Goal: Feedback & Contribution: Contribute content

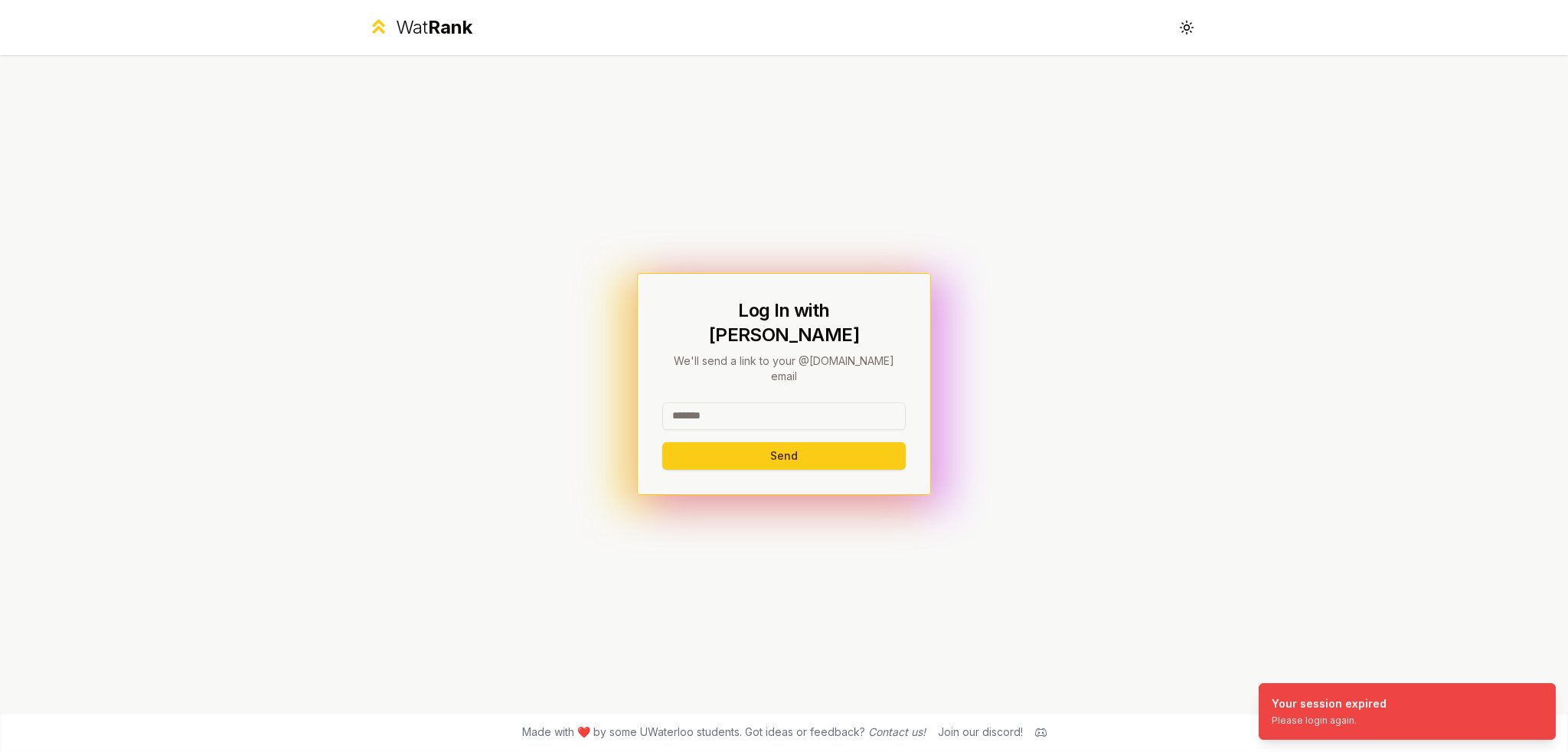
click at [766, 403] on input at bounding box center [784, 416] width 243 height 28
type input "********"
click at [662, 442] on button "Send" at bounding box center [784, 455] width 243 height 28
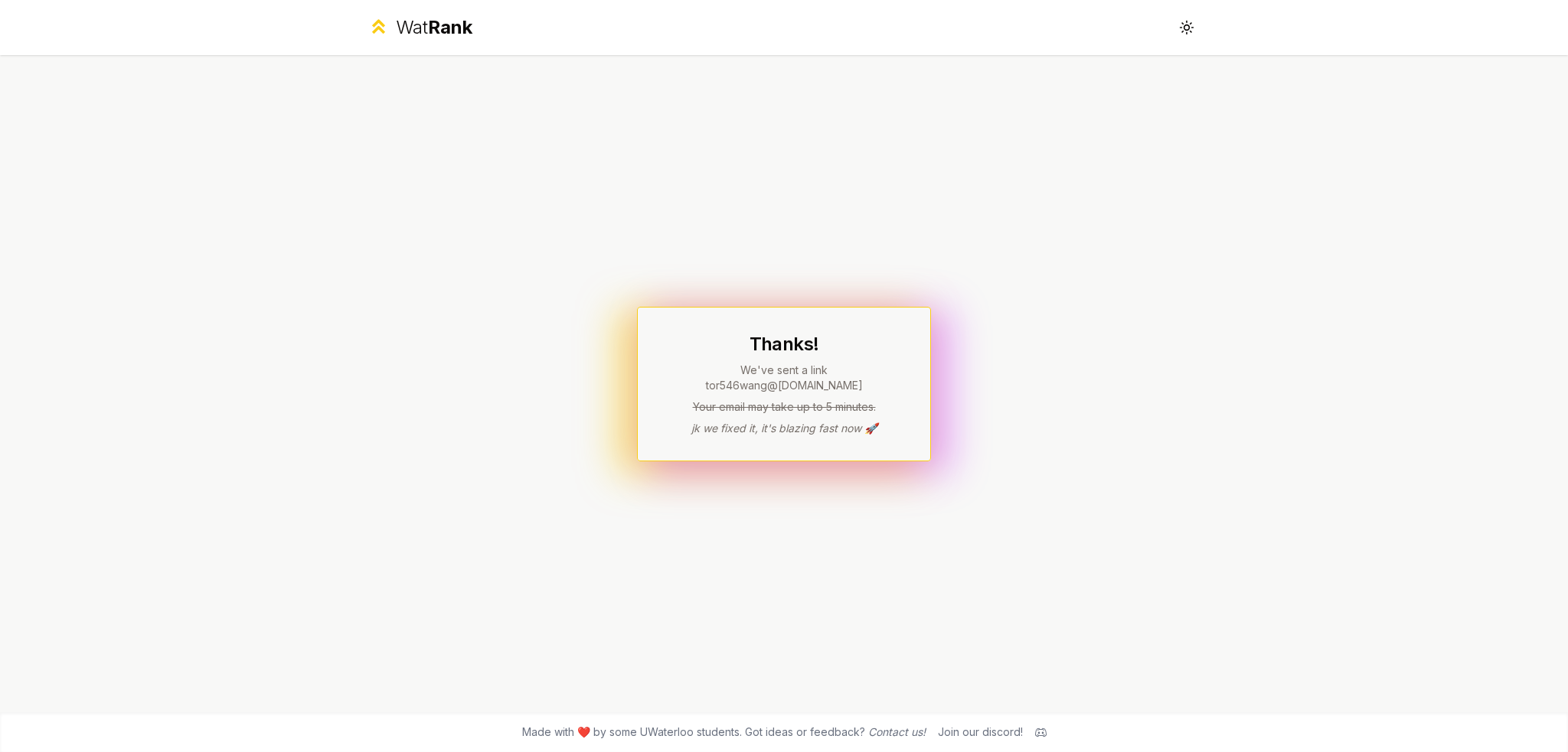
click at [809, 379] on p "We've sent a link to r546wang @uwaterloo.ca" at bounding box center [784, 378] width 243 height 31
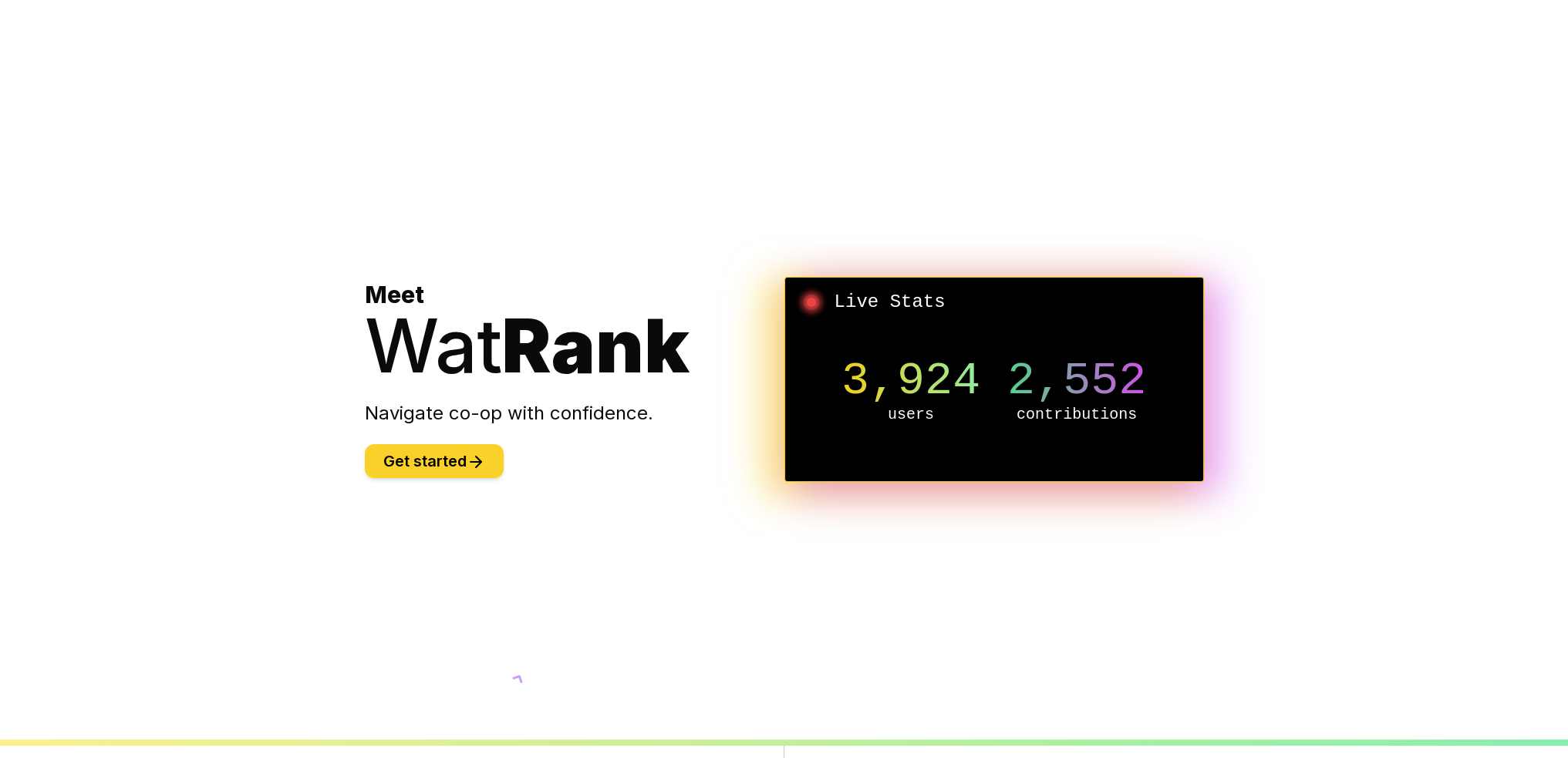
click at [488, 456] on button "Get started" at bounding box center [434, 461] width 139 height 34
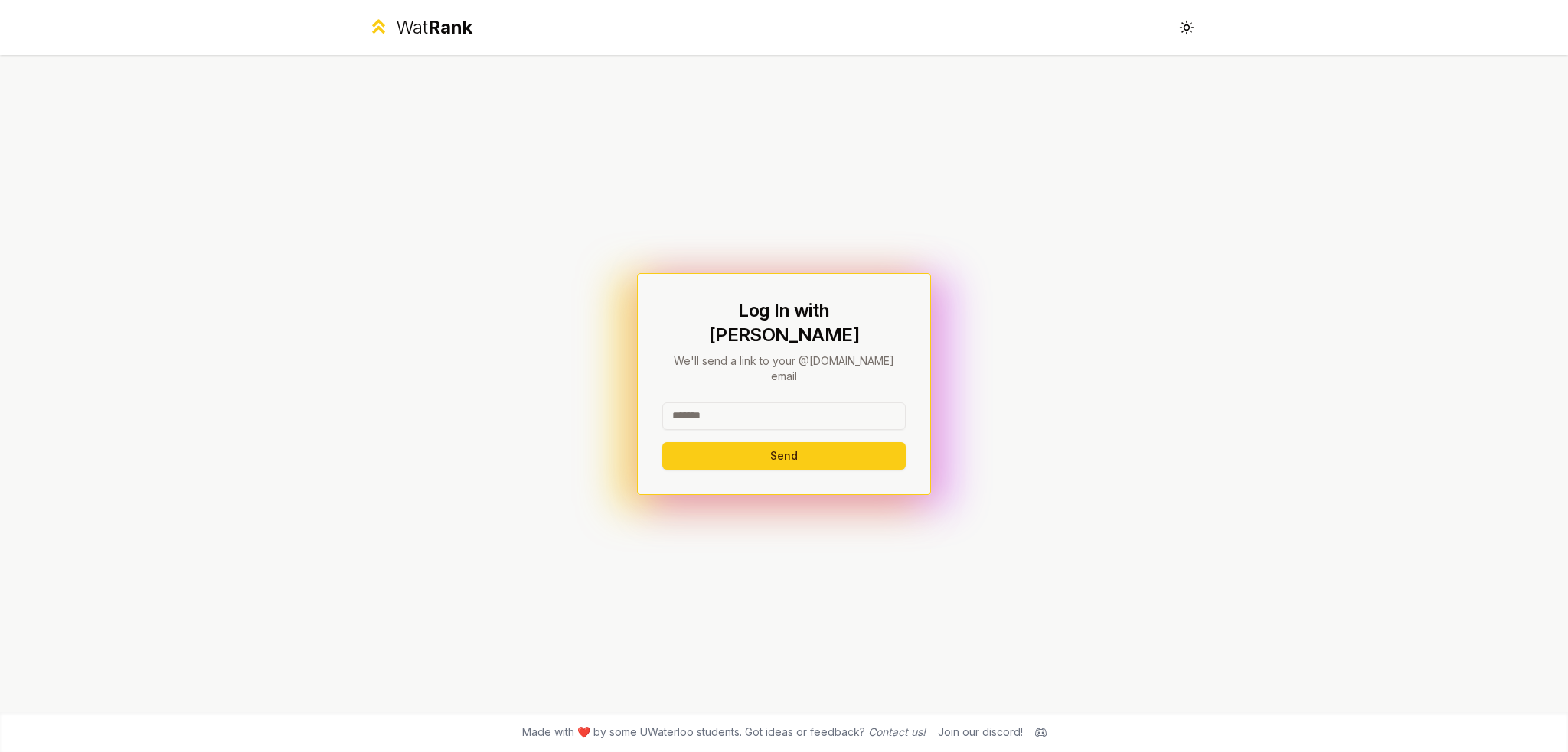
click at [752, 403] on input at bounding box center [784, 416] width 243 height 28
type input "********"
click at [662, 442] on button "Send" at bounding box center [784, 455] width 243 height 28
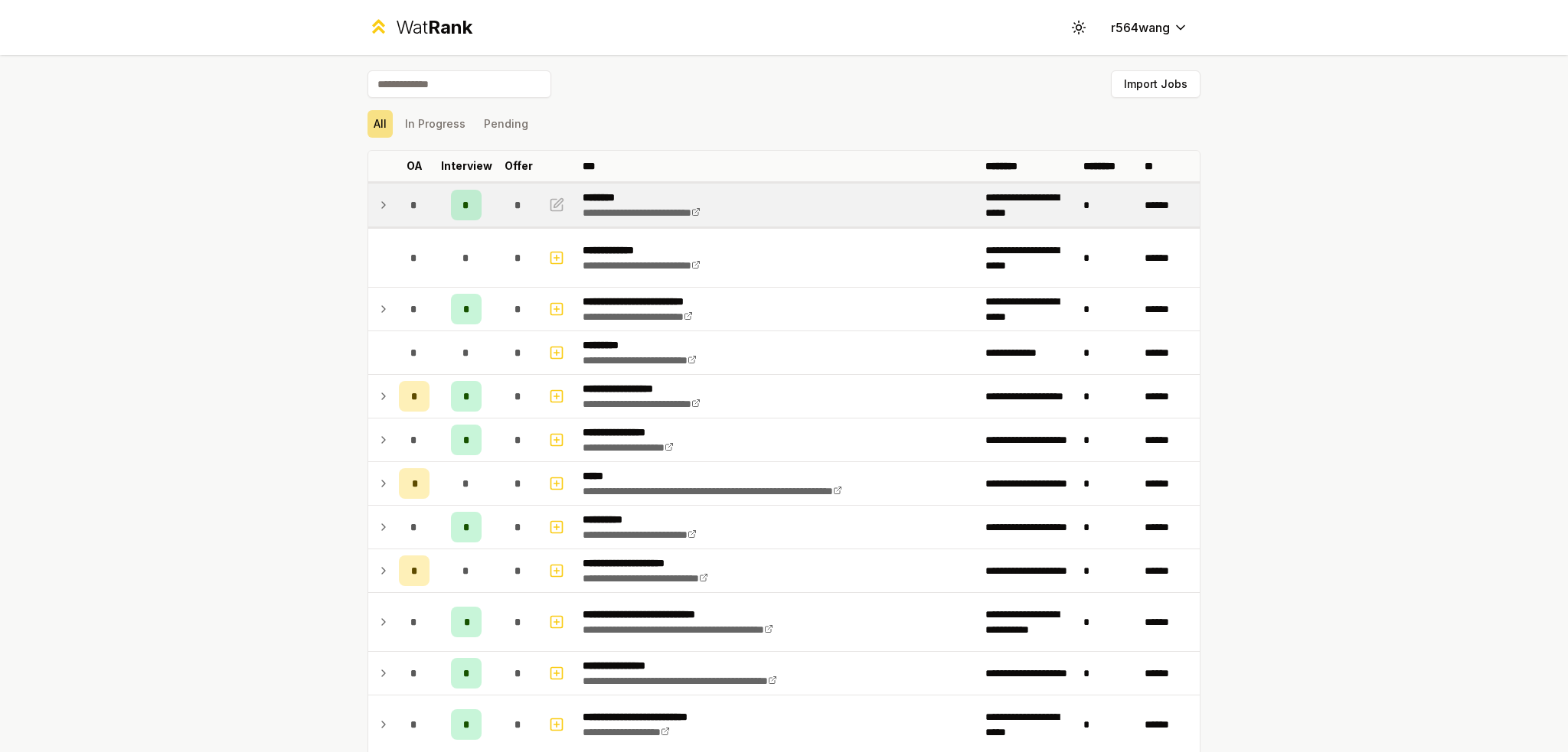
click at [462, 201] on span "*" at bounding box center [465, 205] width 7 height 15
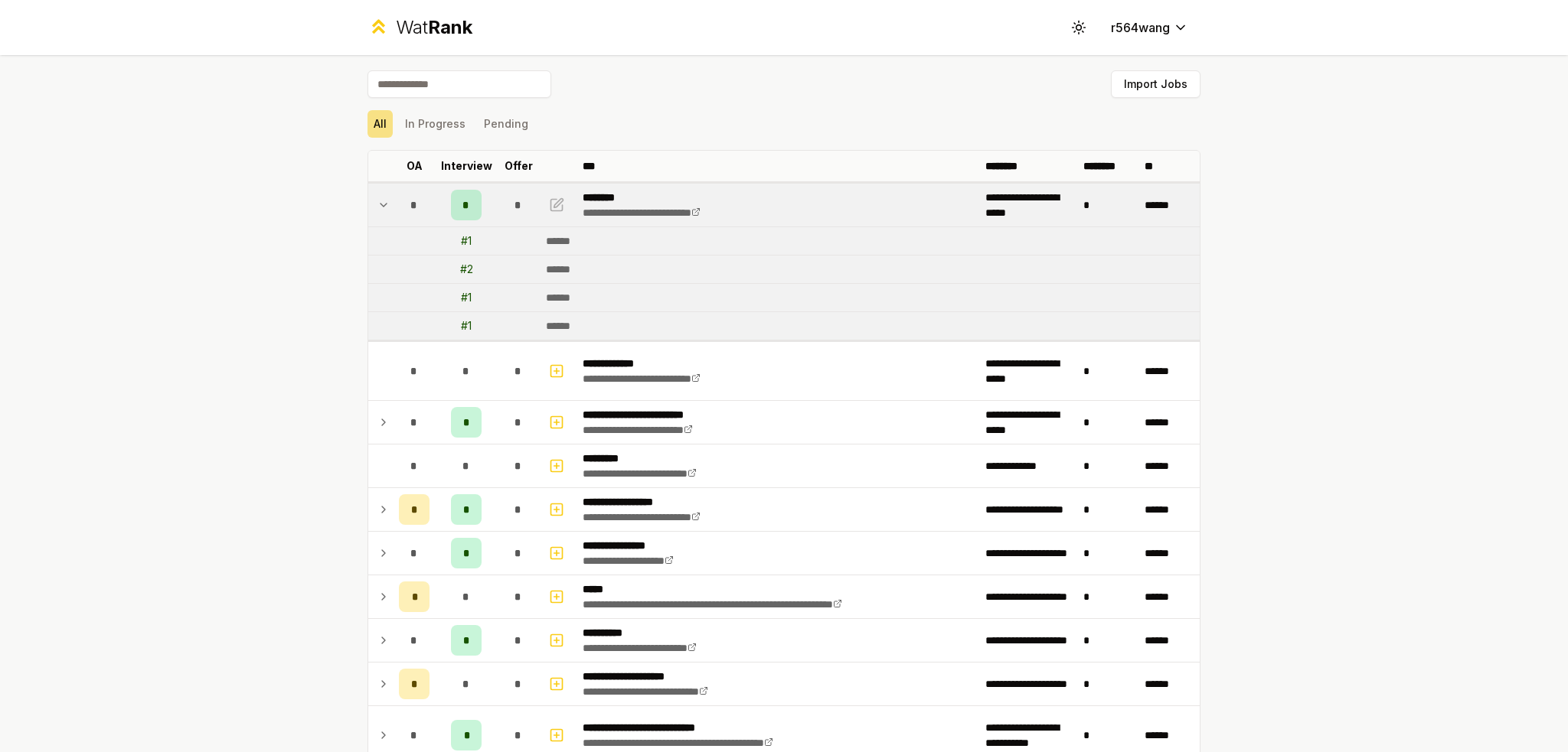
click at [483, 210] on td "*" at bounding box center [466, 205] width 61 height 43
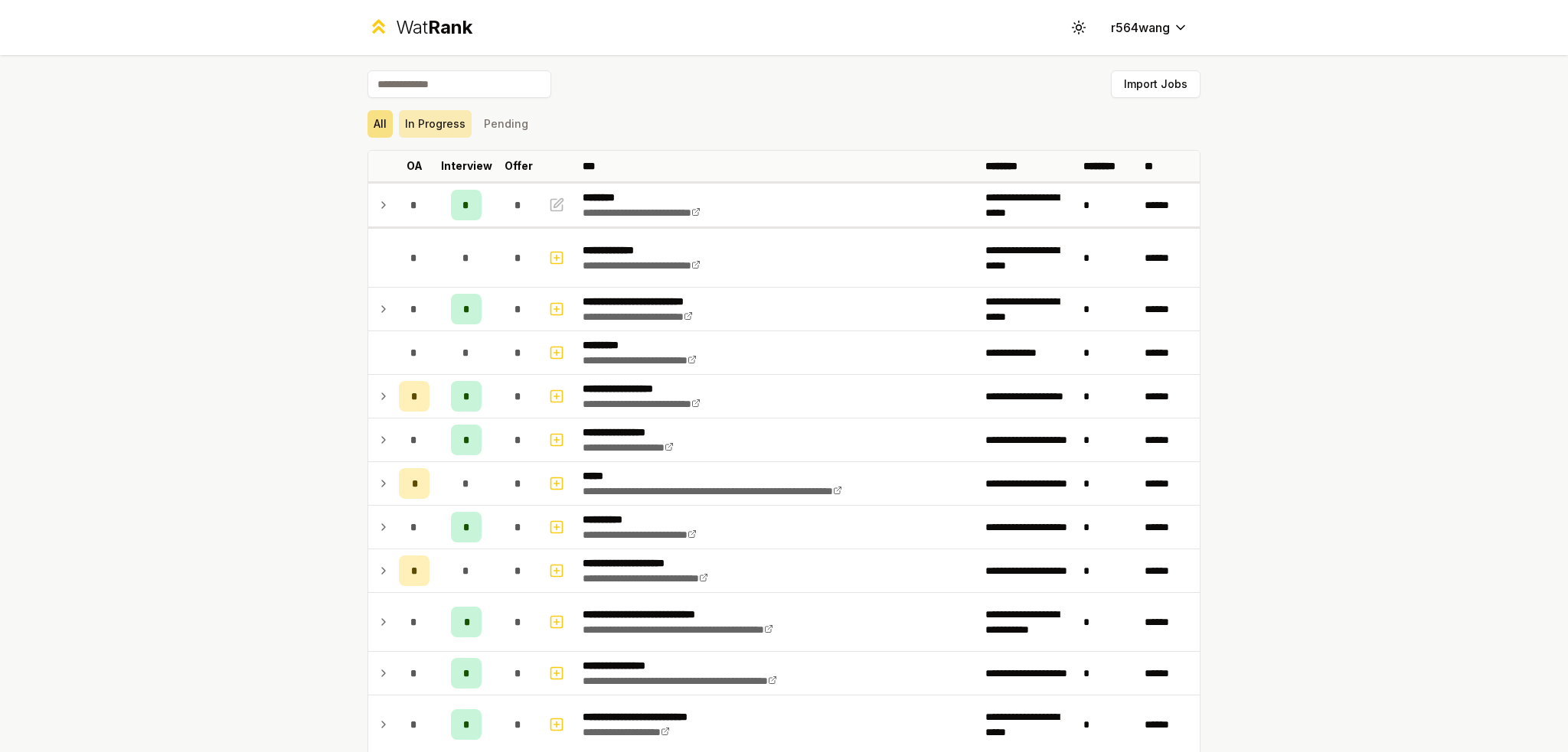
click at [430, 128] on button "In Progress" at bounding box center [436, 123] width 73 height 28
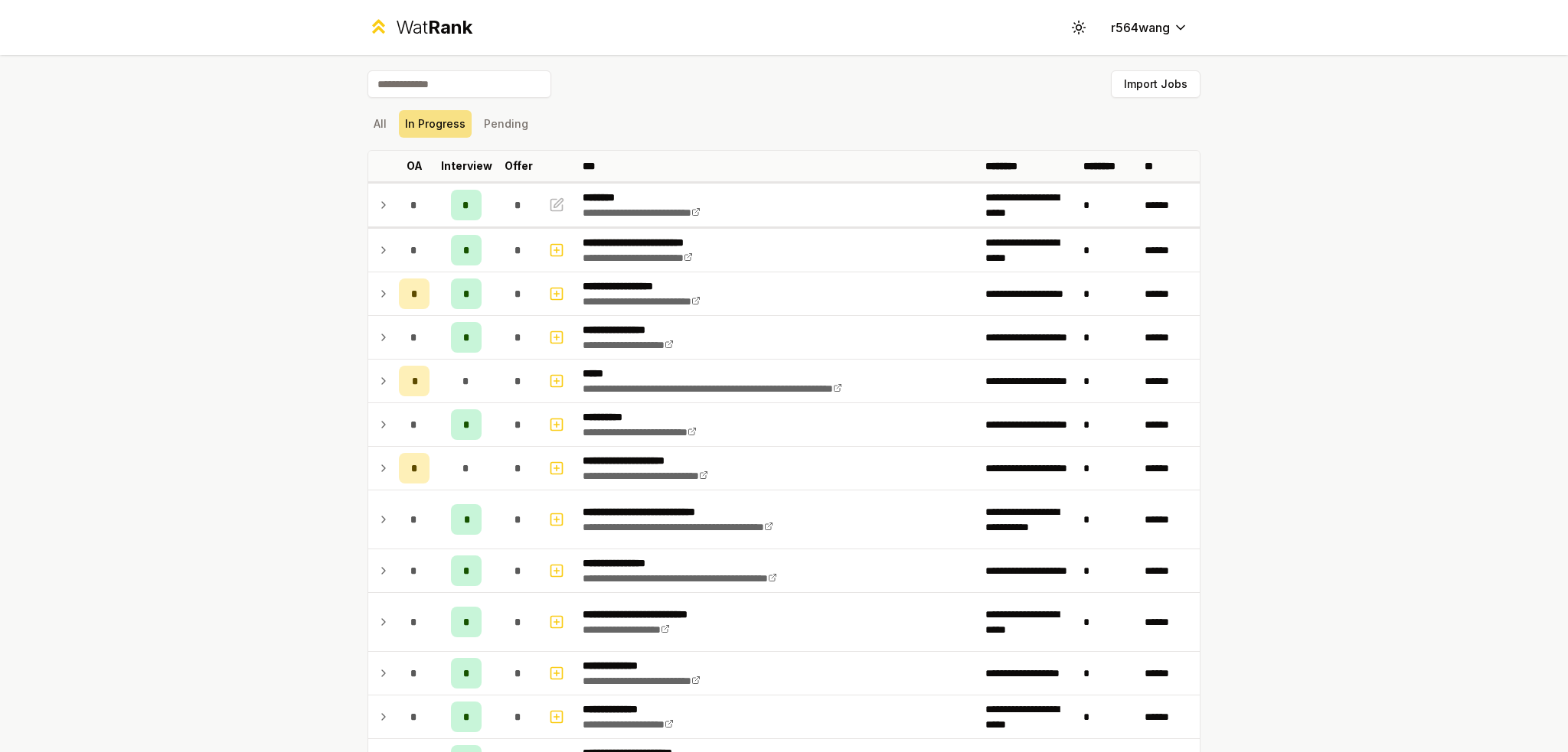
click at [369, 119] on button "All" at bounding box center [380, 123] width 25 height 28
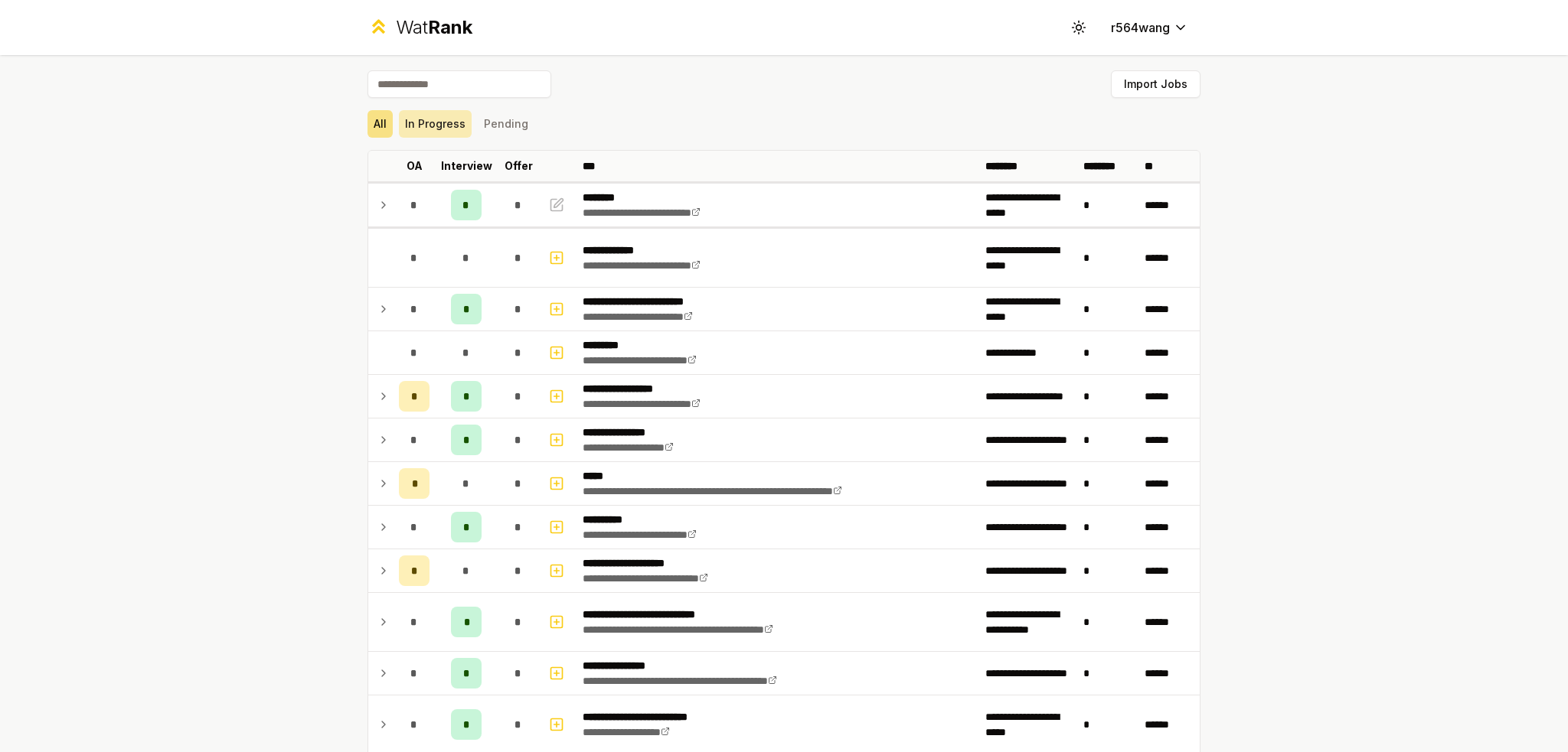
click at [409, 119] on button "In Progress" at bounding box center [436, 123] width 73 height 28
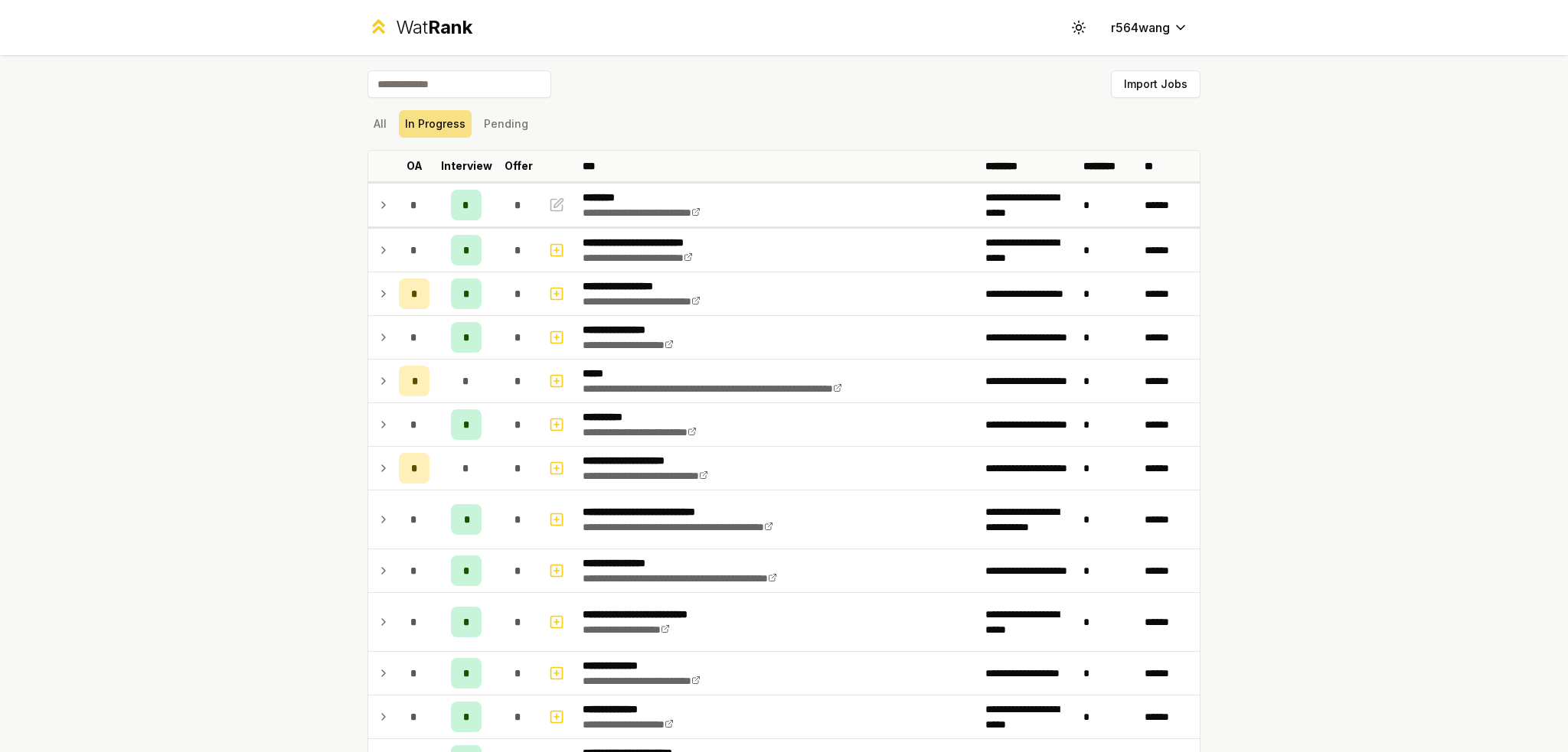
click at [368, 122] on button "All" at bounding box center [380, 123] width 25 height 28
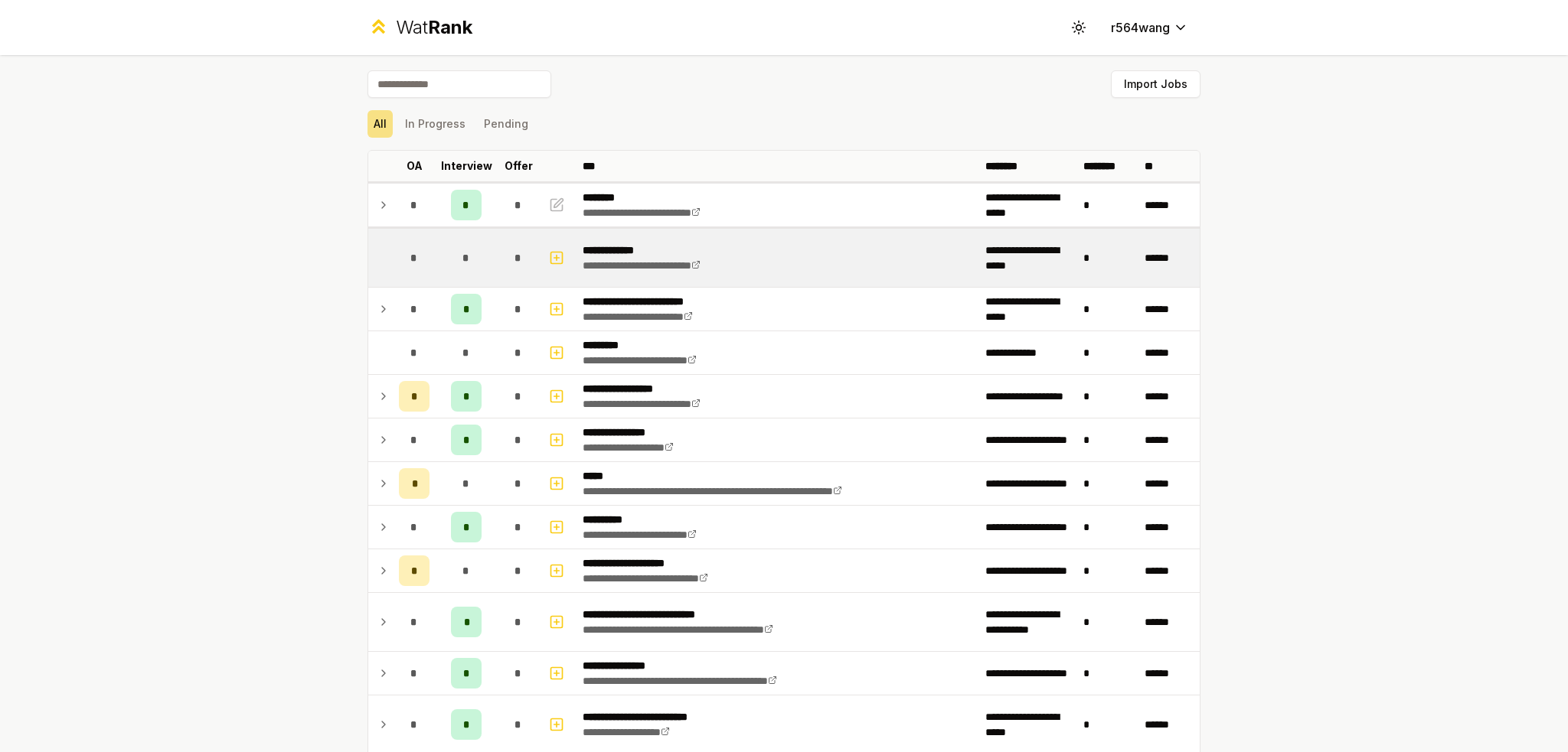
click at [483, 259] on td "*" at bounding box center [466, 257] width 61 height 58
click at [549, 254] on icon "button" at bounding box center [556, 257] width 15 height 18
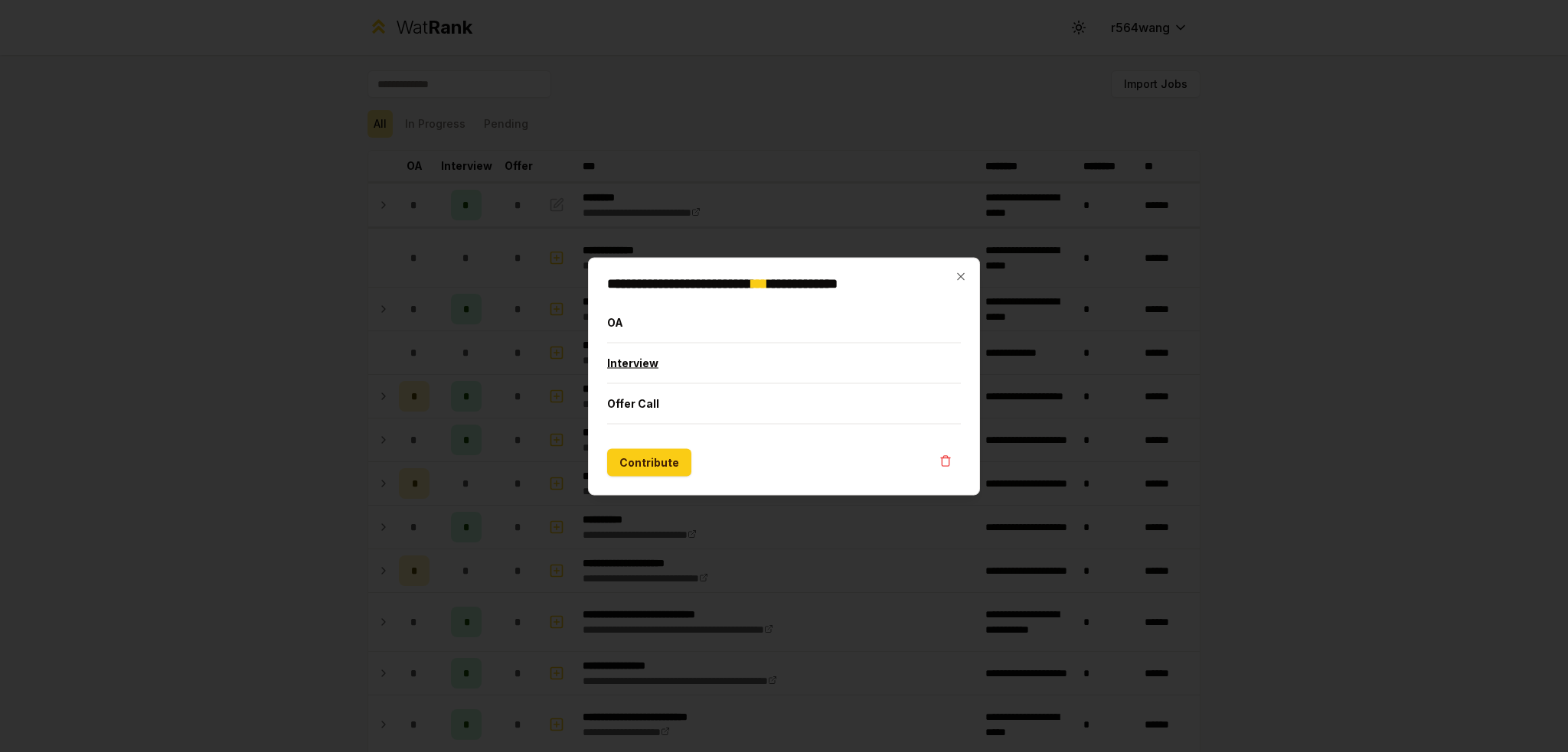
click at [663, 361] on button "Interview" at bounding box center [783, 363] width 353 height 40
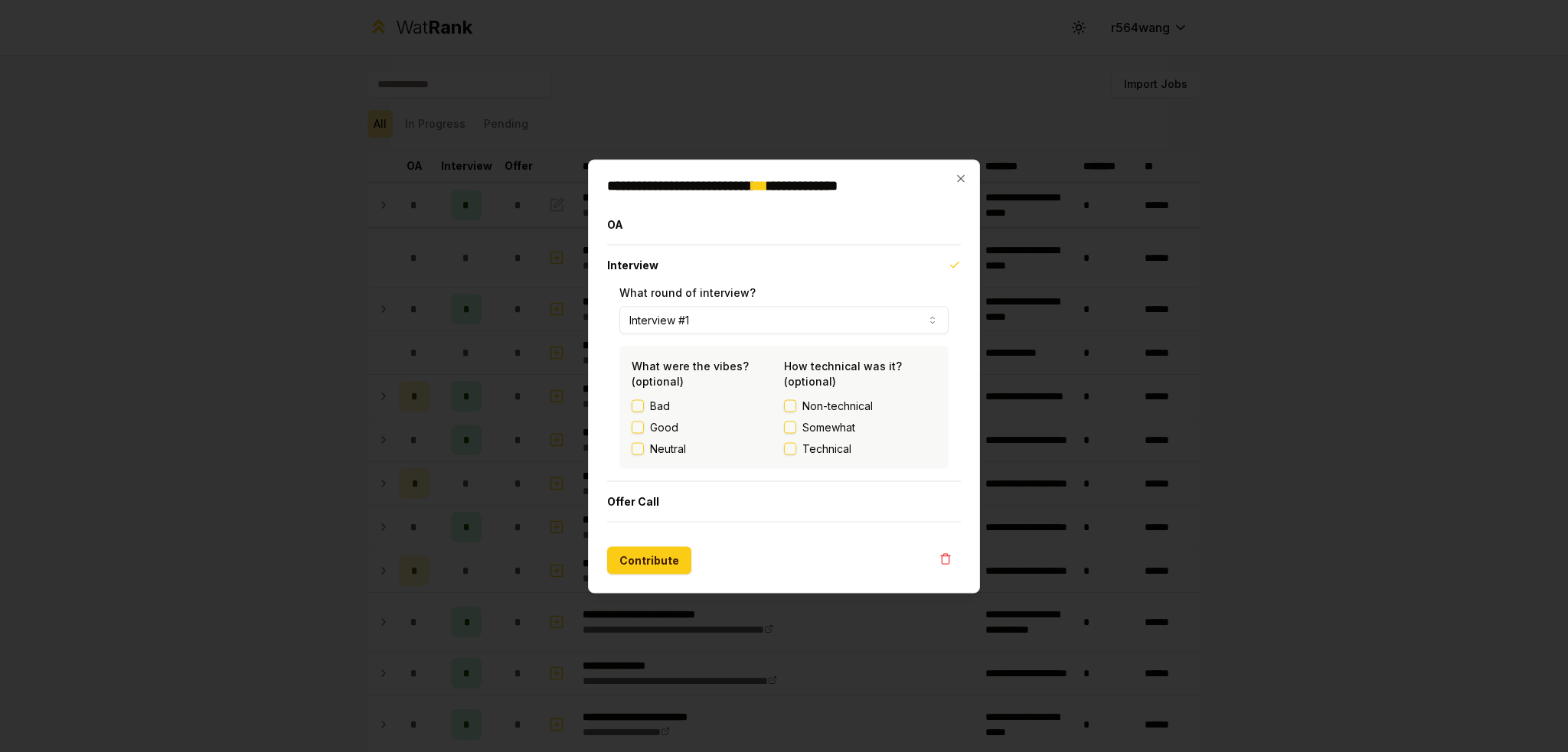
click at [640, 433] on div "Good" at bounding box center [707, 427] width 152 height 15
click at [640, 431] on button "Good" at bounding box center [638, 427] width 12 height 12
click at [790, 451] on button "Technical" at bounding box center [790, 448] width 12 height 12
click at [646, 567] on button "Contribute" at bounding box center [649, 560] width 84 height 28
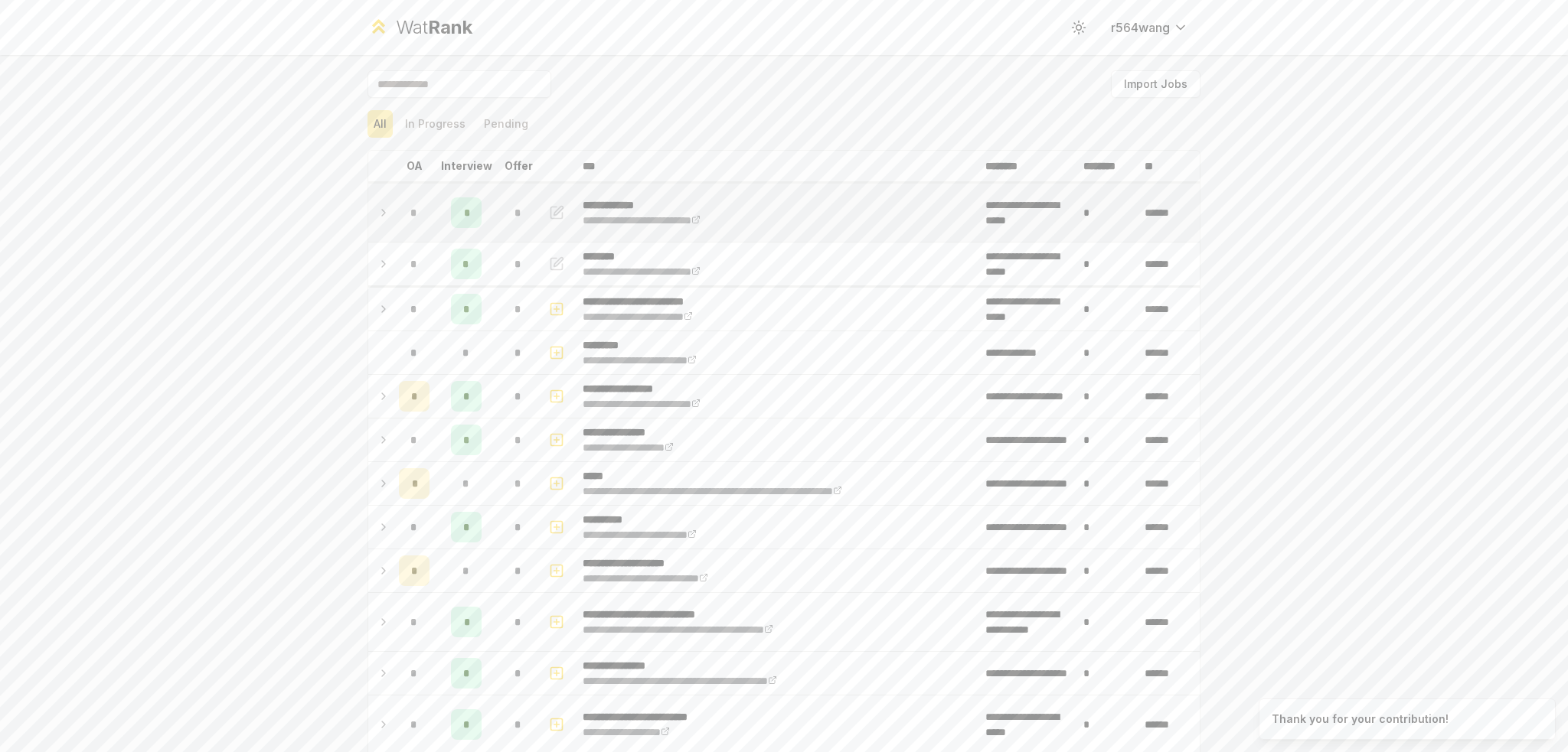
click at [461, 223] on div "*" at bounding box center [466, 212] width 31 height 31
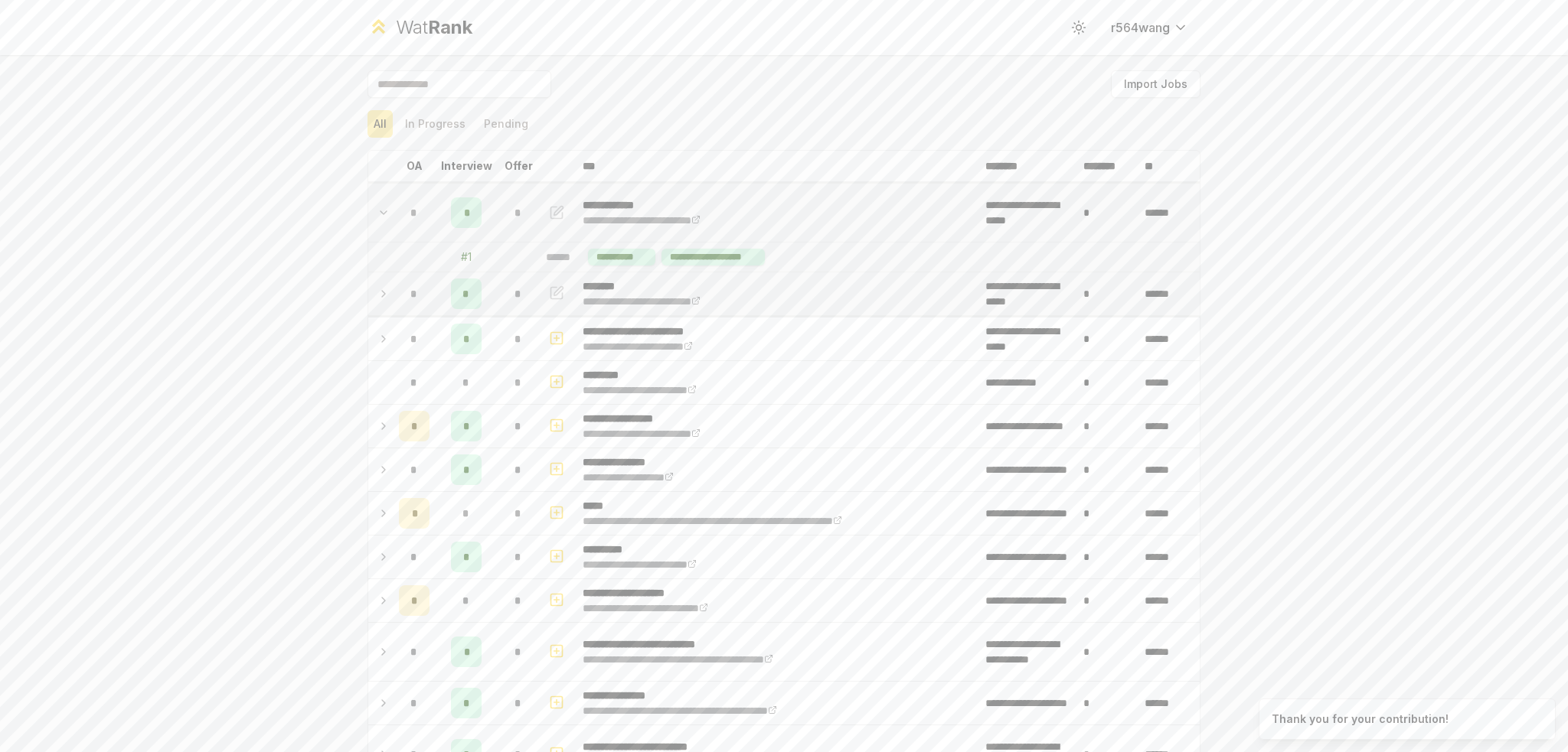
click at [481, 308] on td "*" at bounding box center [466, 294] width 61 height 43
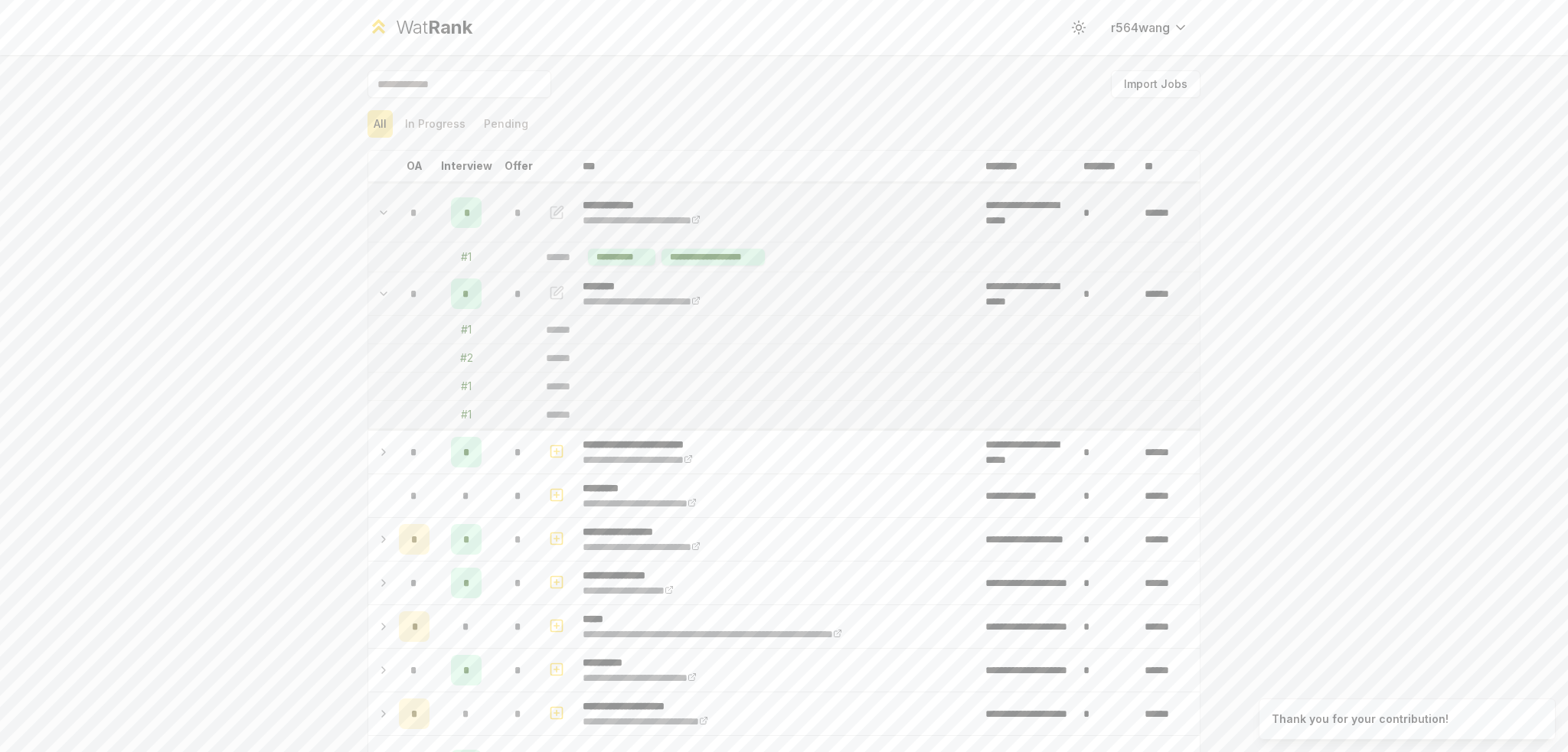
click at [462, 299] on div "*" at bounding box center [466, 294] width 31 height 31
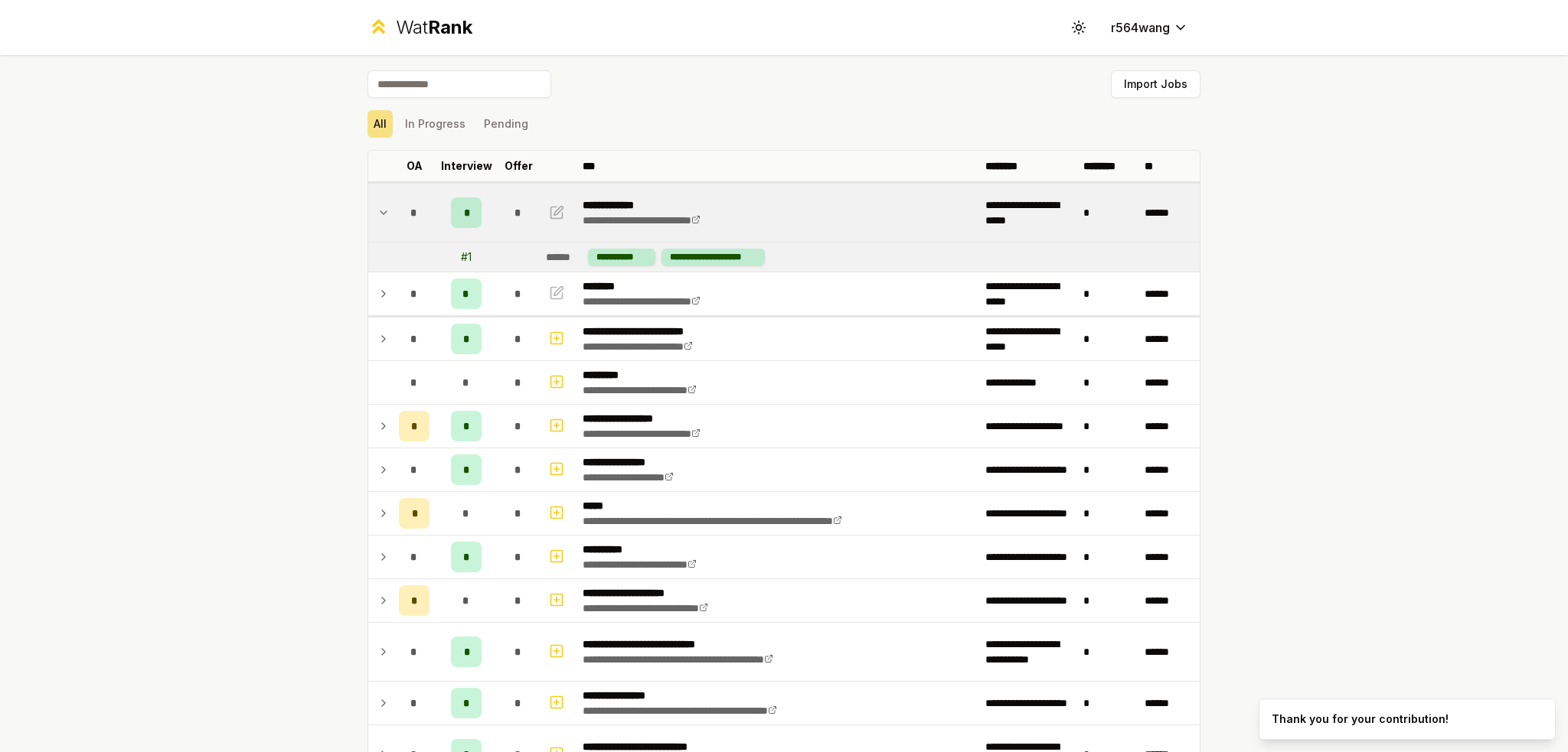
click at [474, 210] on div "*" at bounding box center [466, 212] width 31 height 31
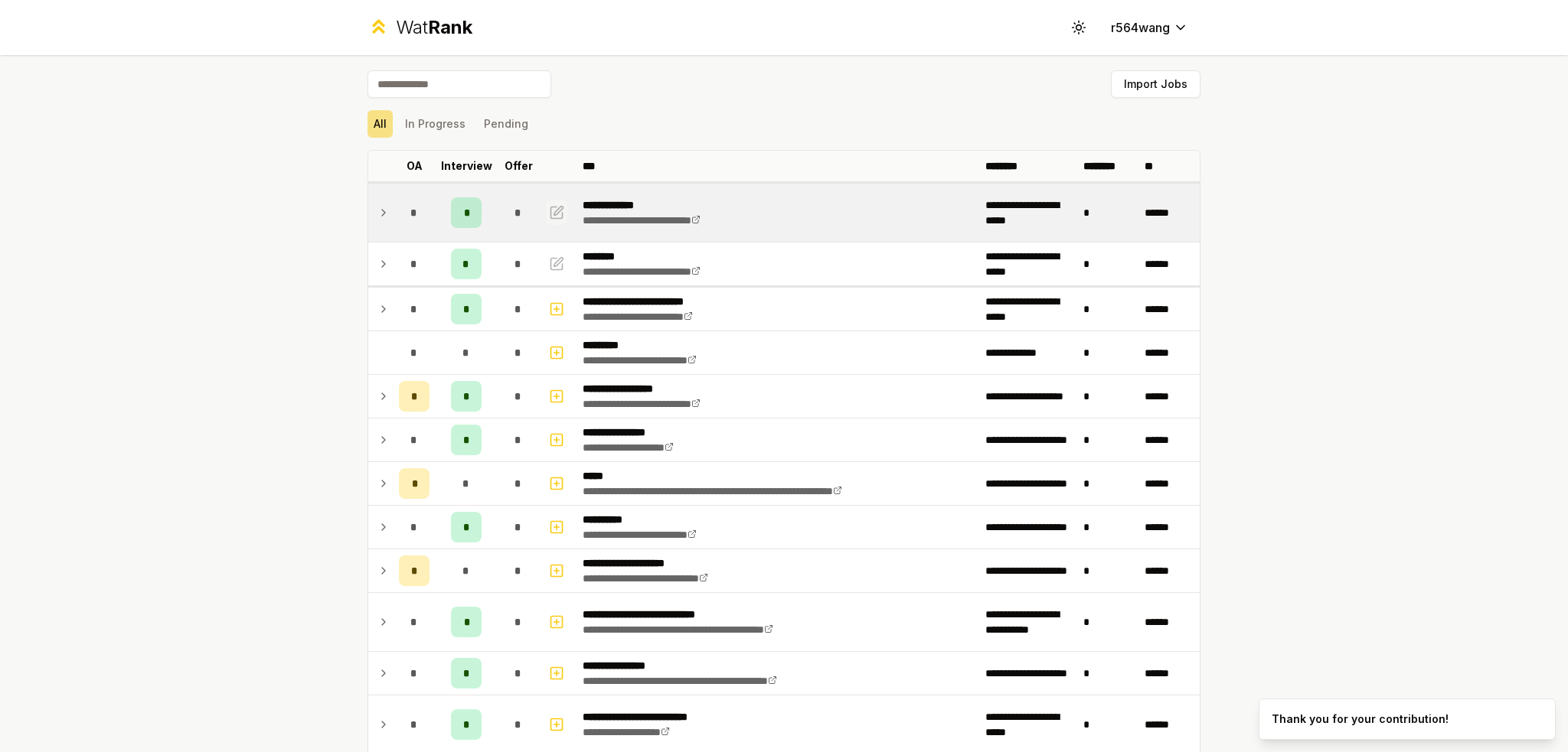
click at [554, 213] on icon "button" at bounding box center [559, 210] width 10 height 10
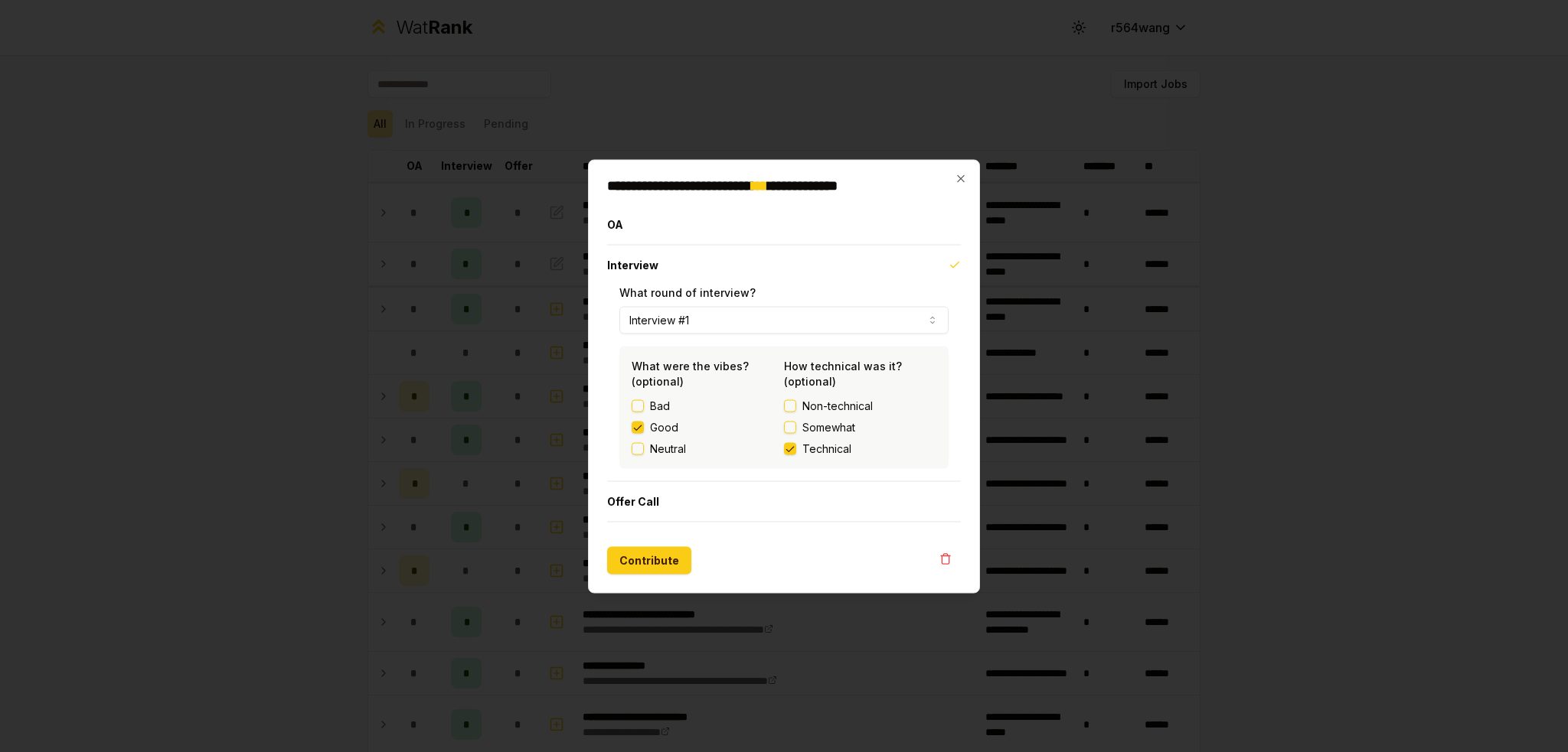
click at [657, 315] on button "Interview #1" at bounding box center [784, 320] width 329 height 28
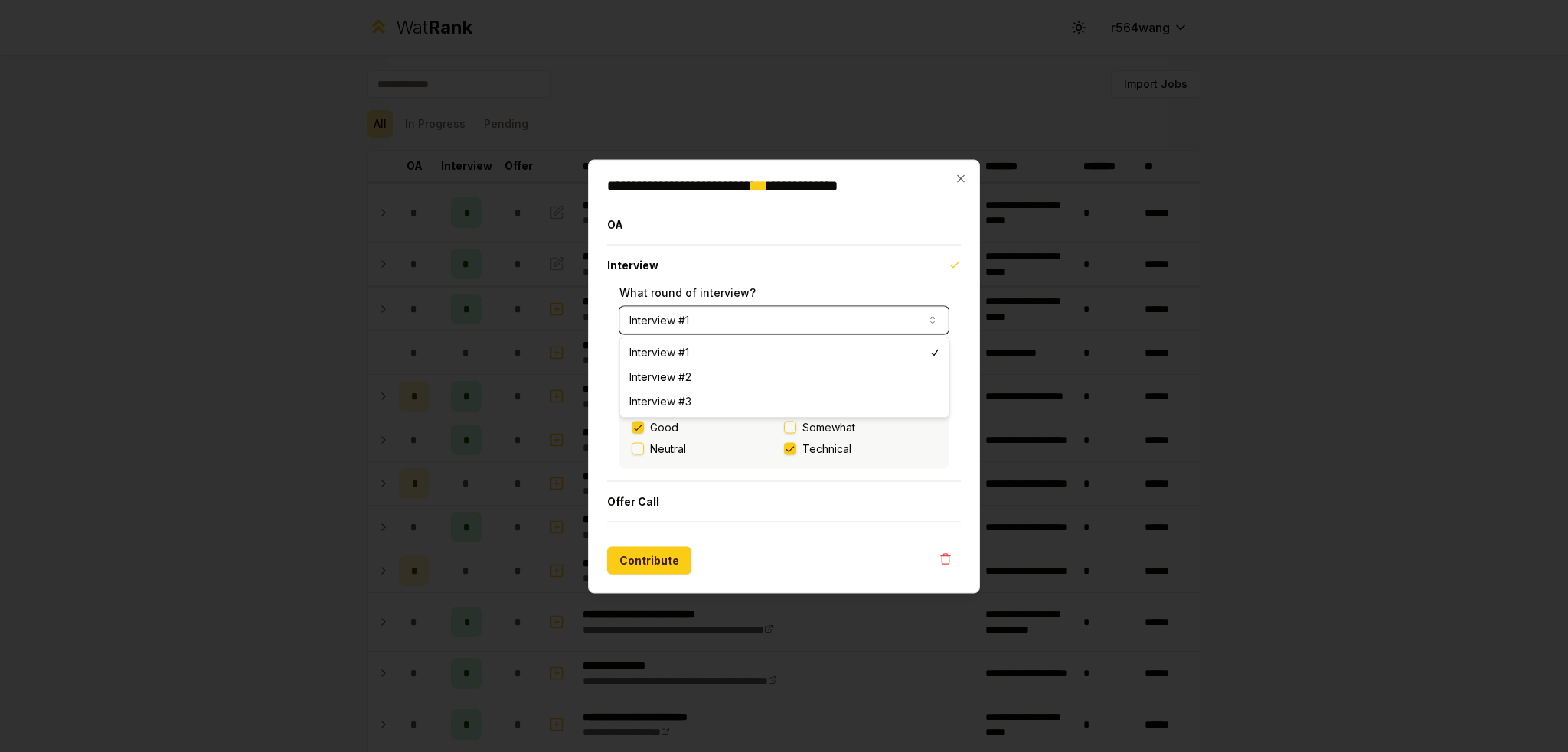
click at [657, 315] on button "Interview #1" at bounding box center [784, 320] width 329 height 28
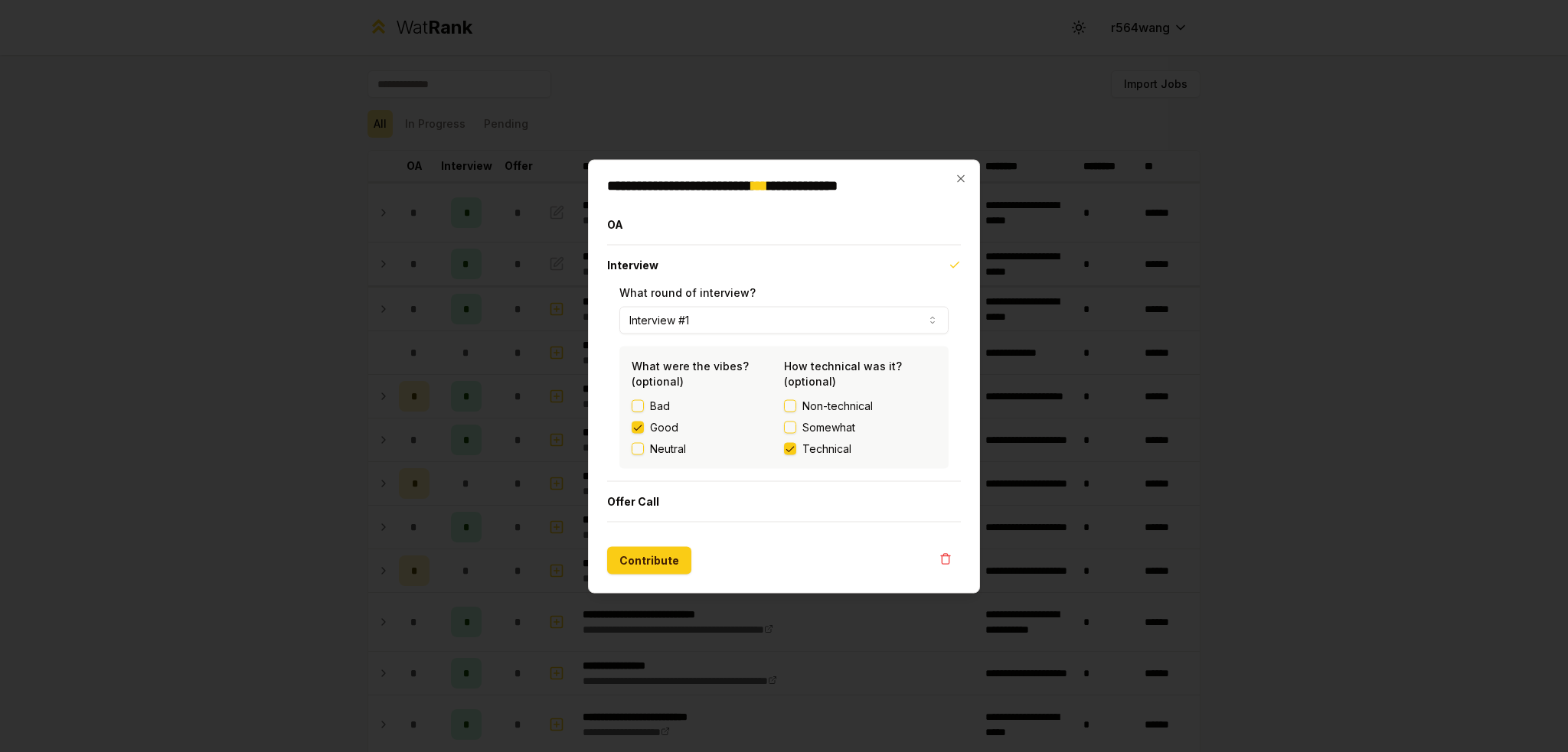
click at [493, 223] on div at bounding box center [784, 376] width 1568 height 752
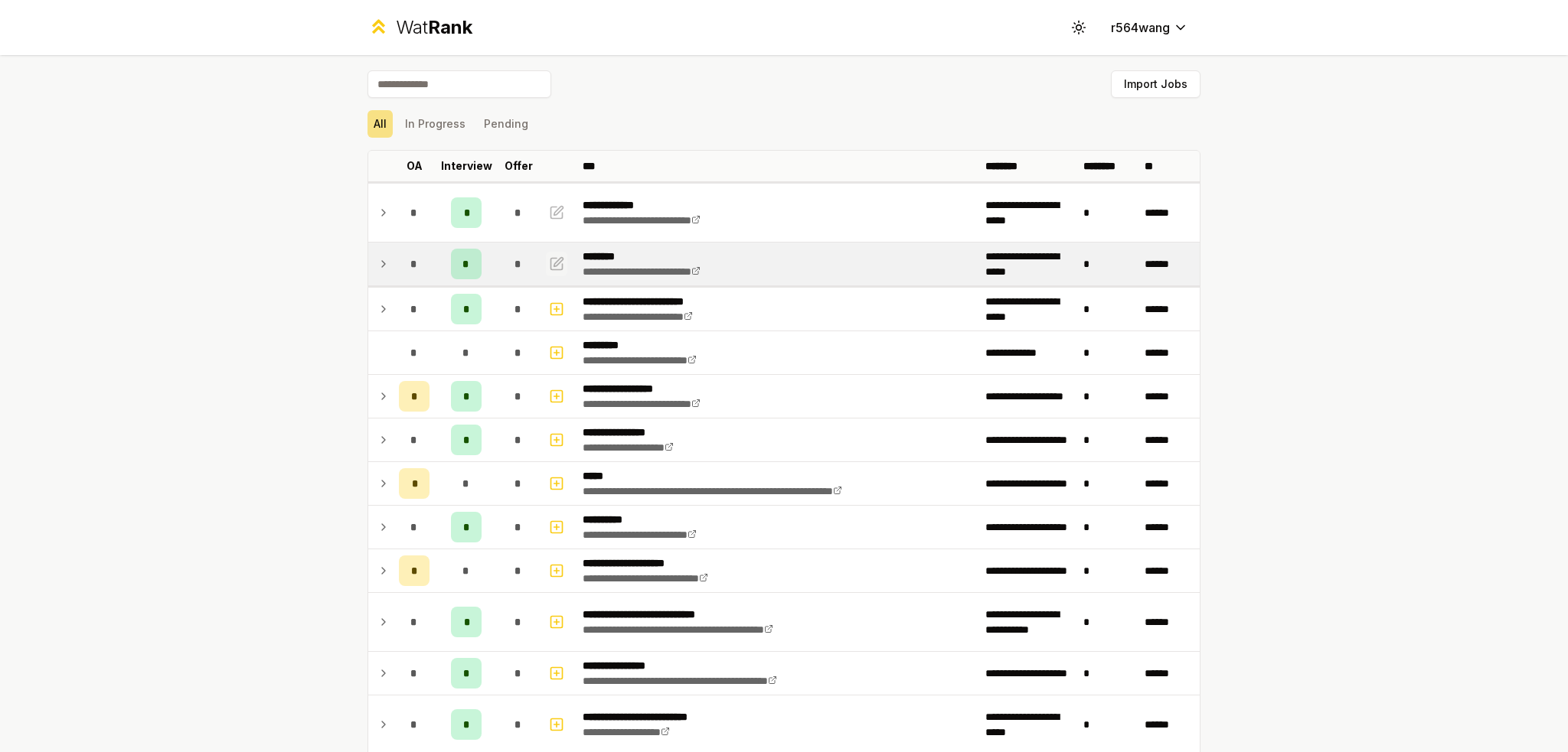
click at [556, 267] on icon "button" at bounding box center [557, 264] width 11 height 11
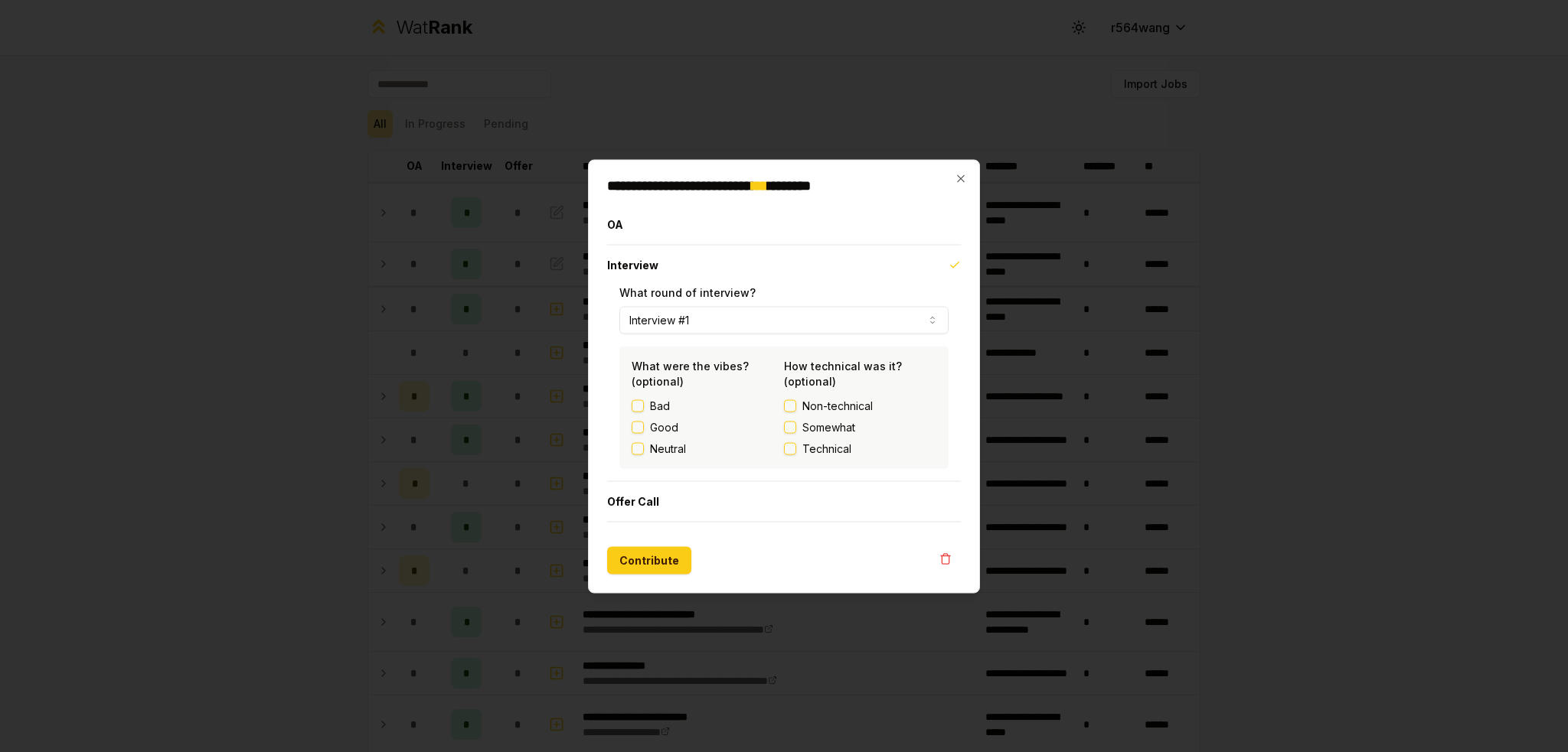
click at [655, 425] on label "Good" at bounding box center [664, 427] width 29 height 15
click at [644, 425] on button "Good" at bounding box center [638, 427] width 12 height 12
click at [820, 426] on span "Somewhat" at bounding box center [828, 427] width 53 height 15
click at [796, 426] on button "Somewhat" at bounding box center [790, 427] width 12 height 12
click at [704, 319] on button "Interview #1" at bounding box center [784, 320] width 329 height 28
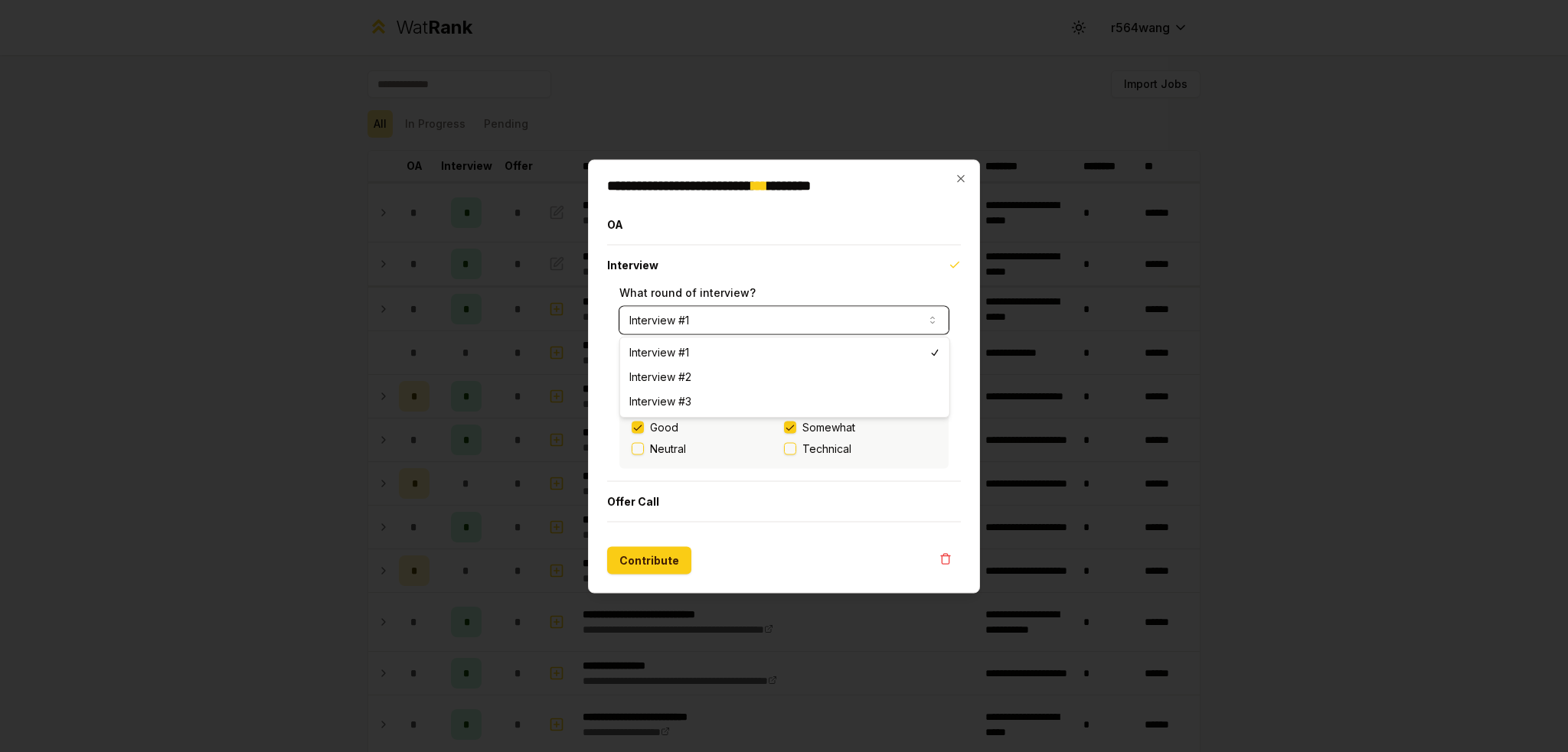
click at [704, 319] on button "Interview #1" at bounding box center [784, 320] width 329 height 28
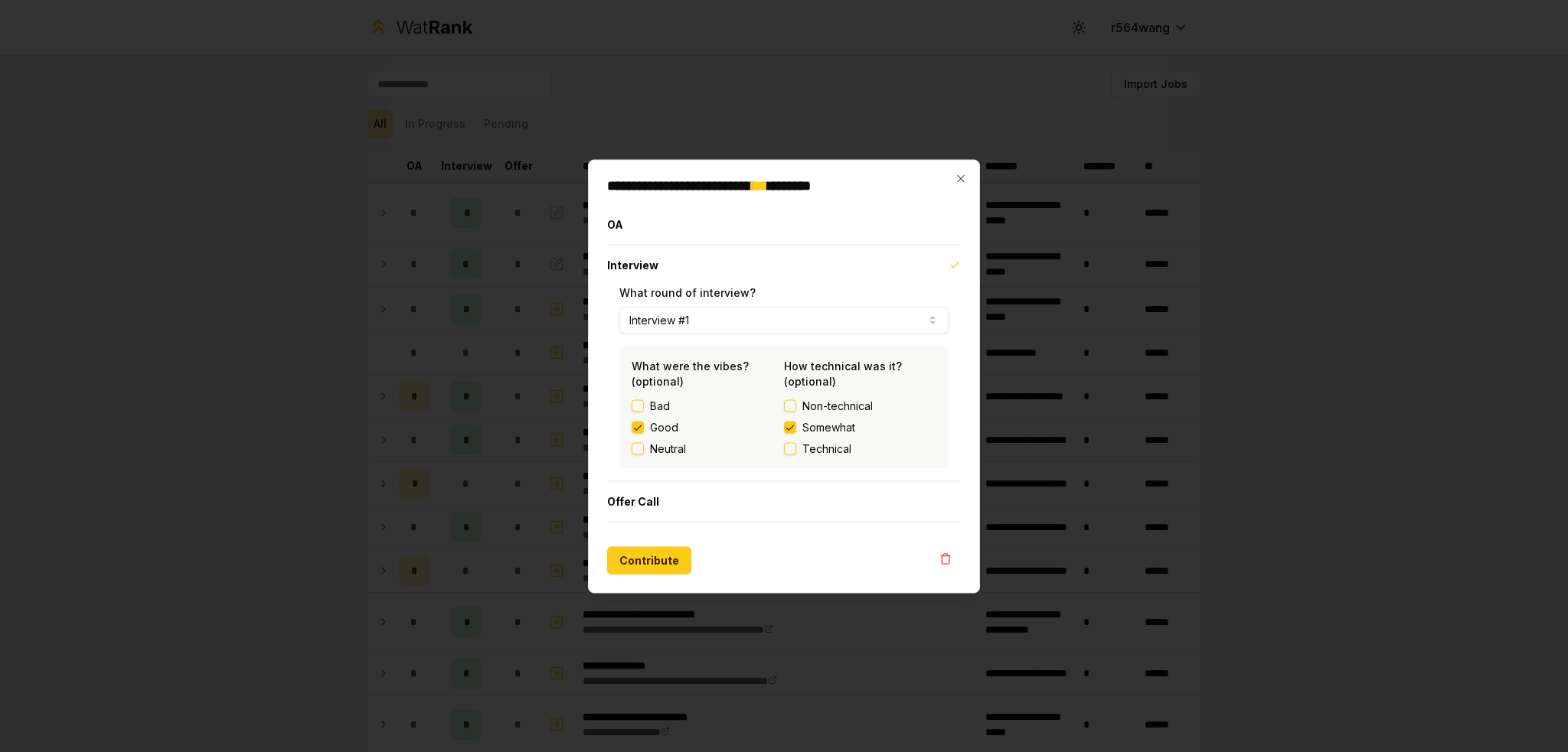
click at [655, 443] on label "Neutral" at bounding box center [668, 449] width 36 height 15
click at [644, 443] on button "Neutral" at bounding box center [638, 448] width 12 height 12
click at [654, 425] on label "Good" at bounding box center [664, 427] width 29 height 15
click at [644, 425] on button "Good" at bounding box center [638, 427] width 12 height 12
click at [818, 449] on span "Technical" at bounding box center [826, 449] width 49 height 15
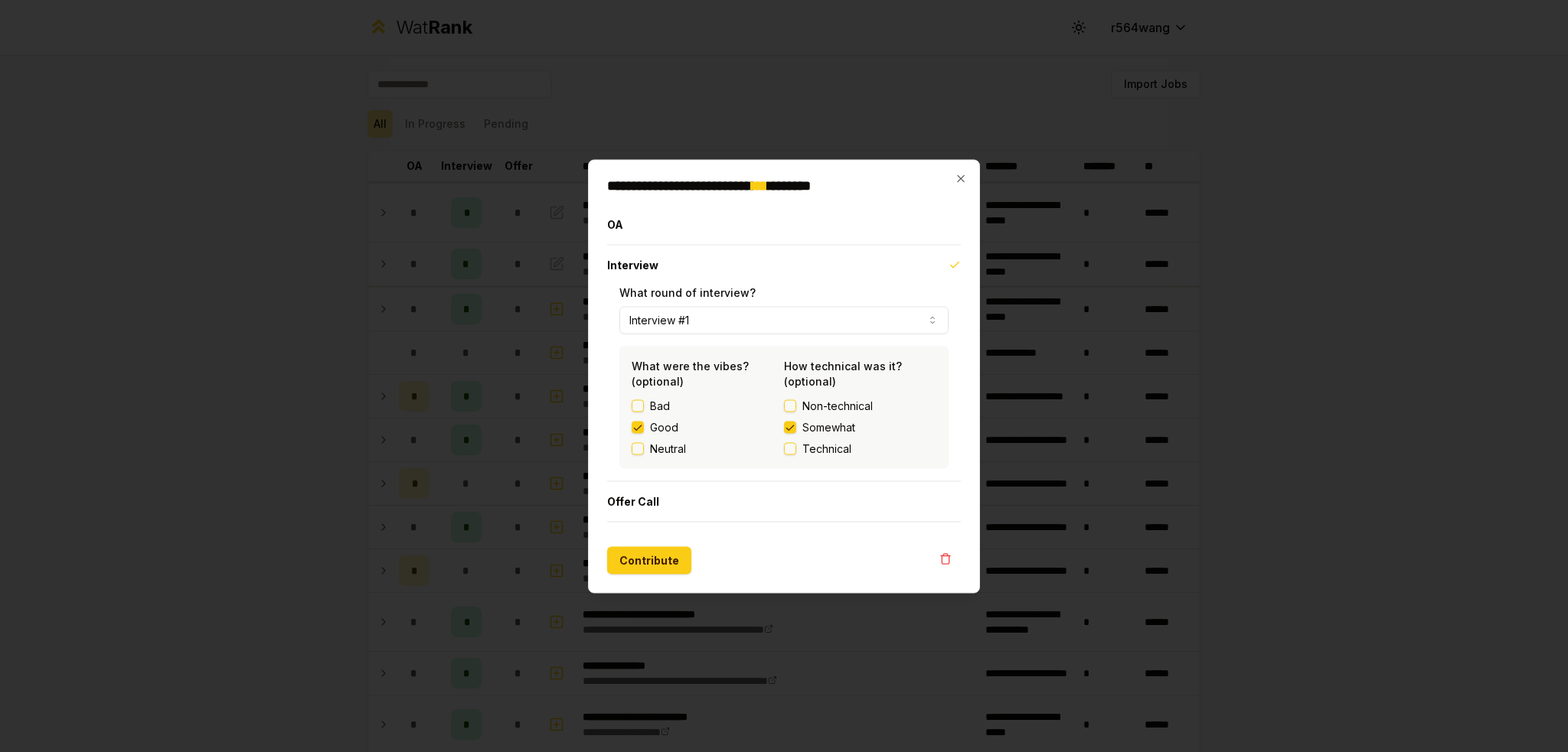
click at [796, 449] on button "Technical" at bounding box center [790, 448] width 12 height 12
click at [676, 550] on button "Contribute" at bounding box center [649, 560] width 84 height 28
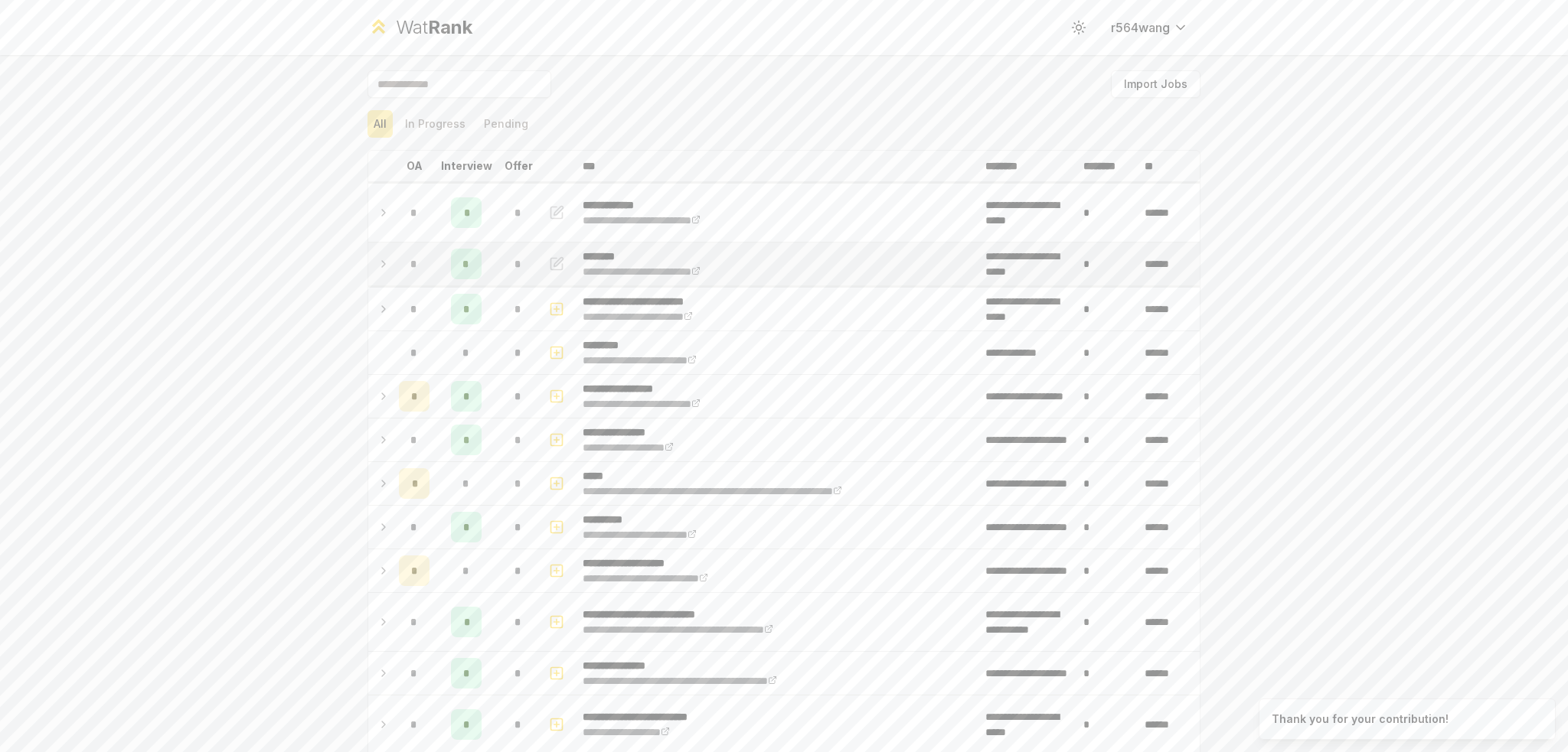
click at [533, 266] on td "*" at bounding box center [518, 264] width 43 height 43
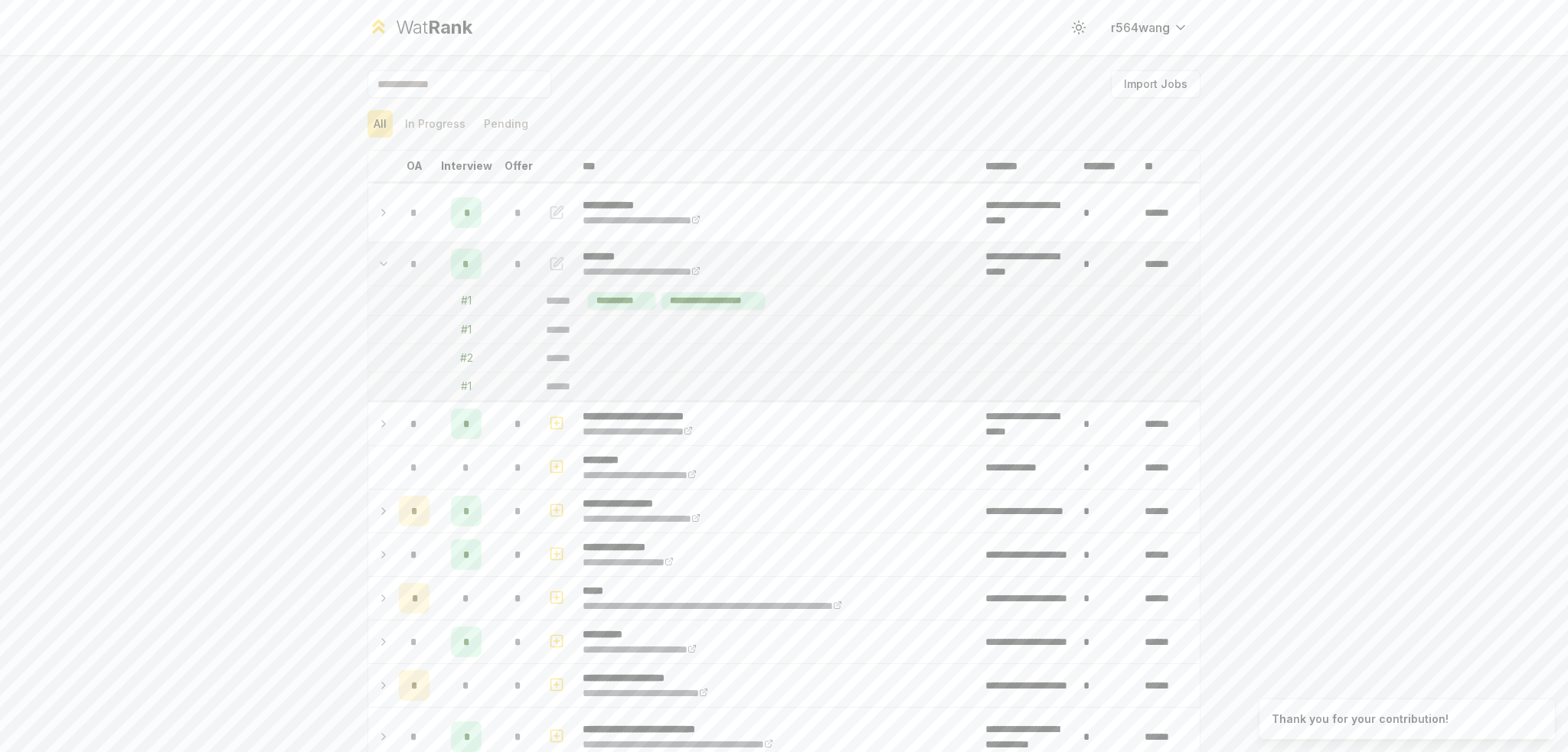
click at [528, 261] on td "*" at bounding box center [518, 264] width 43 height 43
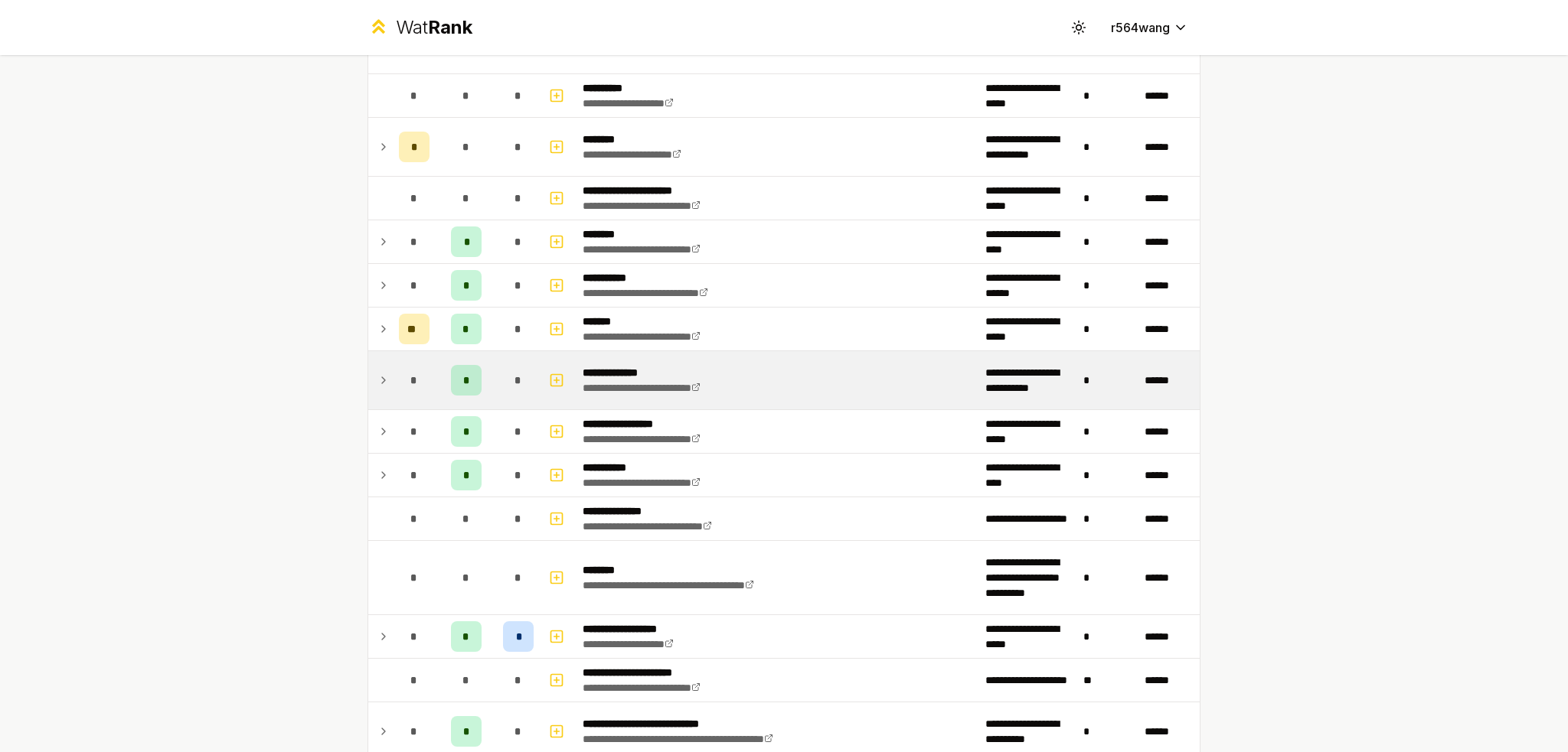
scroll to position [1225, 0]
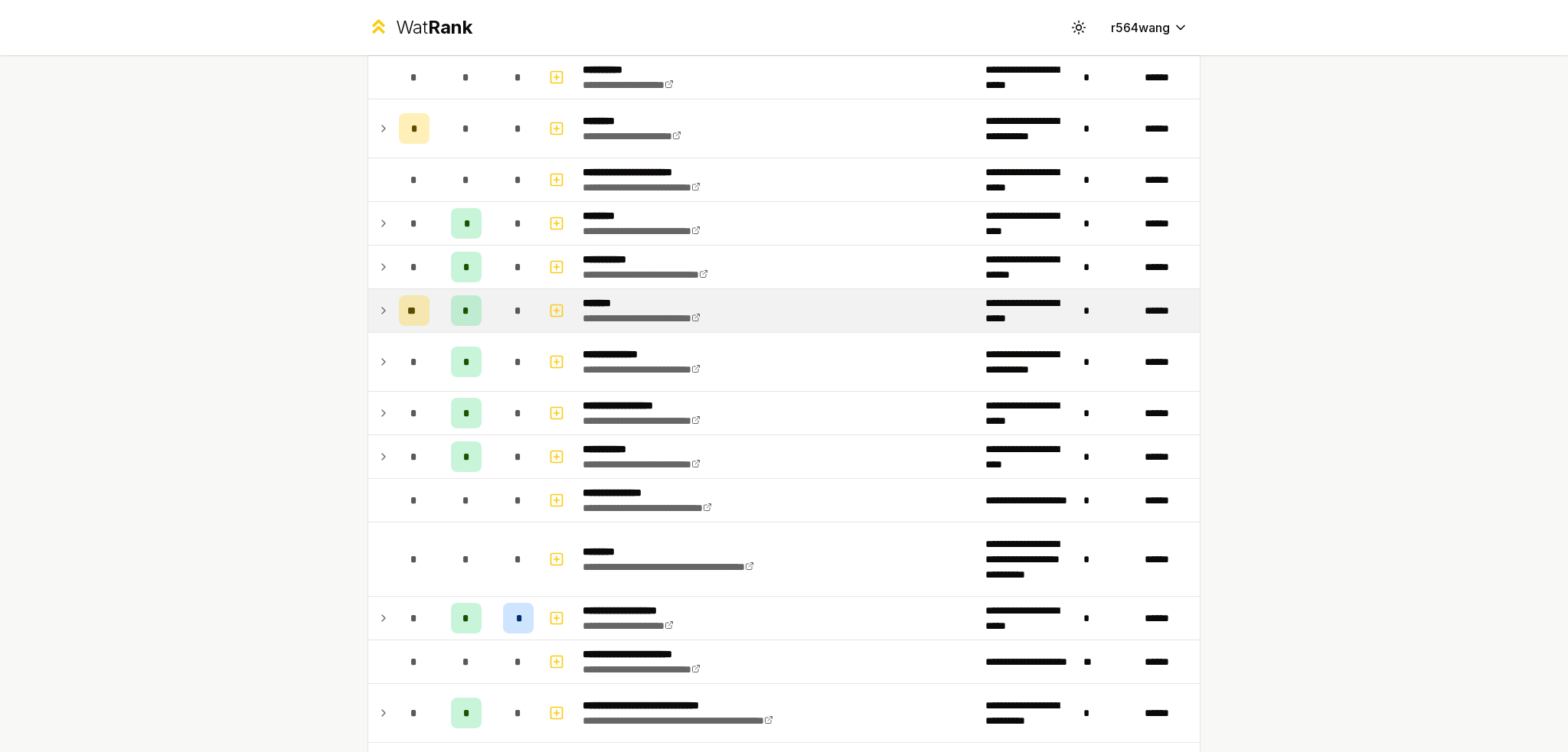
click at [369, 303] on td at bounding box center [381, 310] width 25 height 43
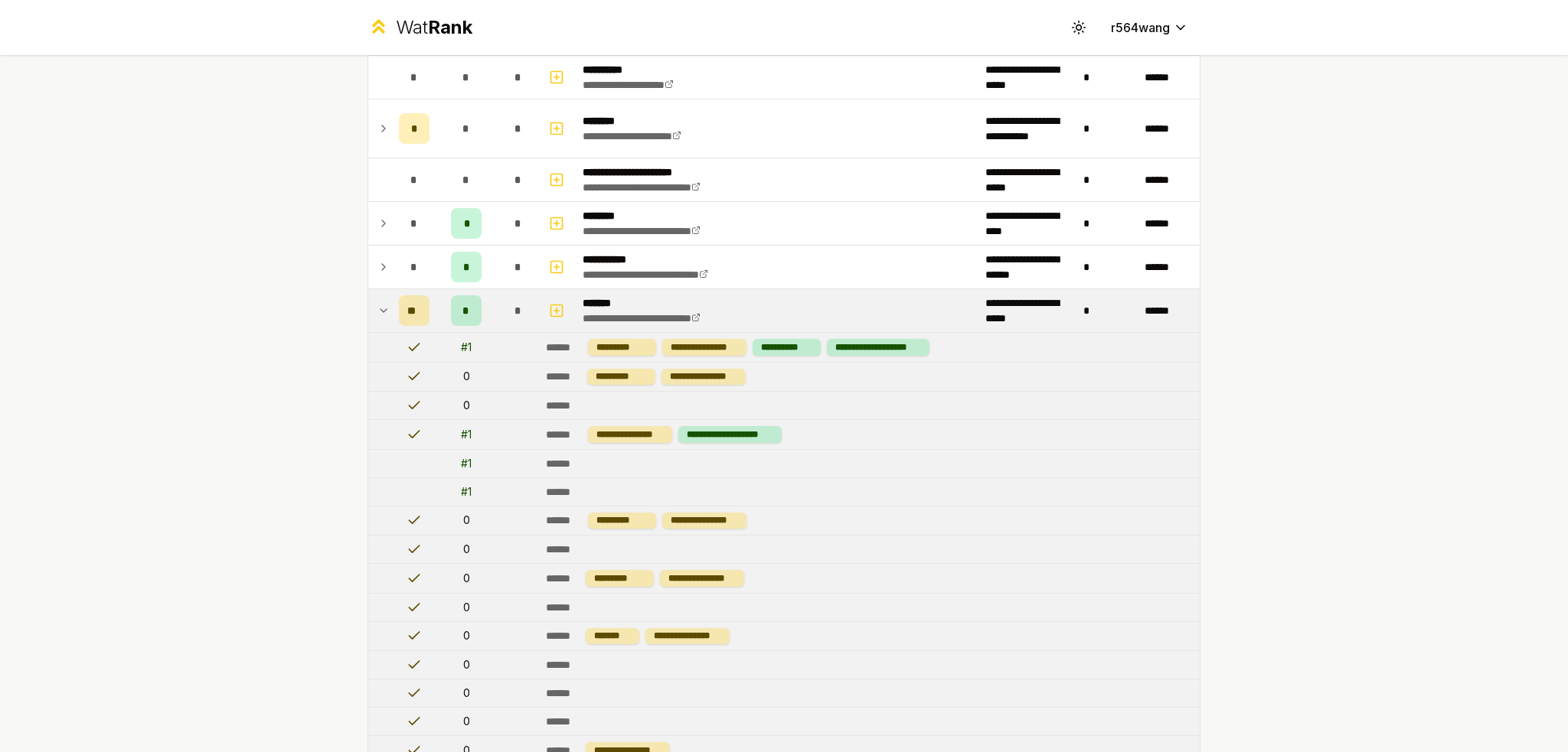
click at [370, 305] on td at bounding box center [381, 310] width 25 height 43
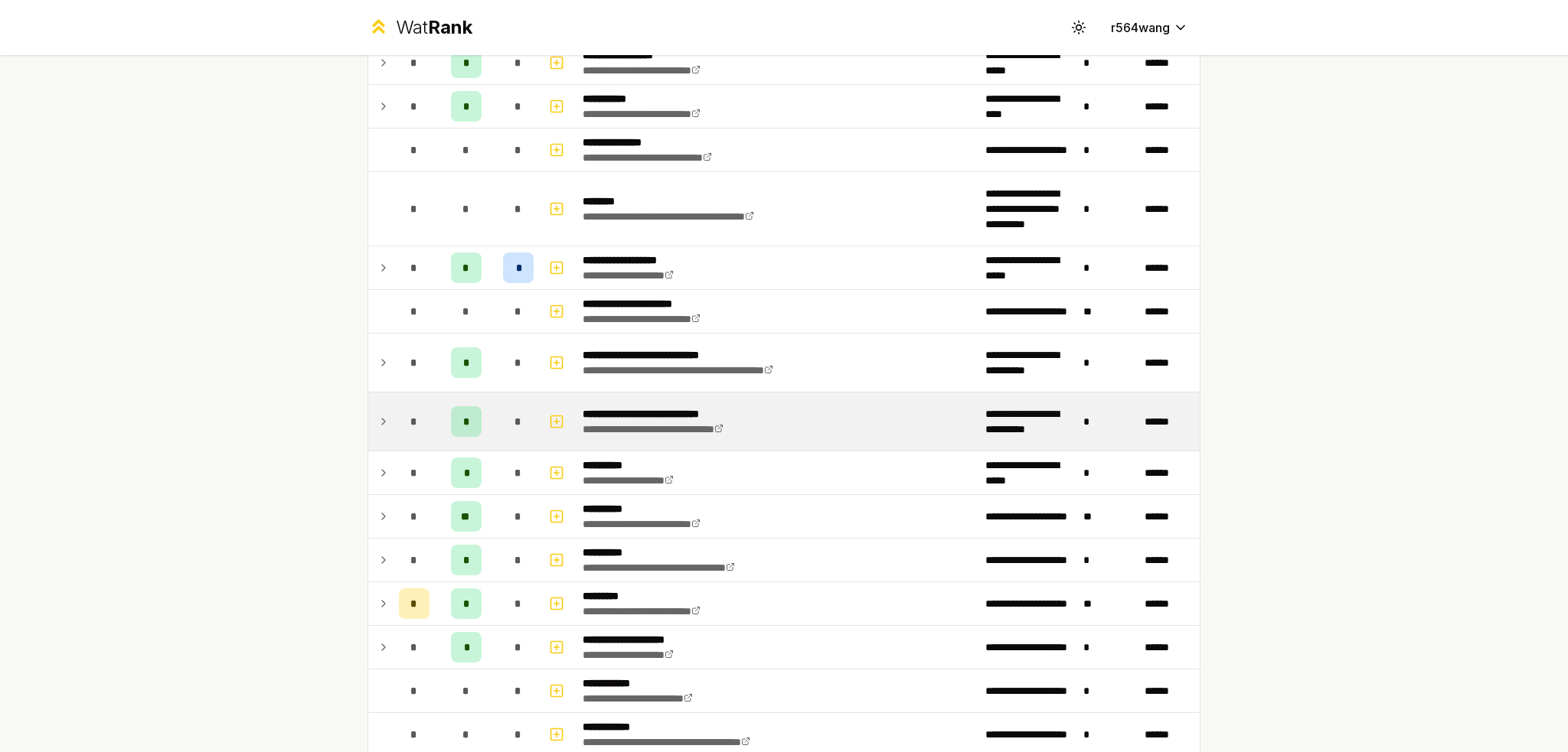
scroll to position [1606, 0]
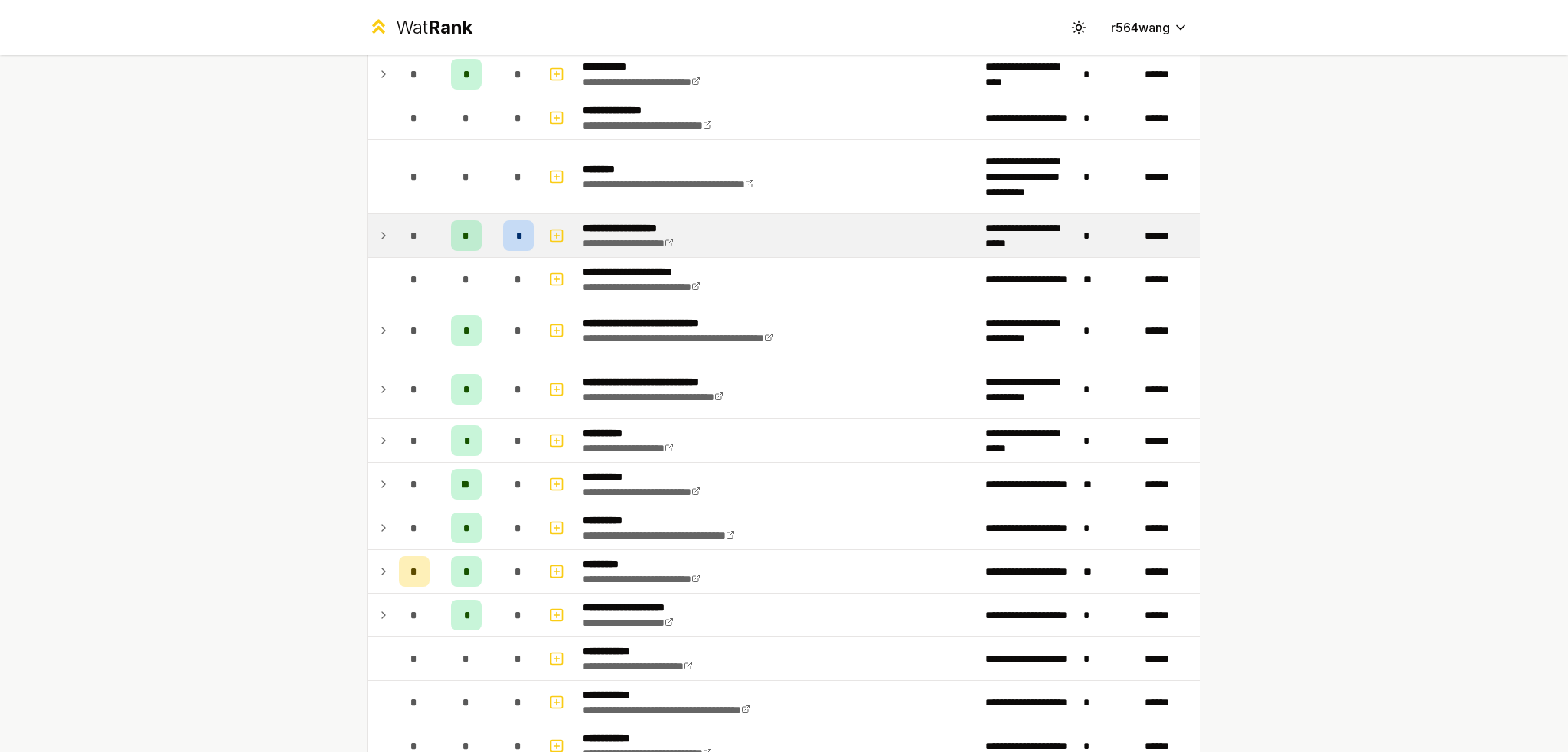
click at [383, 227] on icon at bounding box center [383, 235] width 12 height 18
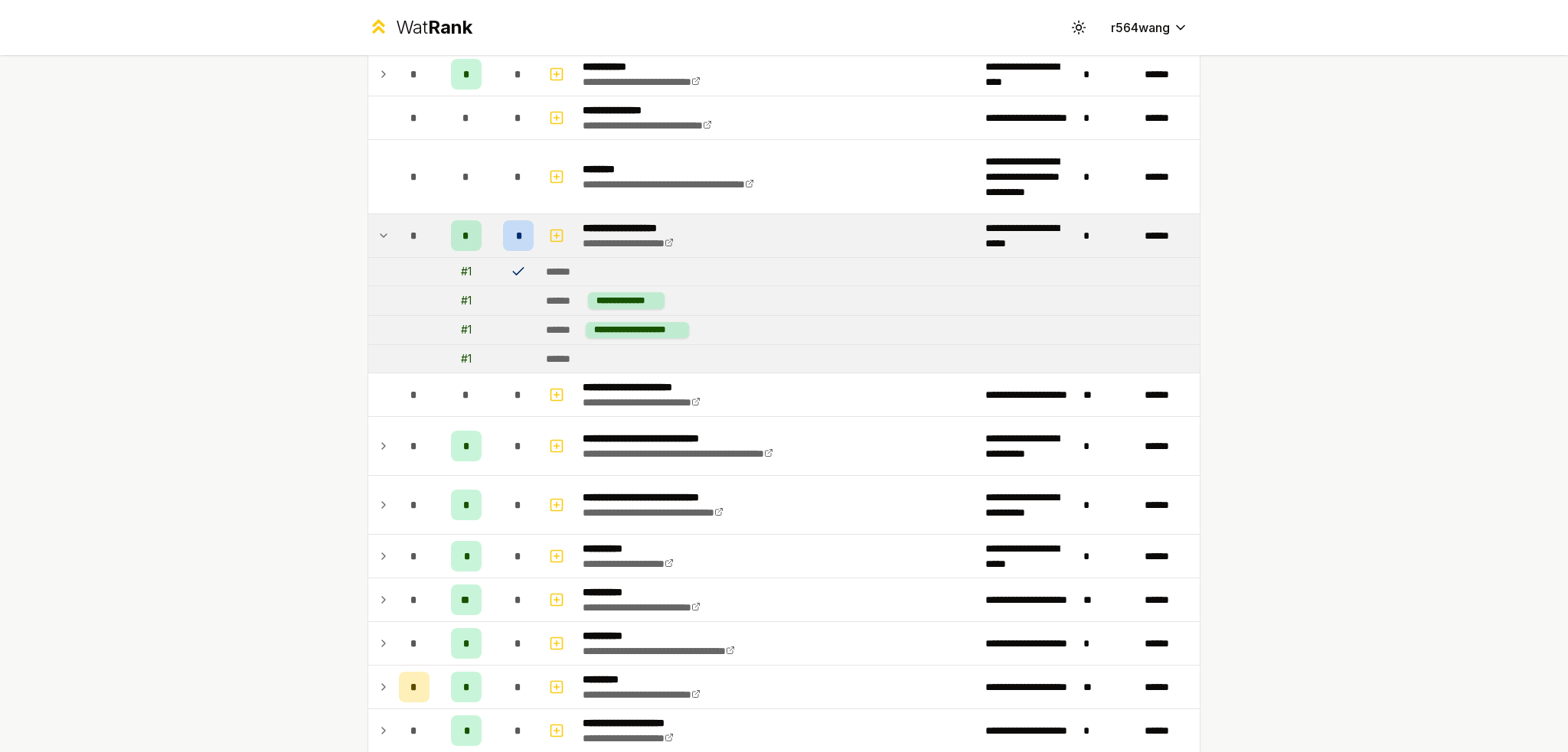
click at [518, 228] on div "*" at bounding box center [518, 235] width 31 height 31
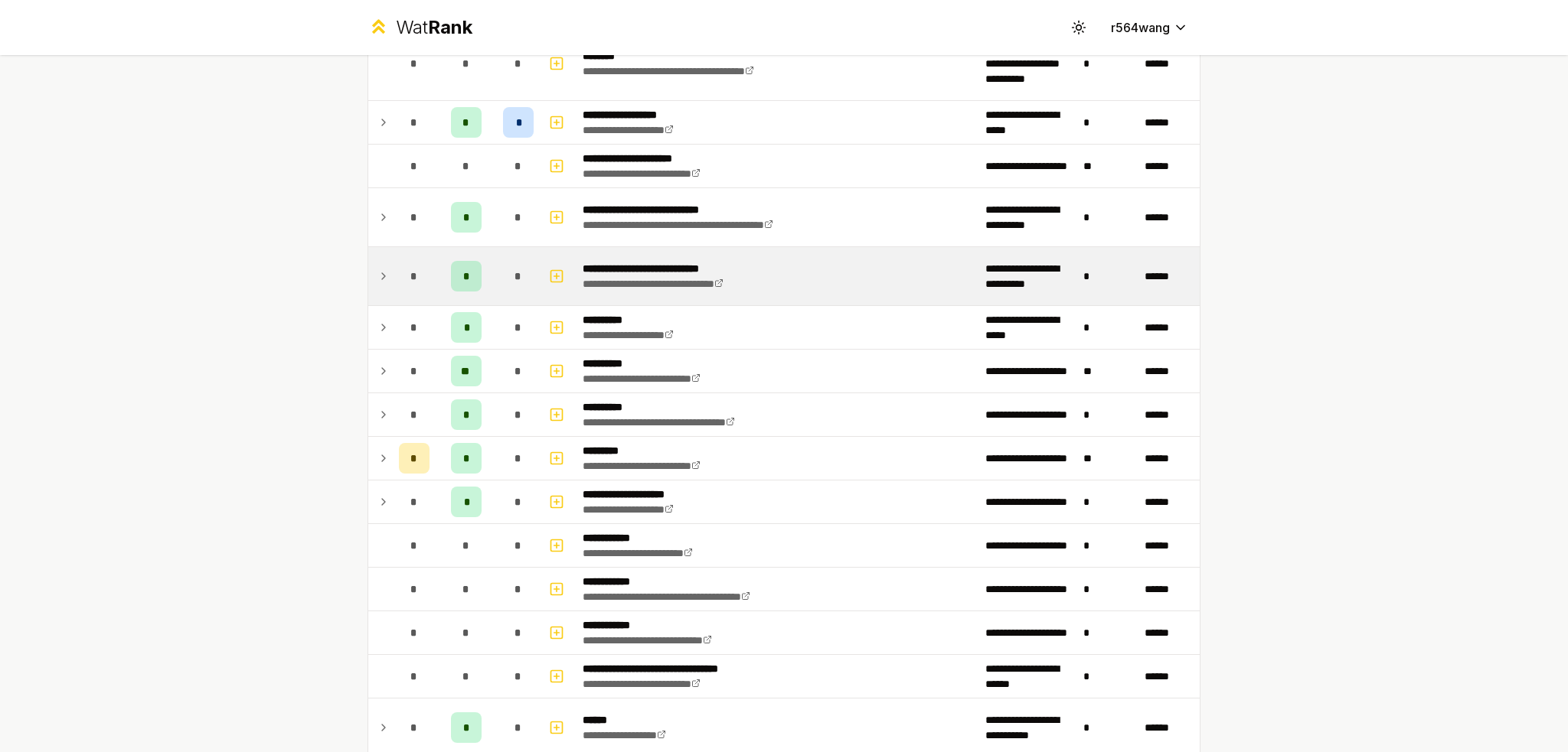
scroll to position [1898, 0]
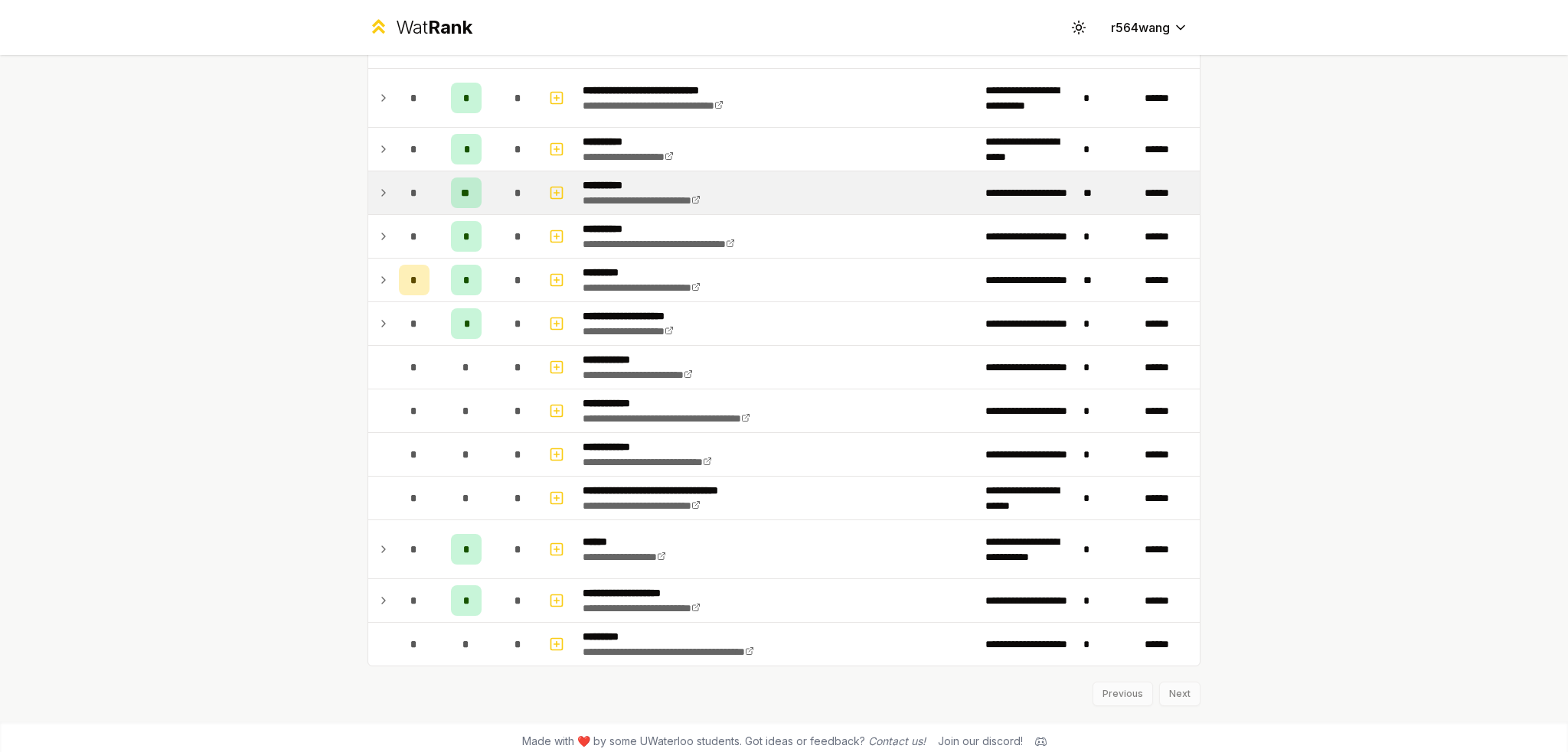
click at [379, 185] on icon at bounding box center [383, 192] width 12 height 18
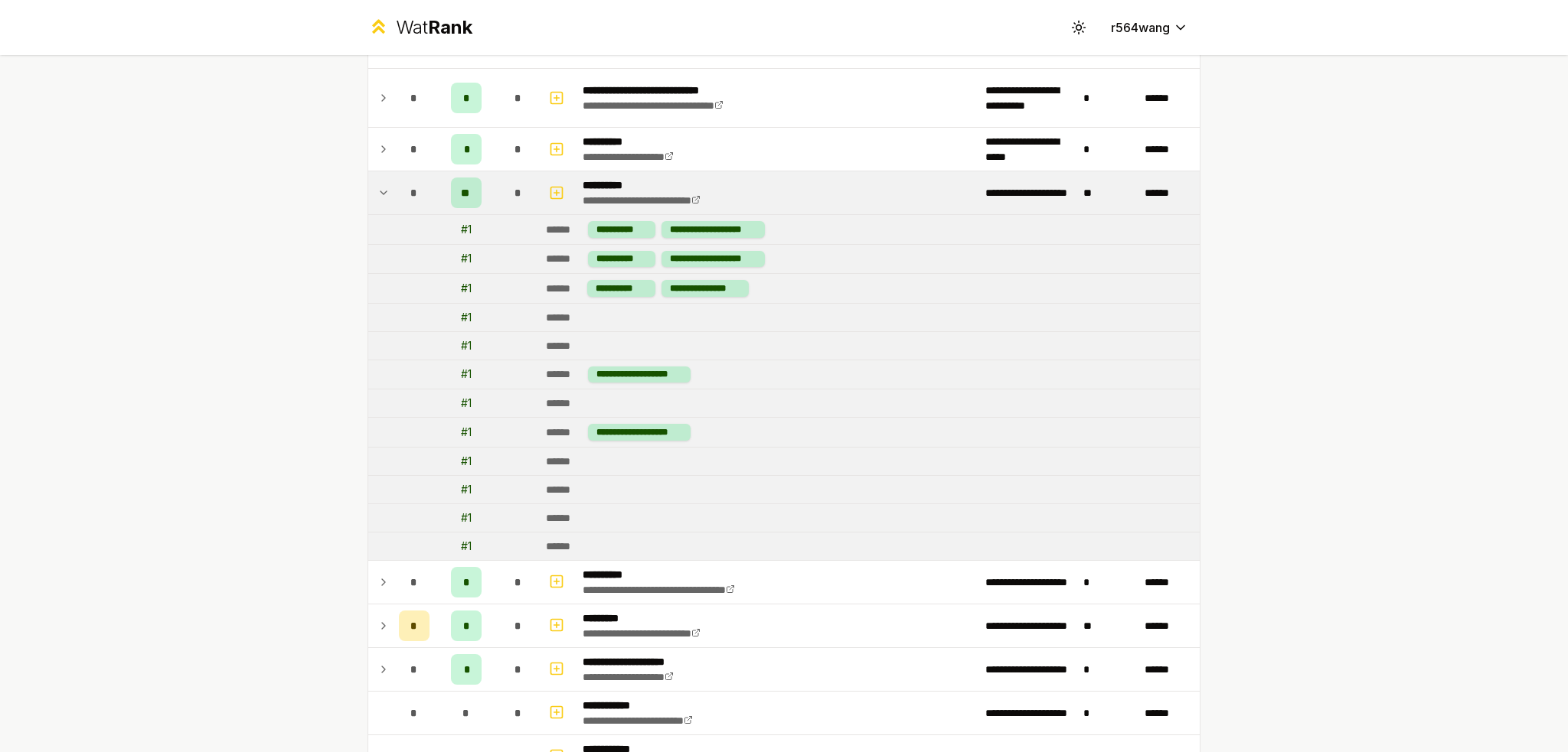
click at [379, 185] on icon at bounding box center [383, 192] width 12 height 18
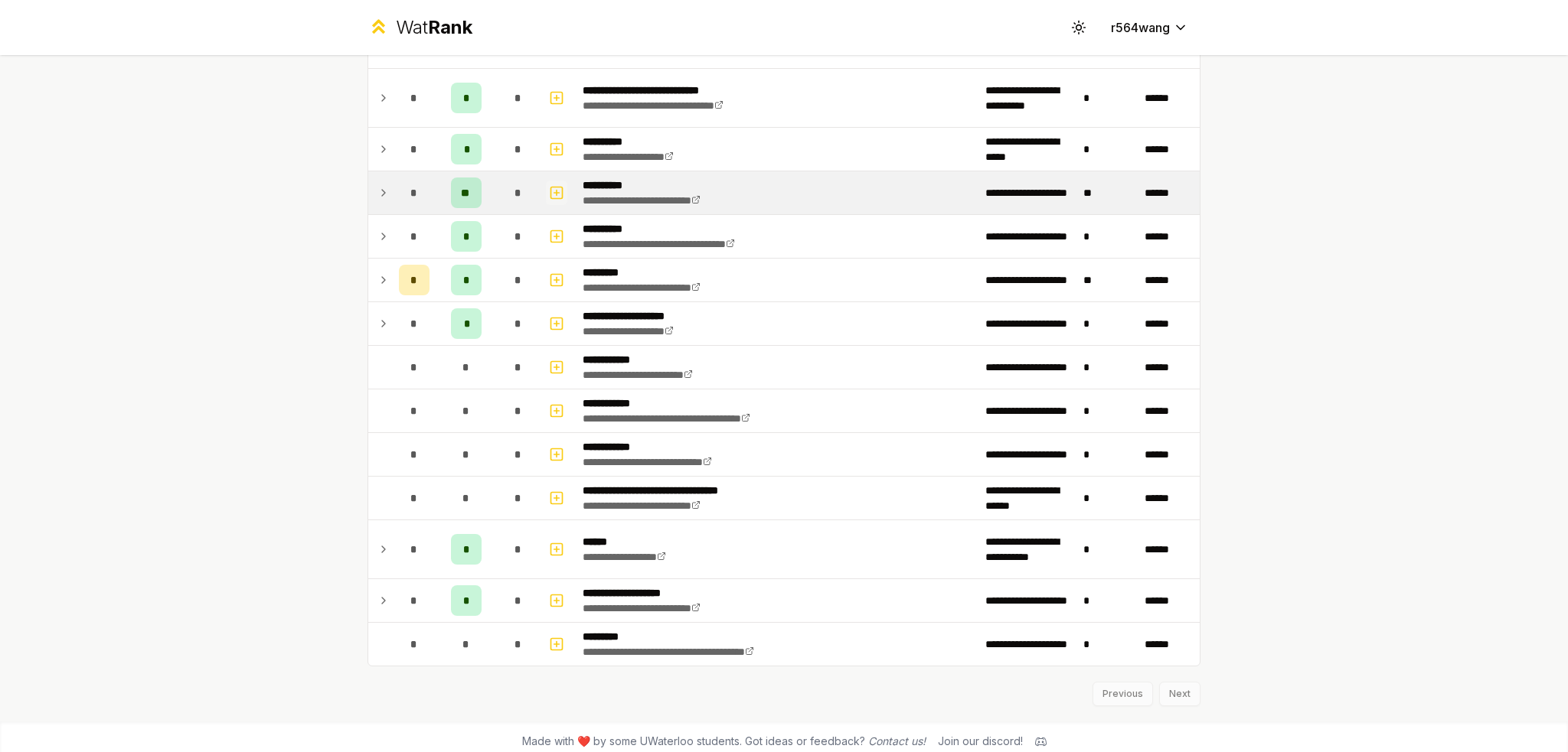
click at [551, 184] on icon "button" at bounding box center [556, 192] width 15 height 18
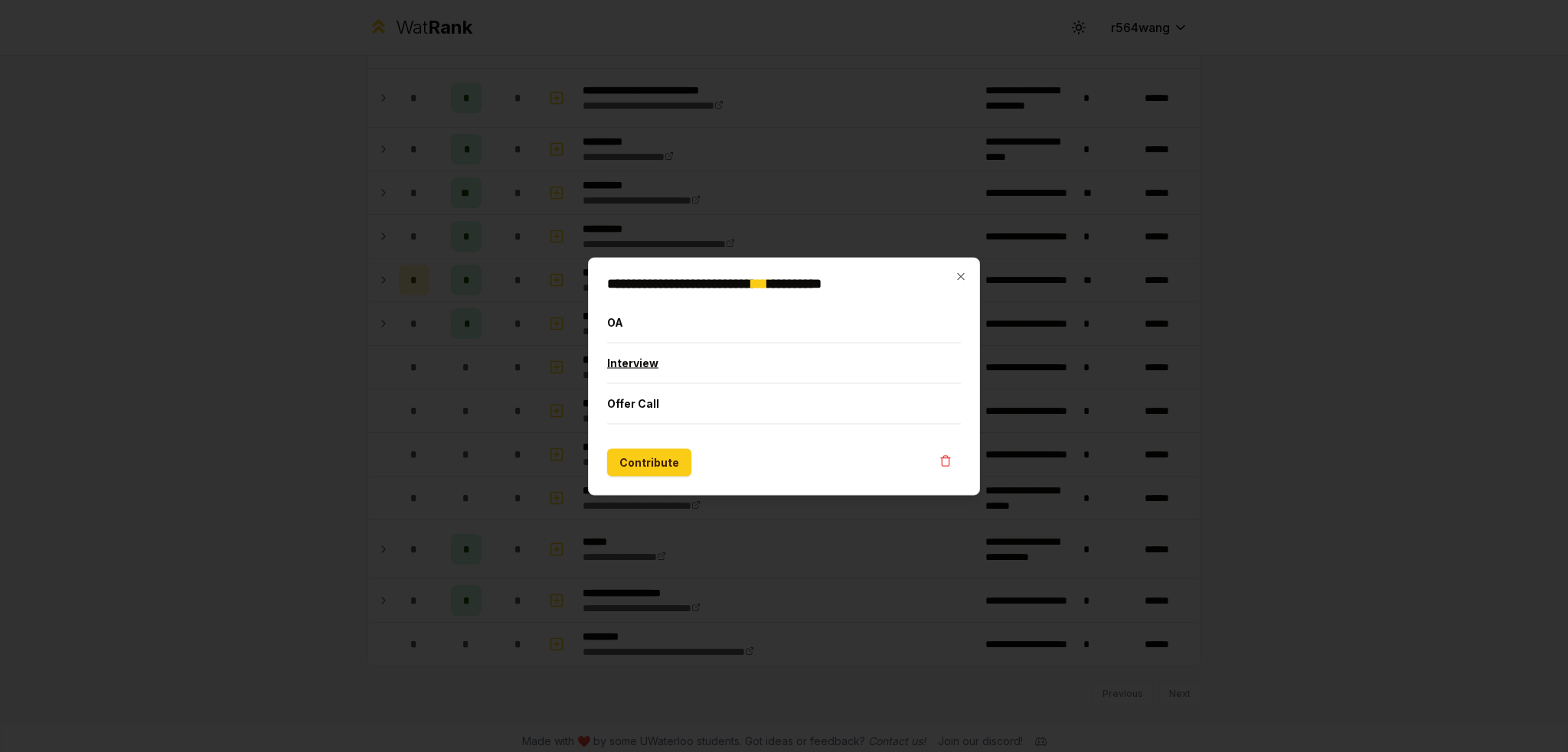
click at [687, 350] on button "Interview" at bounding box center [783, 363] width 353 height 40
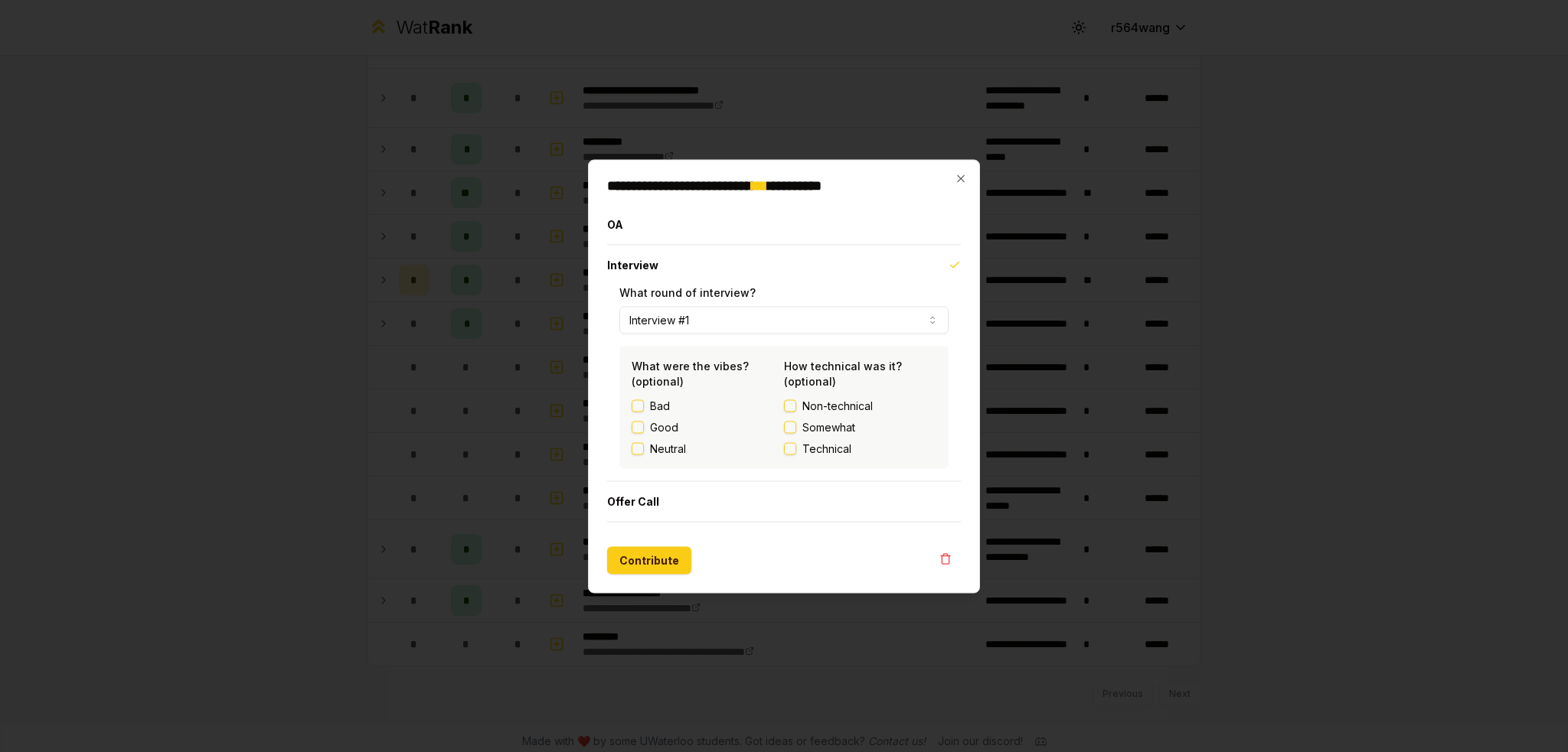
click at [661, 431] on label "Good" at bounding box center [664, 427] width 29 height 15
click at [644, 431] on button "Good" at bounding box center [638, 427] width 12 height 12
click at [811, 448] on span "Technical" at bounding box center [826, 449] width 49 height 15
click at [796, 448] on button "Technical" at bounding box center [790, 448] width 12 height 12
click at [667, 564] on button "Contribute" at bounding box center [649, 560] width 84 height 28
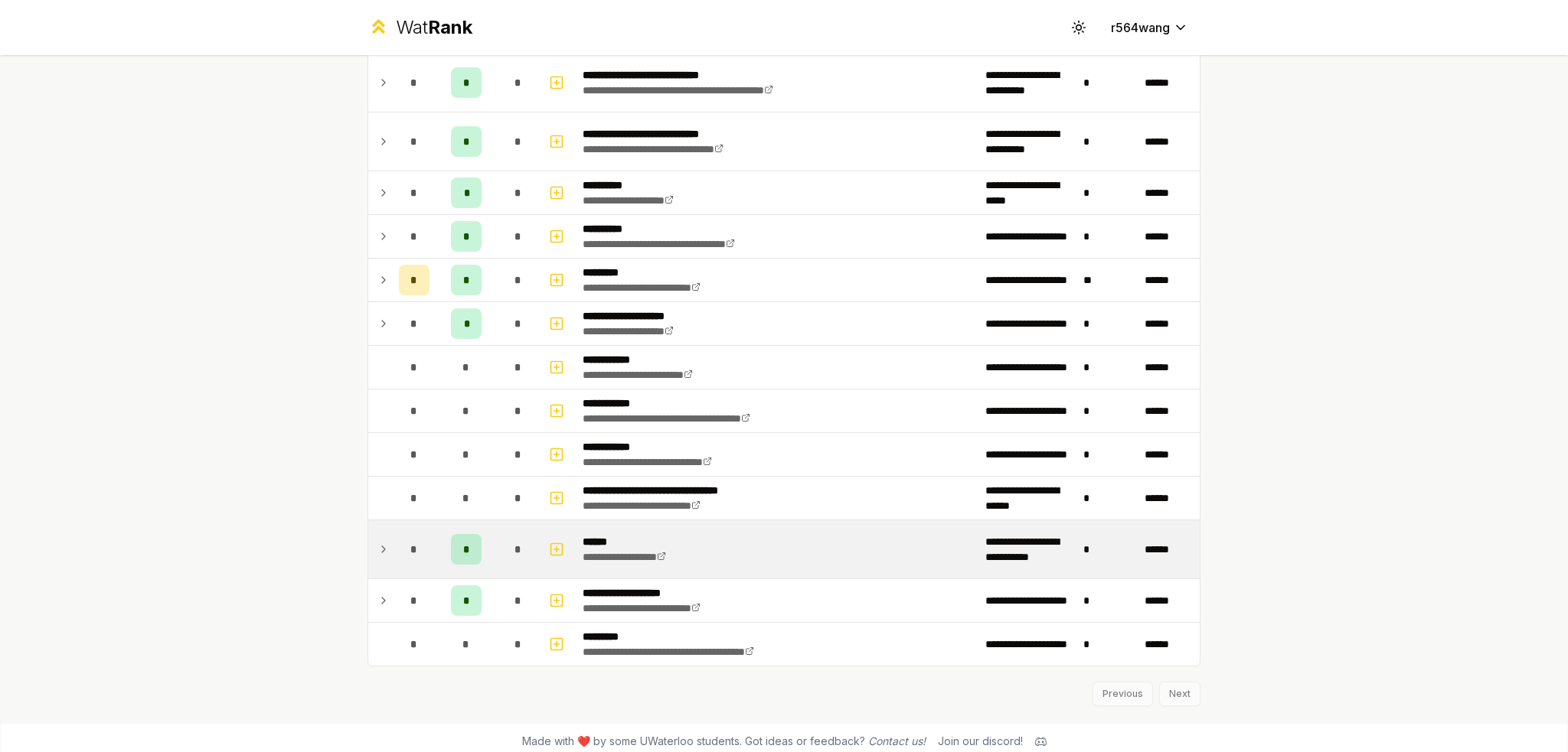
click at [383, 544] on icon at bounding box center [383, 549] width 12 height 18
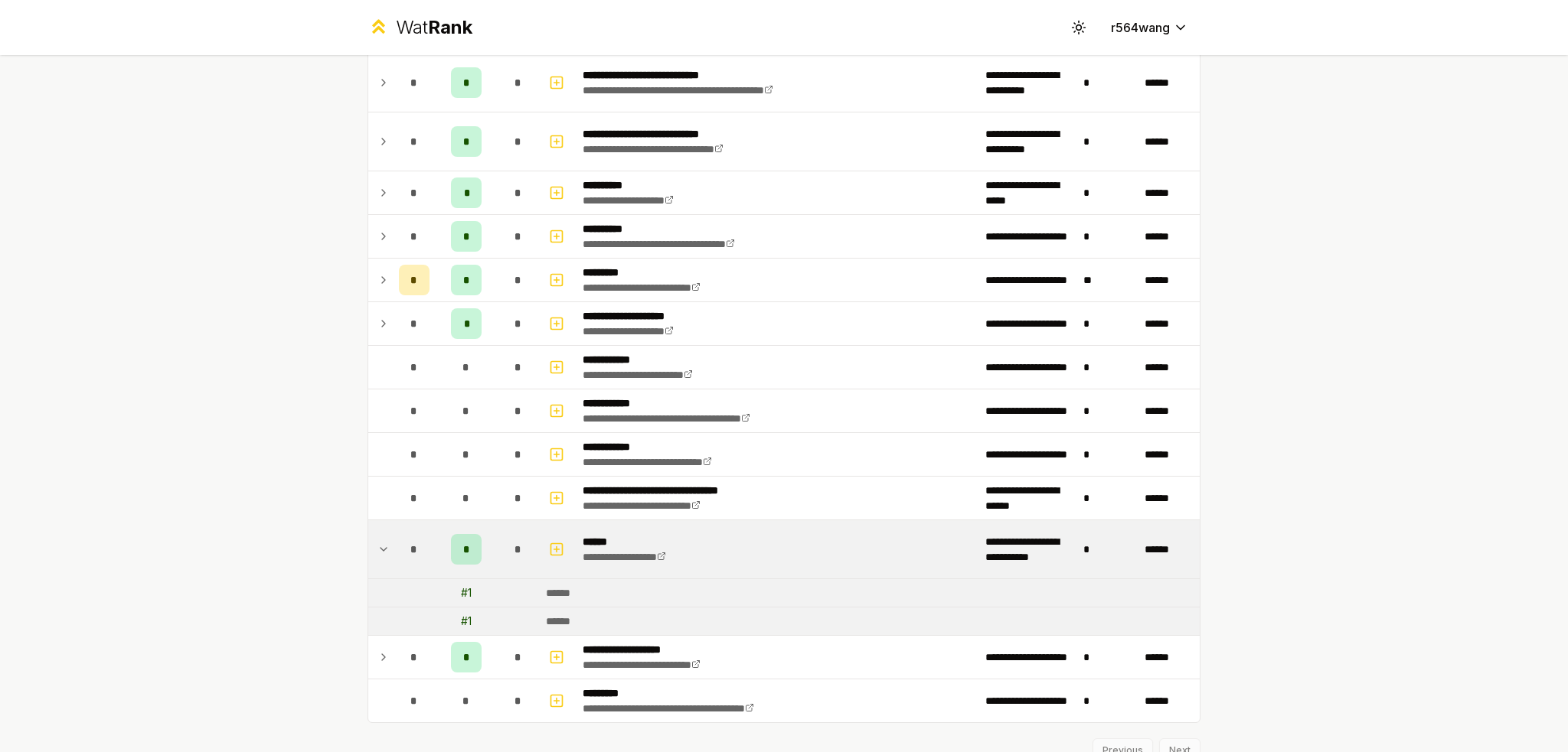
click at [369, 532] on td at bounding box center [381, 549] width 25 height 58
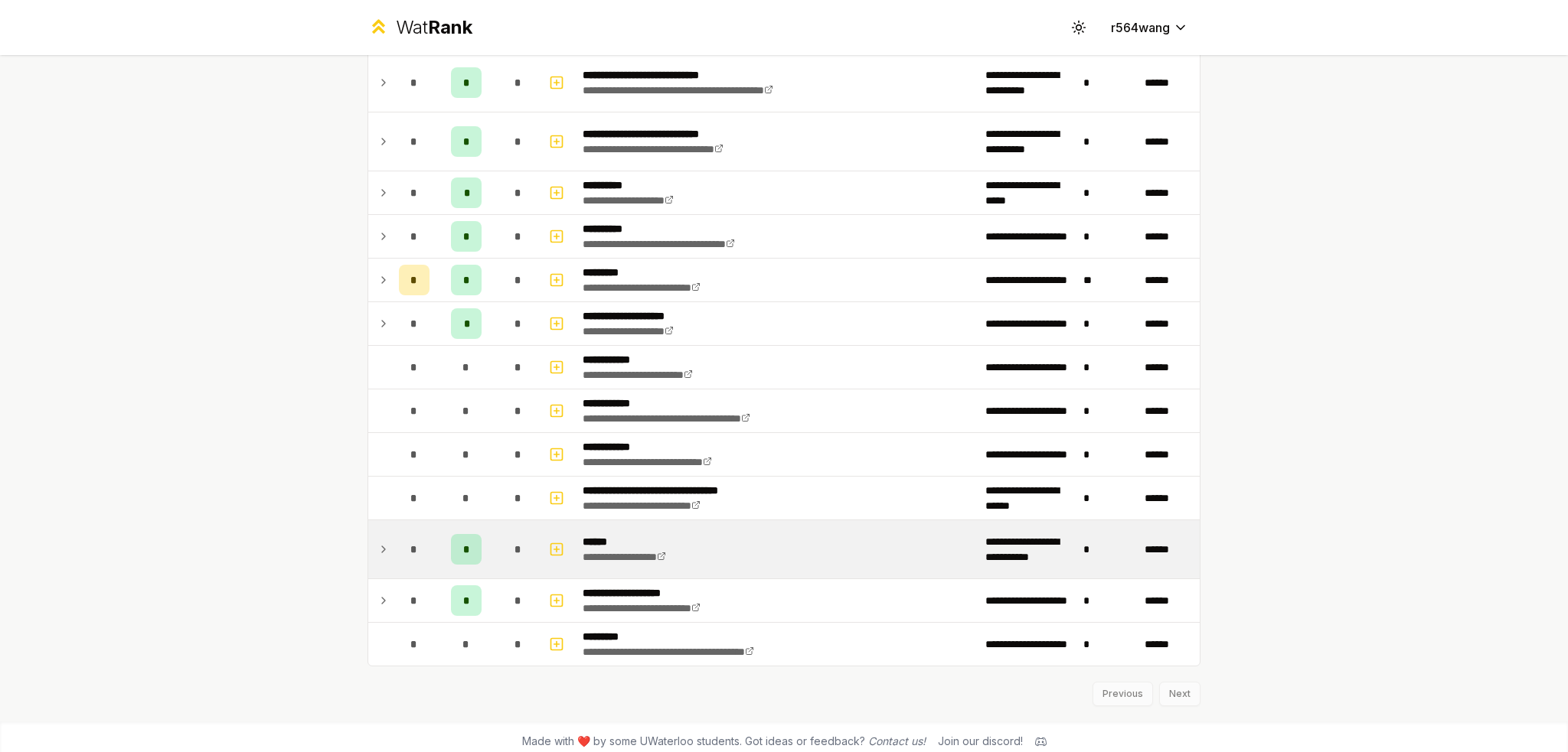
click at [563, 534] on td at bounding box center [558, 549] width 36 height 58
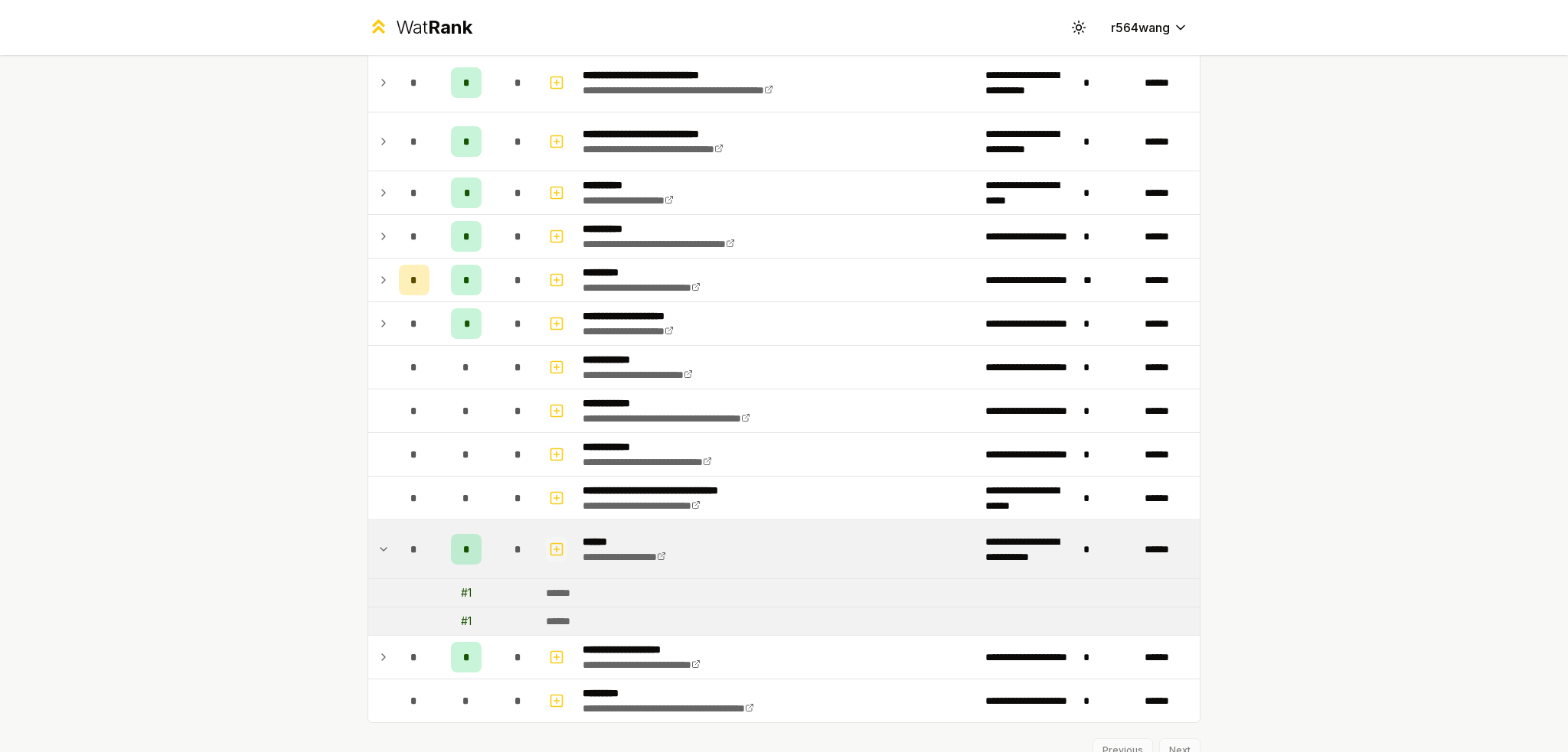
click at [554, 541] on icon "button" at bounding box center [556, 549] width 15 height 18
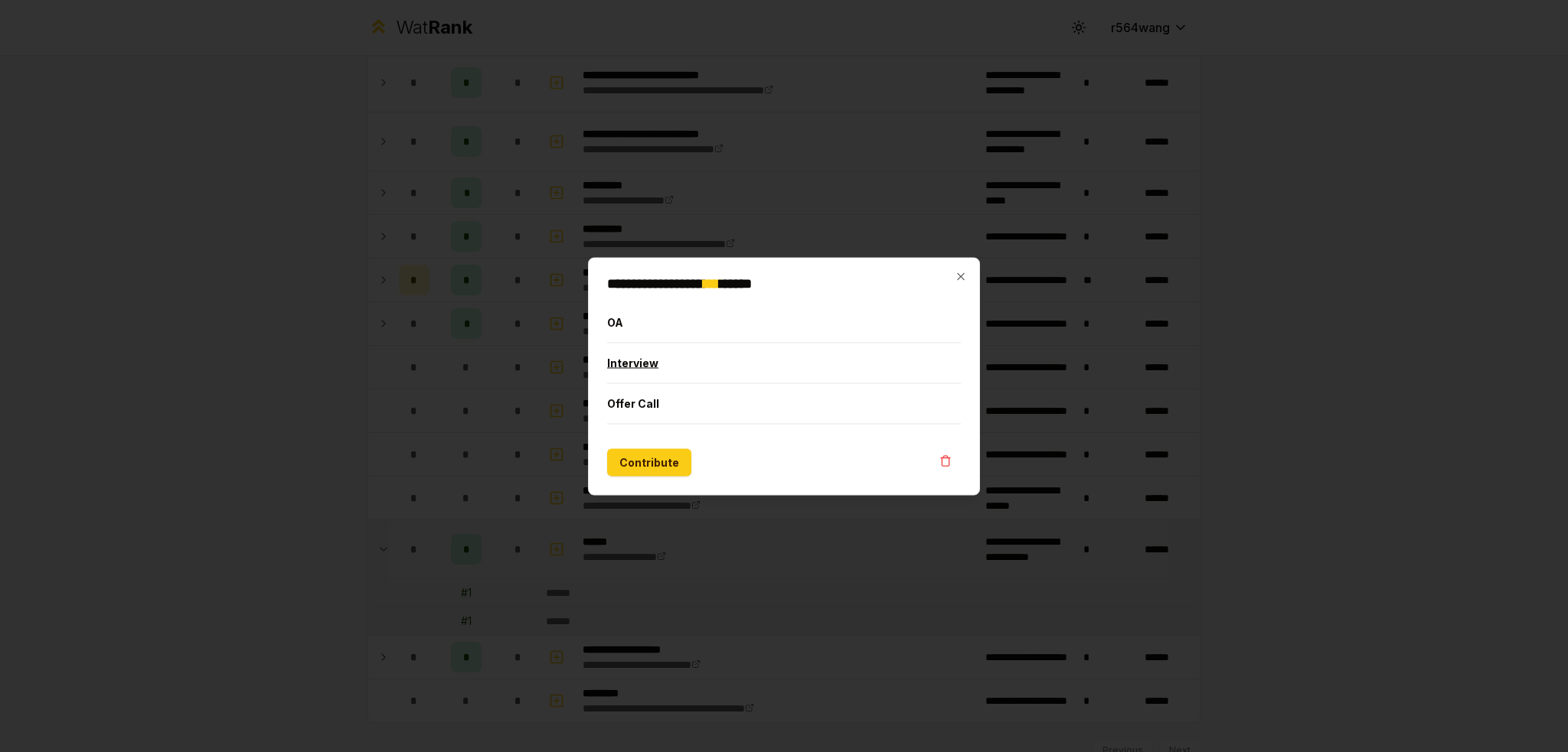
click at [664, 362] on button "Interview" at bounding box center [783, 363] width 353 height 40
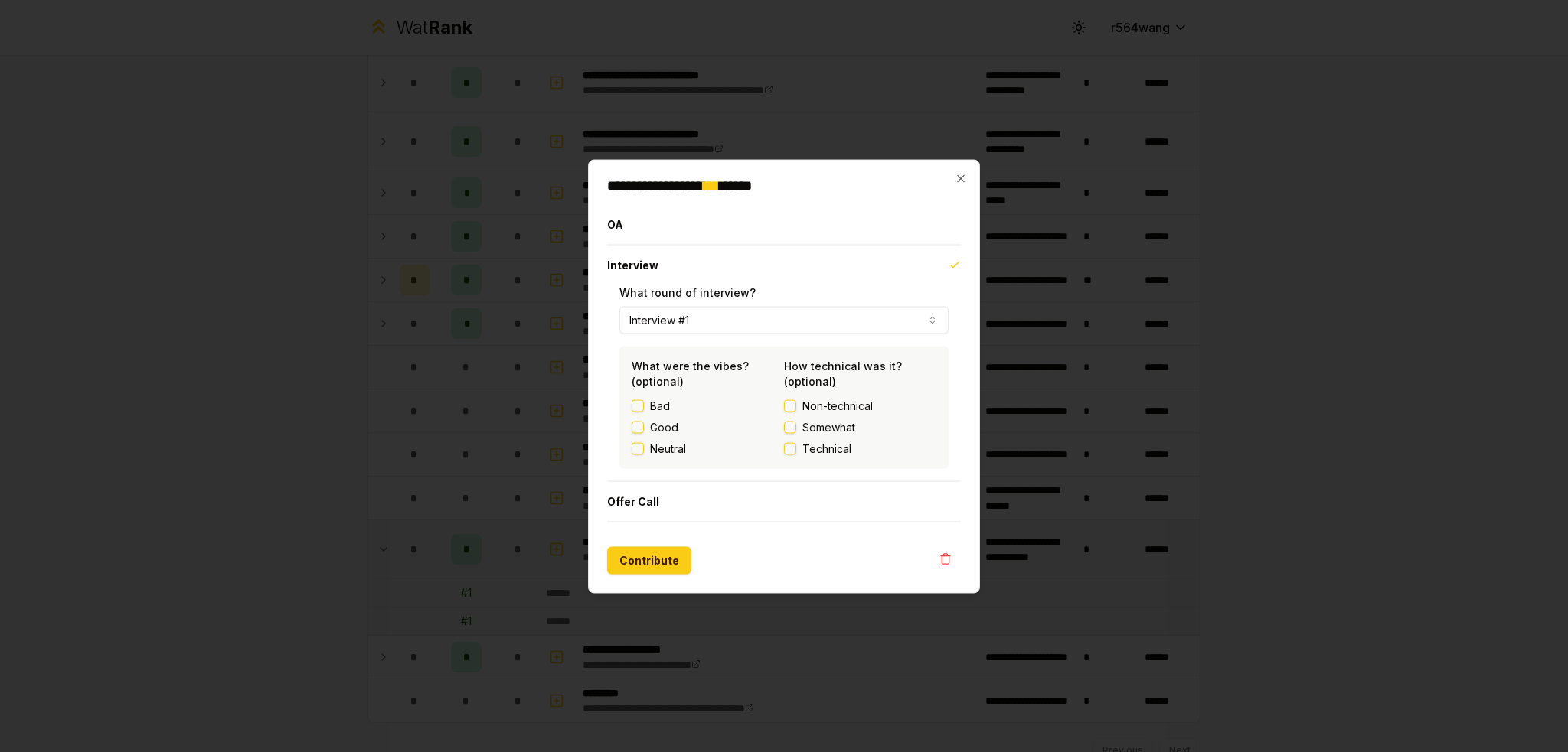
click at [656, 423] on label "Good" at bounding box center [664, 427] width 29 height 15
click at [644, 423] on button "Good" at bounding box center [638, 427] width 12 height 12
click at [673, 446] on label "Neutral" at bounding box center [668, 449] width 36 height 15
click at [644, 446] on button "Neutral" at bounding box center [638, 448] width 12 height 12
click at [805, 428] on span "Somewhat" at bounding box center [828, 427] width 53 height 15
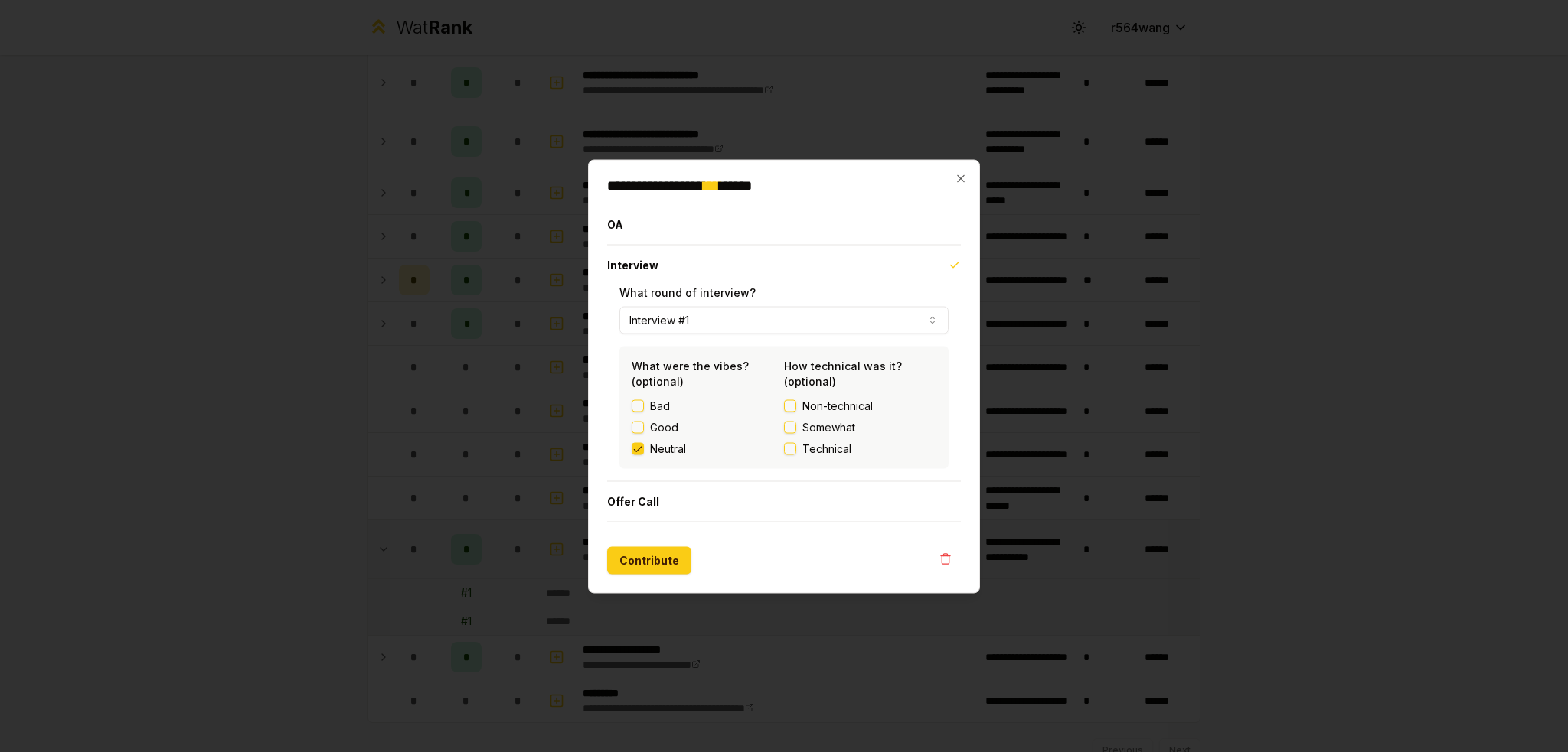
click at [796, 428] on button "Somewhat" at bounding box center [790, 427] width 12 height 12
click at [809, 449] on span "Technical" at bounding box center [826, 449] width 49 height 15
click at [796, 449] on button "Technical" at bounding box center [790, 448] width 12 height 12
click at [646, 565] on button "Contribute" at bounding box center [649, 560] width 84 height 28
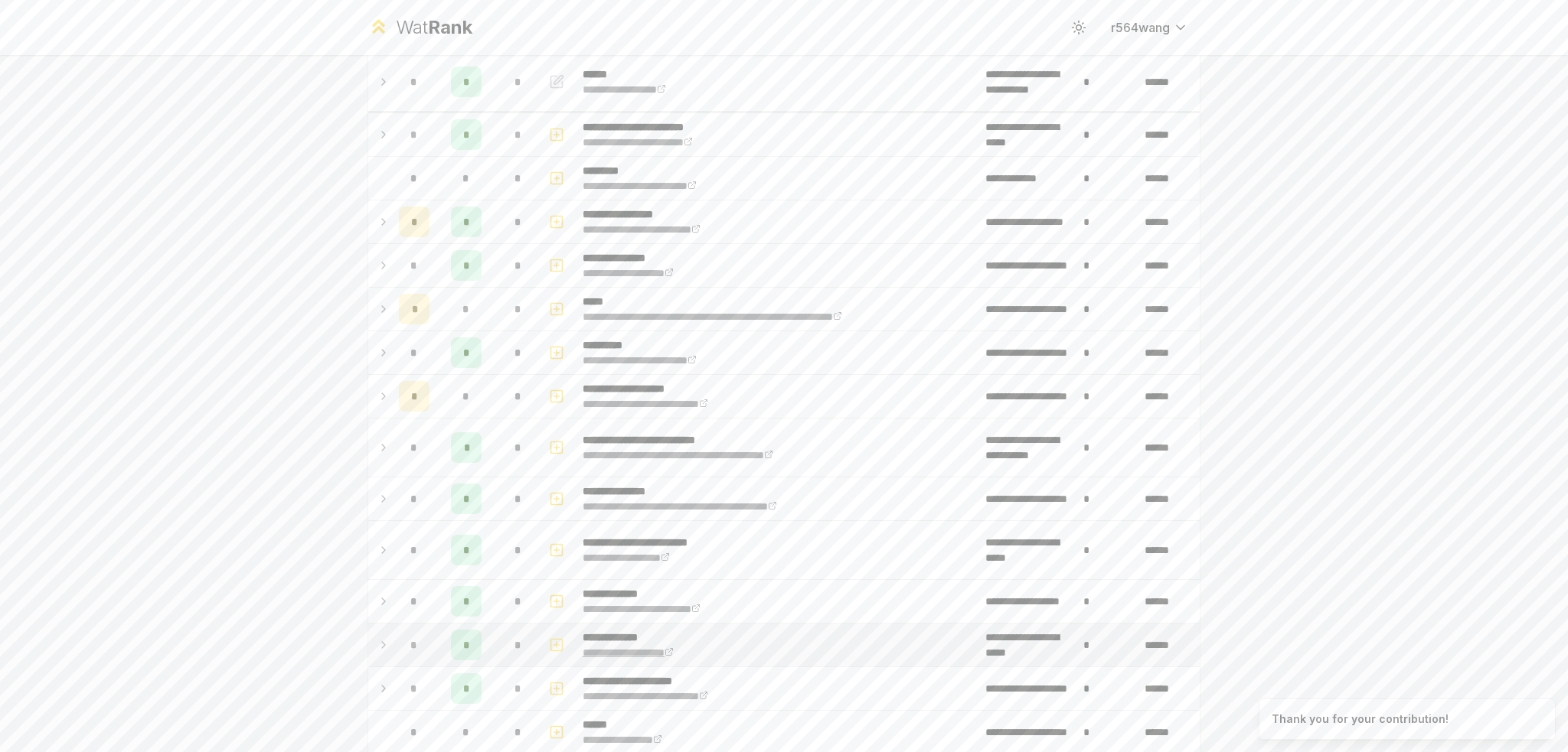
scroll to position [230, 0]
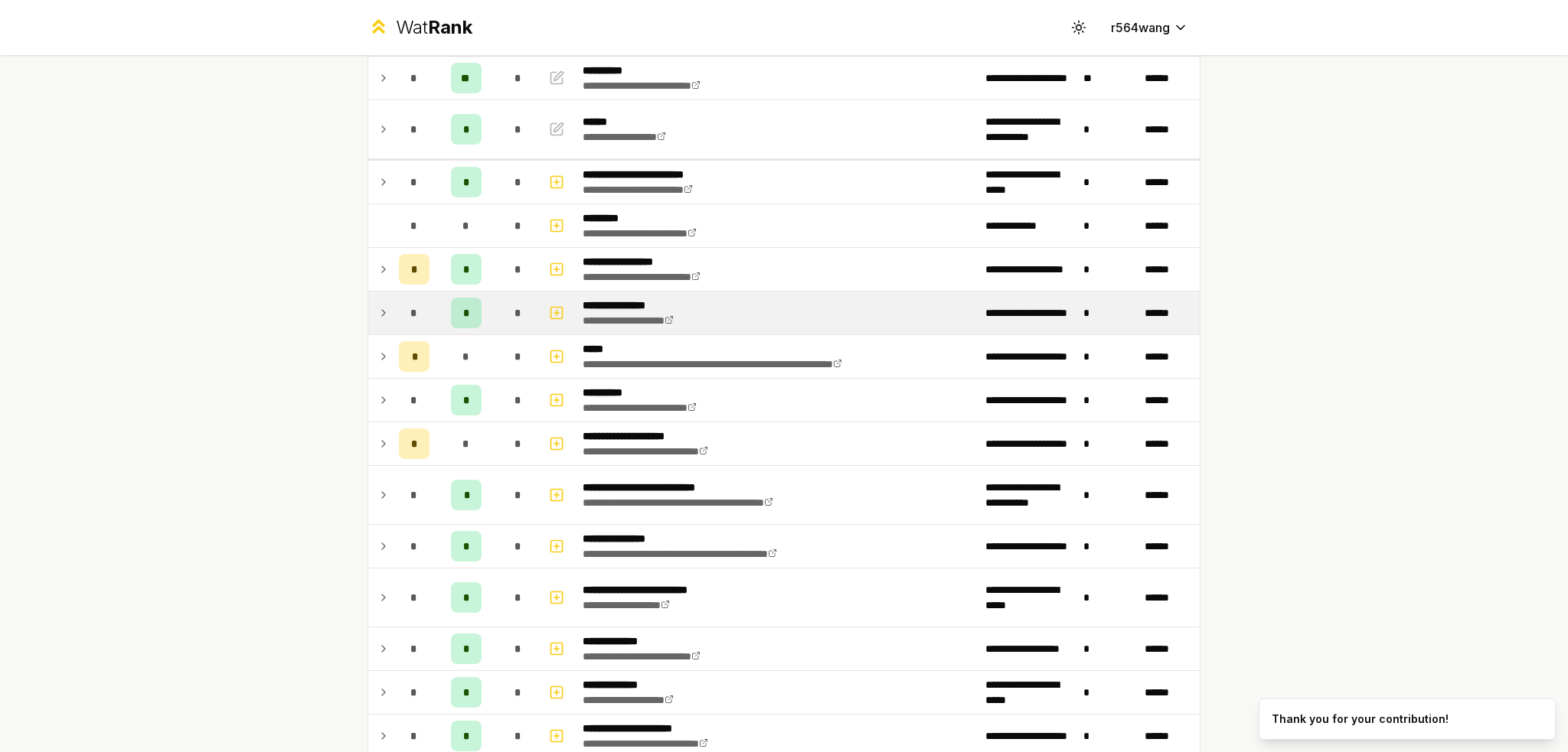
click at [414, 312] on div "*" at bounding box center [414, 313] width 31 height 31
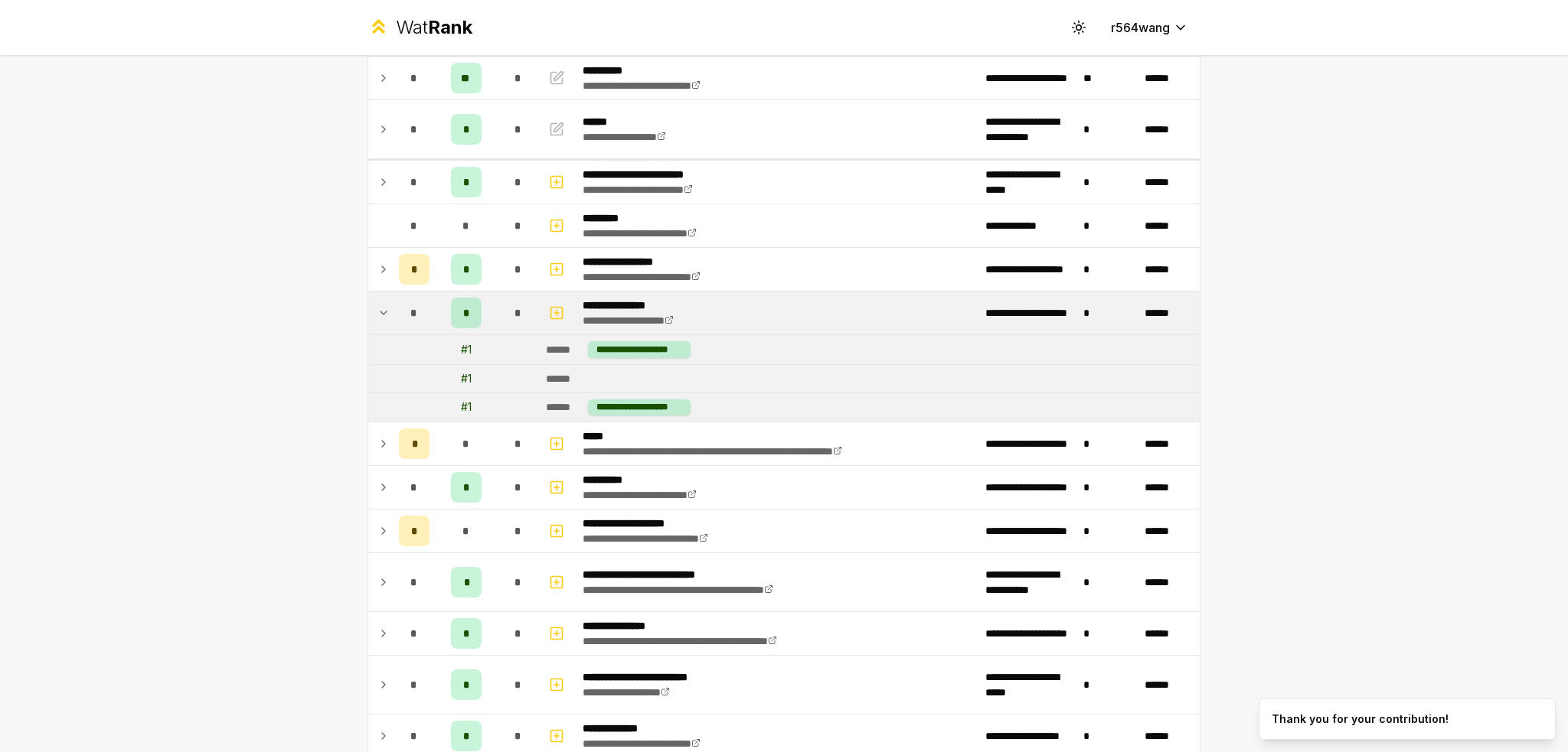
click at [401, 309] on div "*" at bounding box center [414, 313] width 31 height 31
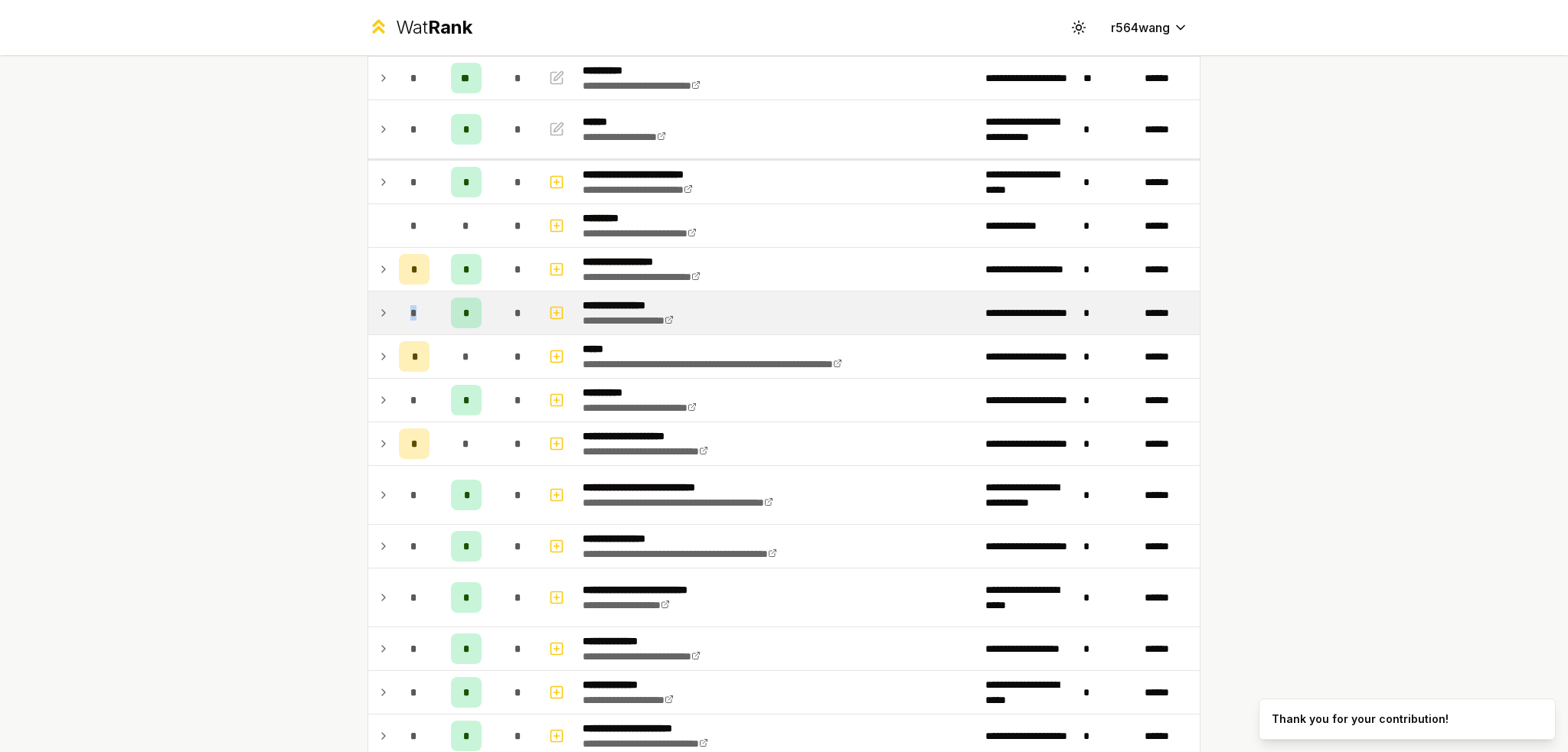
click at [401, 309] on div "*" at bounding box center [414, 313] width 31 height 31
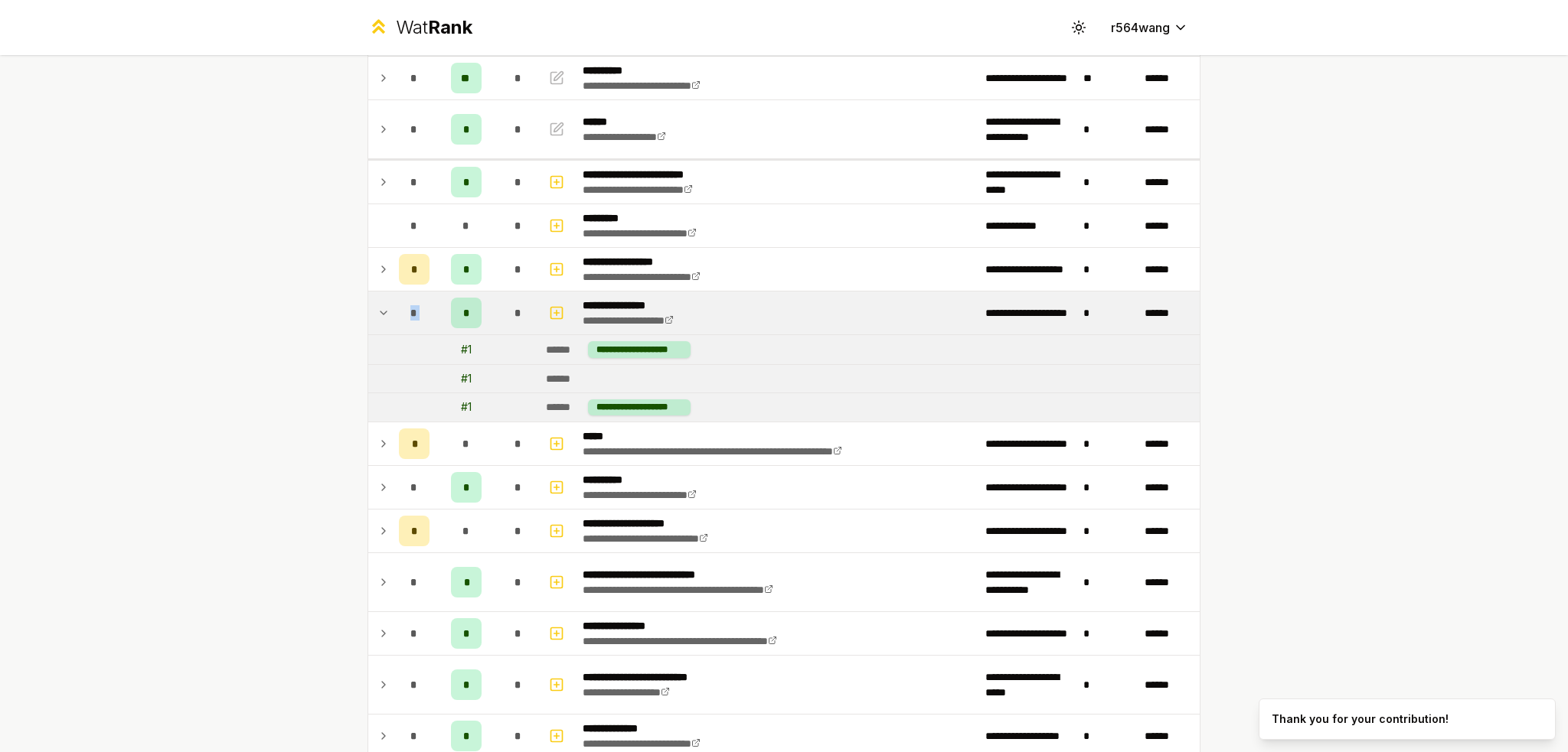
click at [401, 309] on div "*" at bounding box center [414, 313] width 31 height 31
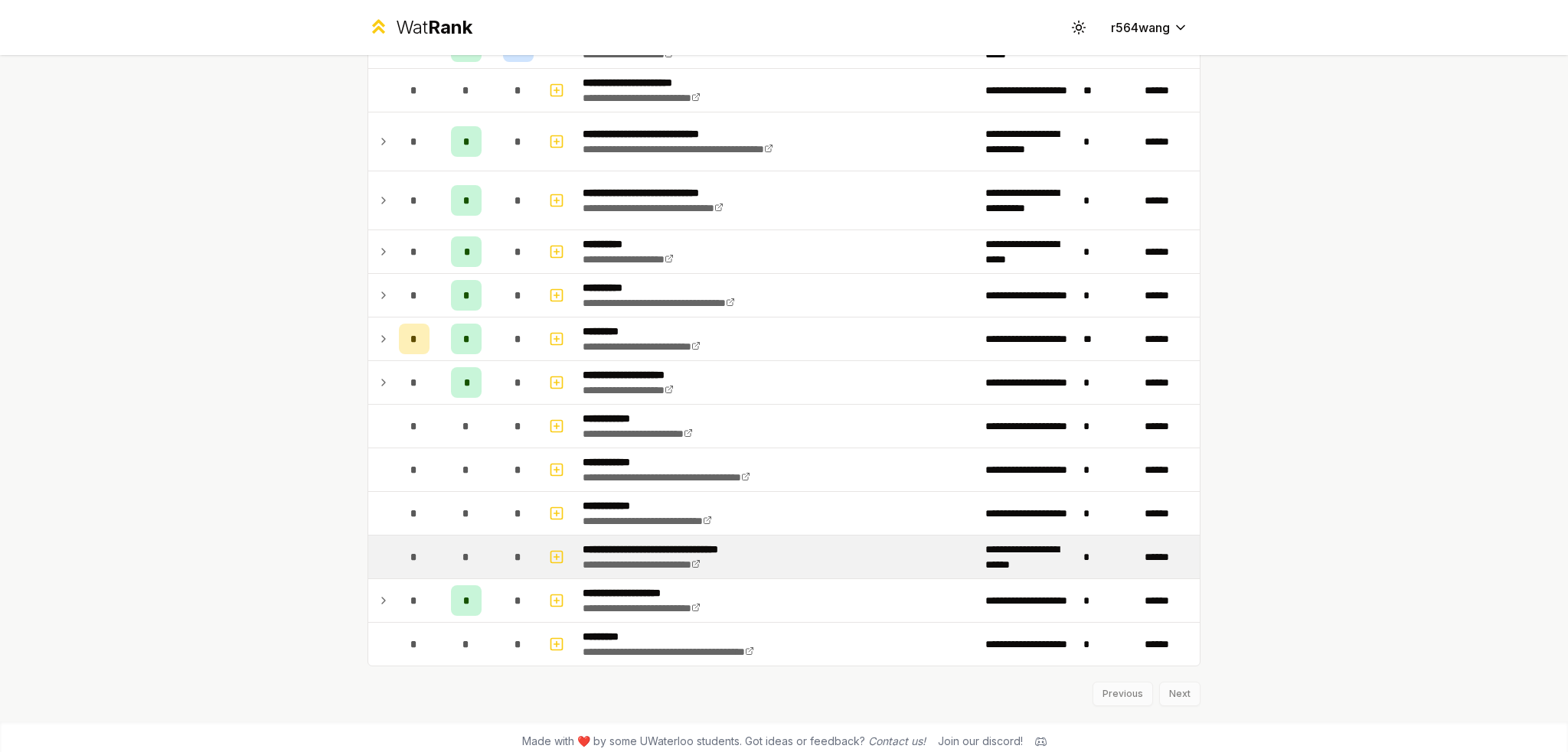
scroll to position [1822, 0]
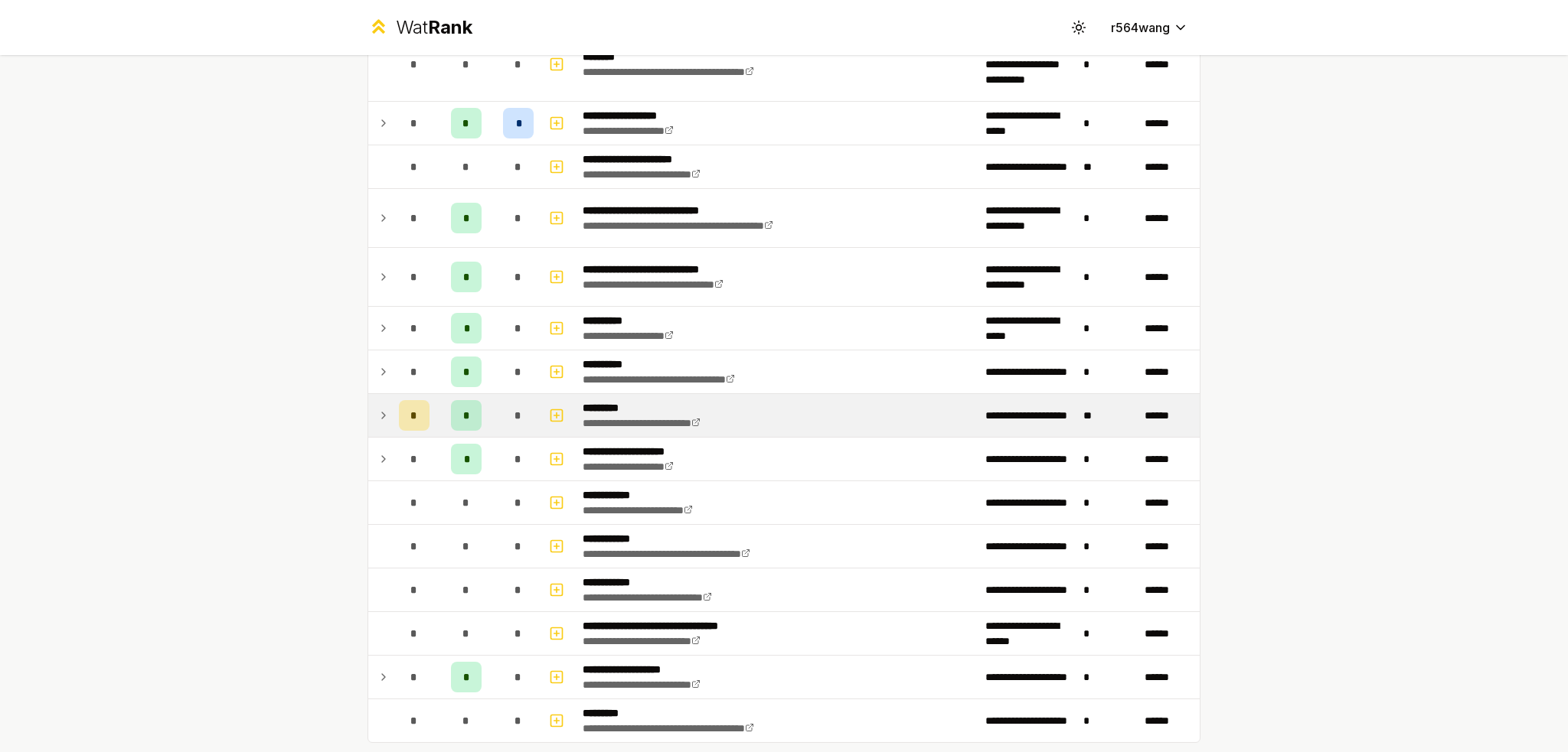
click at [503, 409] on div "*" at bounding box center [518, 415] width 31 height 31
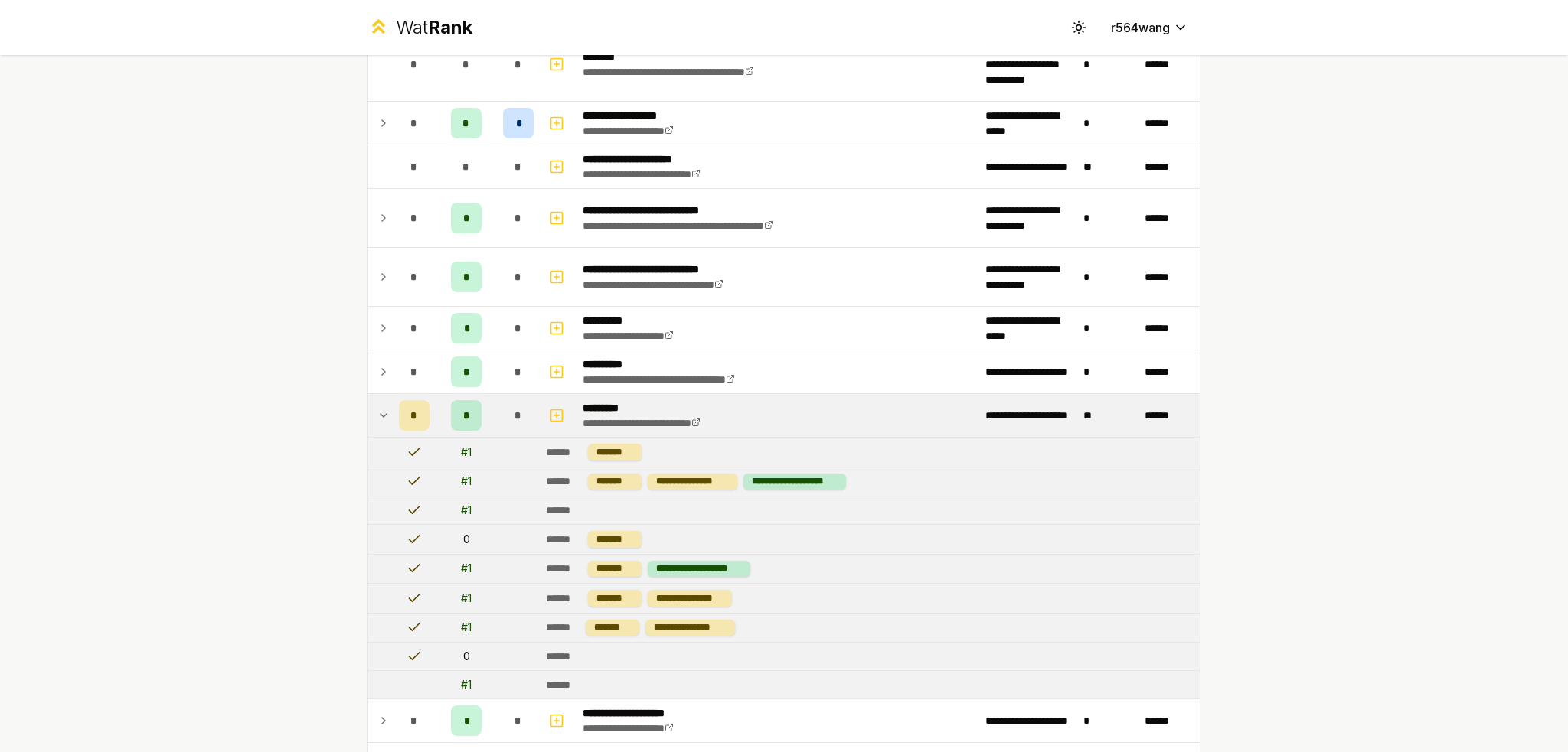
click at [503, 409] on div "*" at bounding box center [518, 415] width 31 height 31
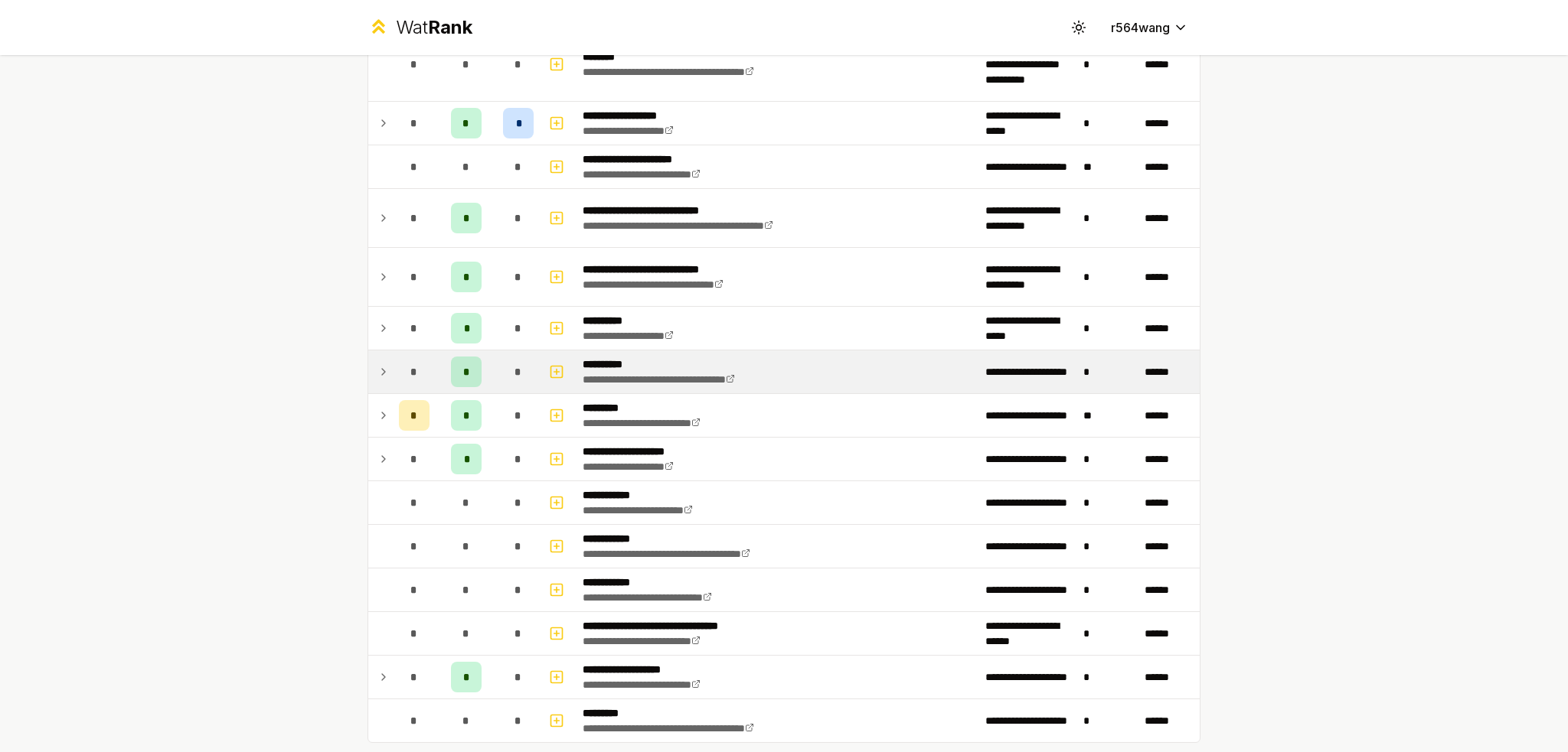
click at [506, 379] on div "*" at bounding box center [518, 372] width 31 height 31
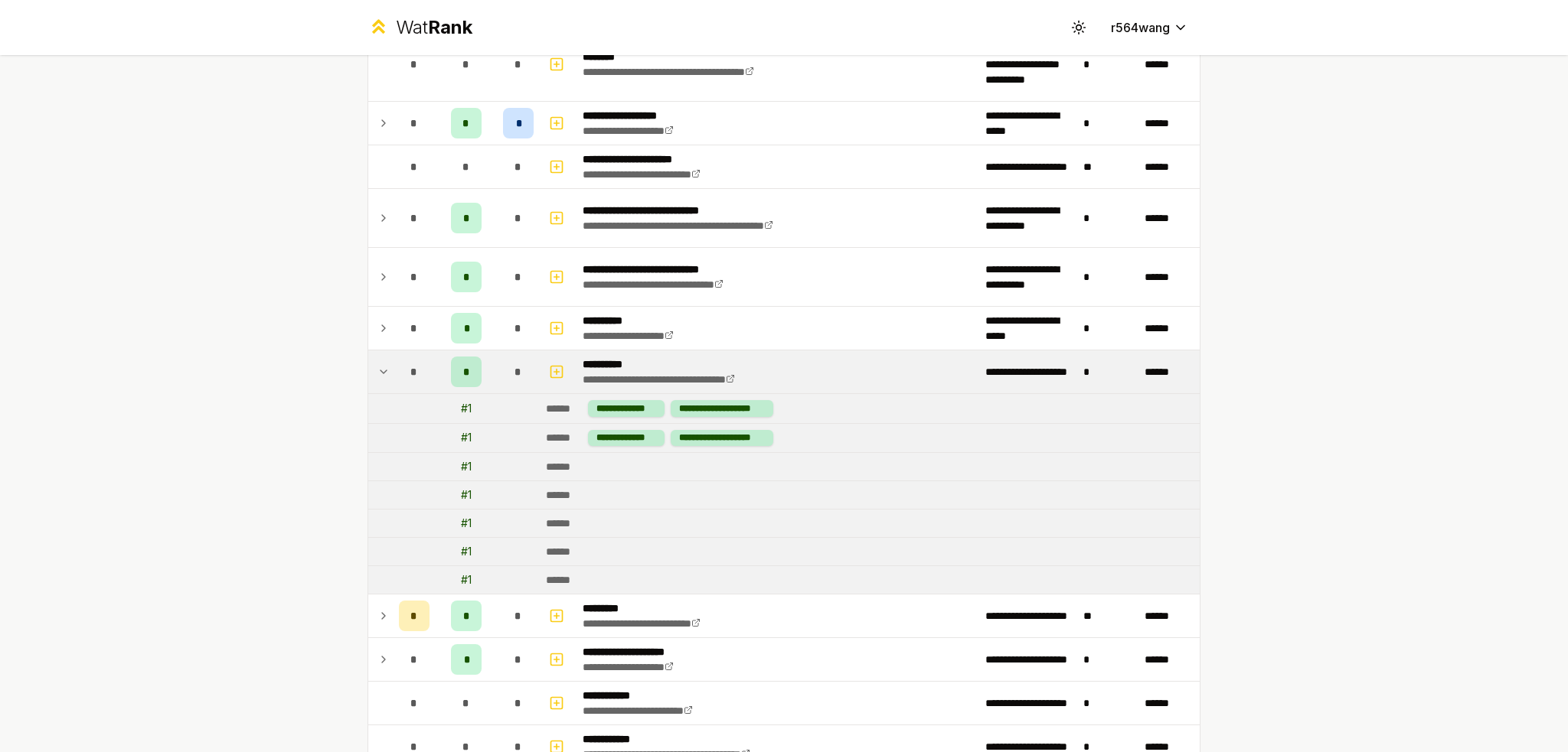
click at [506, 376] on div "*" at bounding box center [518, 372] width 31 height 31
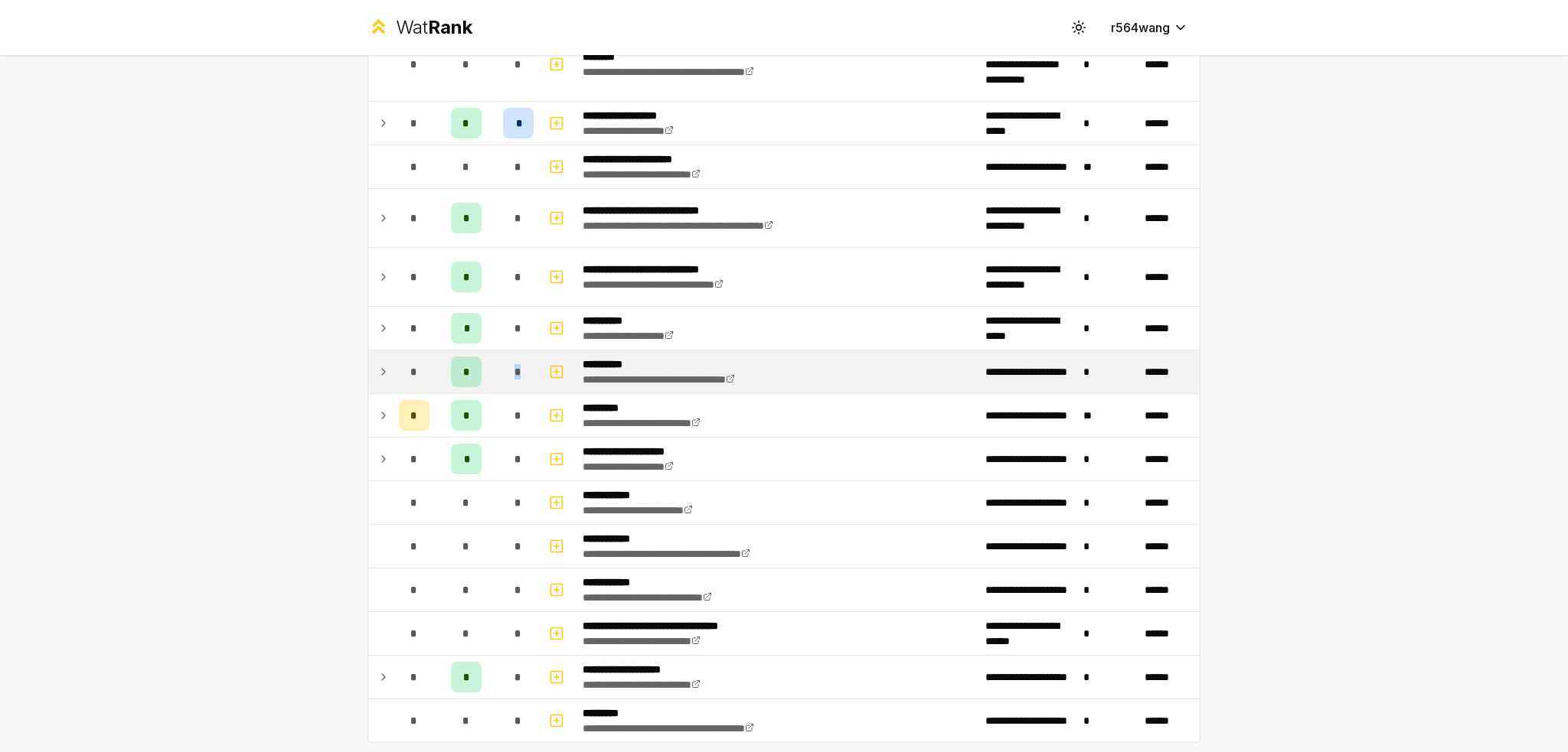
click at [506, 376] on div "*" at bounding box center [518, 372] width 31 height 31
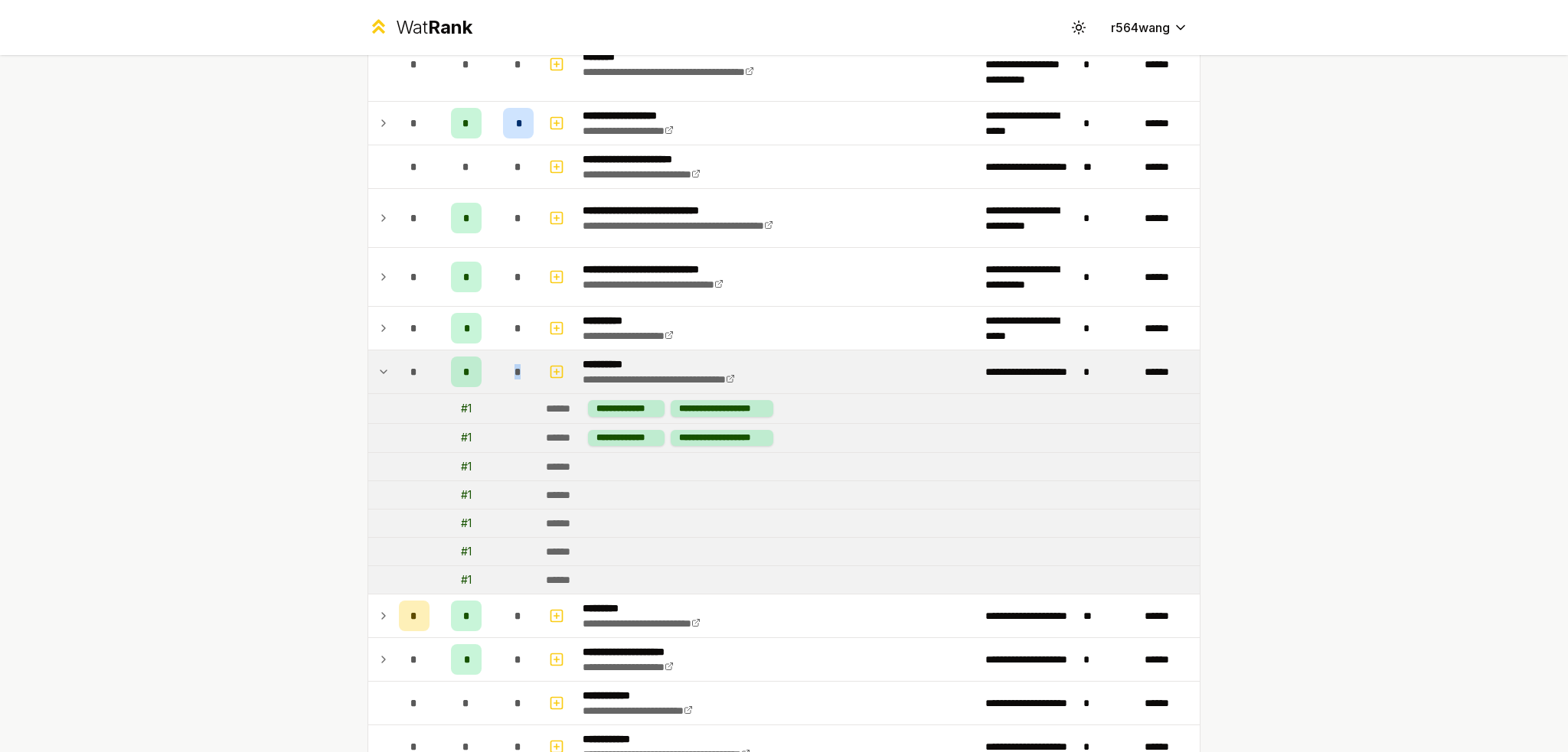
click at [506, 376] on div "*" at bounding box center [518, 372] width 31 height 31
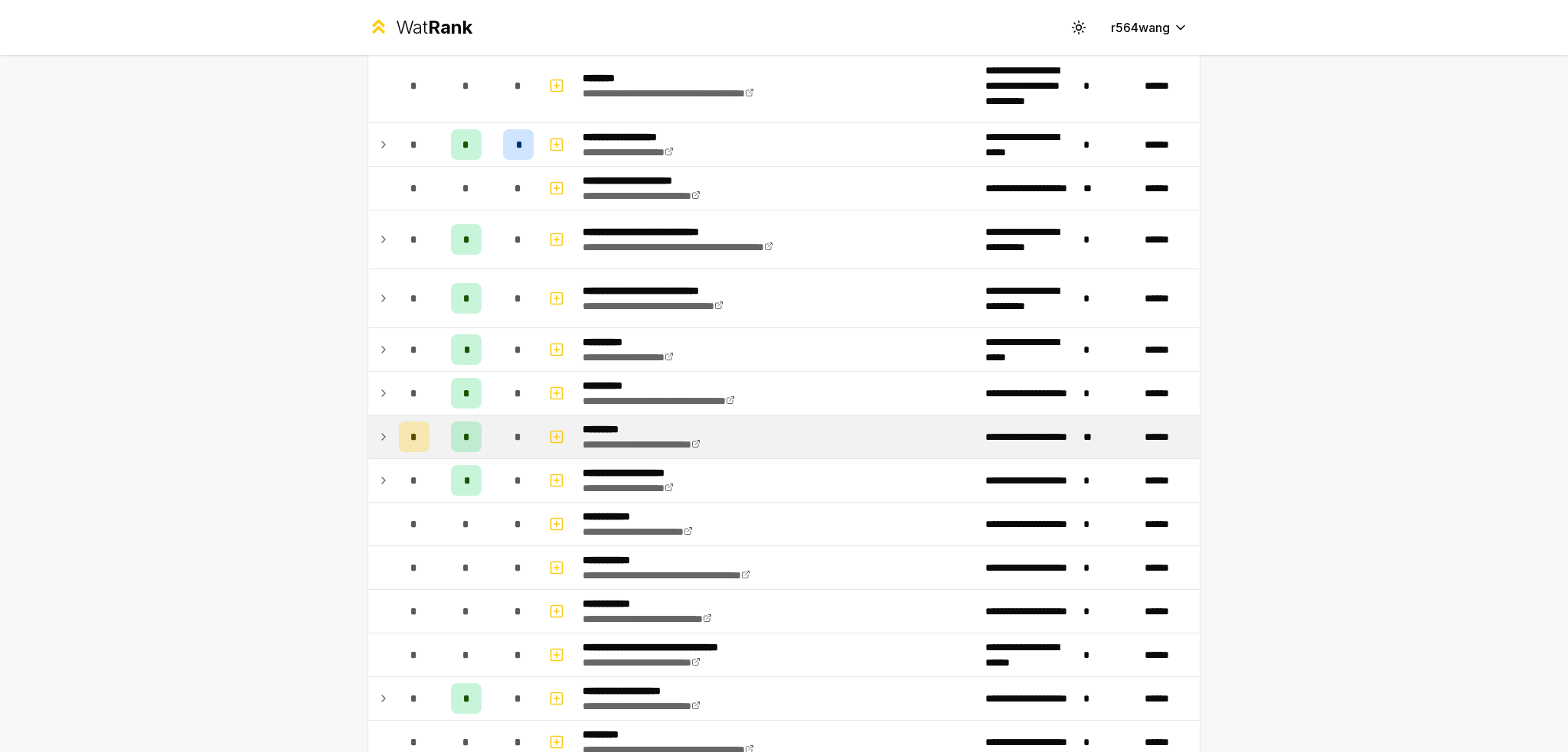
scroll to position [1745, 0]
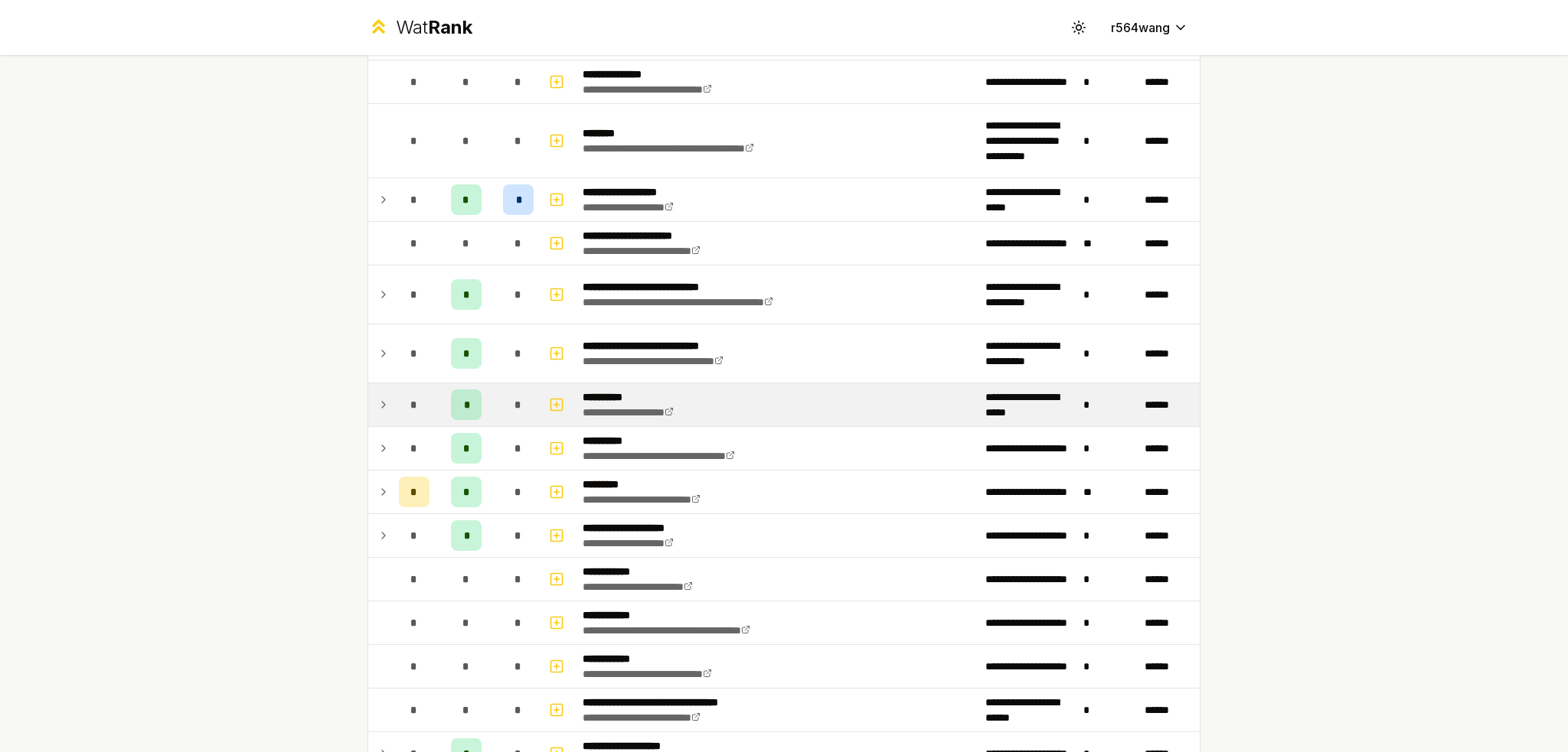
click at [518, 399] on div "*" at bounding box center [518, 405] width 31 height 31
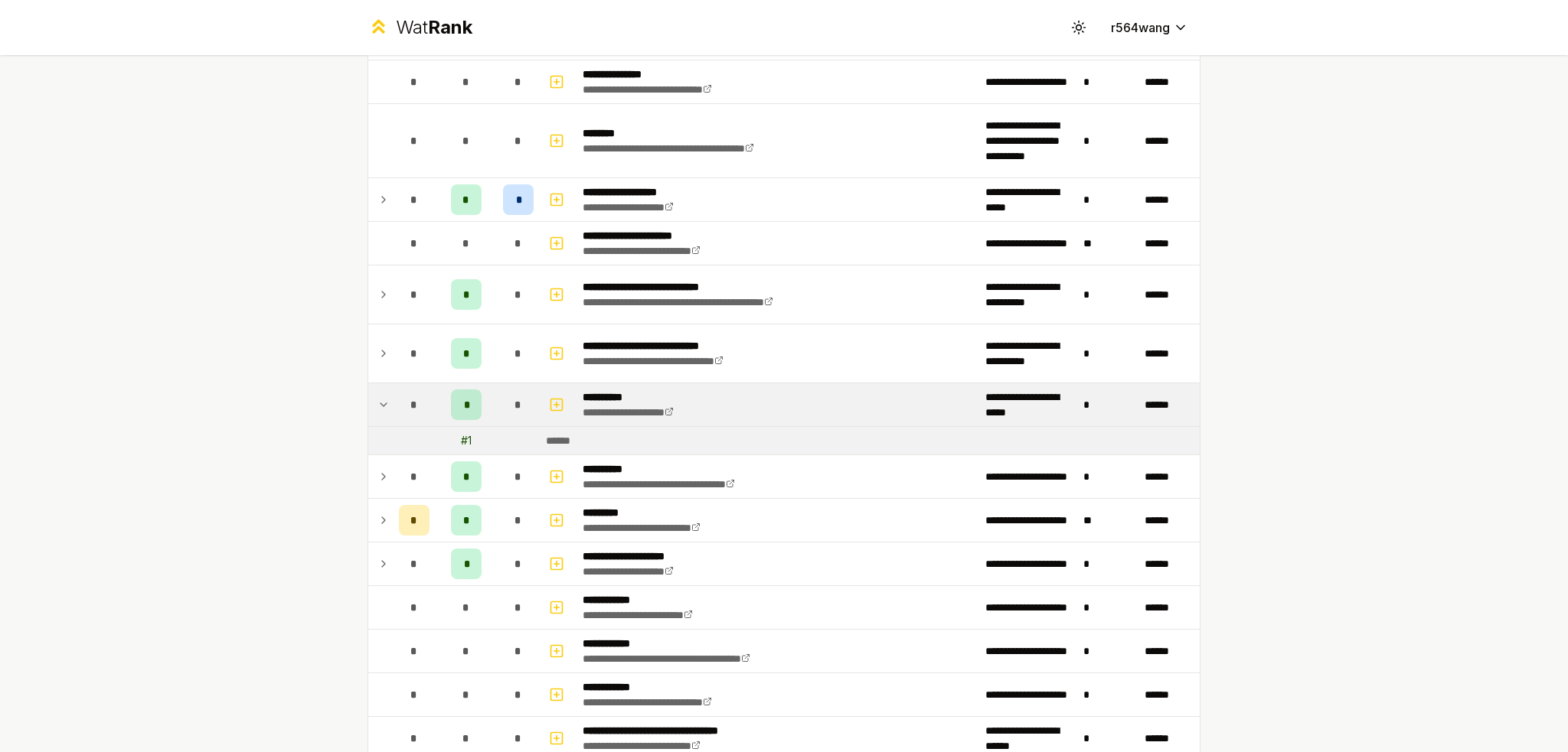
click at [518, 399] on div "*" at bounding box center [518, 405] width 31 height 31
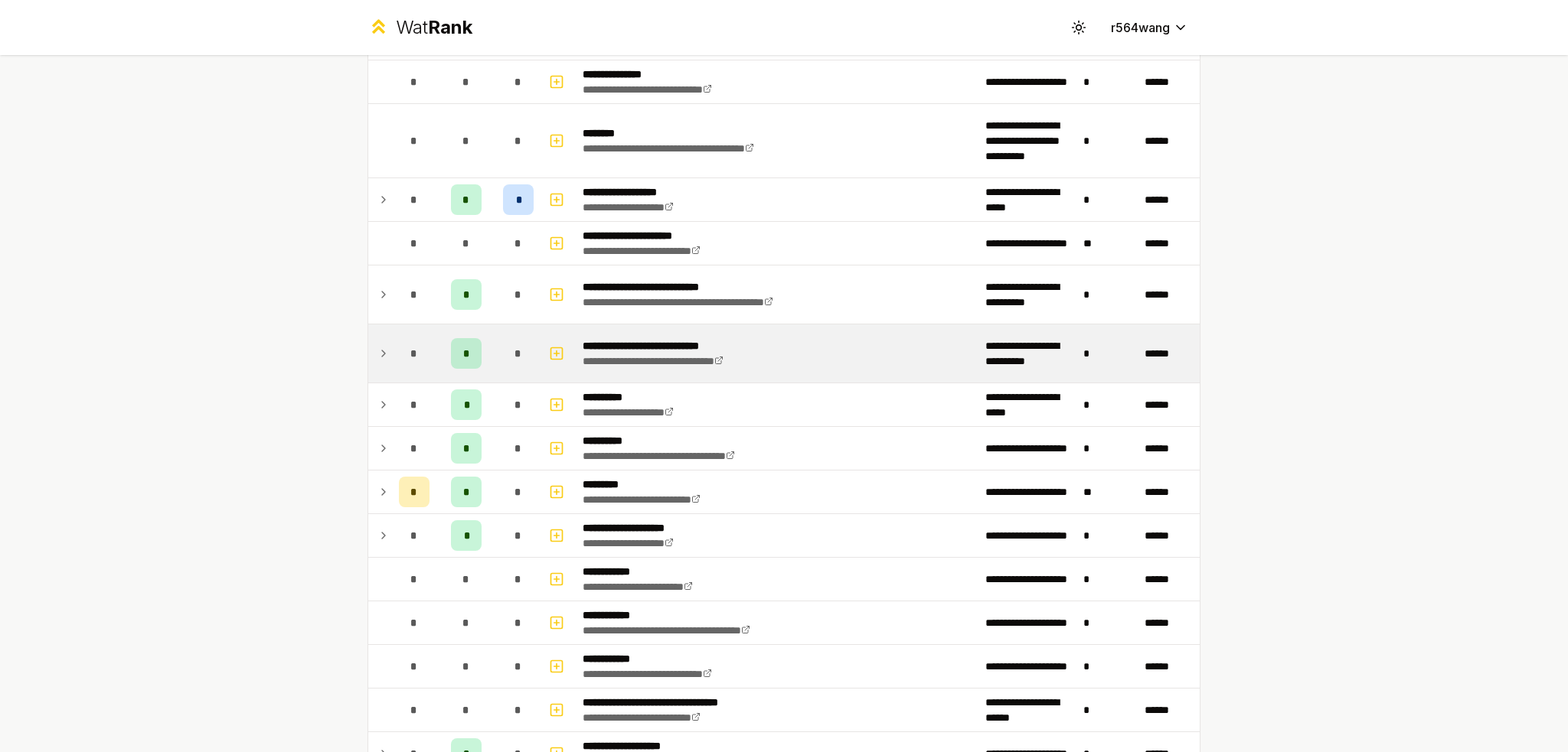
click at [533, 362] on td "*" at bounding box center [518, 353] width 43 height 58
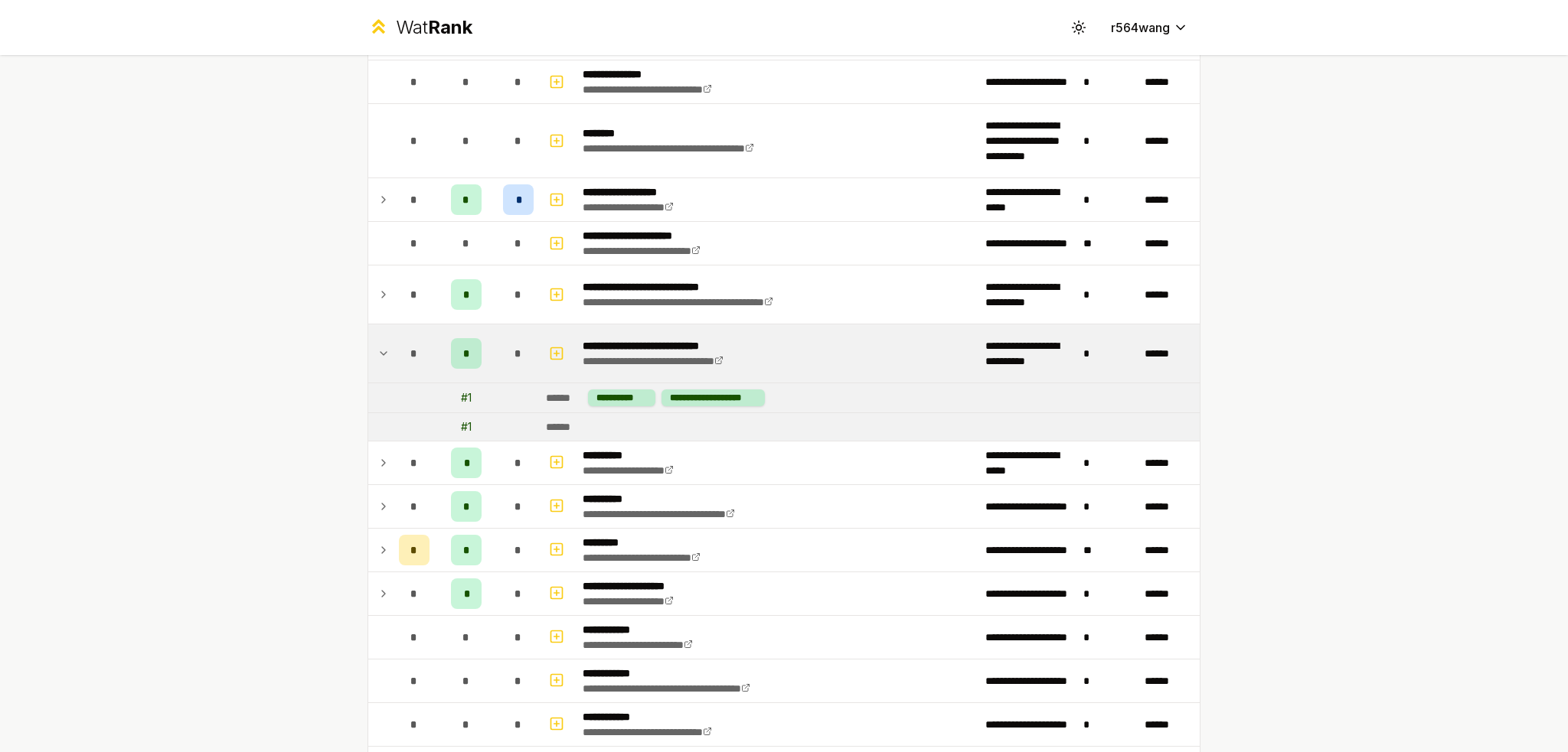
click at [533, 362] on td "*" at bounding box center [518, 353] width 43 height 58
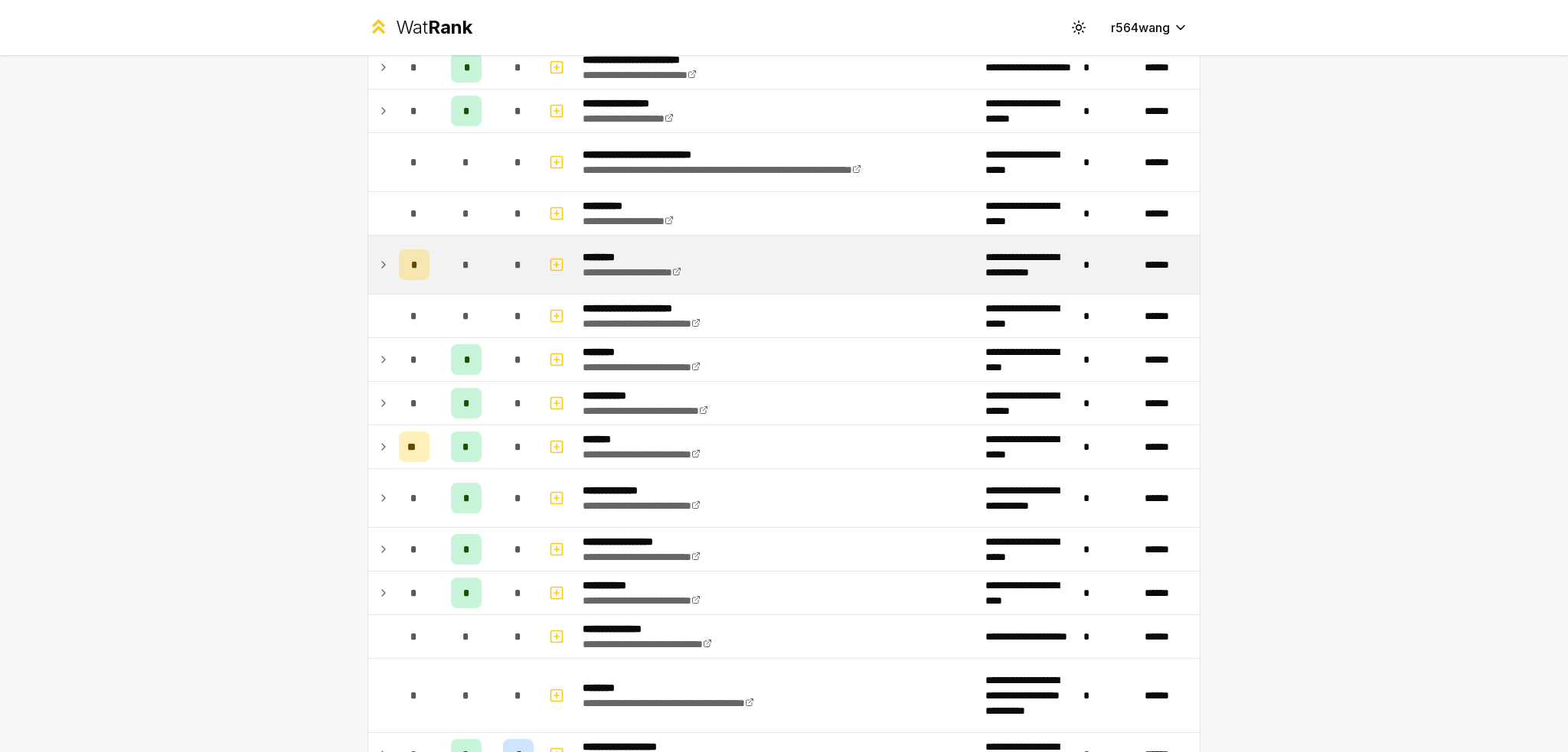
scroll to position [1133, 0]
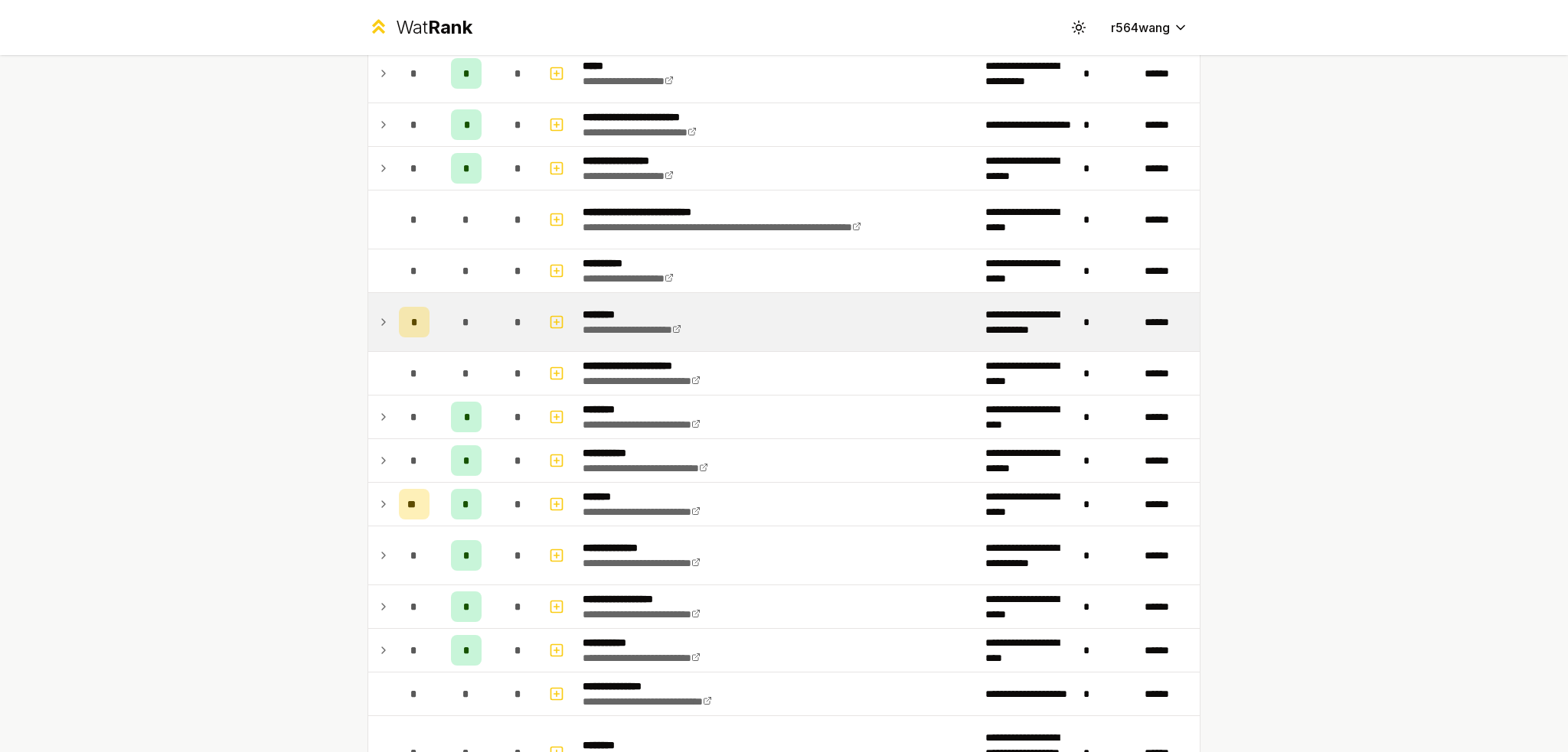
click at [452, 321] on div "*" at bounding box center [466, 322] width 31 height 31
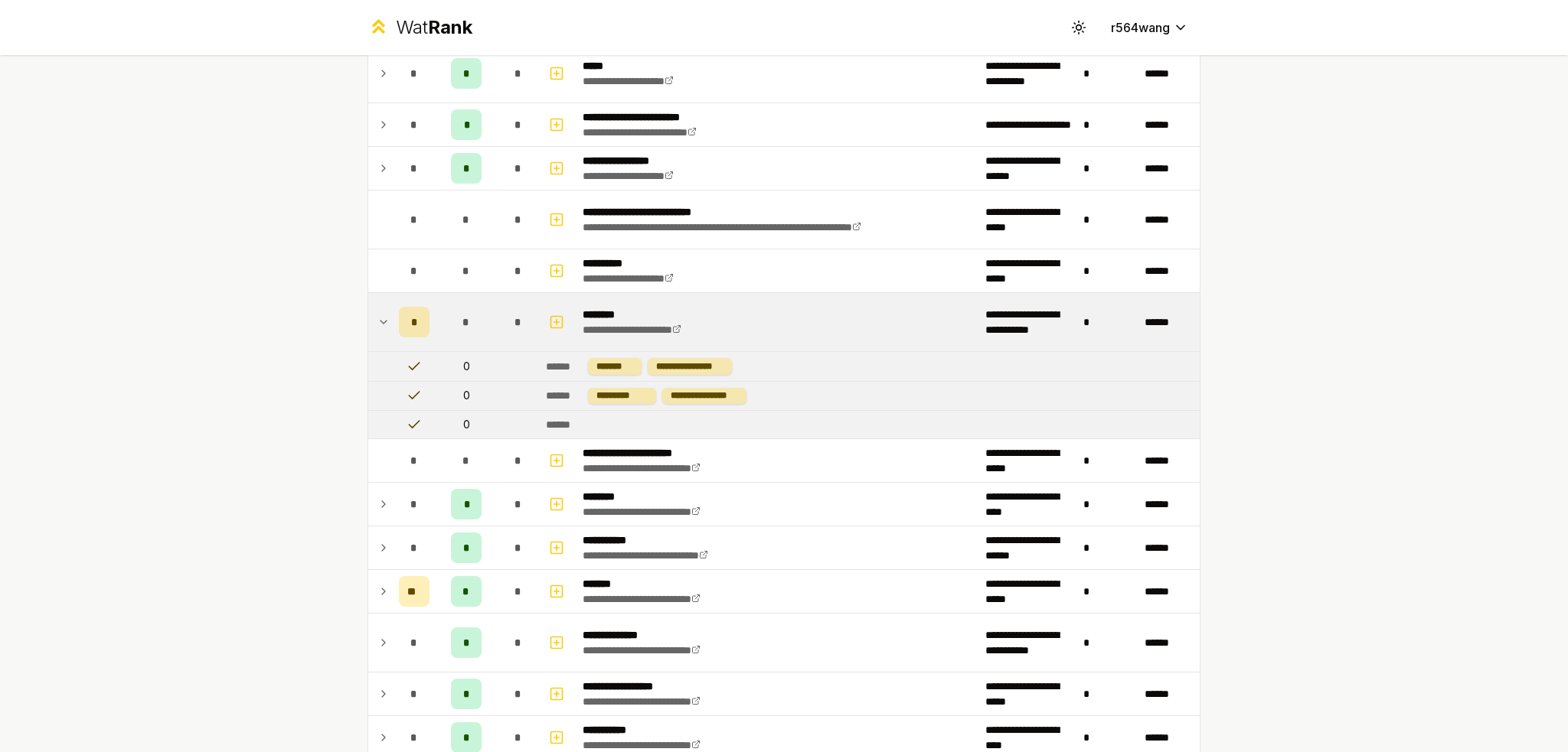
click at [452, 321] on div "*" at bounding box center [466, 322] width 31 height 31
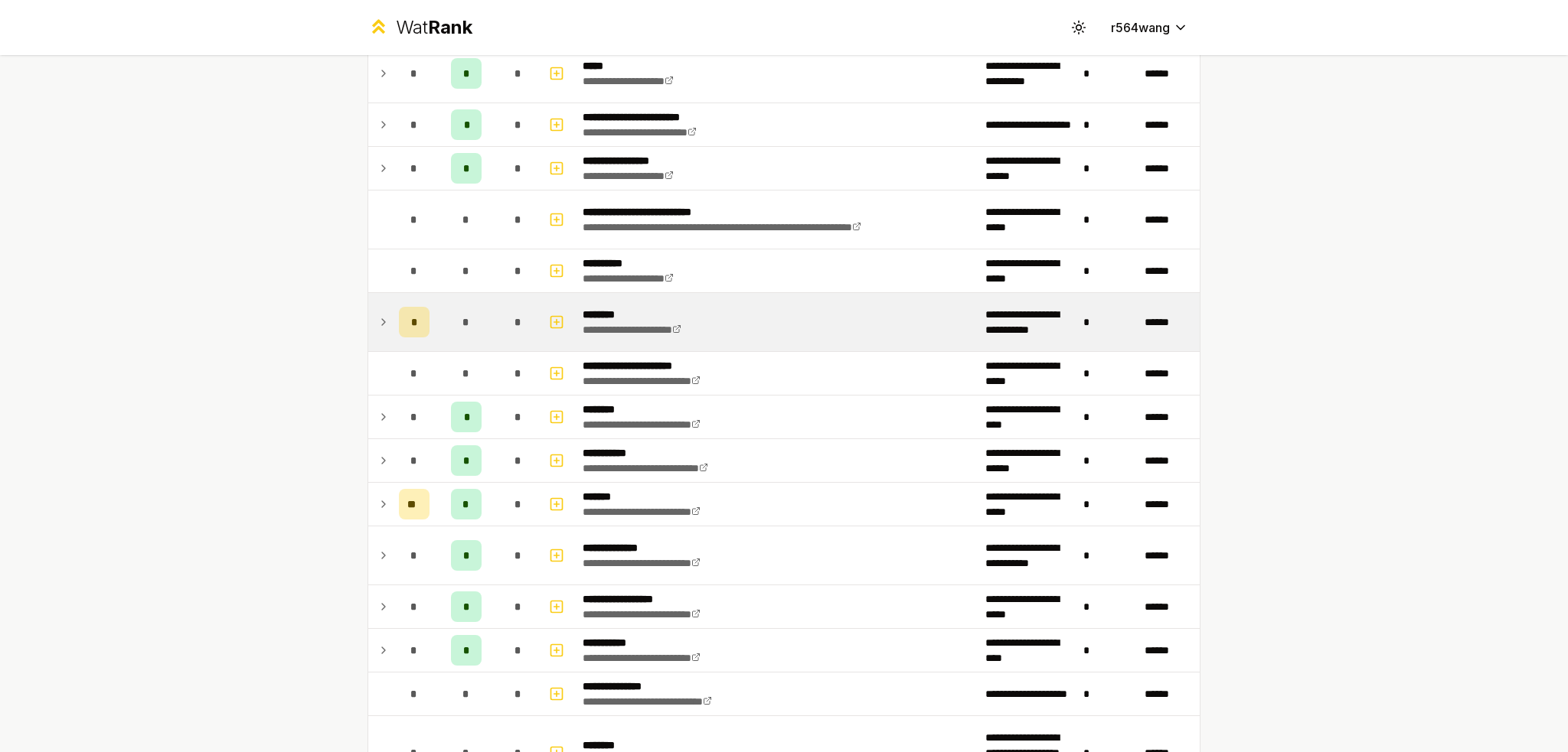
scroll to position [1056, 0]
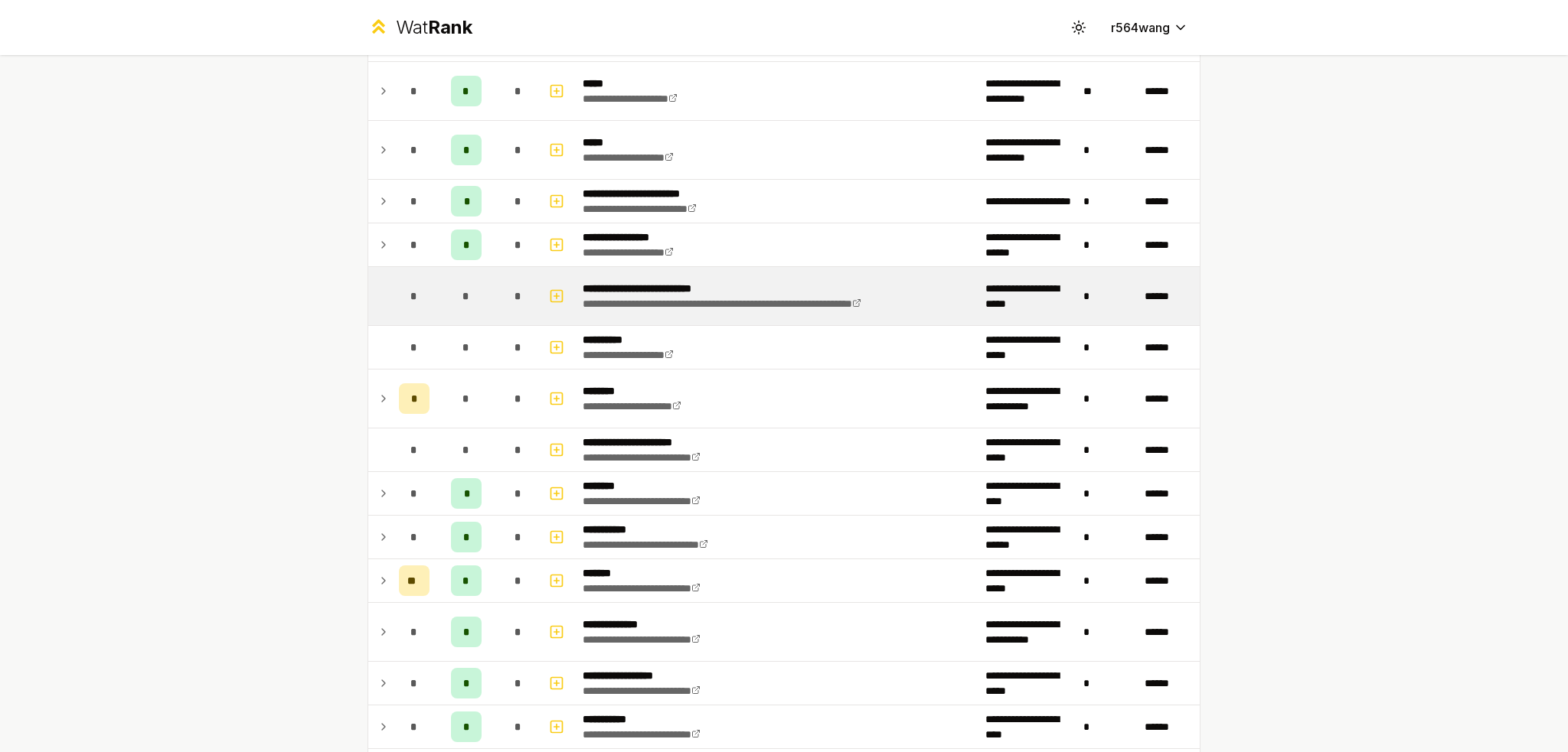
click at [478, 299] on td "*" at bounding box center [466, 296] width 61 height 58
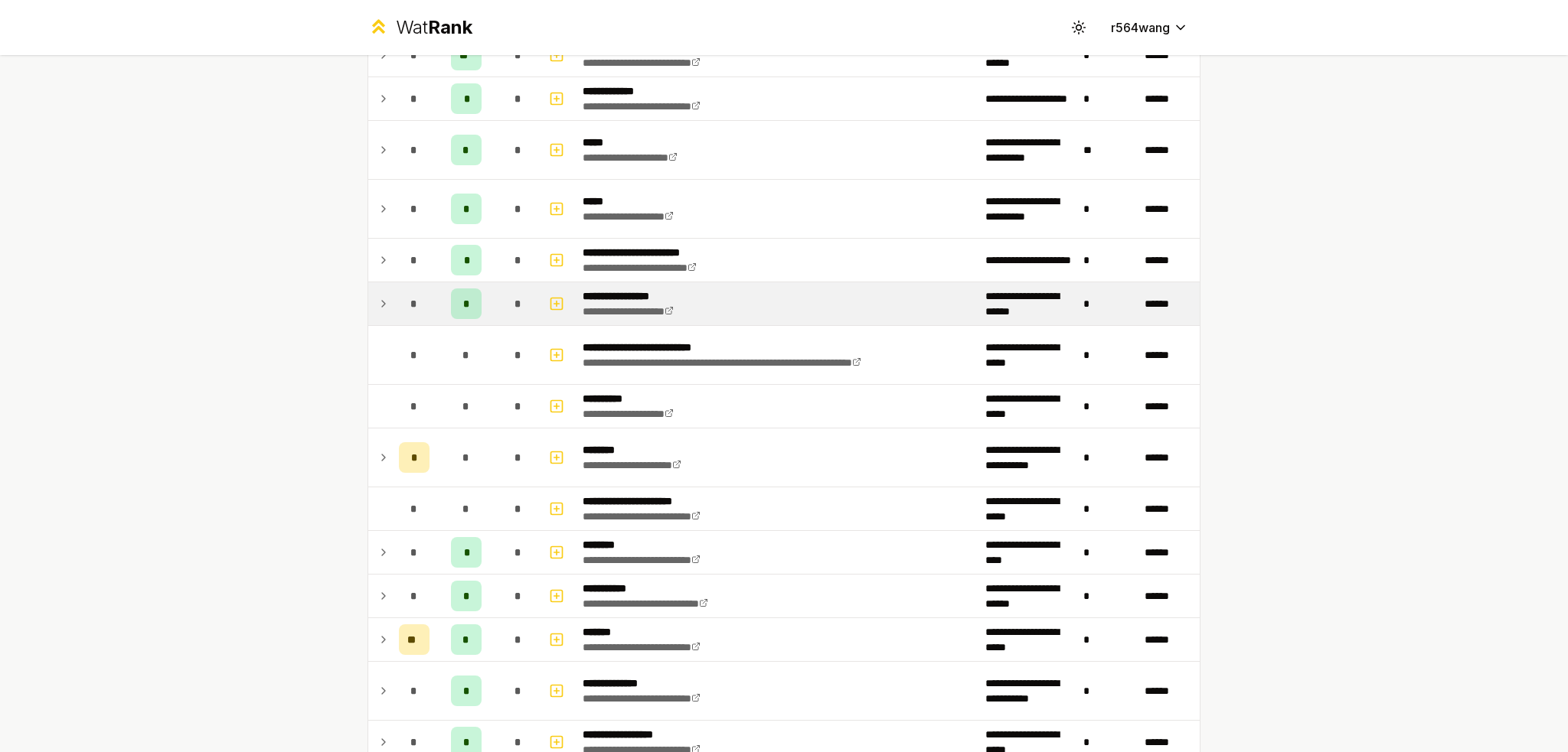
scroll to position [980, 0]
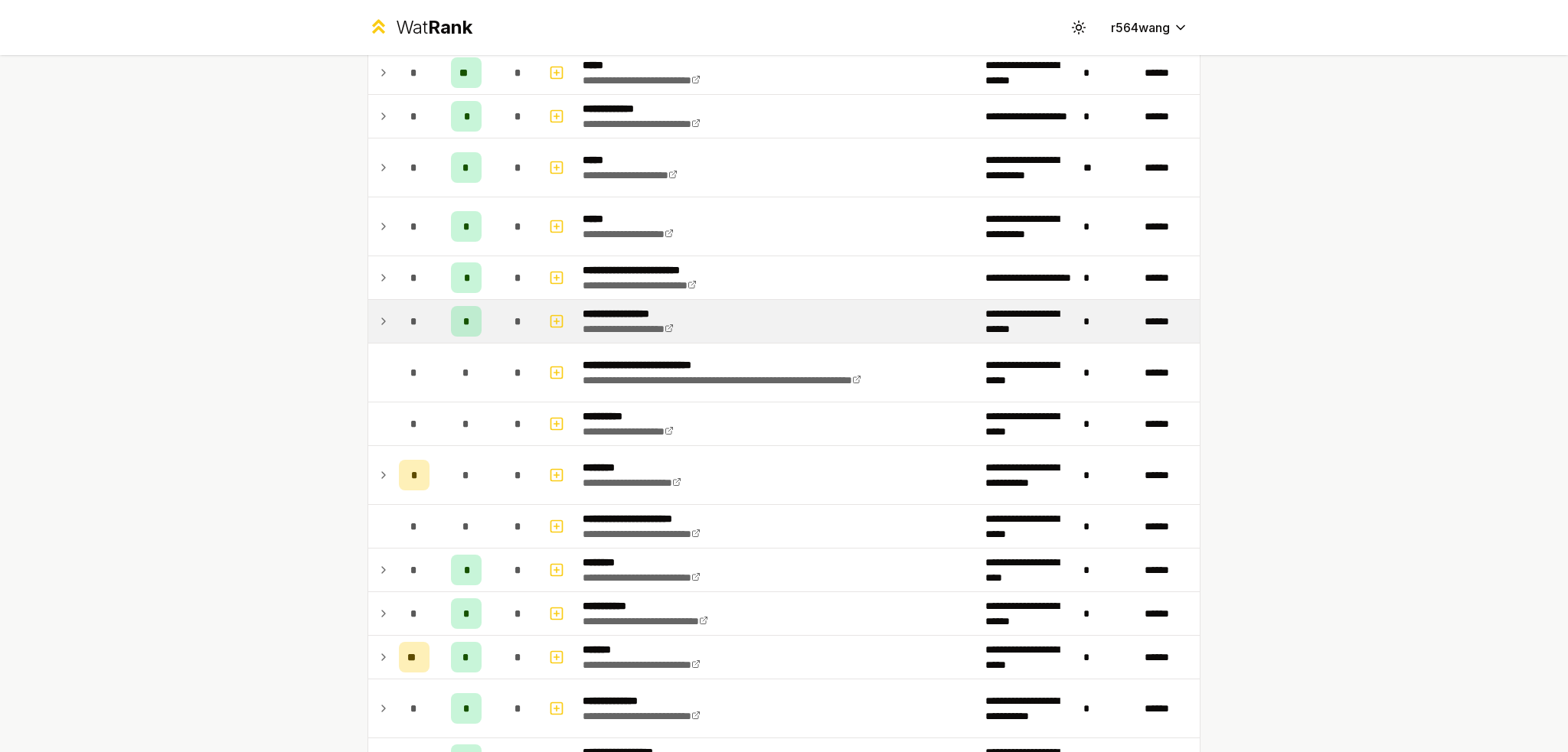
click at [503, 321] on div "*" at bounding box center [518, 321] width 31 height 31
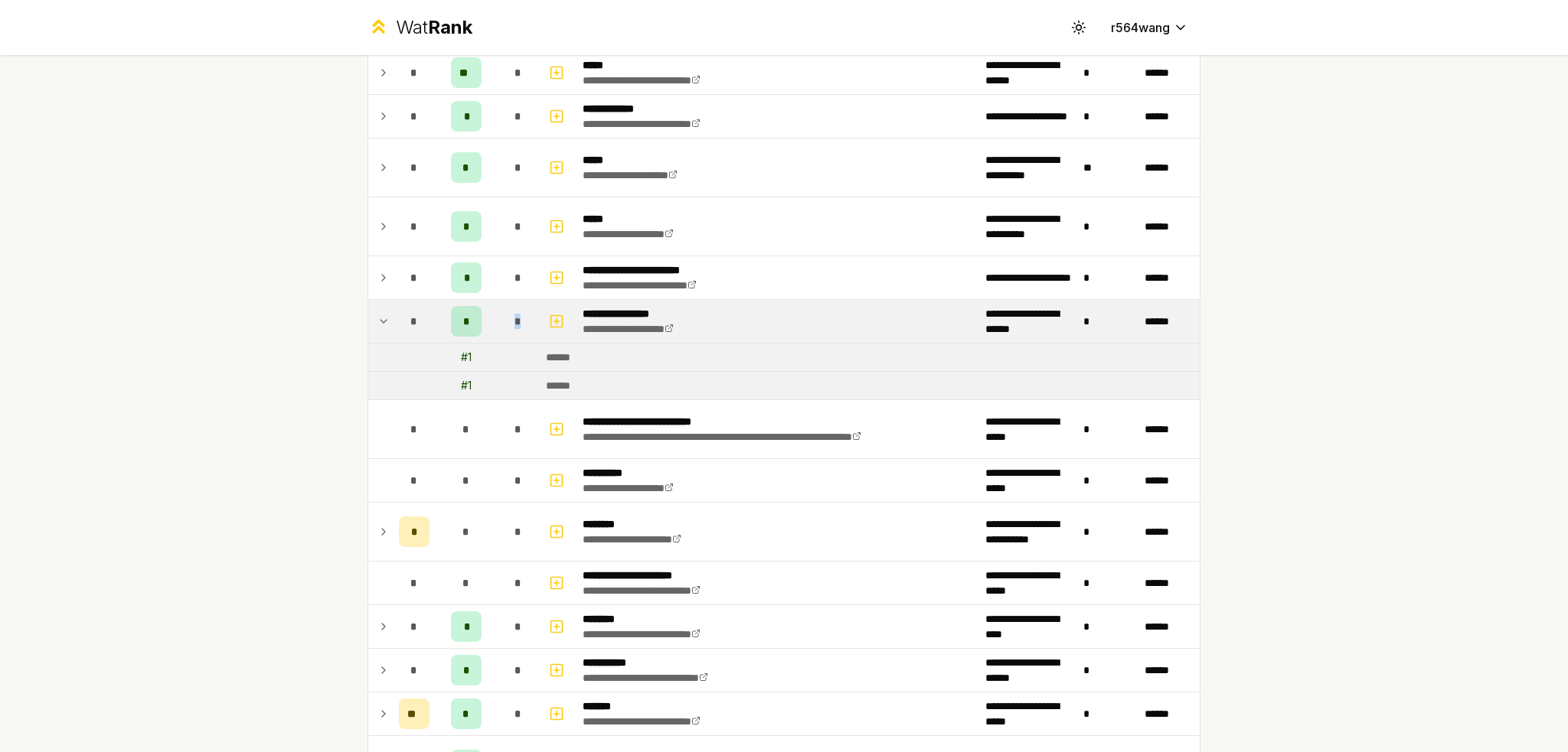
click at [503, 321] on div "*" at bounding box center [518, 321] width 31 height 31
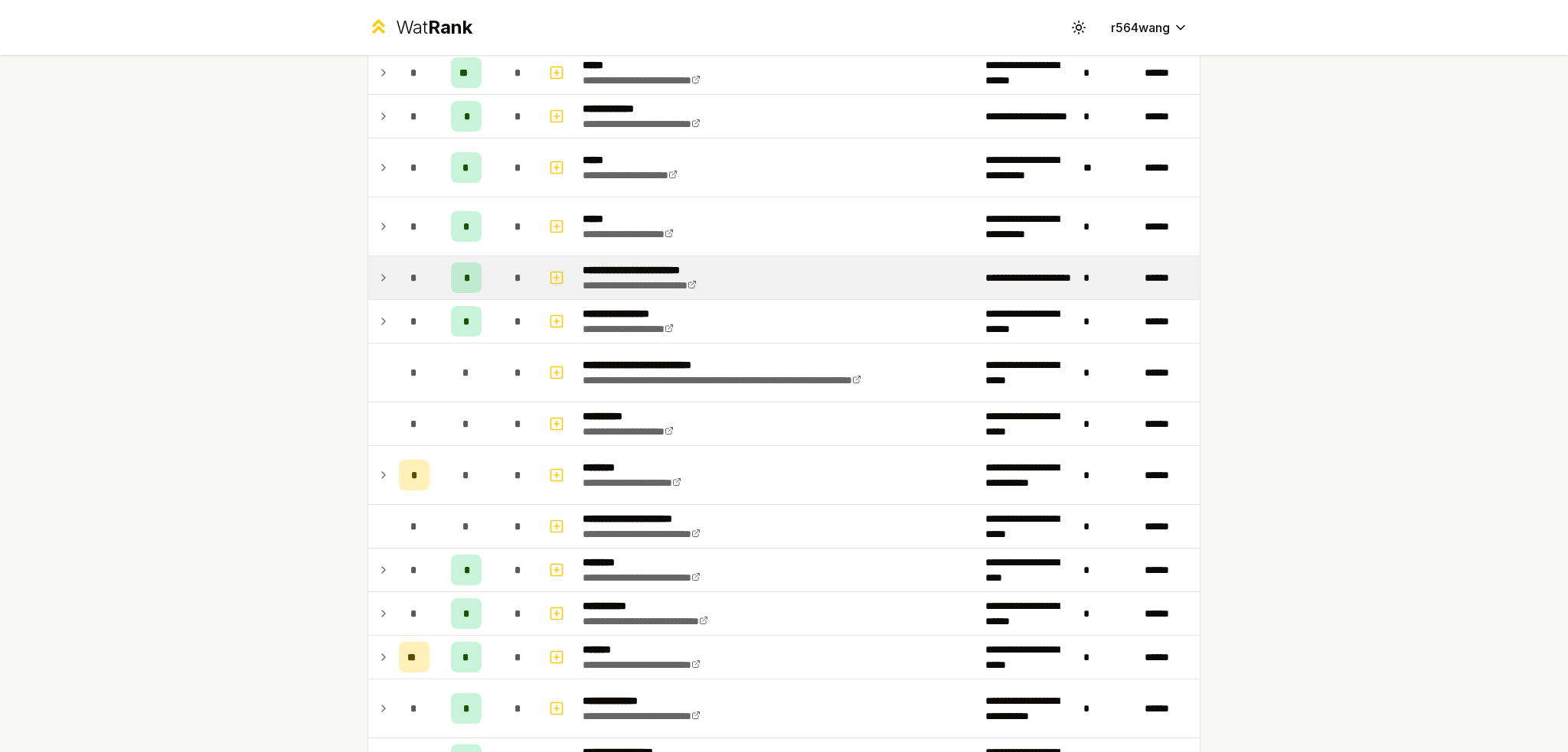
click at [482, 281] on td "*" at bounding box center [466, 277] width 61 height 43
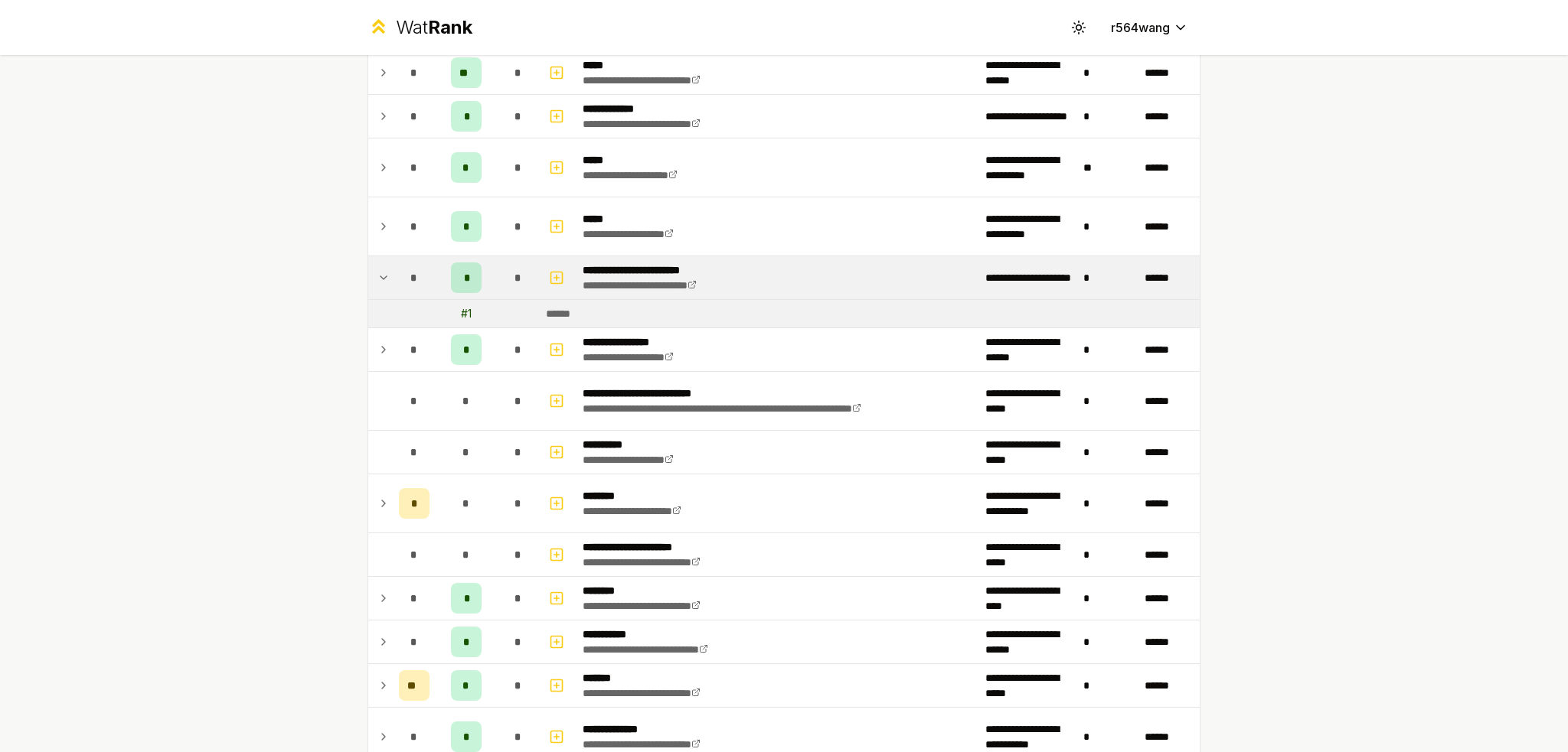
click at [482, 281] on td "*" at bounding box center [466, 277] width 61 height 43
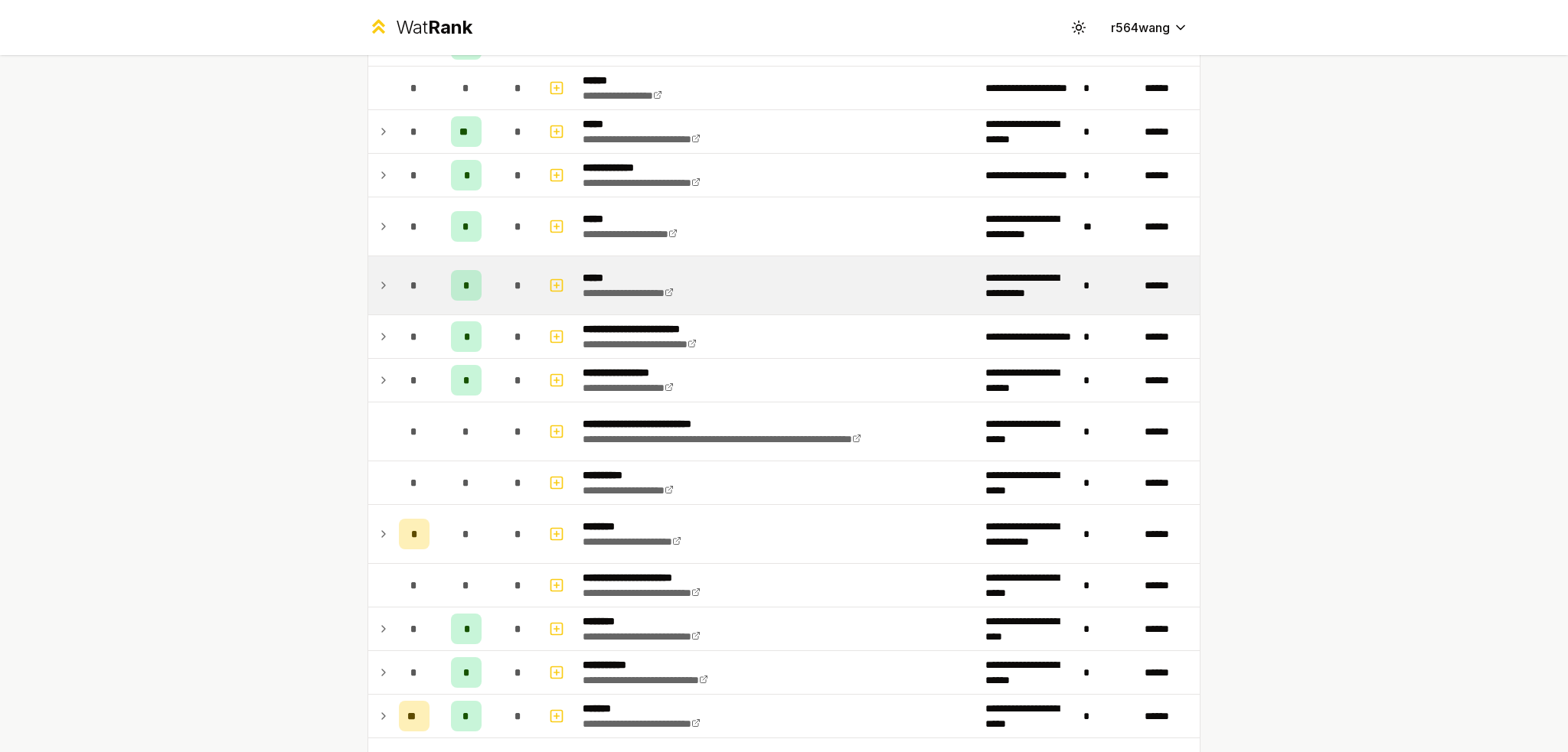
scroll to position [903, 0]
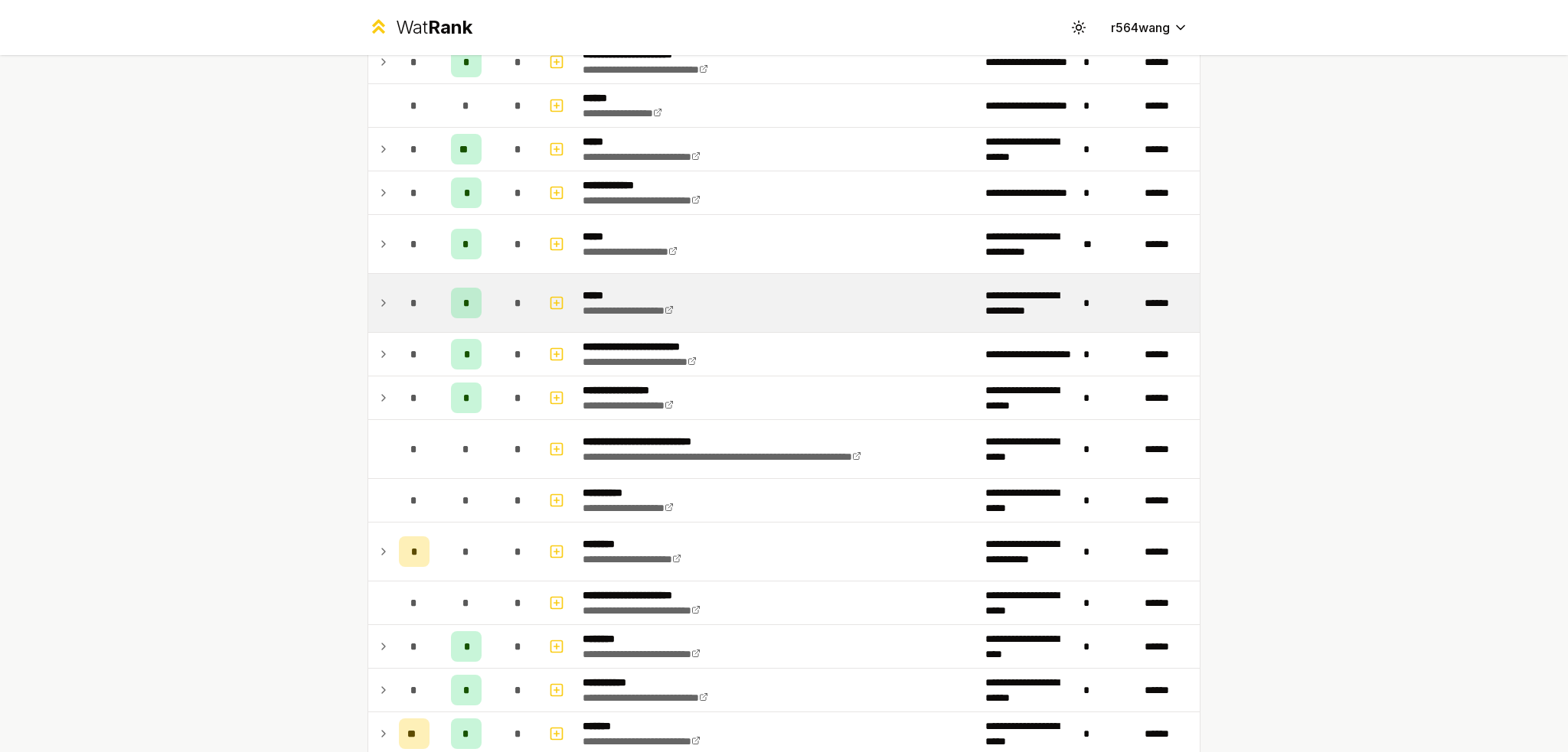
click at [497, 305] on td "*" at bounding box center [518, 302] width 43 height 58
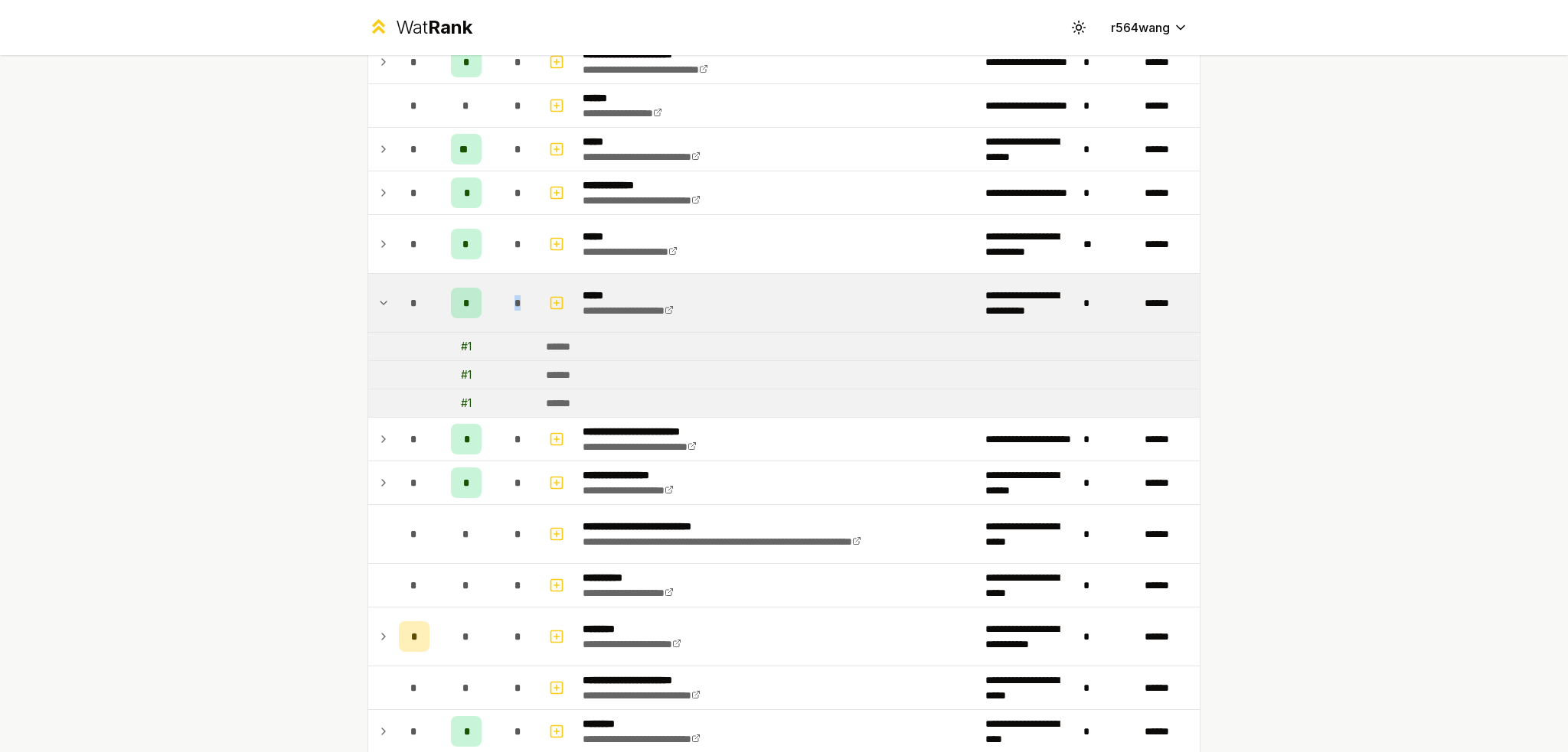
click at [497, 305] on td "*" at bounding box center [518, 302] width 43 height 58
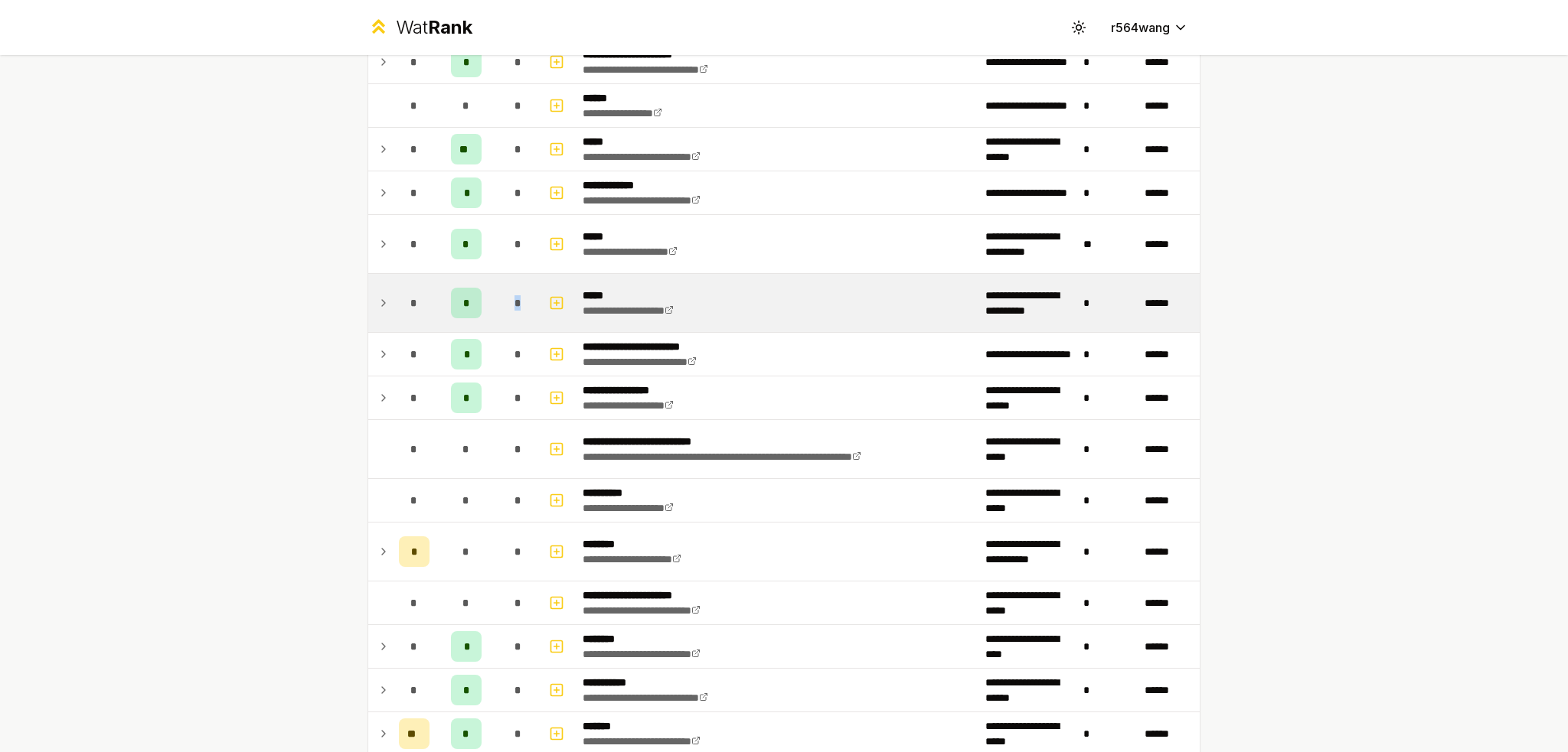
scroll to position [828, 0]
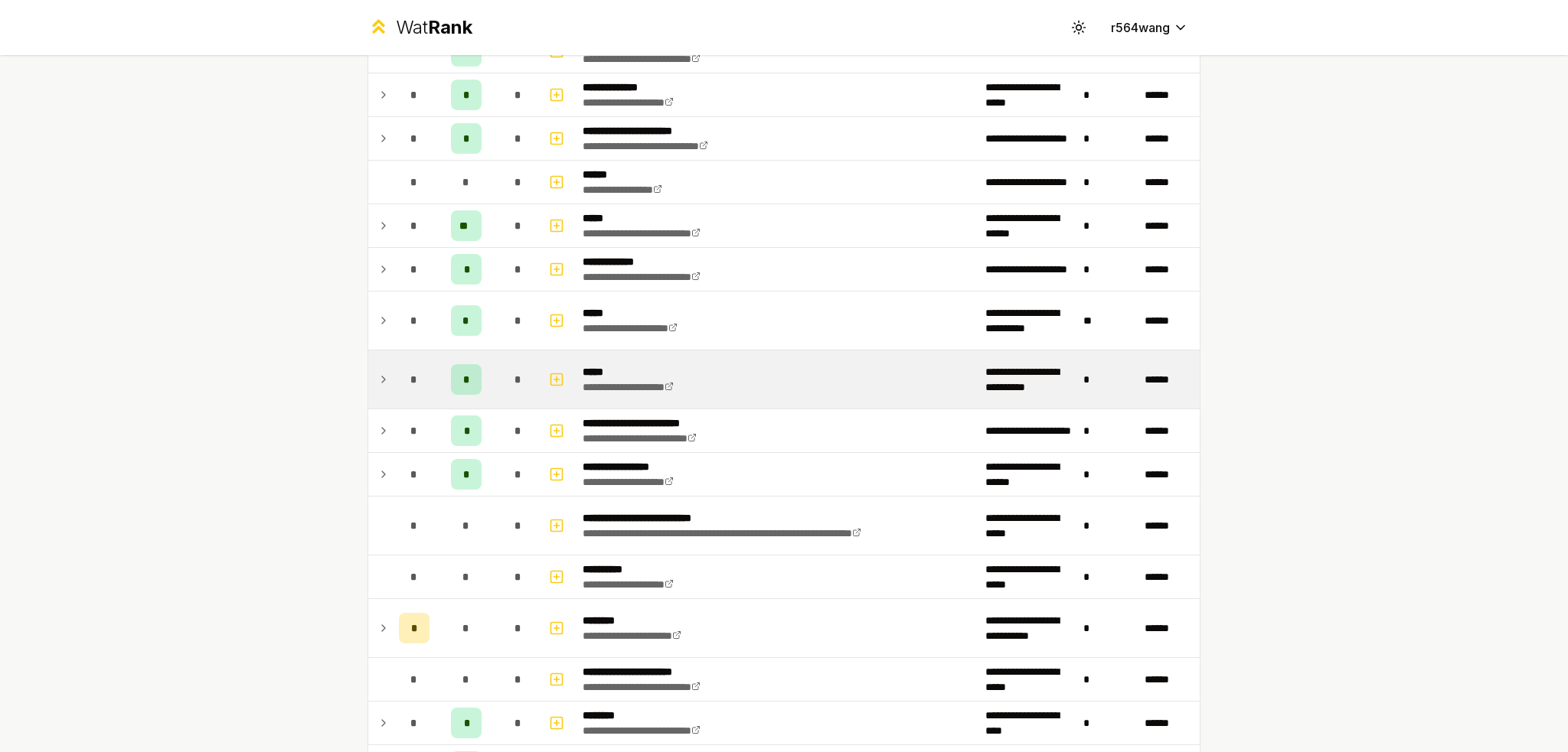
click at [497, 305] on td "*" at bounding box center [518, 321] width 43 height 58
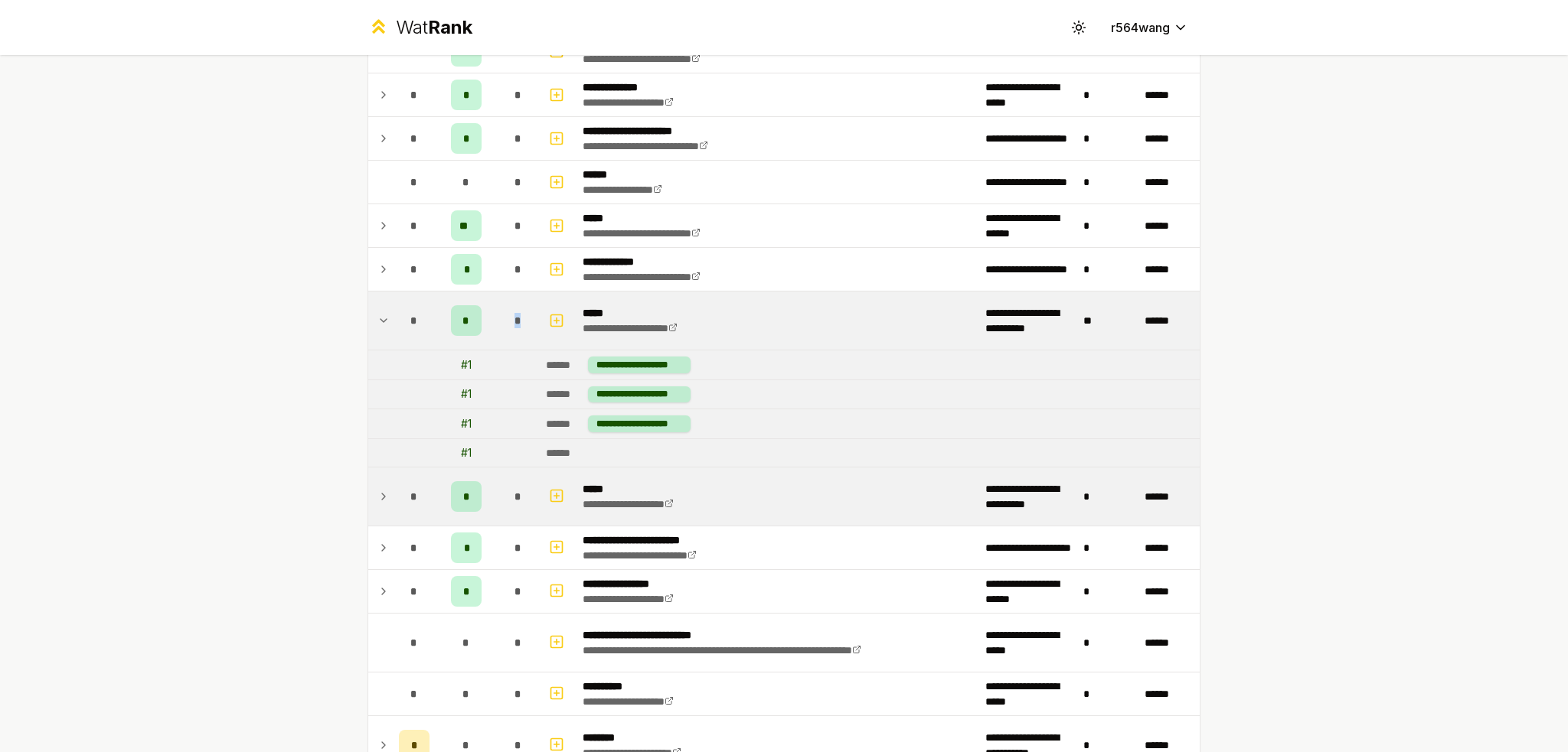
click at [497, 305] on td "*" at bounding box center [518, 321] width 43 height 58
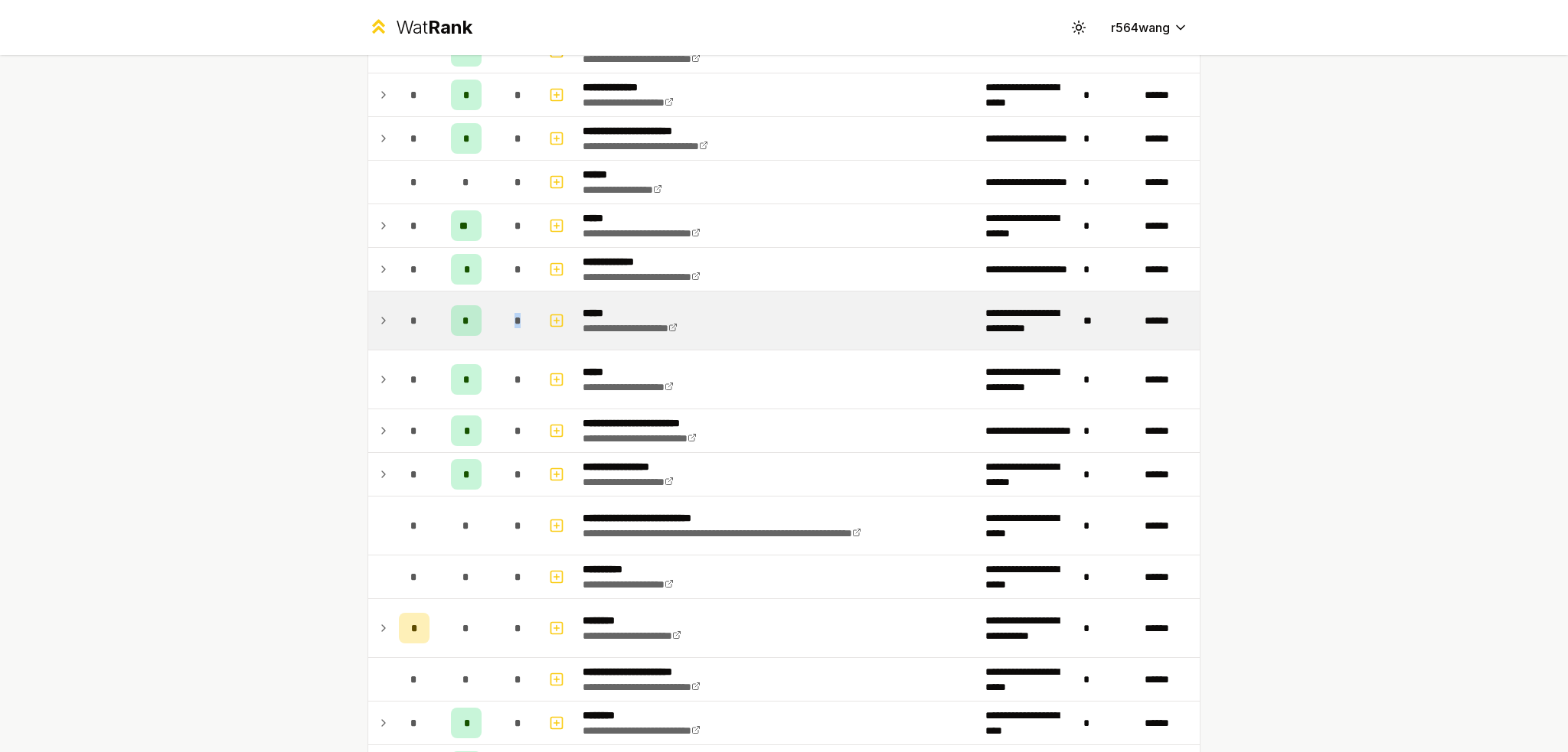
click at [497, 293] on td "*" at bounding box center [518, 321] width 43 height 58
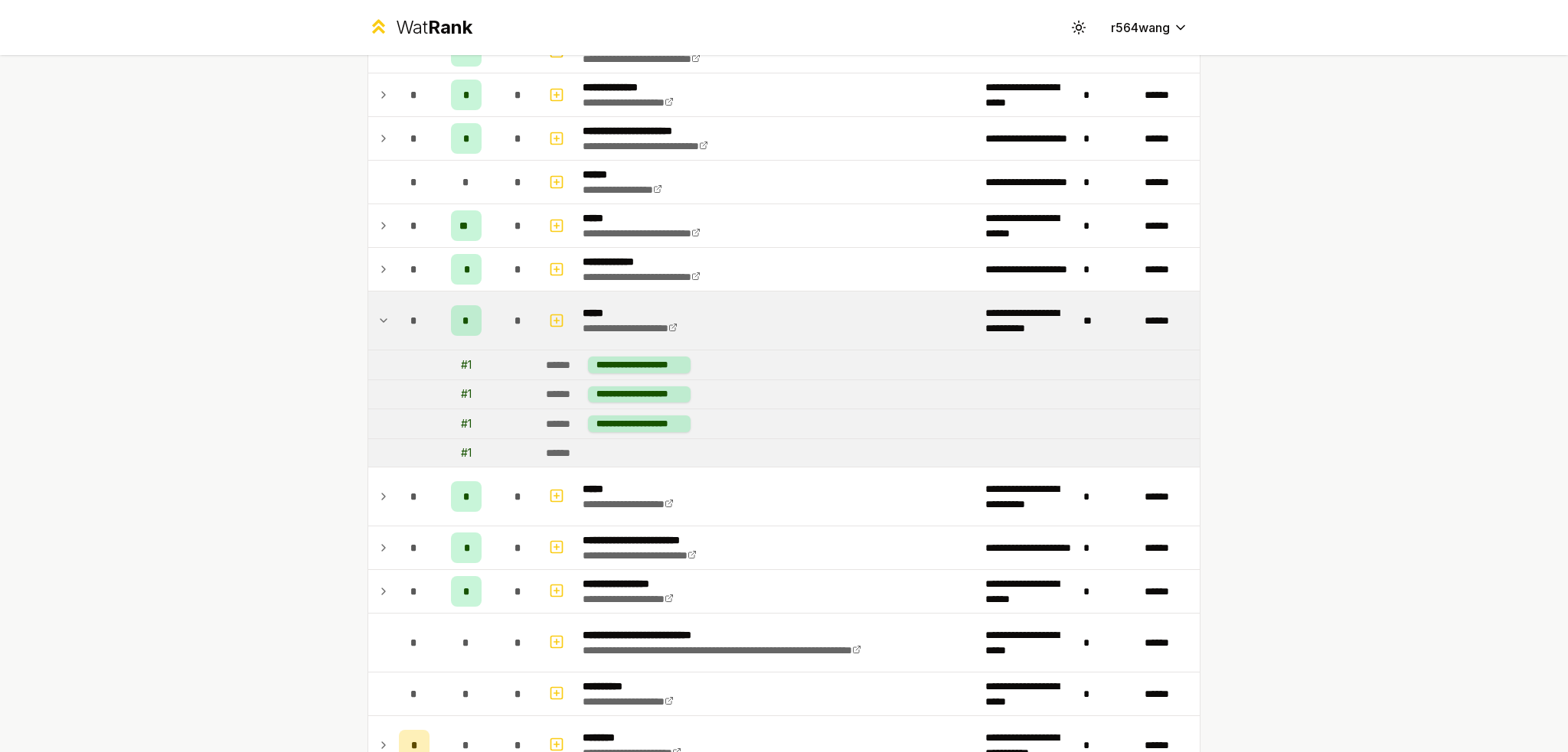
click at [503, 305] on div "*" at bounding box center [518, 321] width 31 height 31
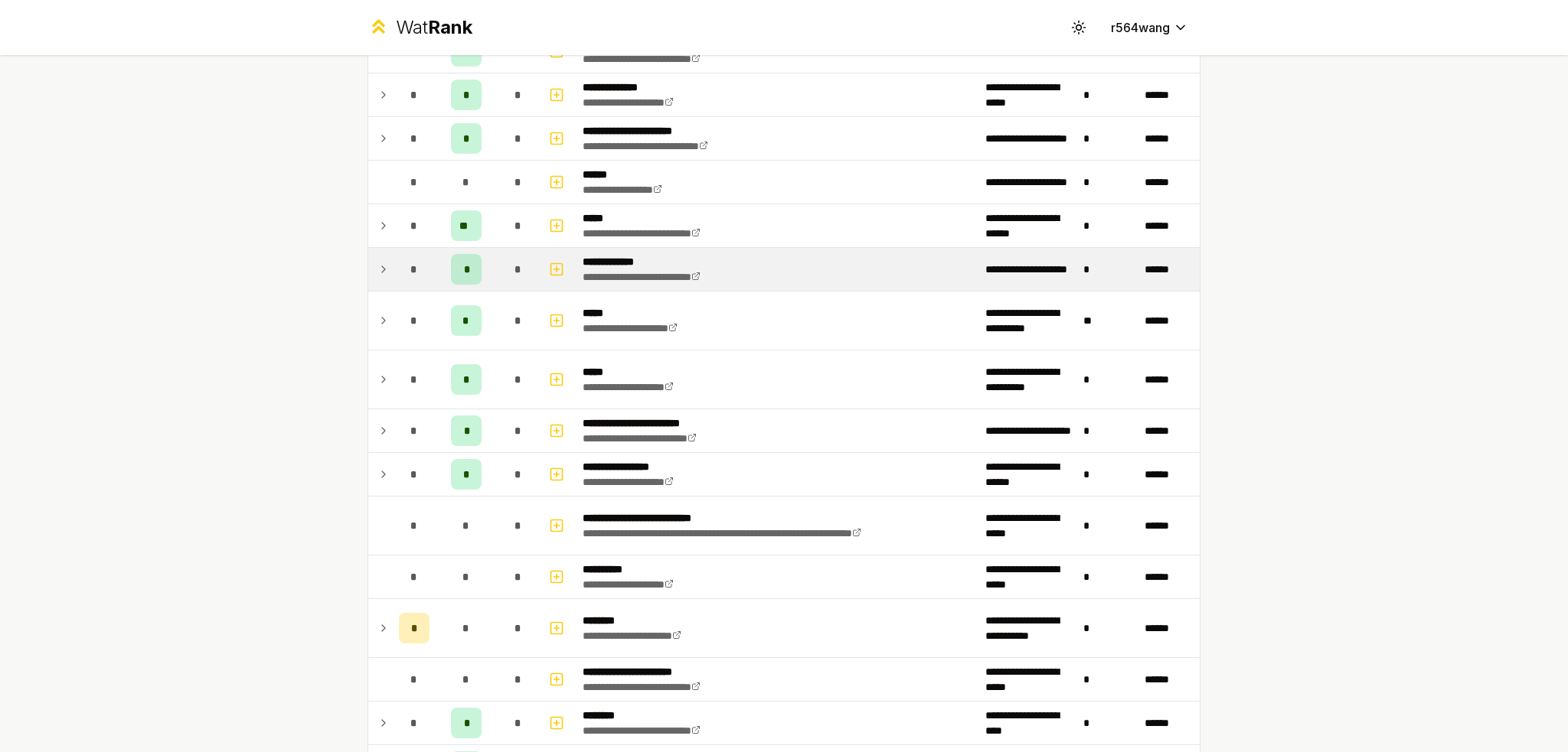
click at [503, 266] on div "*" at bounding box center [518, 270] width 31 height 31
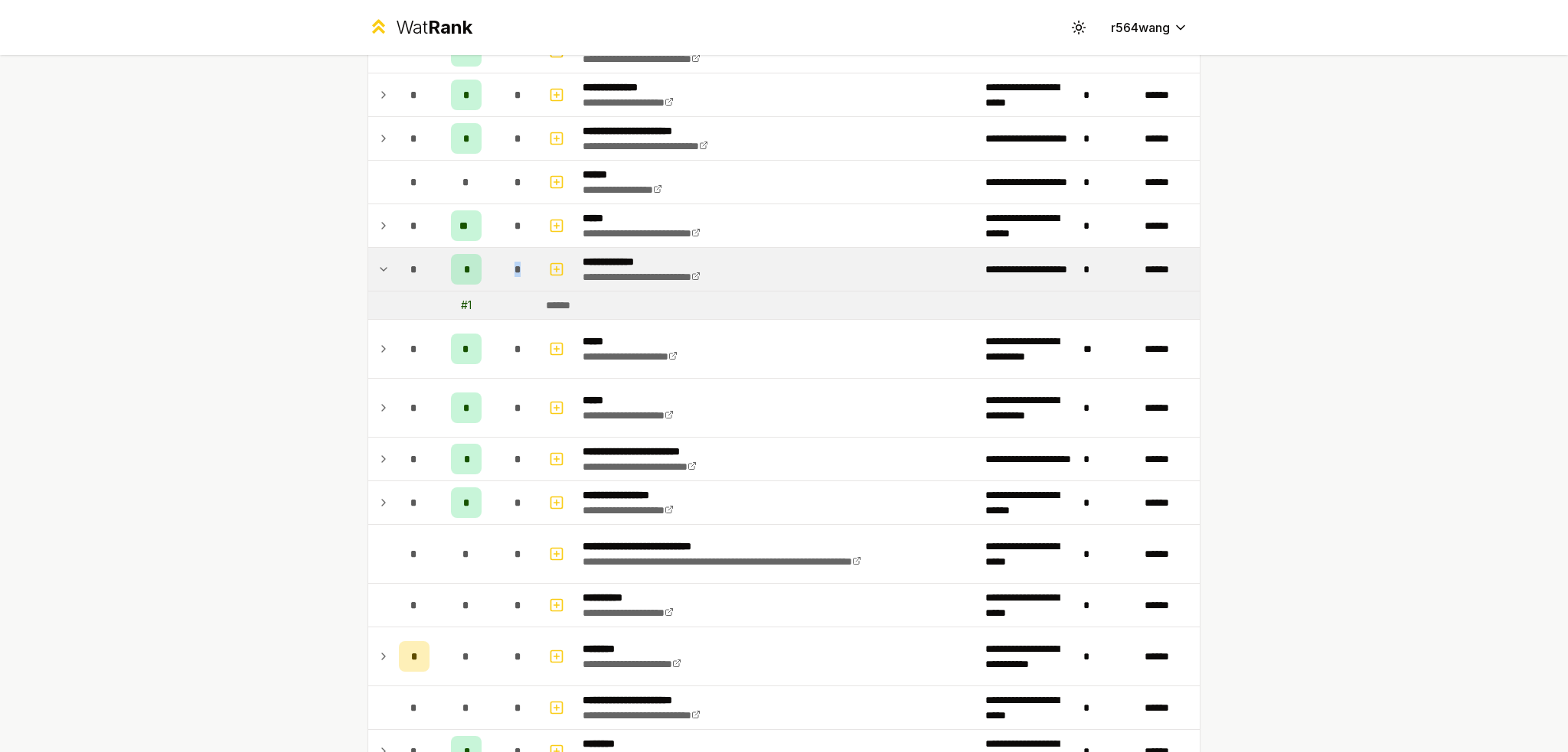
click at [503, 268] on div "*" at bounding box center [518, 270] width 31 height 31
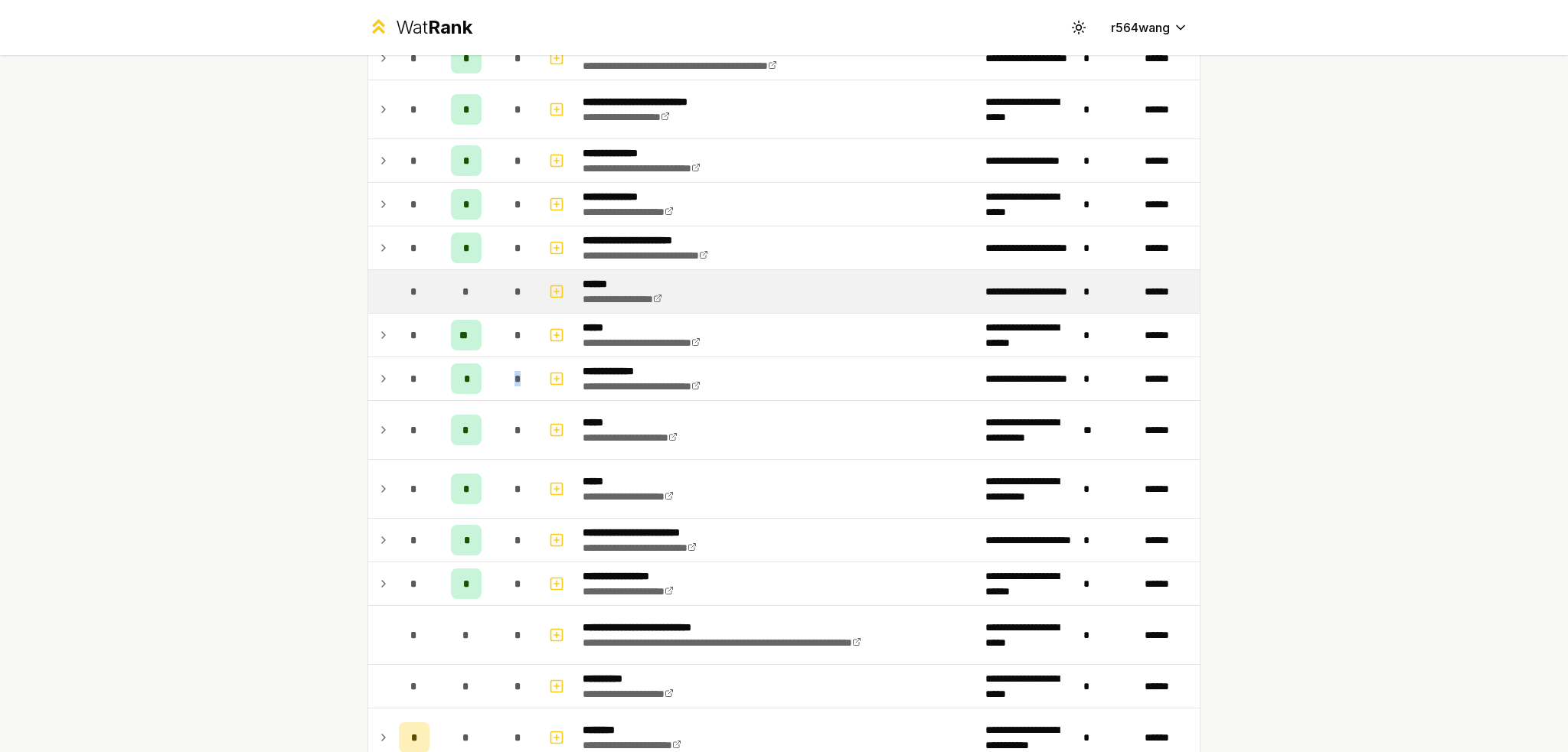
scroll to position [675, 0]
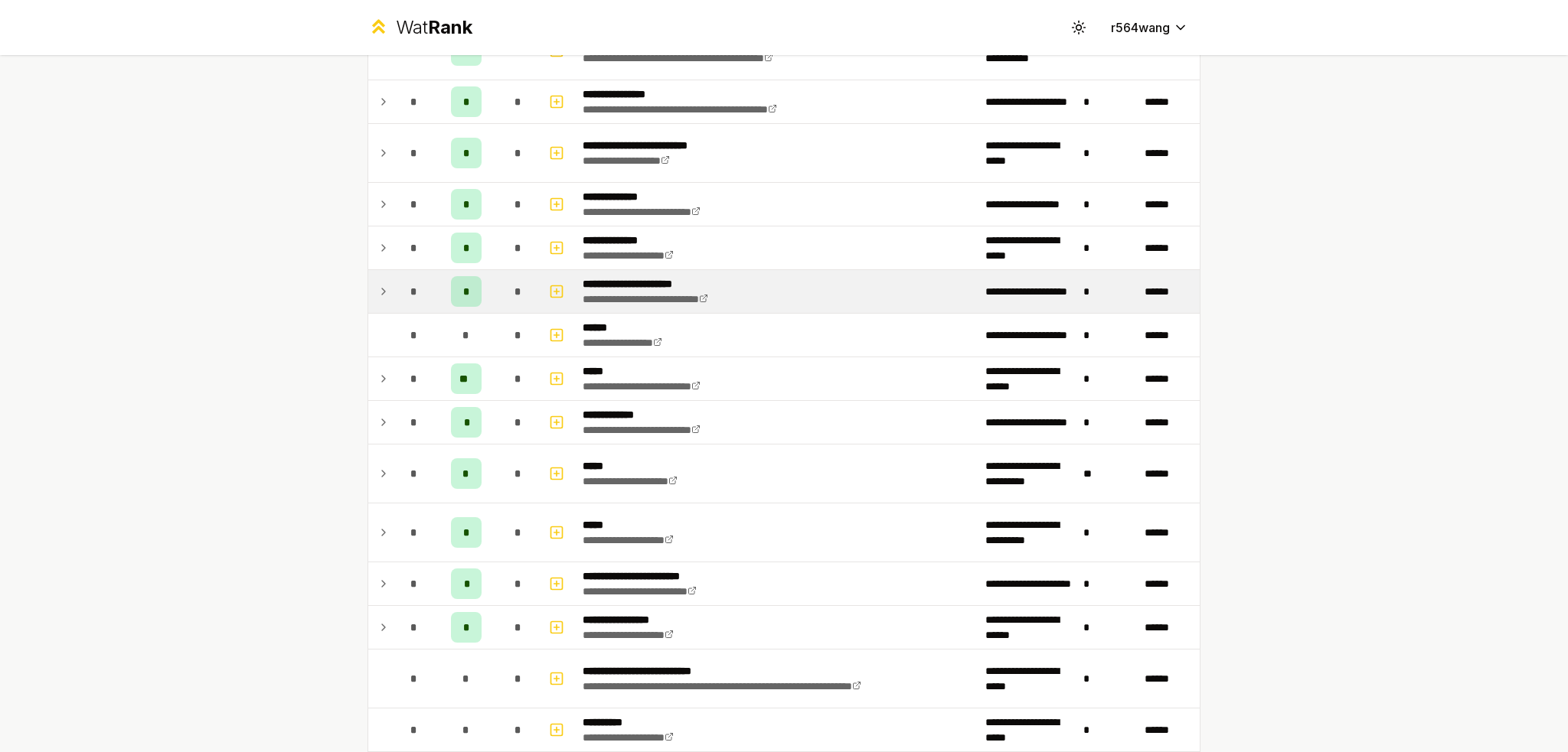
click at [521, 290] on div "*" at bounding box center [518, 292] width 31 height 31
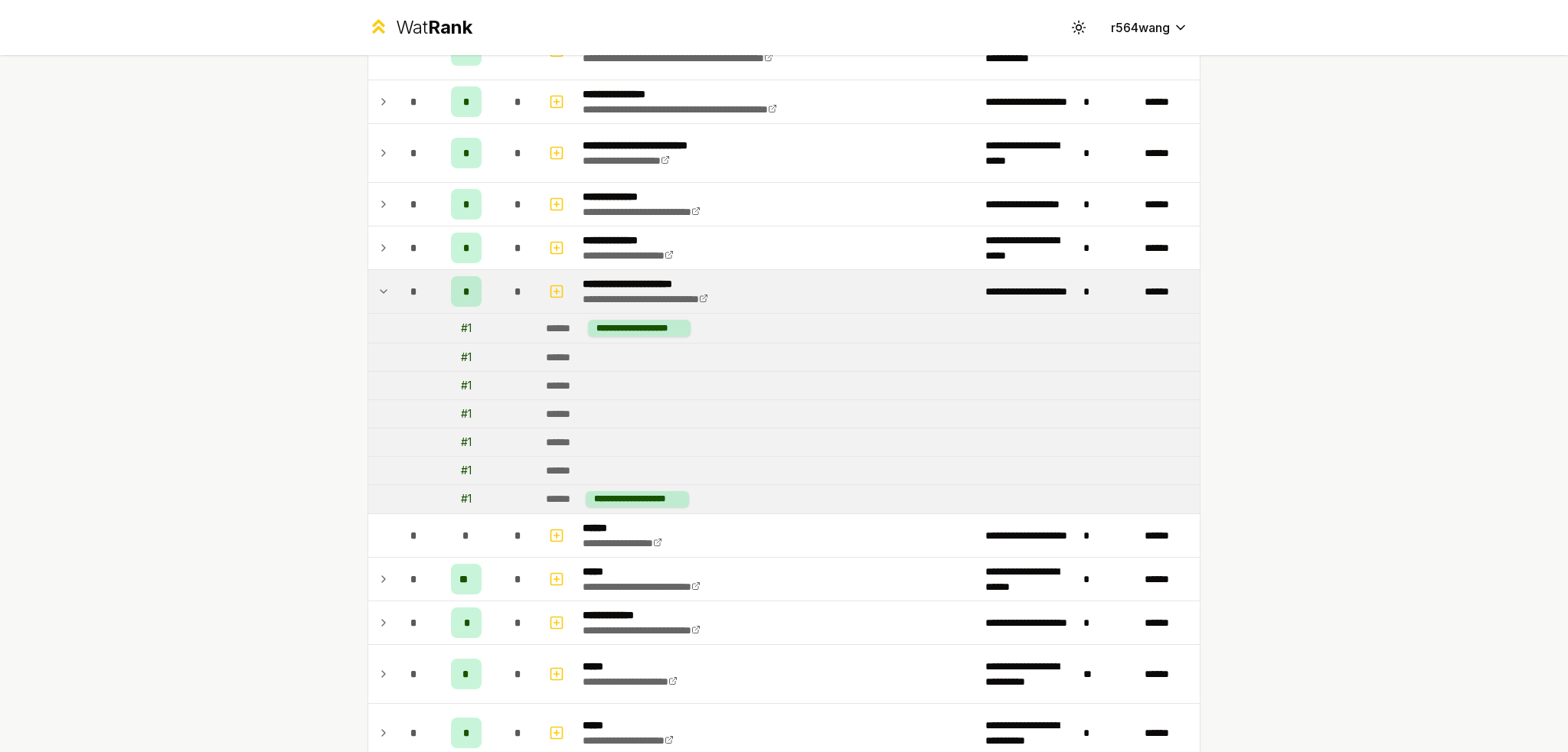
click at [505, 284] on div "*" at bounding box center [518, 292] width 31 height 31
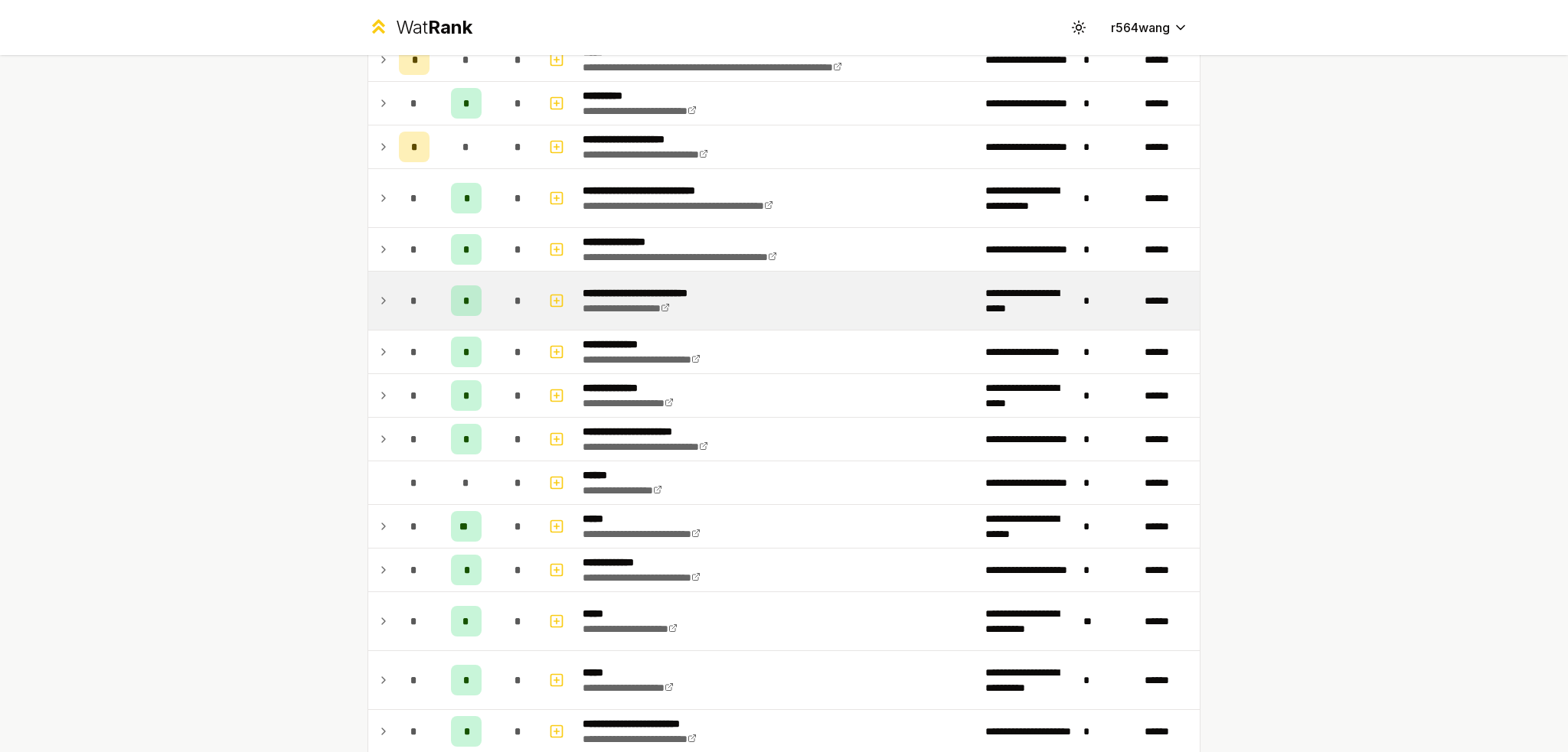
scroll to position [521, 0]
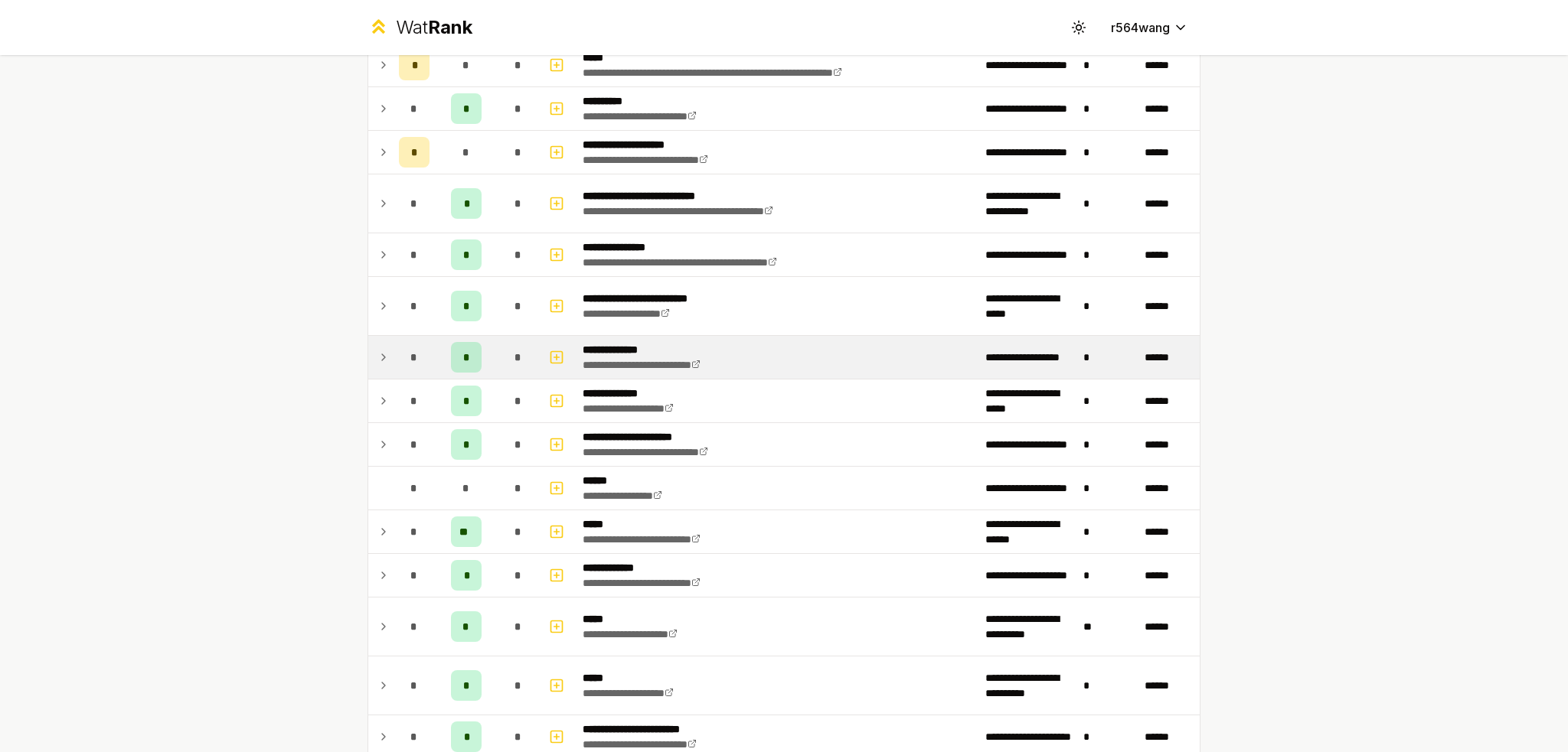
click at [507, 342] on div "*" at bounding box center [518, 357] width 31 height 31
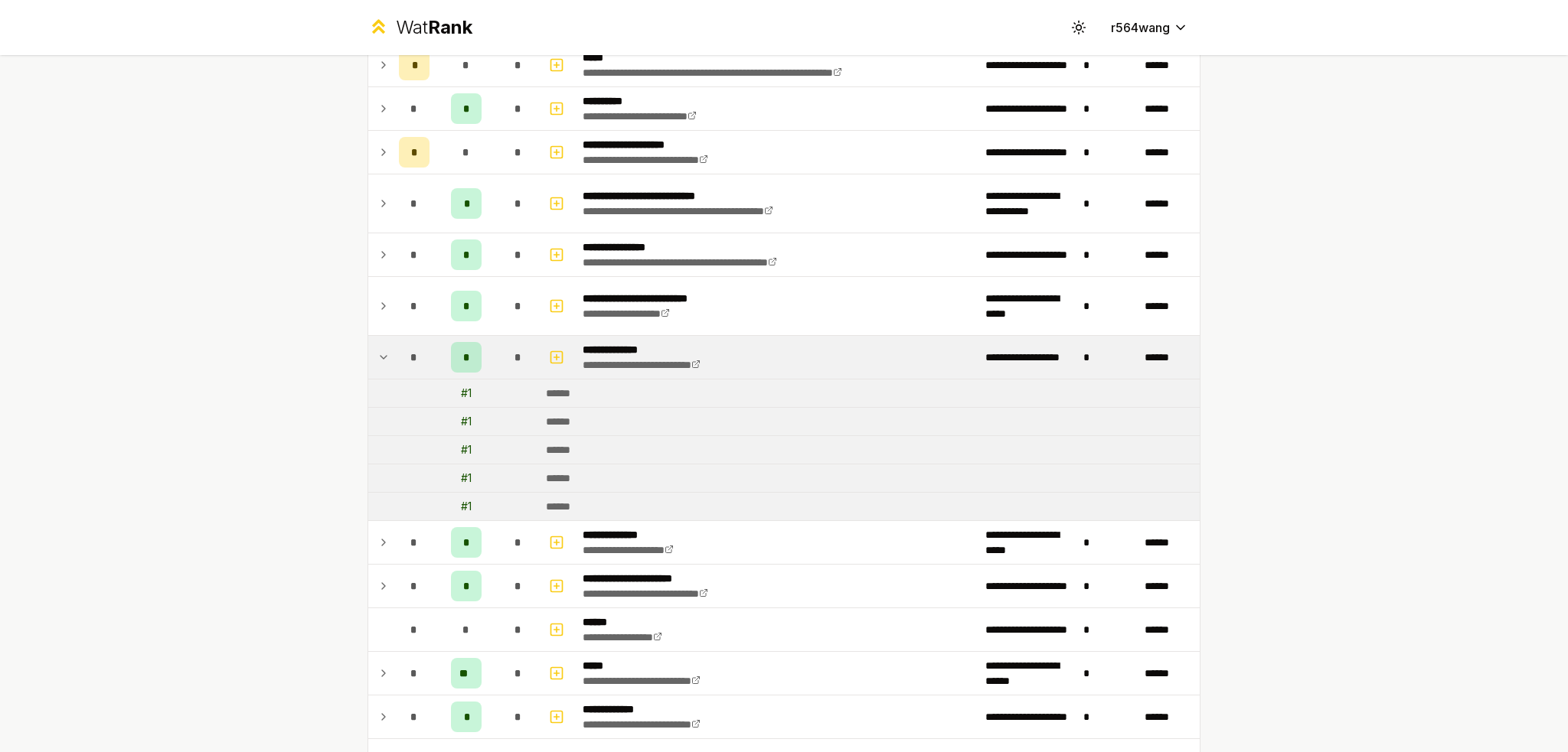
click at [514, 350] on span "*" at bounding box center [517, 357] width 7 height 15
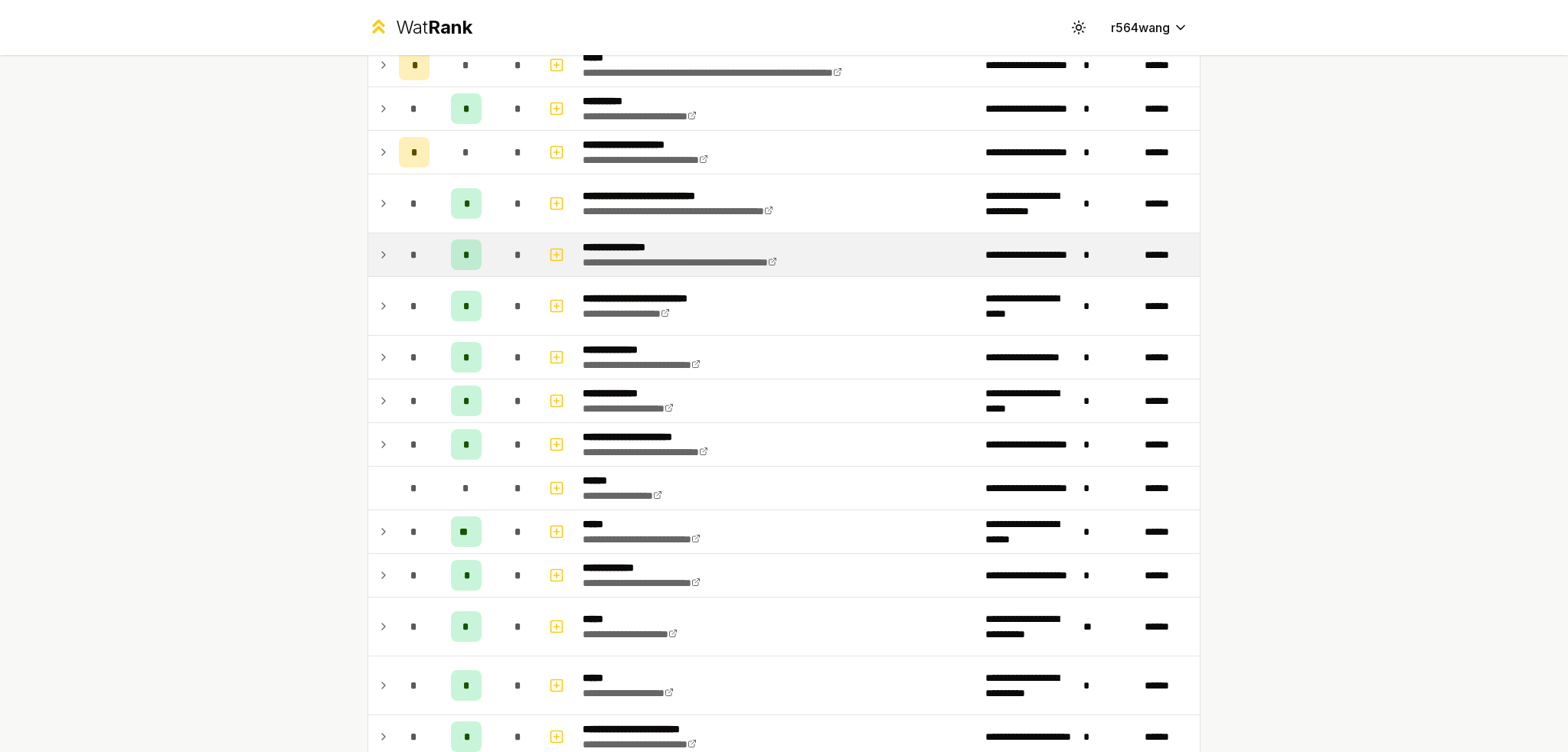
click at [497, 260] on td "*" at bounding box center [518, 254] width 43 height 43
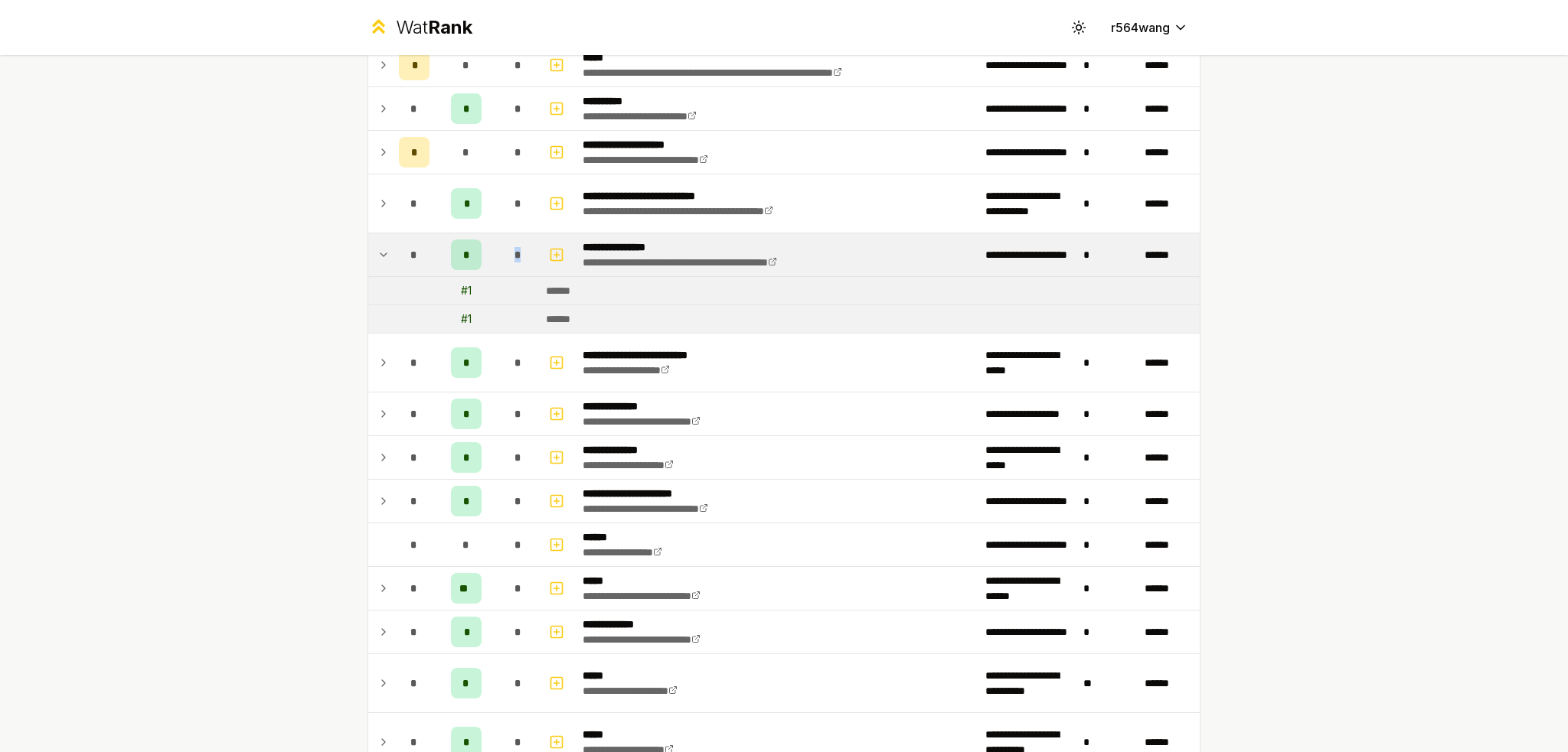
click at [497, 260] on td "*" at bounding box center [518, 254] width 43 height 43
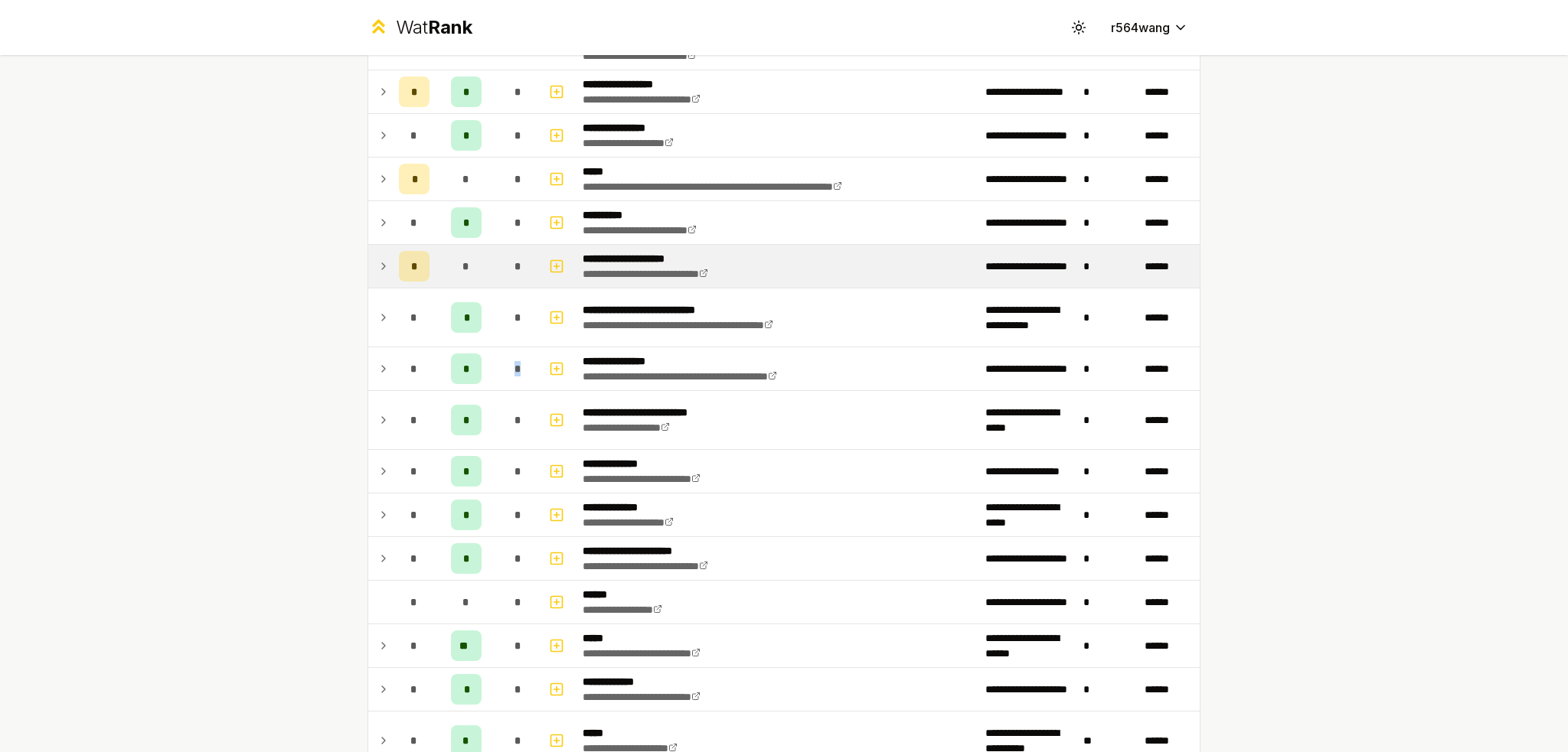
scroll to position [368, 0]
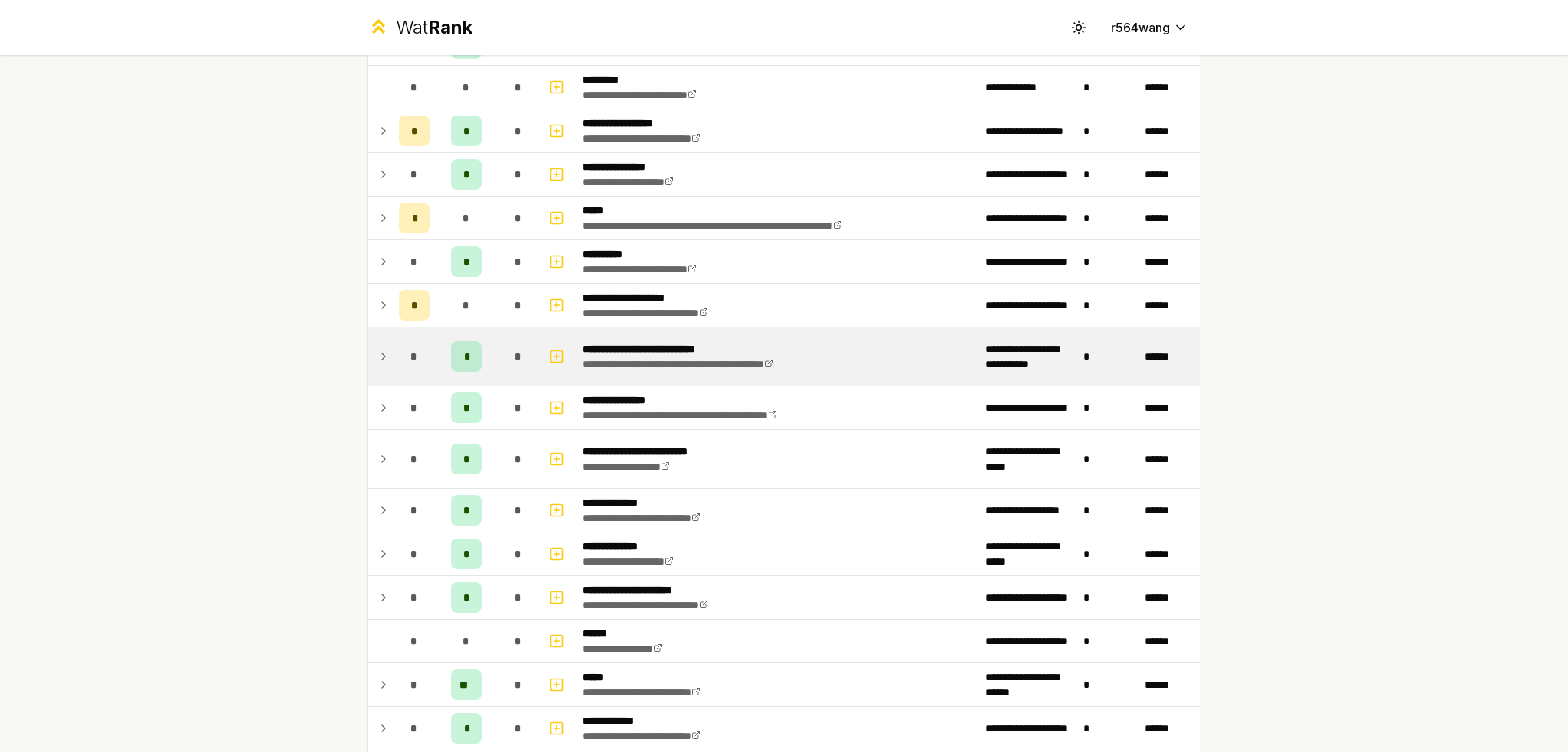
click at [497, 351] on td "*" at bounding box center [518, 356] width 43 height 58
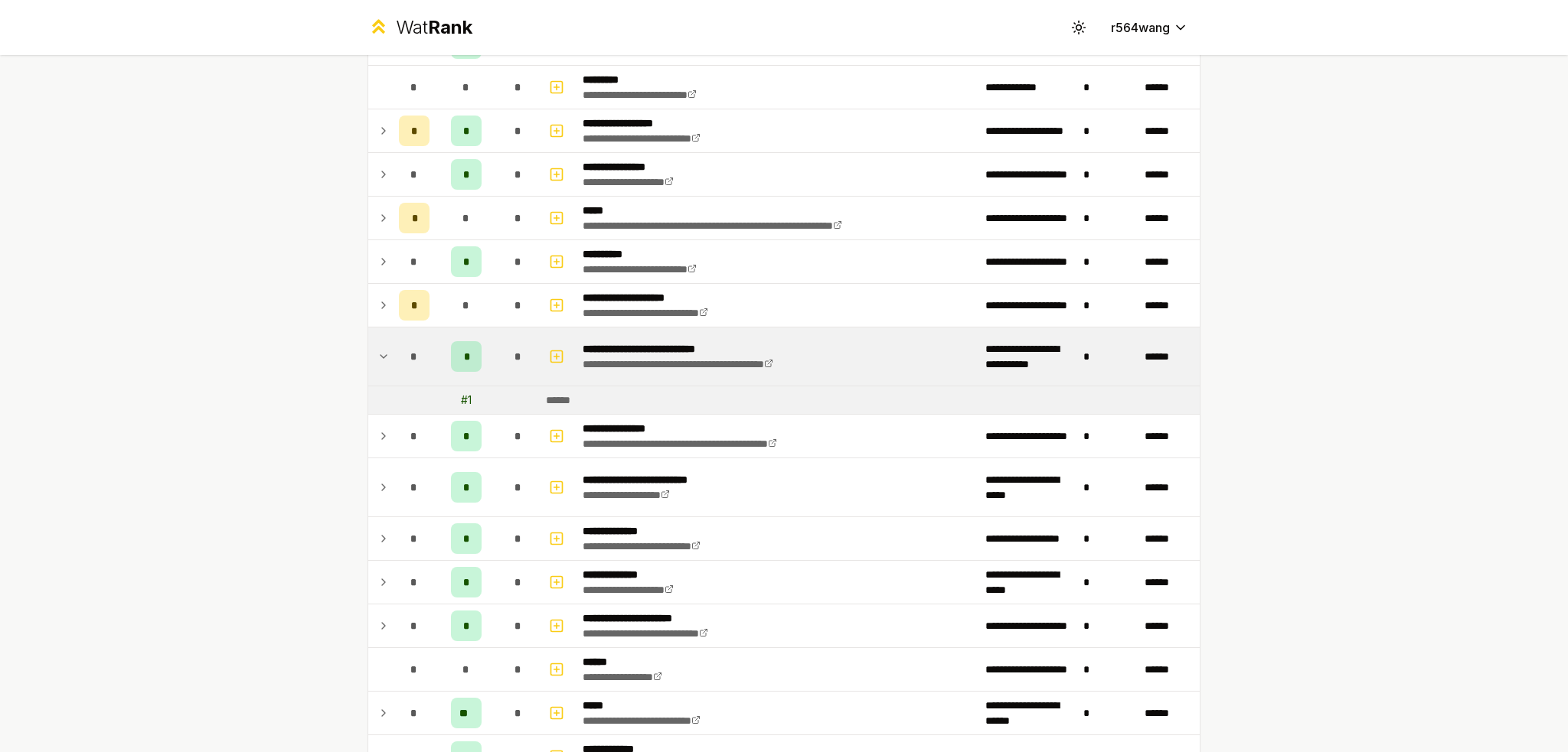
click at [503, 345] on div "*" at bounding box center [518, 357] width 31 height 31
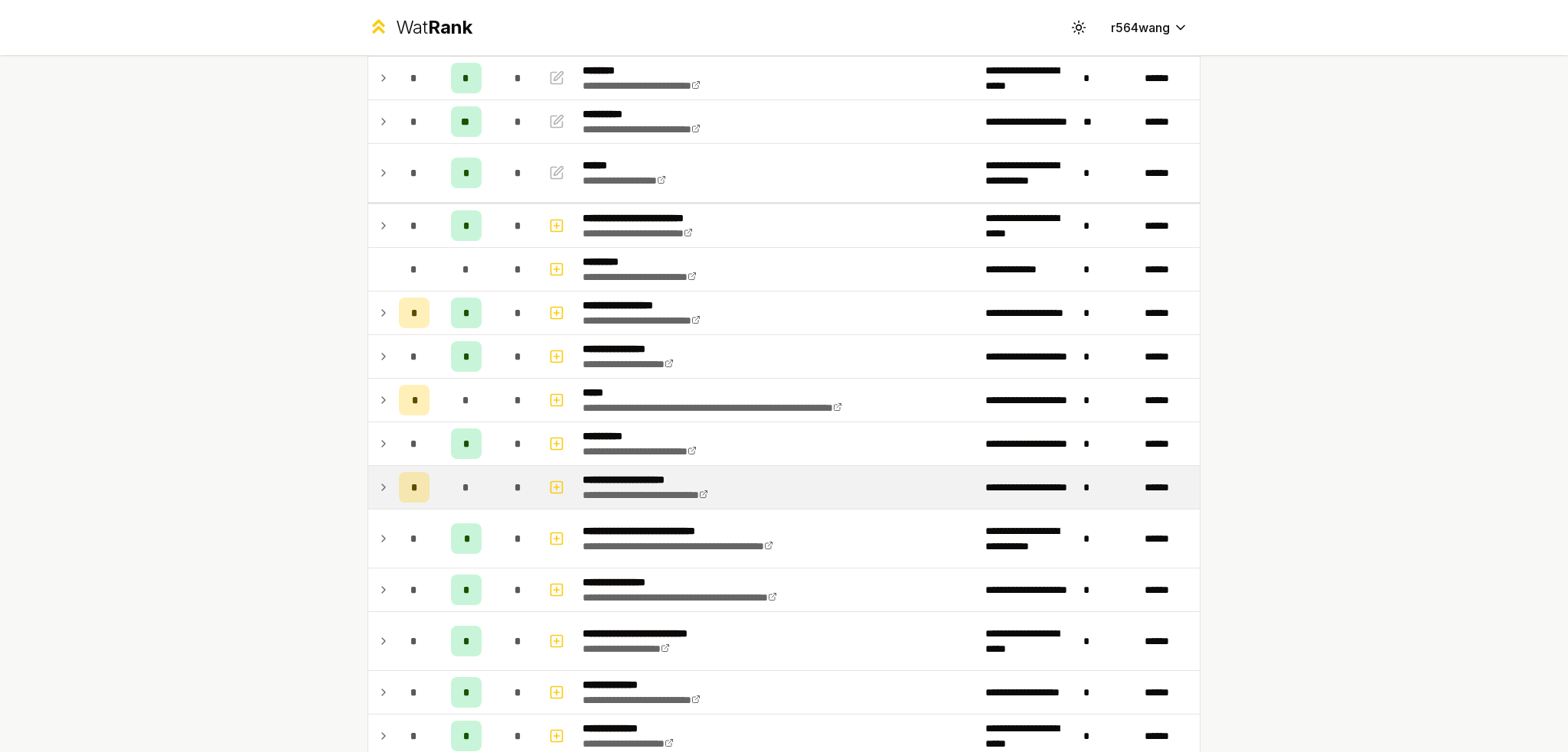
scroll to position [139, 0]
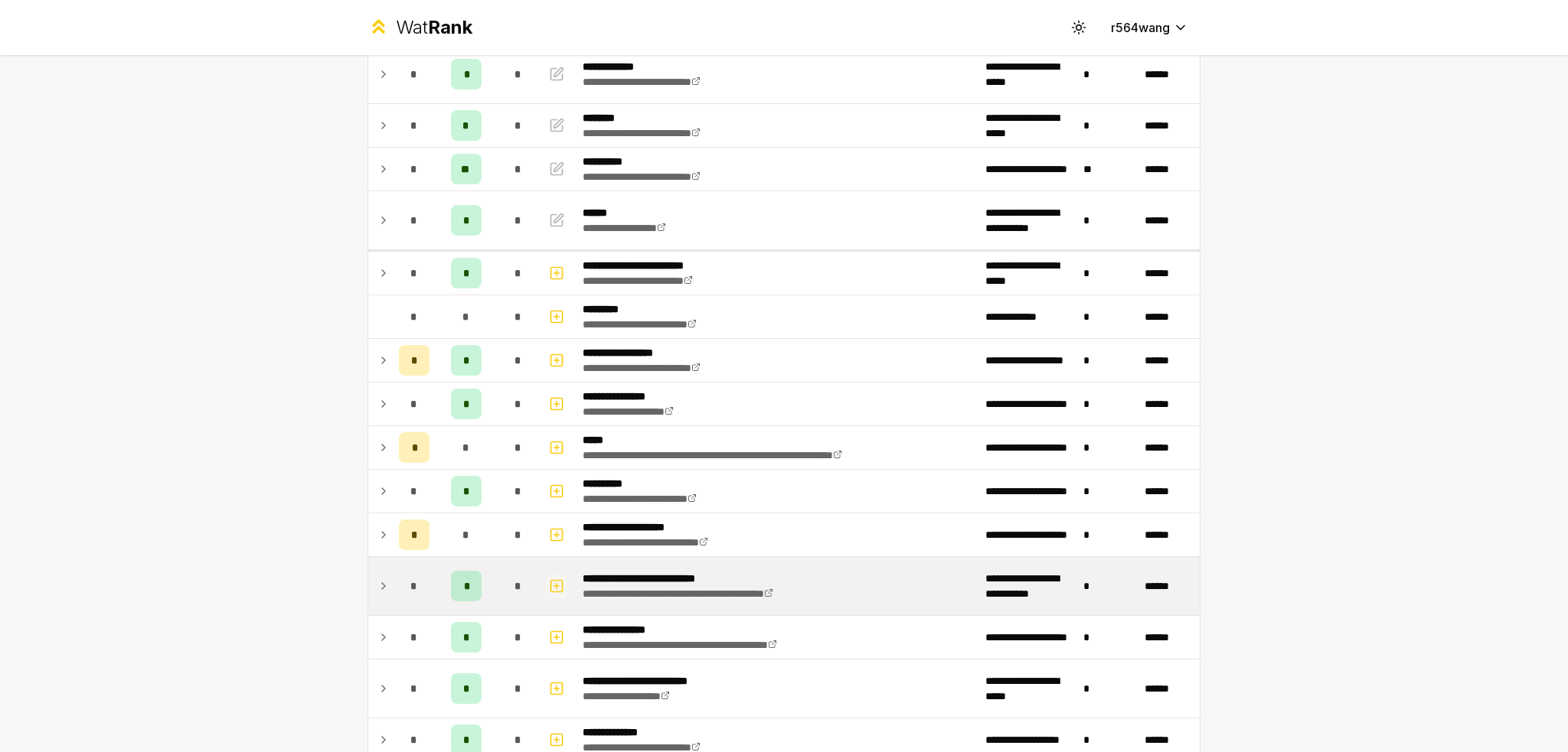
click at [551, 581] on icon "button" at bounding box center [556, 586] width 15 height 18
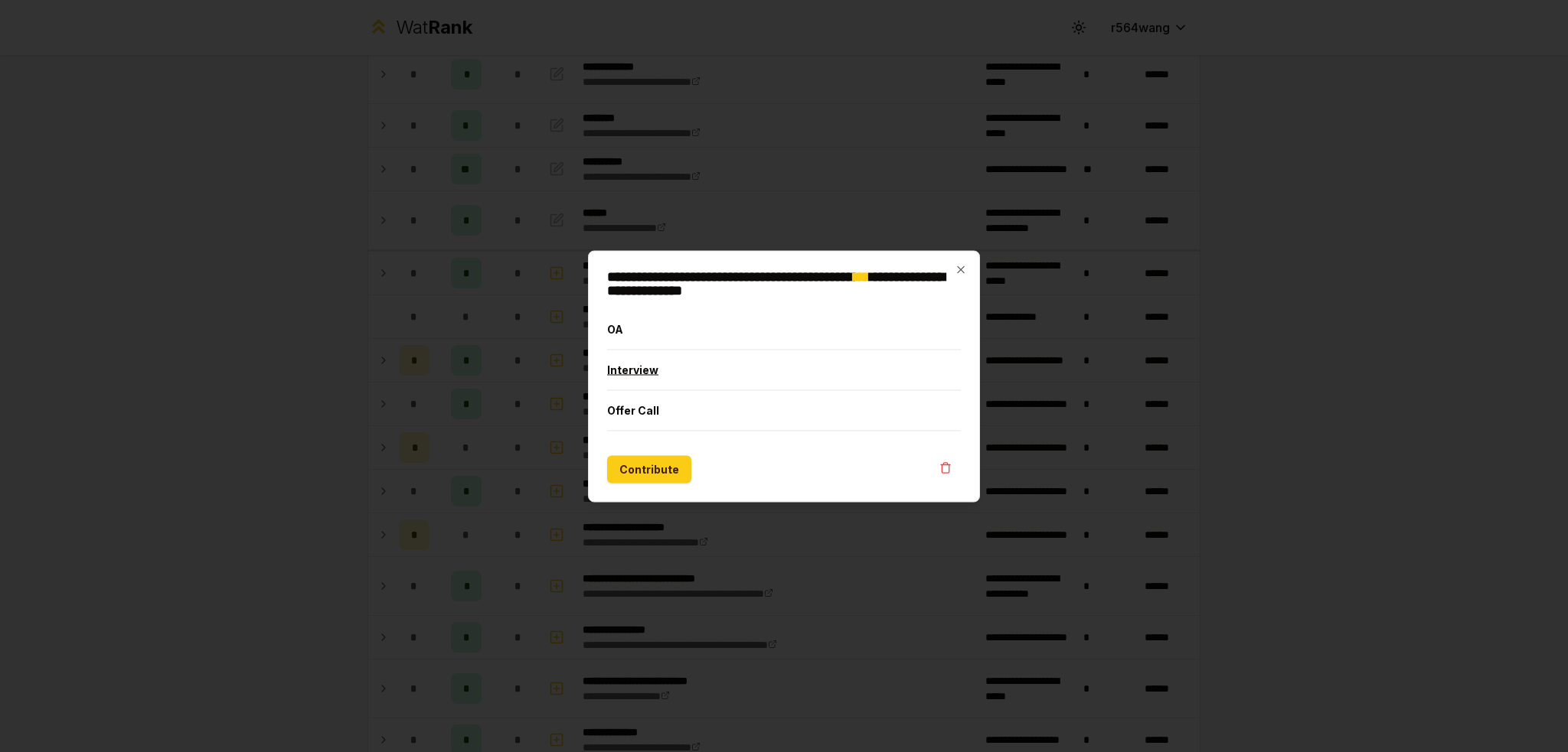
click at [648, 364] on button "Interview" at bounding box center [783, 369] width 353 height 40
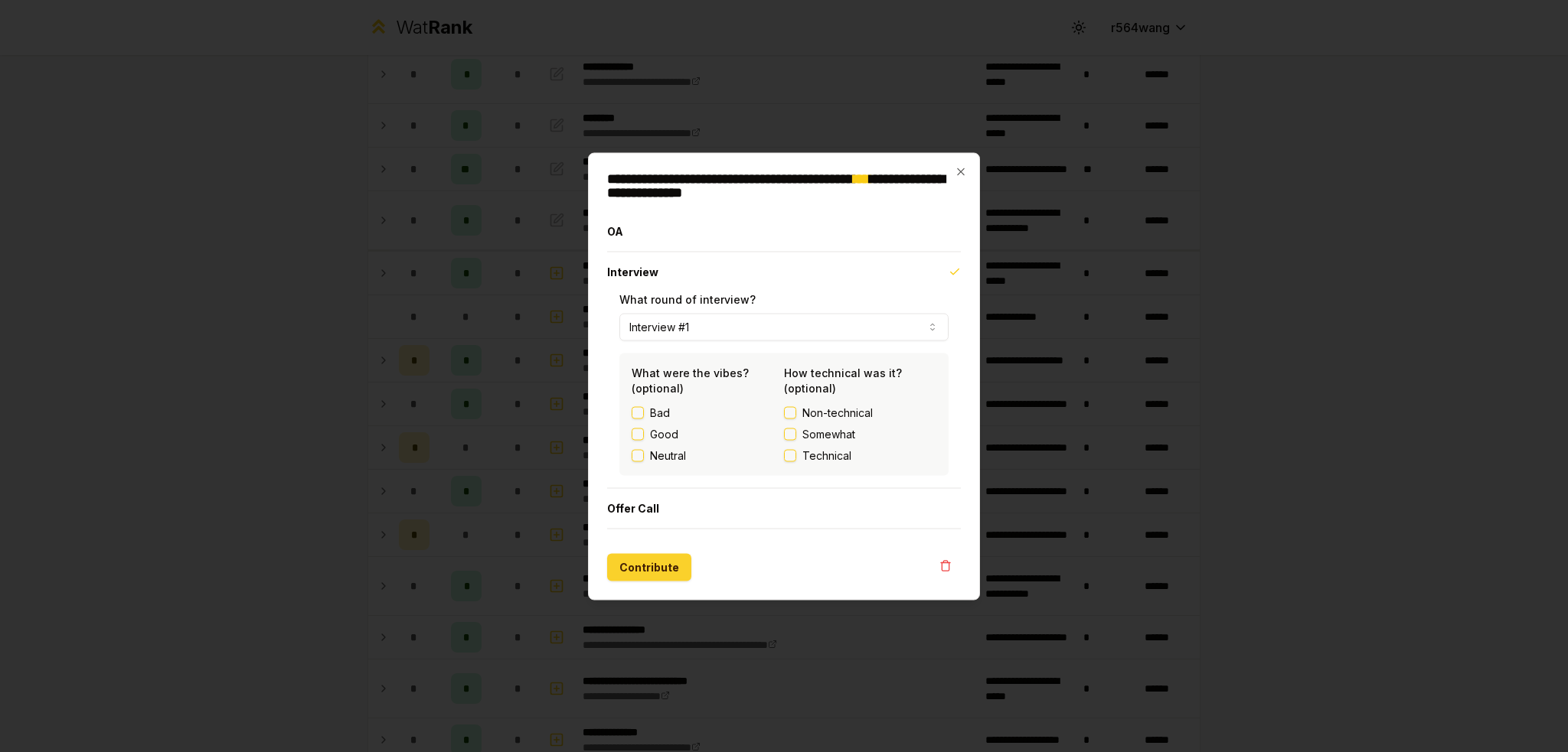
click at [654, 567] on button "Contribute" at bounding box center [649, 566] width 84 height 28
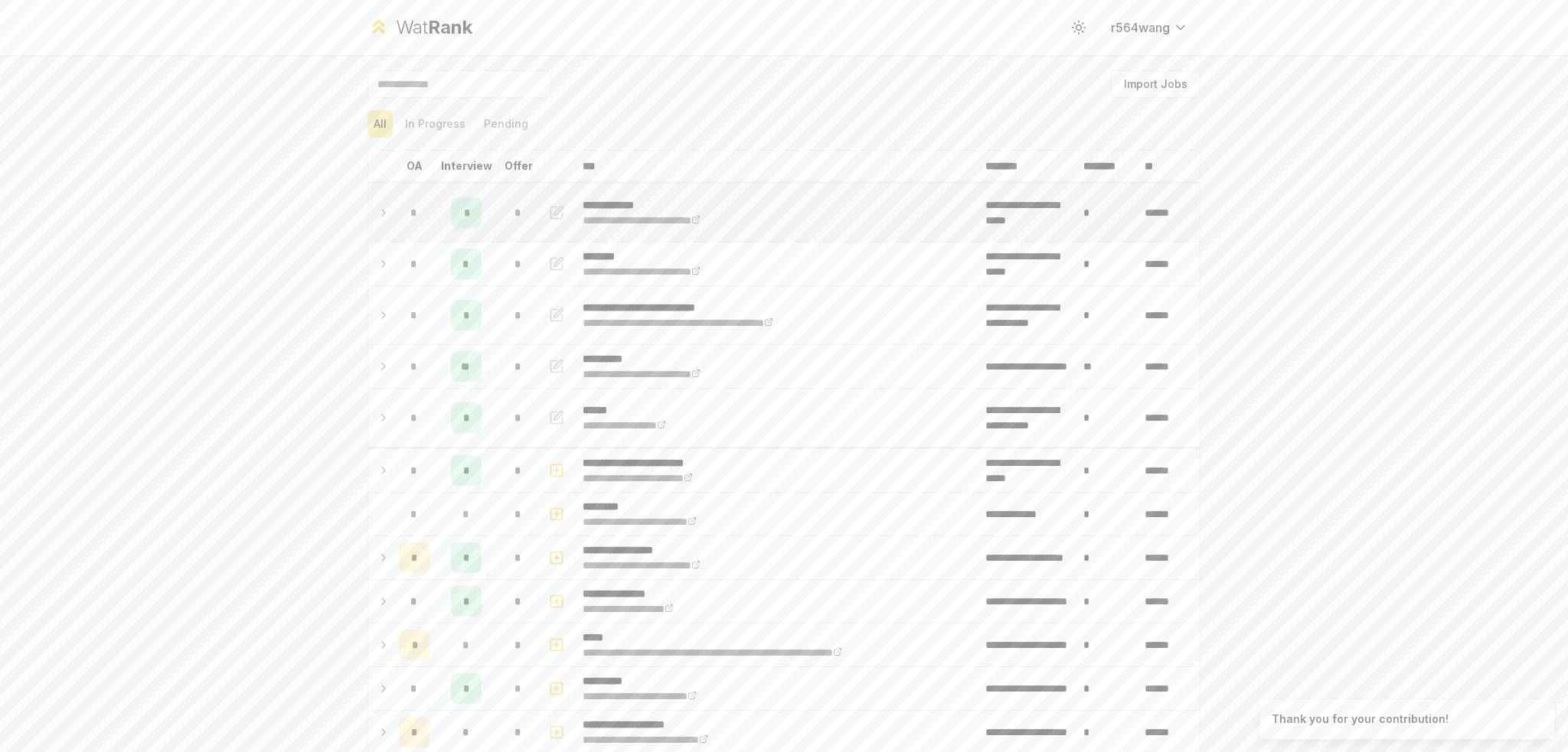
click at [481, 209] on td "*" at bounding box center [466, 212] width 61 height 58
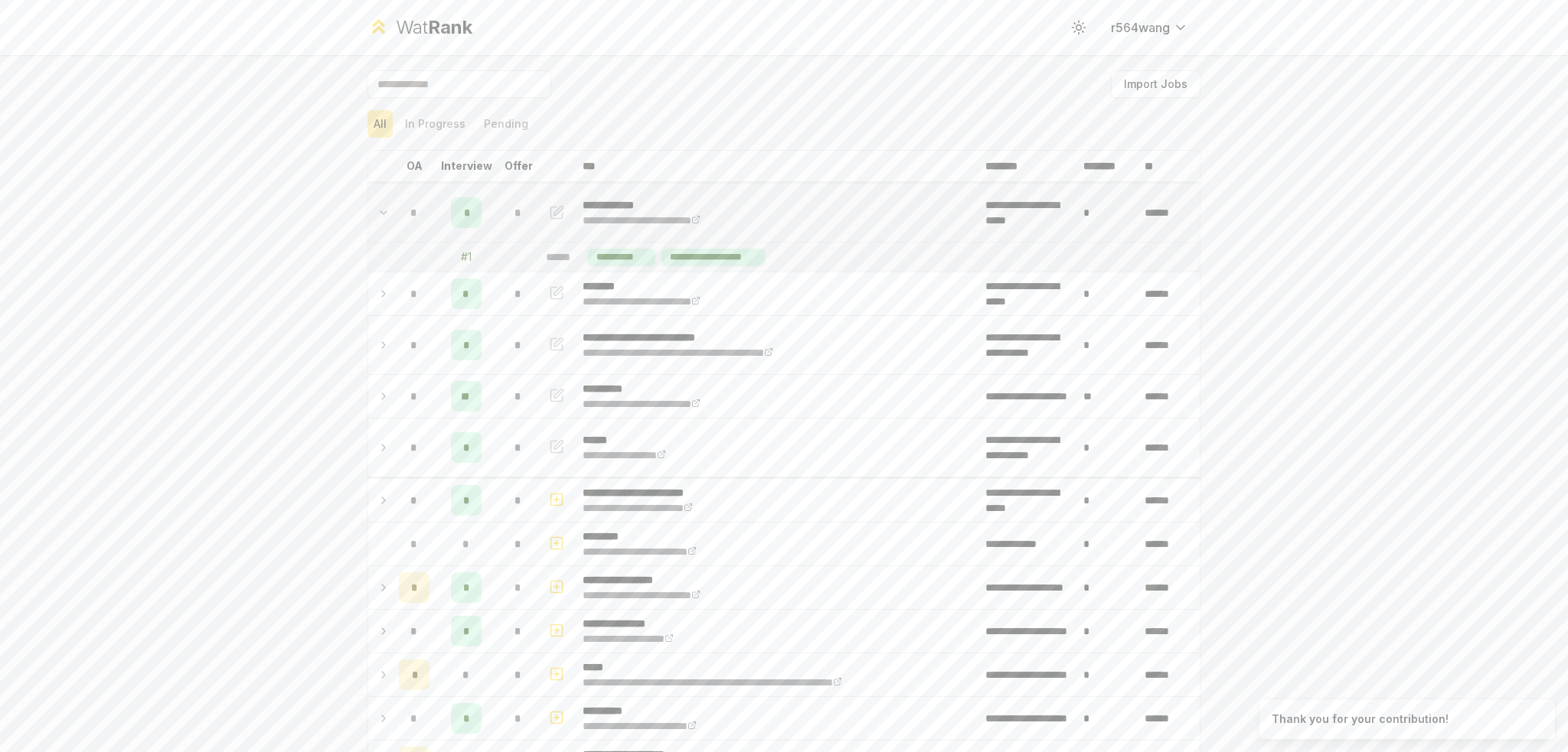
click at [473, 209] on div "*" at bounding box center [466, 212] width 31 height 31
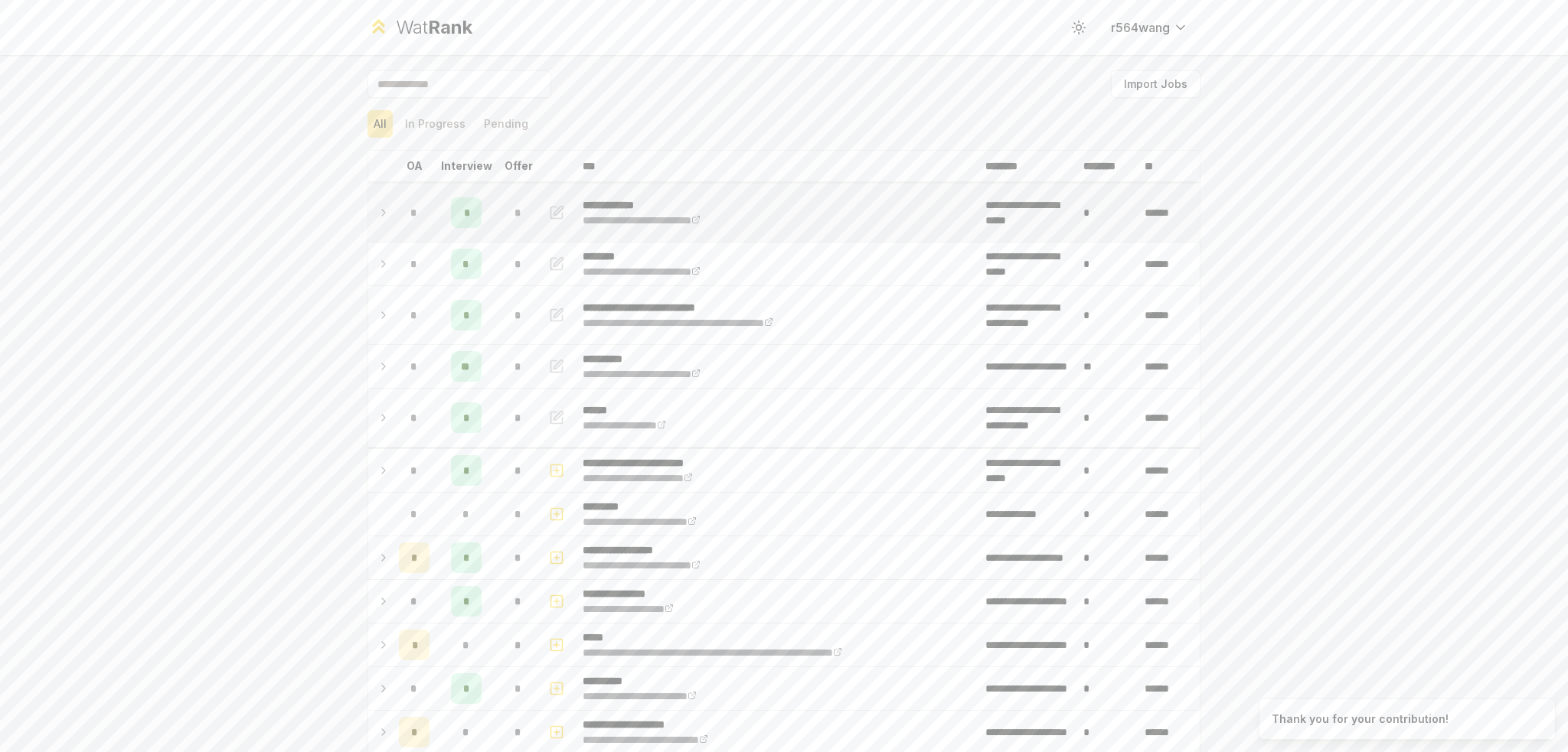
click at [487, 239] on td "*" at bounding box center [466, 212] width 61 height 58
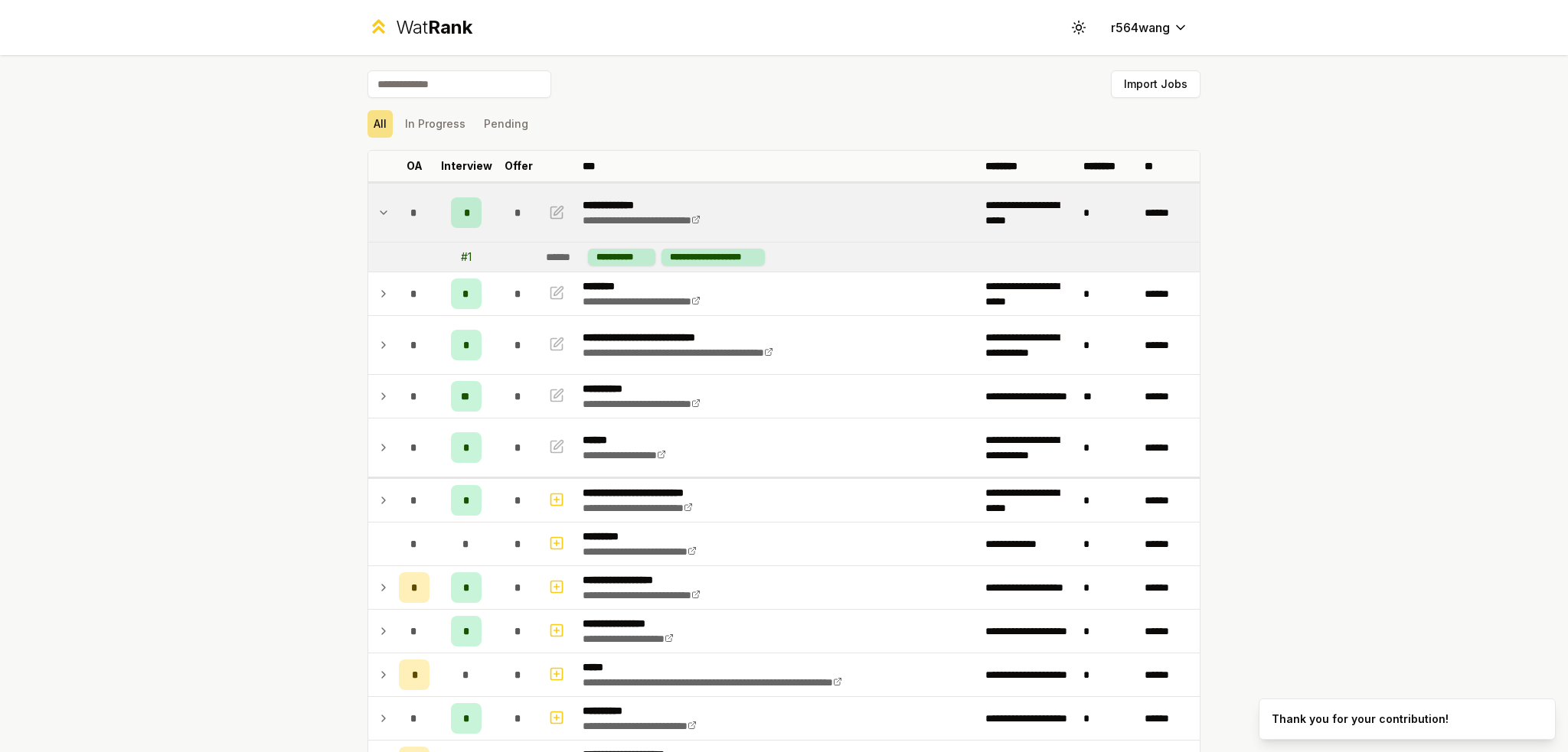
click at [478, 214] on td "*" at bounding box center [466, 212] width 61 height 58
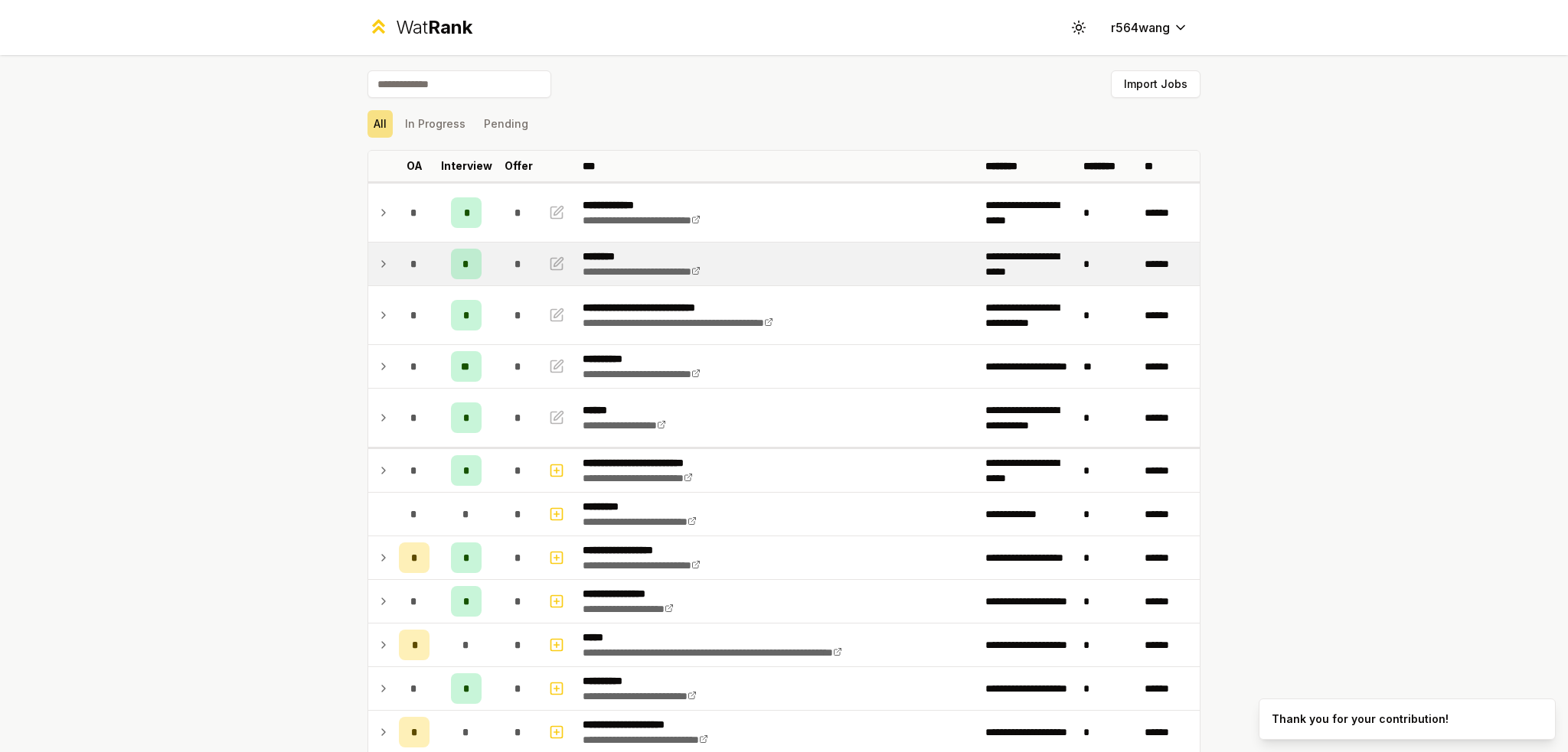
click at [486, 274] on td "*" at bounding box center [466, 264] width 61 height 43
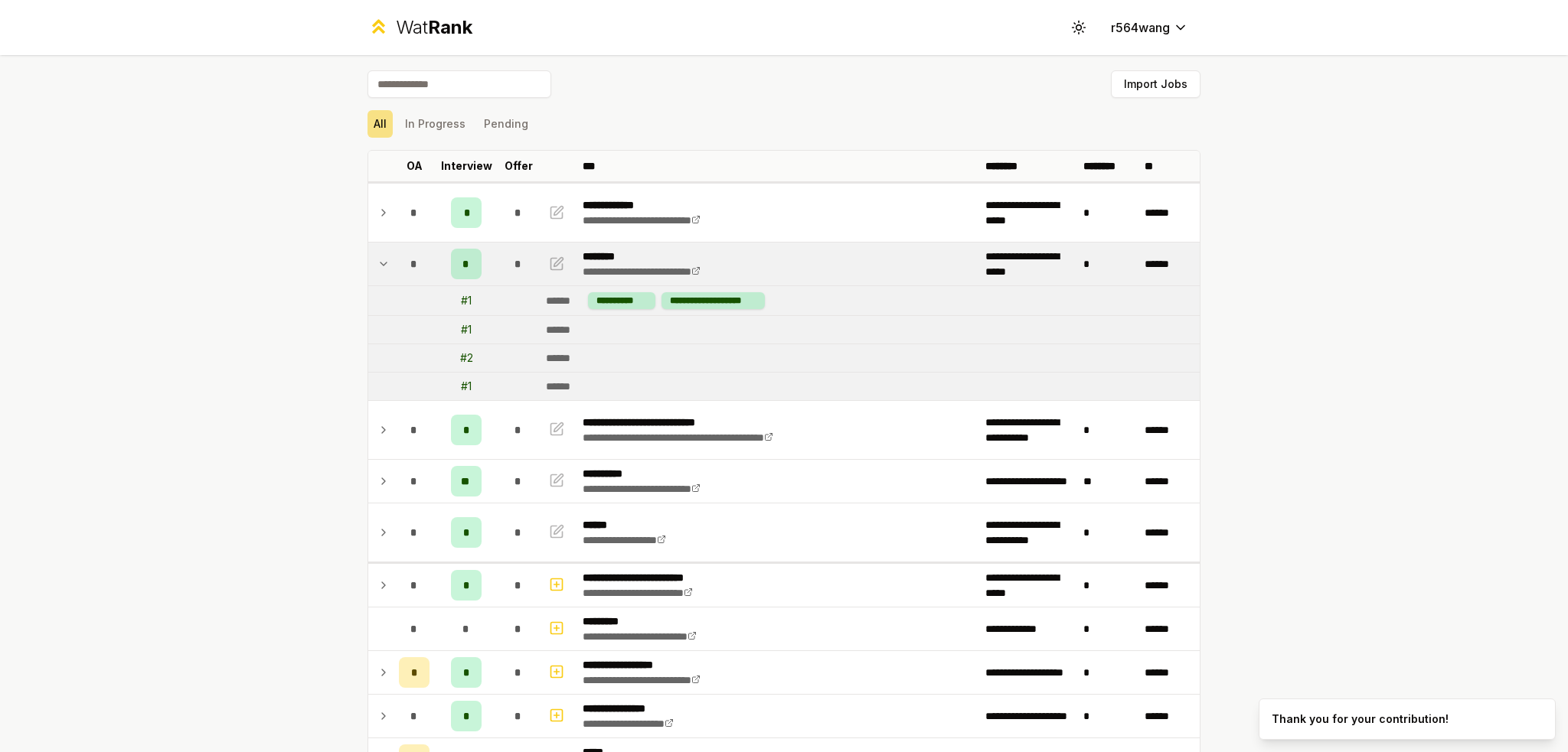
click at [481, 266] on td "*" at bounding box center [466, 264] width 61 height 43
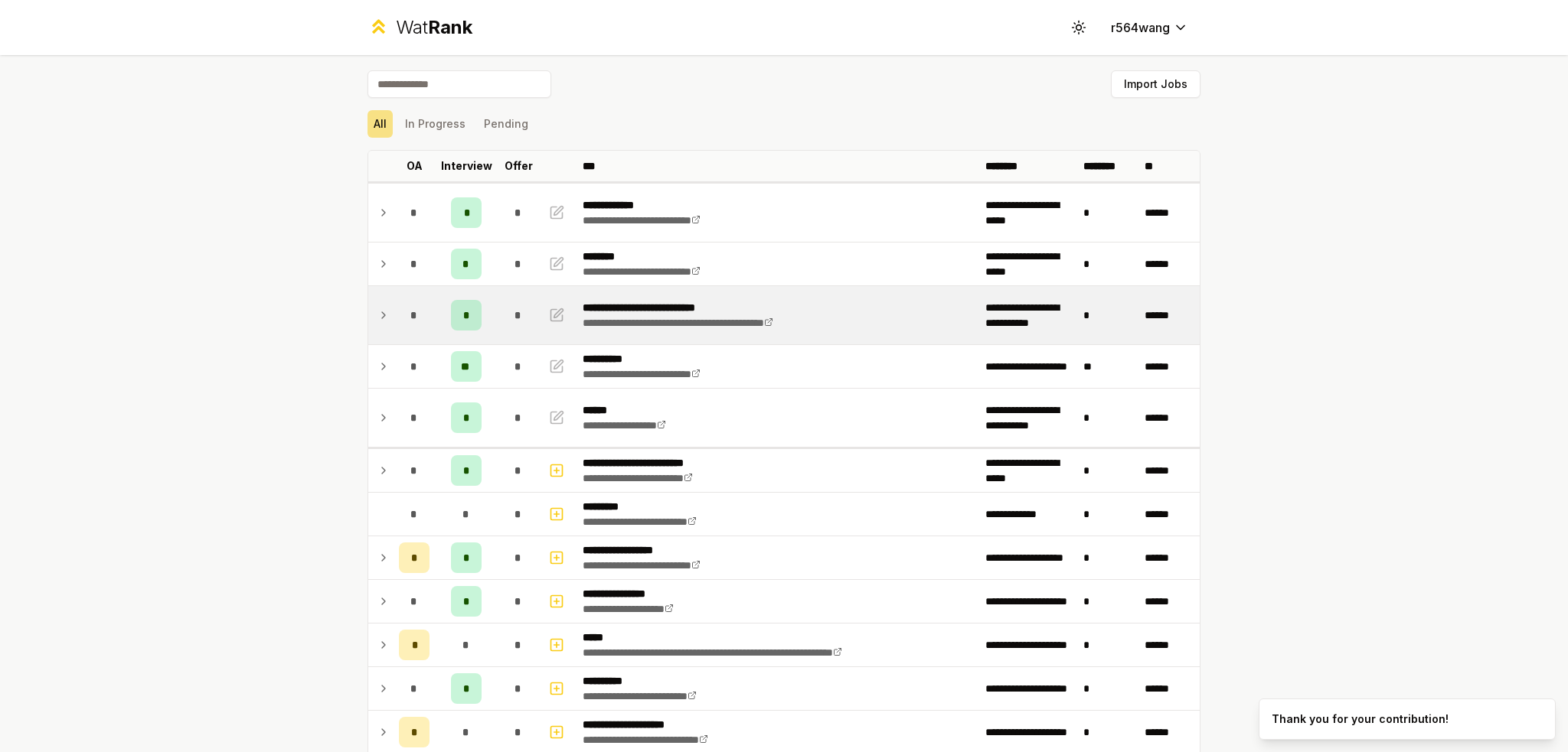
click at [497, 317] on td "*" at bounding box center [518, 315] width 43 height 58
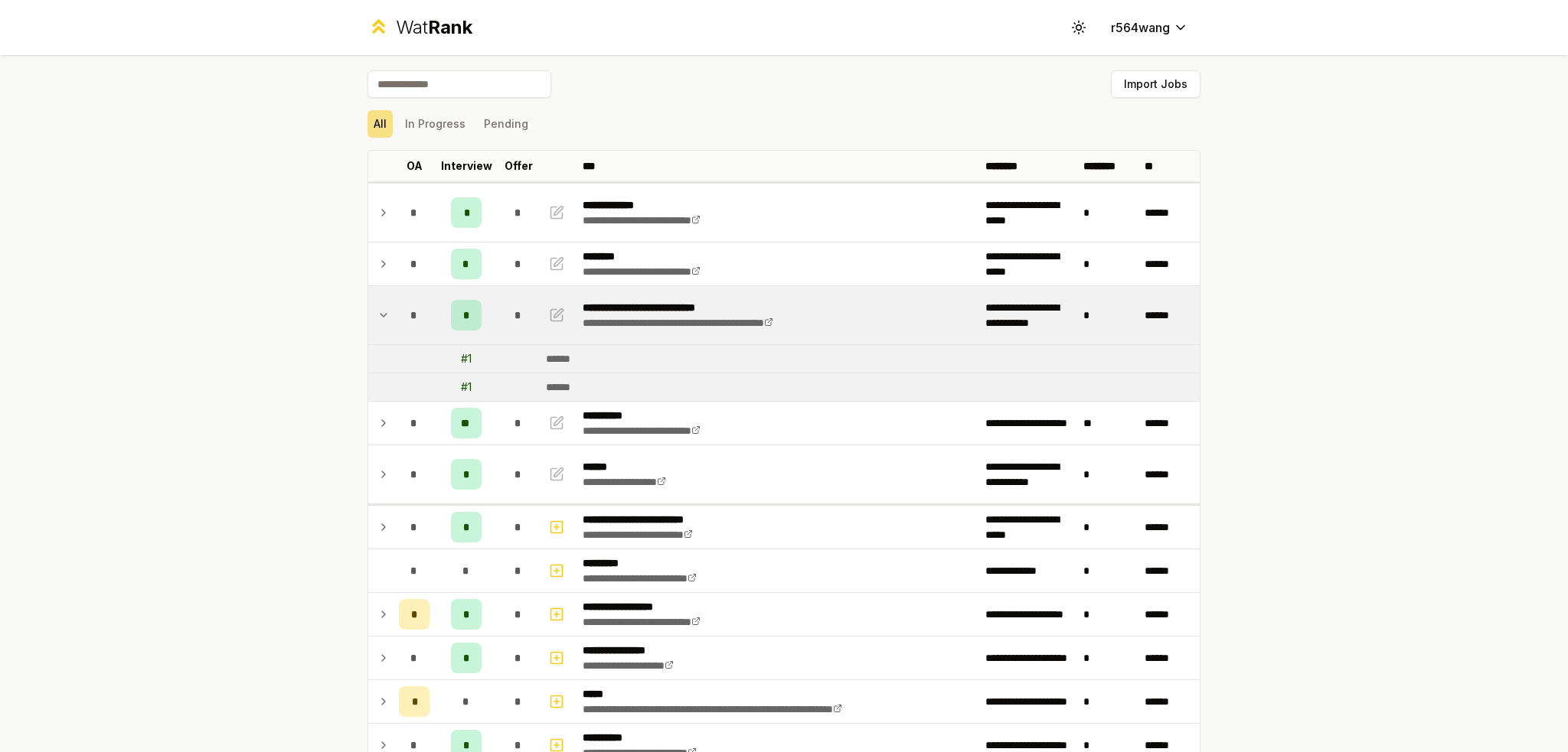
click at [497, 316] on td "*" at bounding box center [518, 315] width 43 height 58
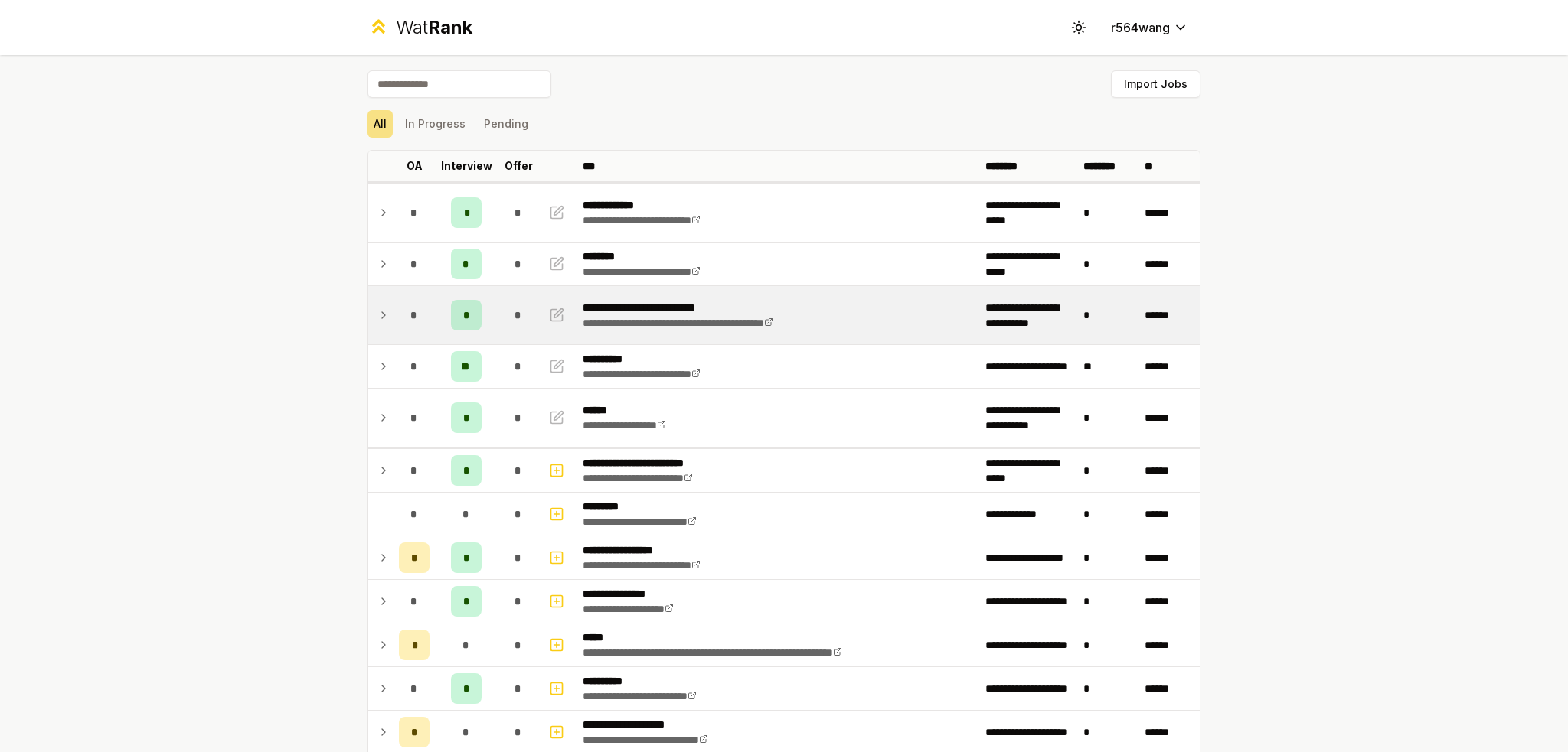
click at [487, 323] on td "*" at bounding box center [466, 315] width 61 height 58
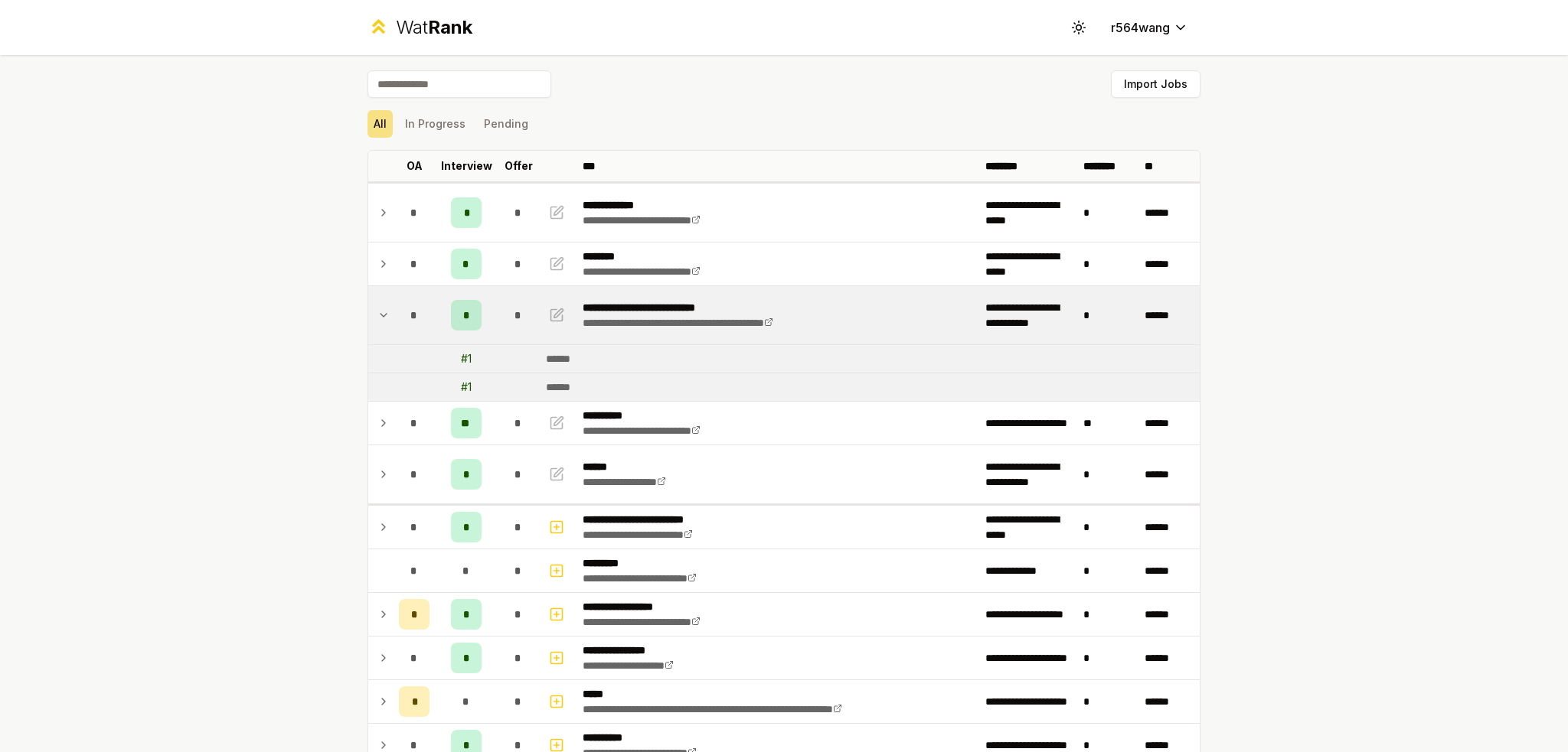
click at [487, 318] on td "*" at bounding box center [466, 315] width 61 height 58
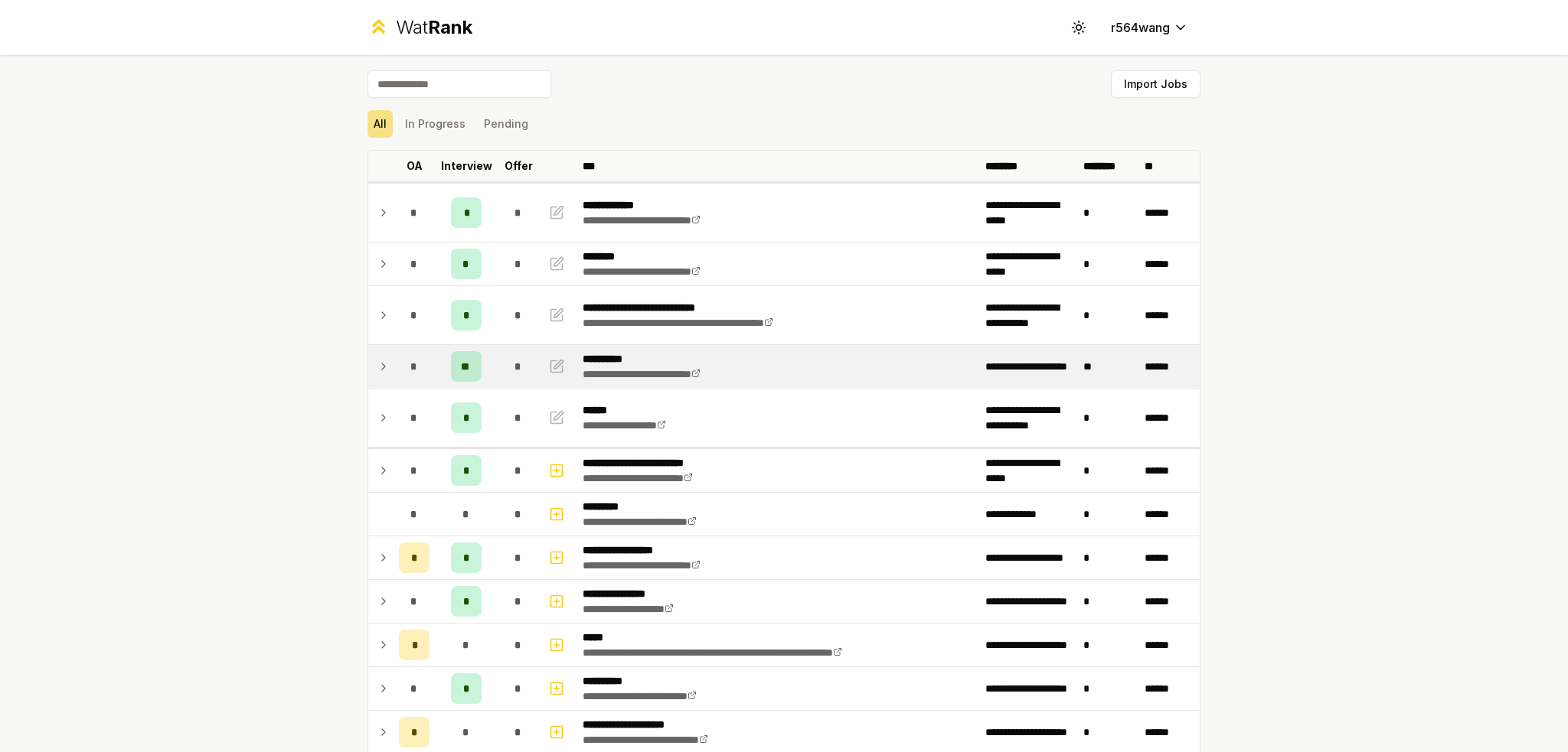
click at [489, 366] on td "**" at bounding box center [466, 366] width 61 height 43
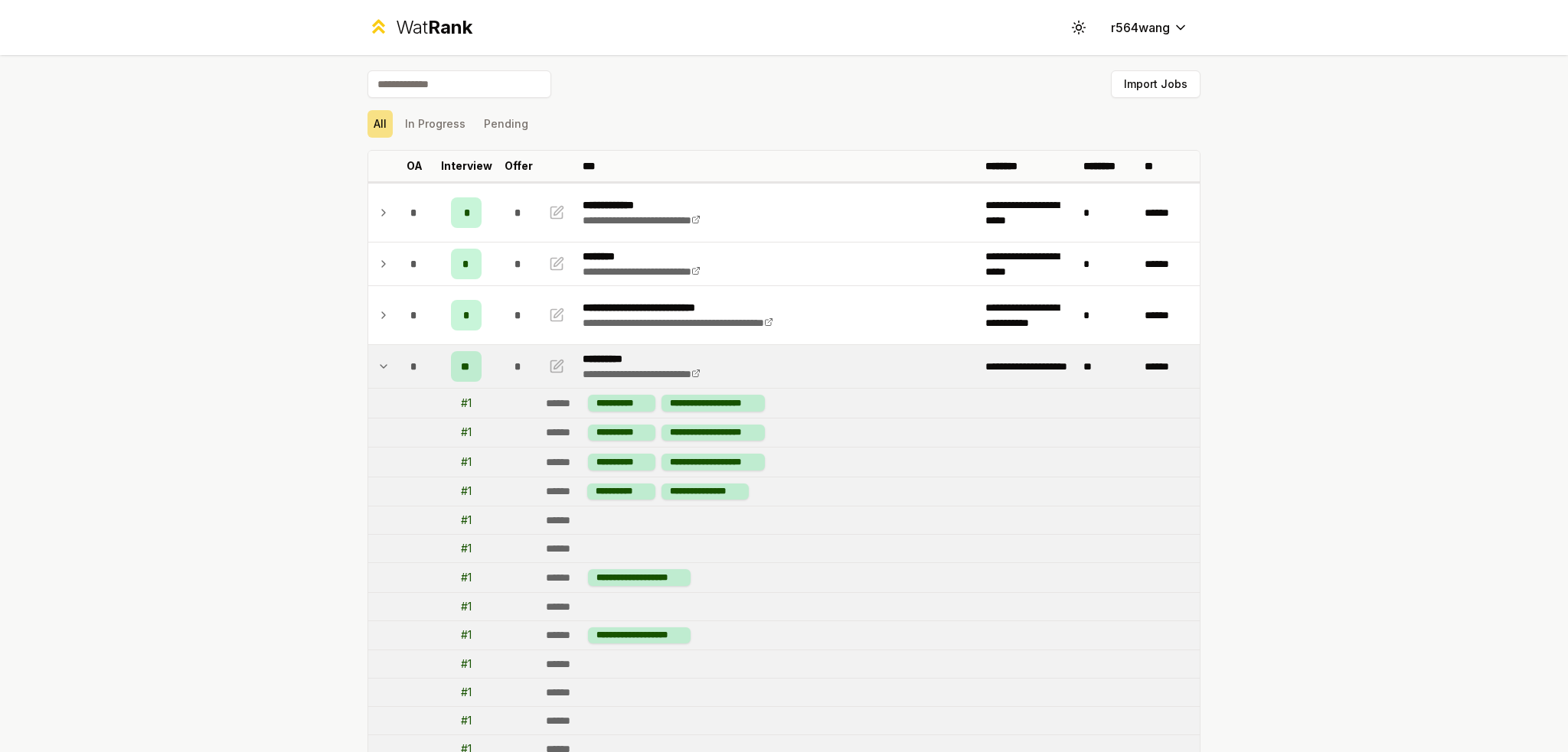
click at [487, 364] on td "**" at bounding box center [466, 366] width 61 height 43
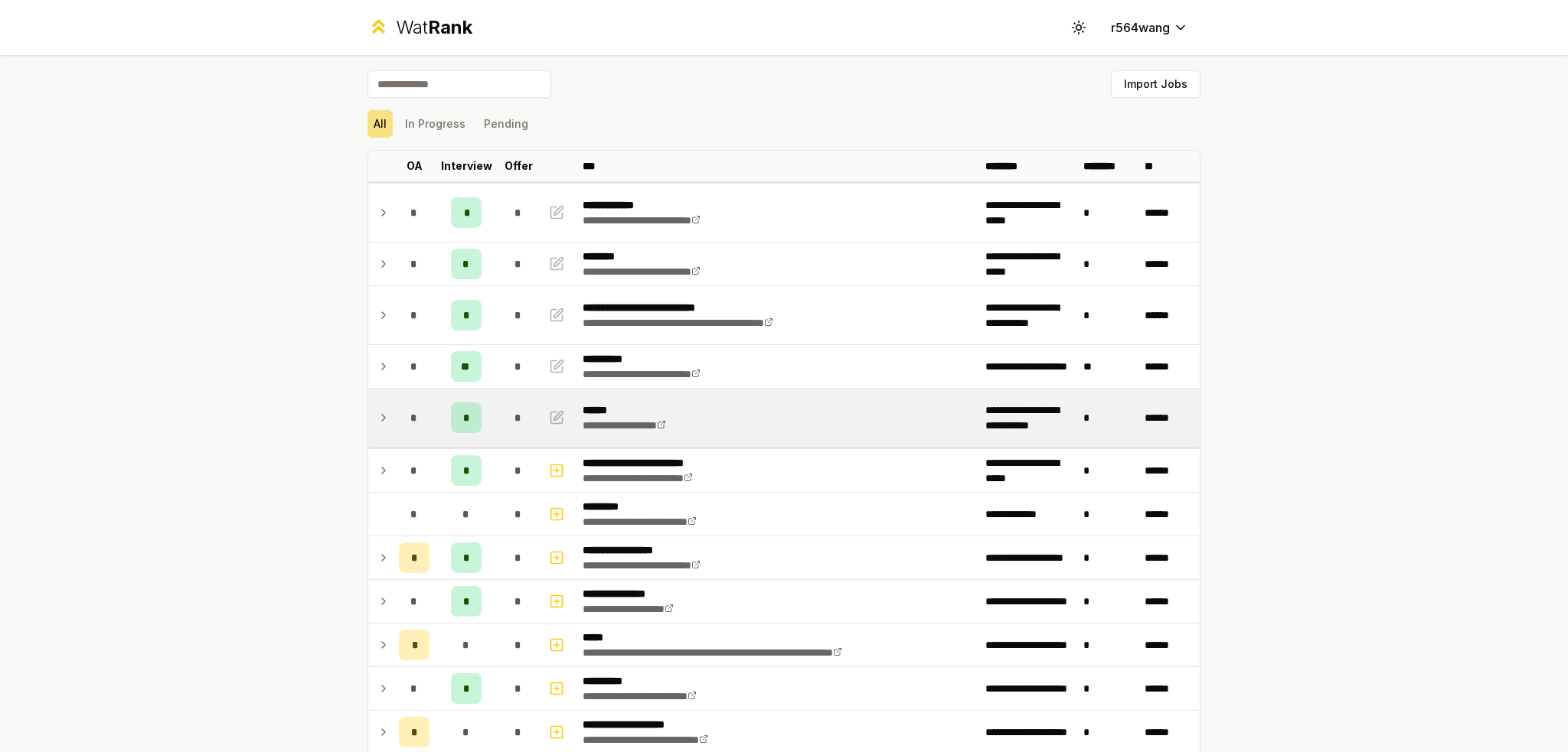
click at [483, 412] on td "*" at bounding box center [466, 417] width 61 height 58
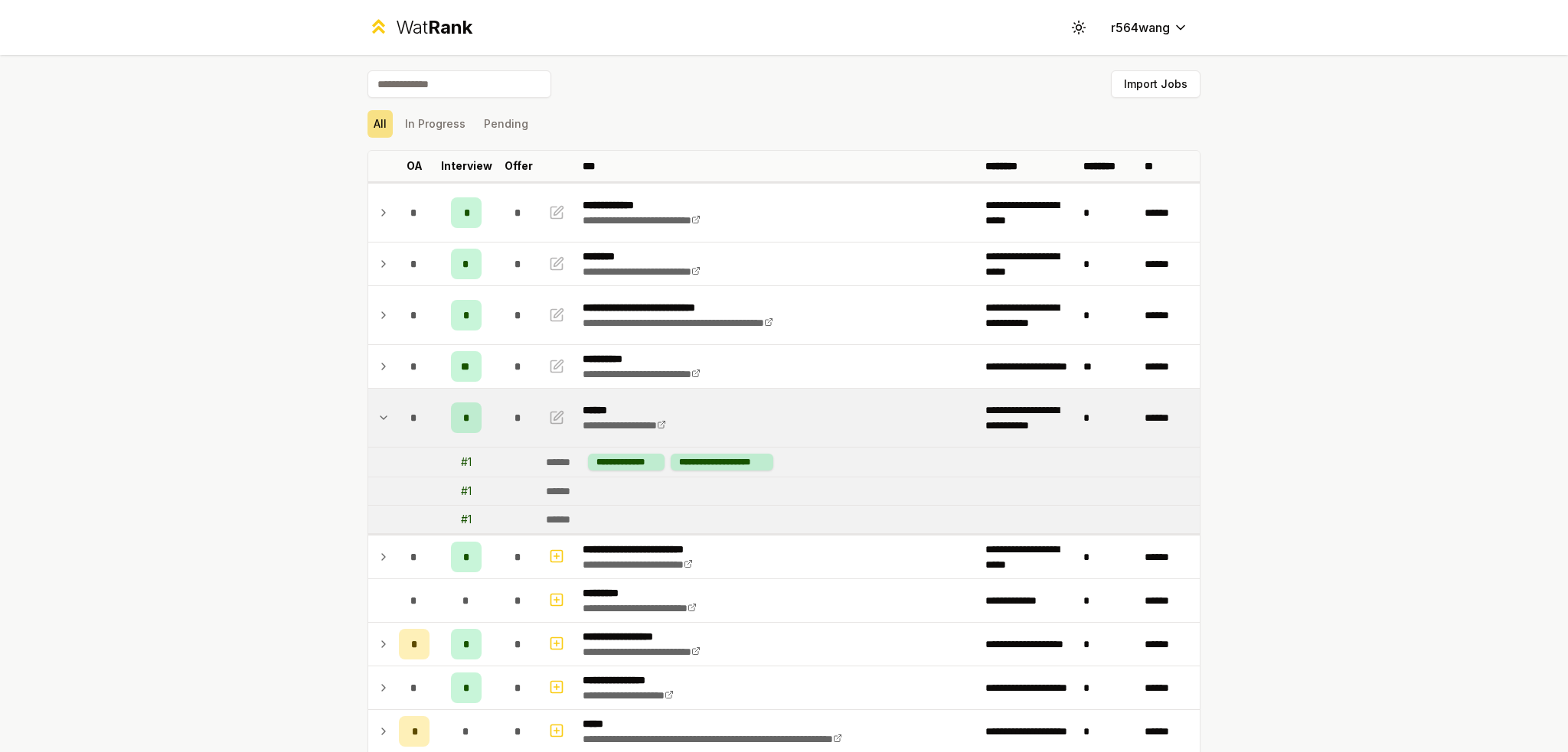
click at [483, 414] on td "*" at bounding box center [466, 417] width 61 height 58
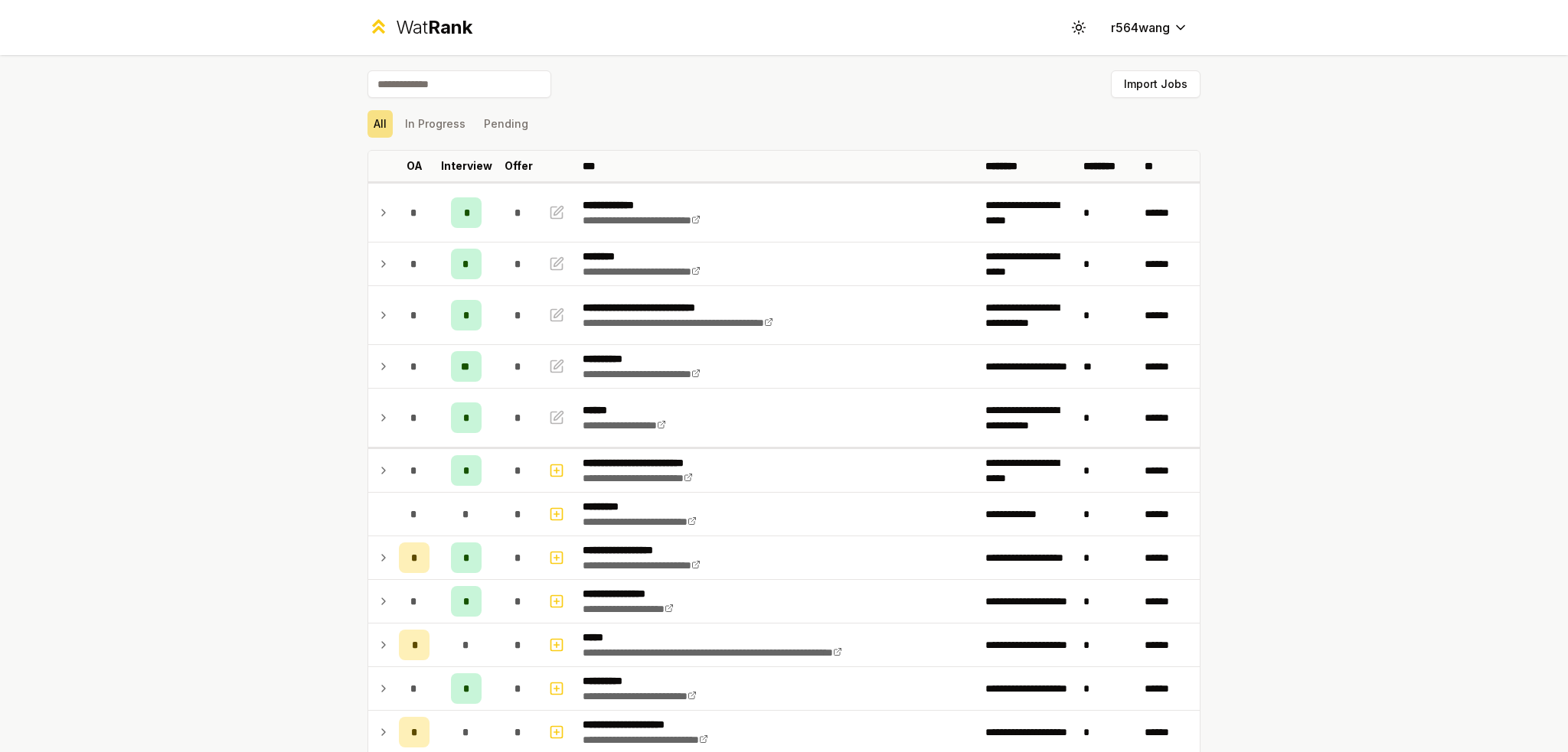
drag, startPoint x: 1338, startPoint y: 365, endPoint x: 1333, endPoint y: 351, distance: 14.9
click at [1335, 361] on div "**********" at bounding box center [784, 376] width 1568 height 752
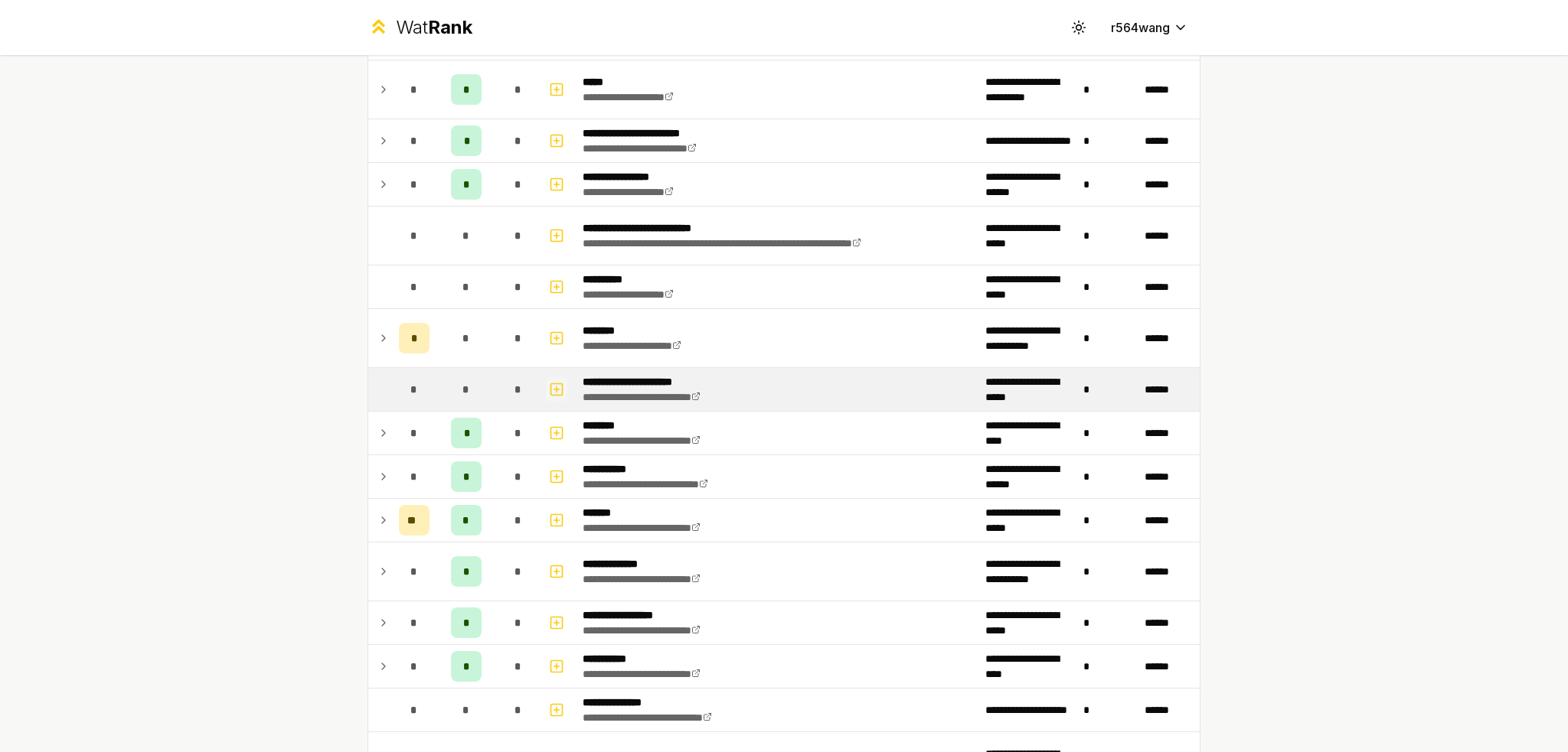
click at [553, 382] on icon "button" at bounding box center [556, 388] width 15 height 18
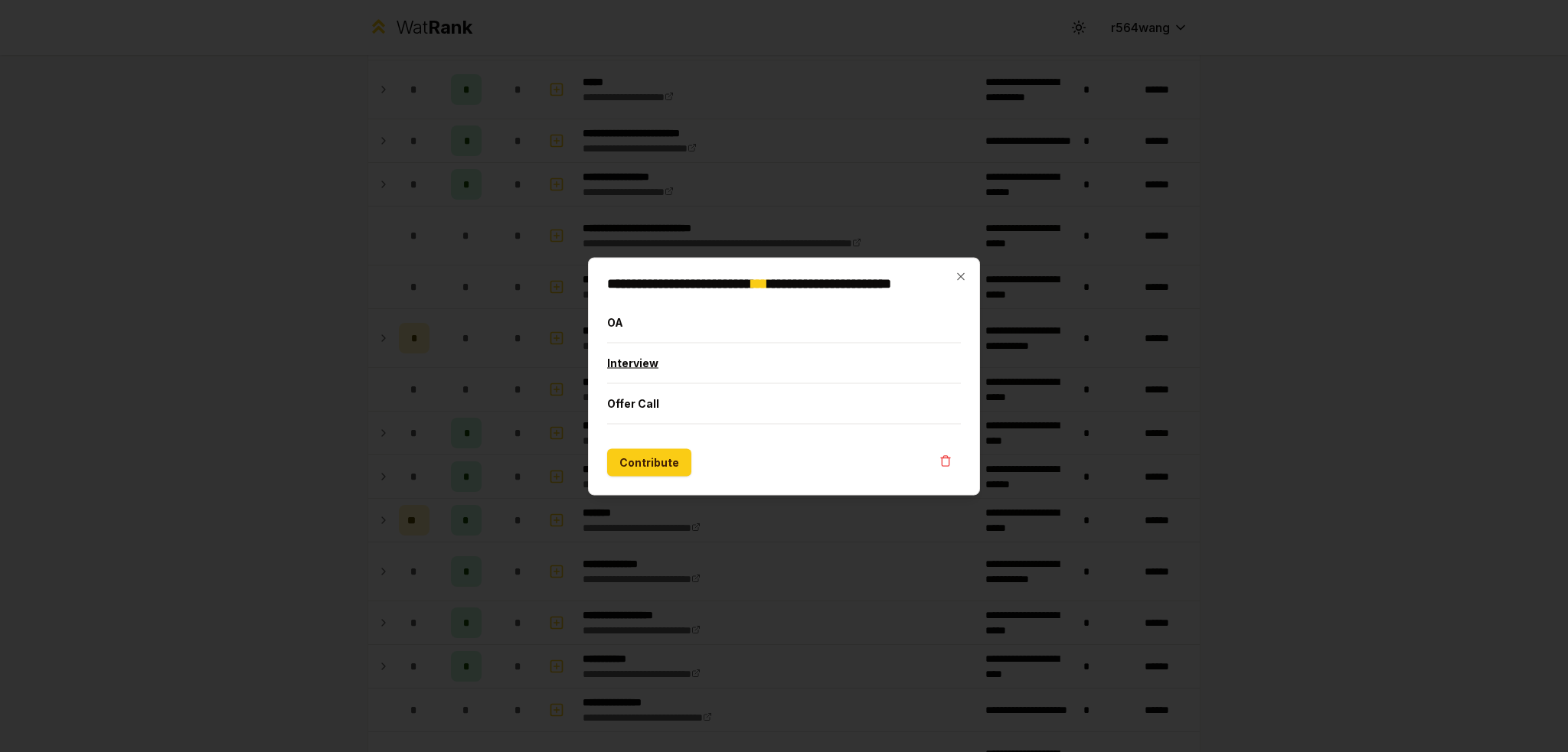
click at [650, 365] on button "Interview" at bounding box center [783, 363] width 353 height 40
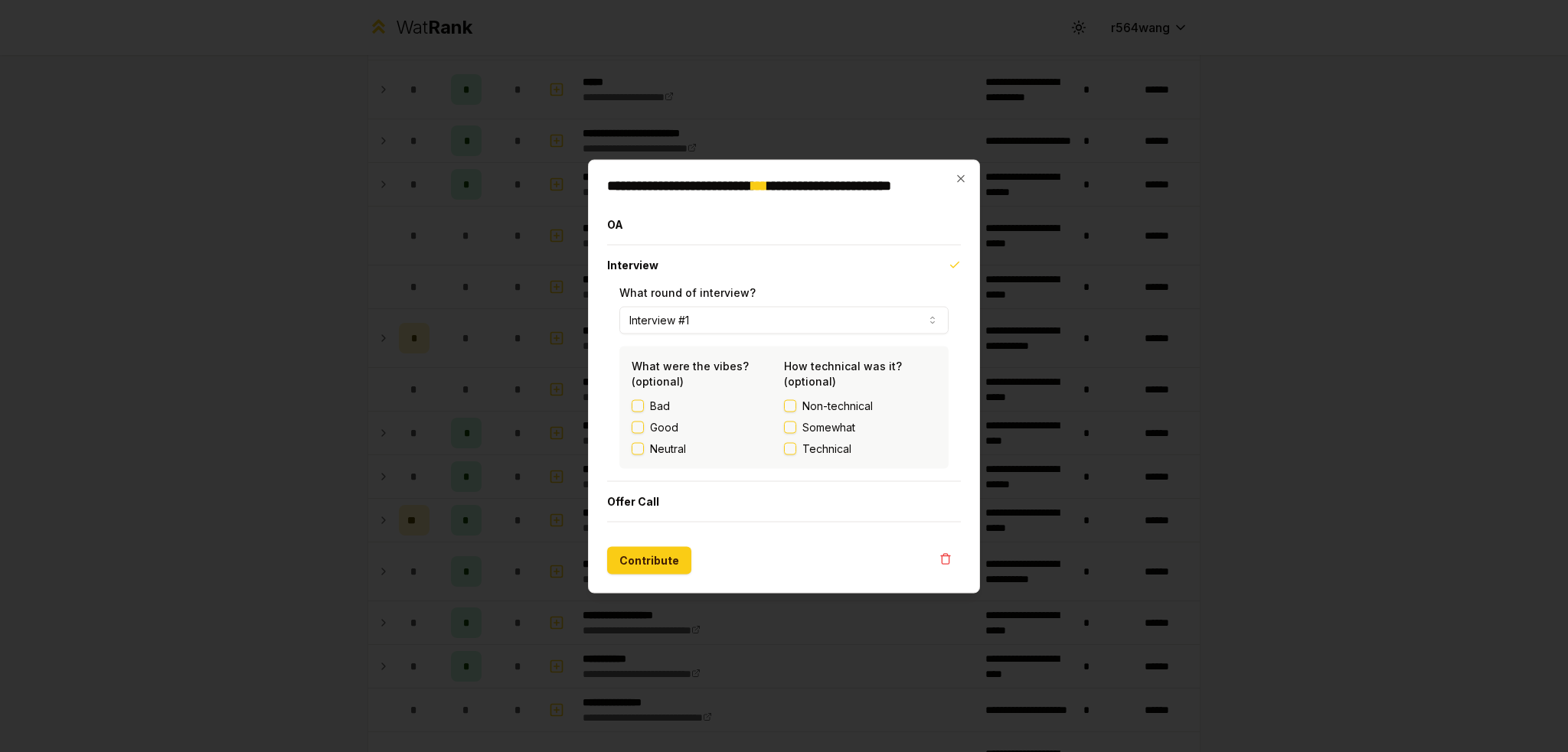
click at [639, 428] on button "Good" at bounding box center [638, 427] width 12 height 12
click at [795, 404] on button "Non-technical" at bounding box center [790, 405] width 12 height 12
click at [649, 565] on button "Contribute" at bounding box center [649, 560] width 84 height 28
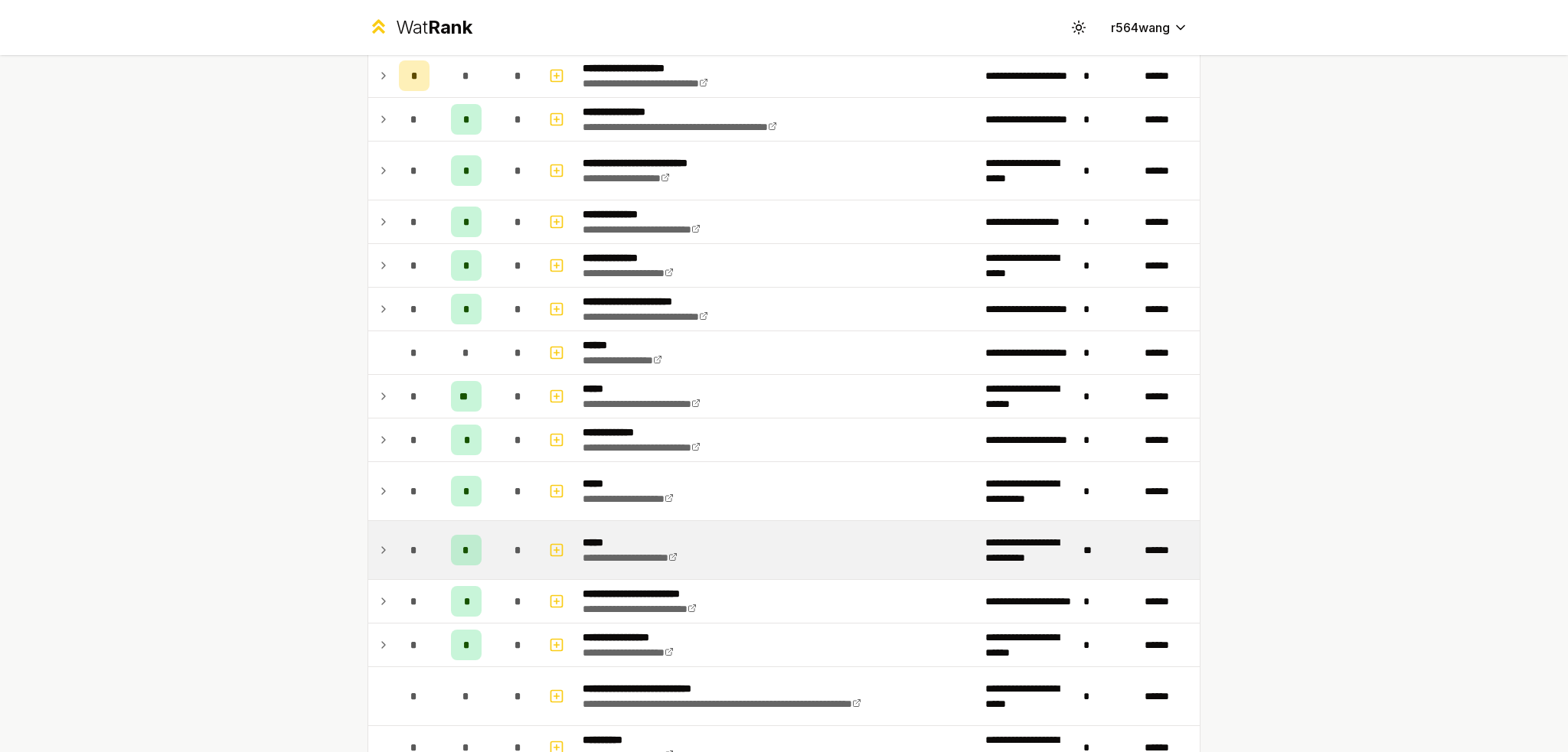
scroll to position [995, 0]
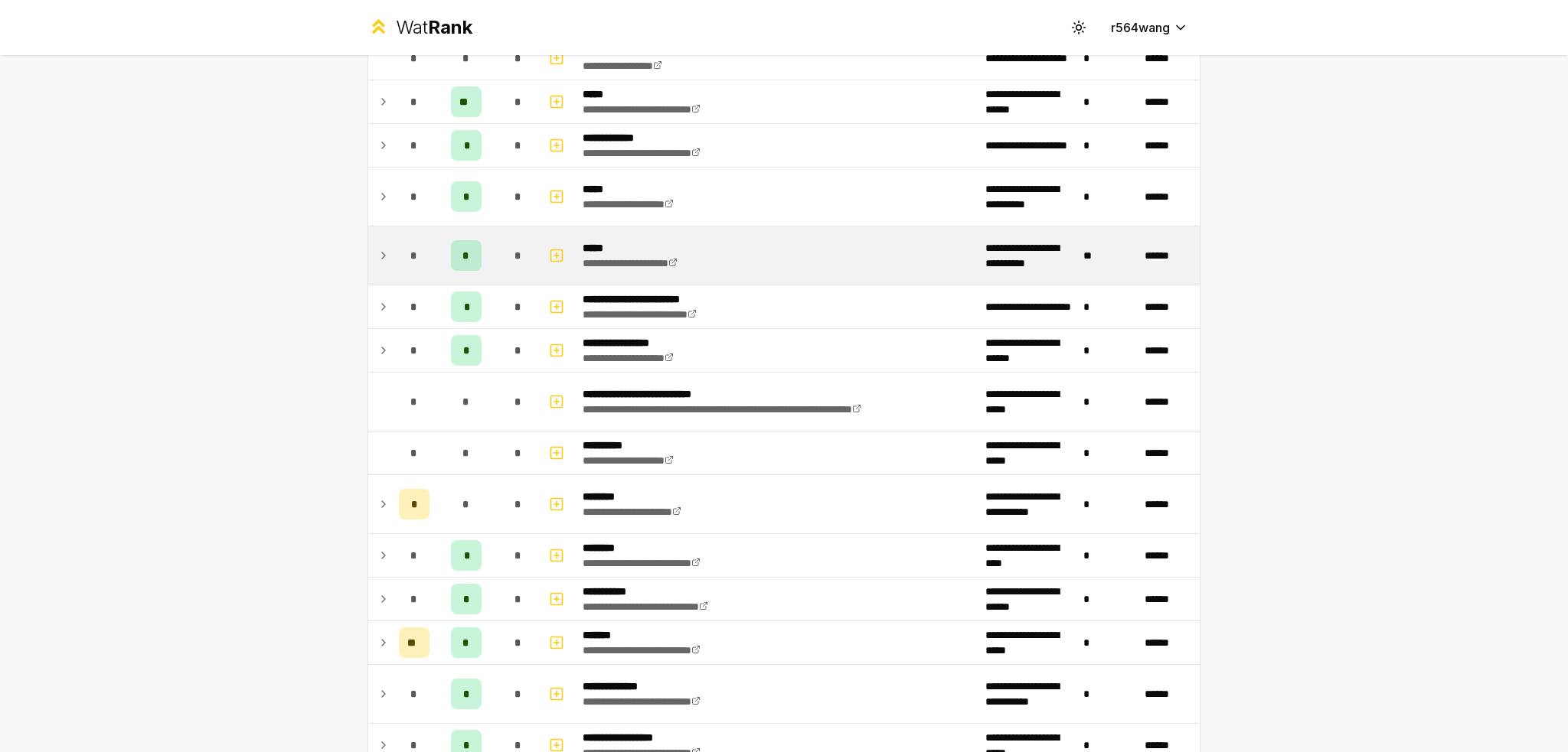
click at [875, 243] on td "**********" at bounding box center [777, 255] width 403 height 58
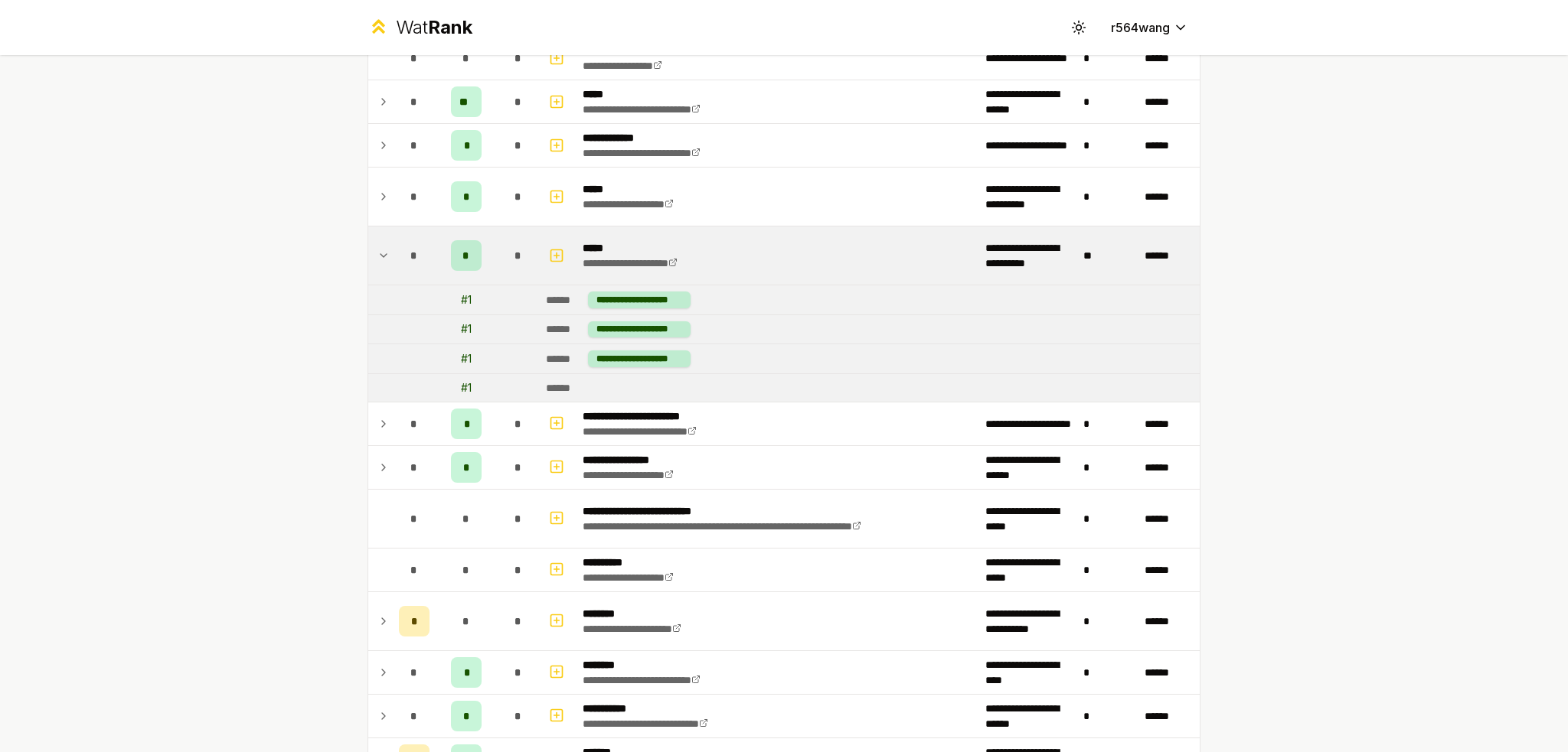
click at [875, 244] on td "**********" at bounding box center [777, 255] width 403 height 58
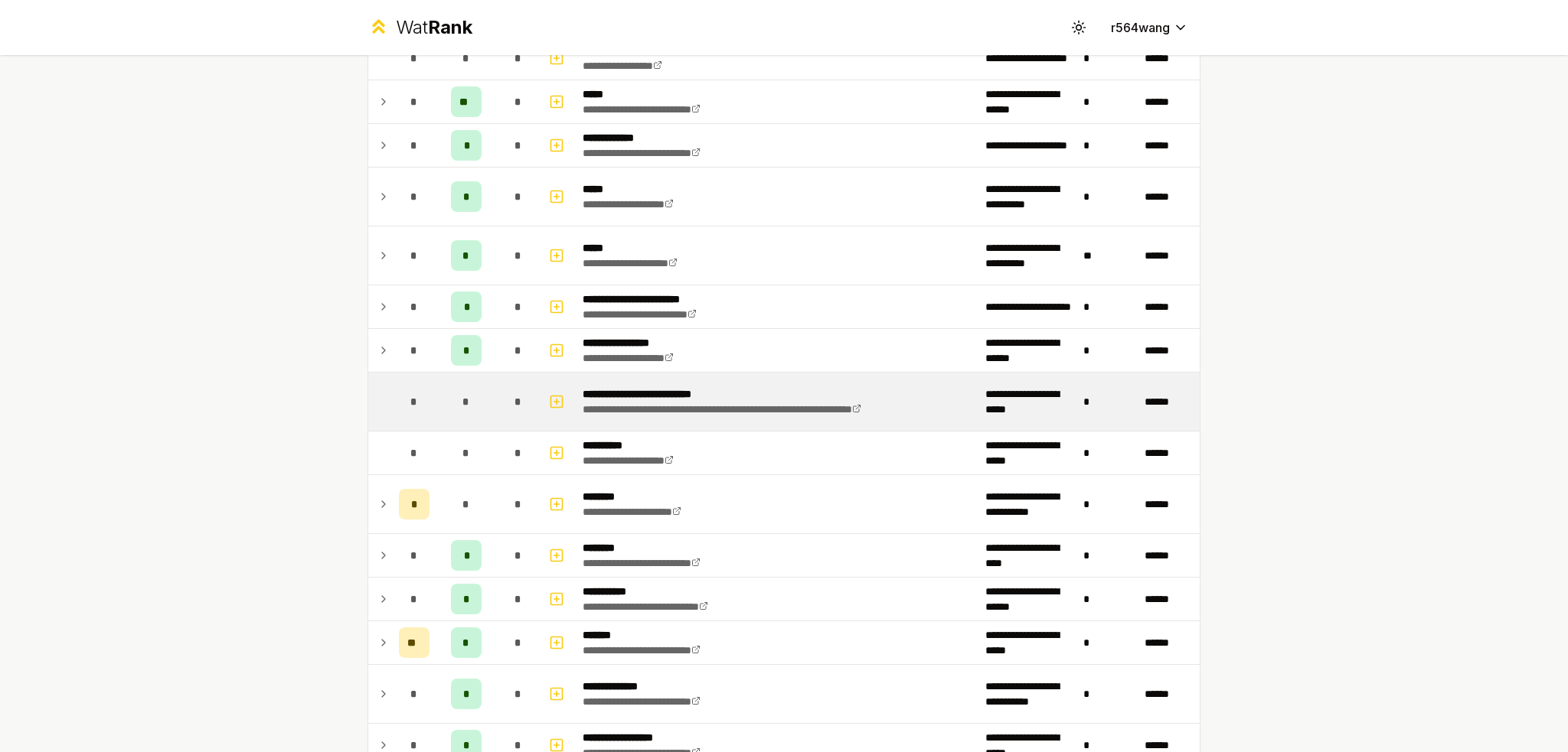
scroll to position [1530, 0]
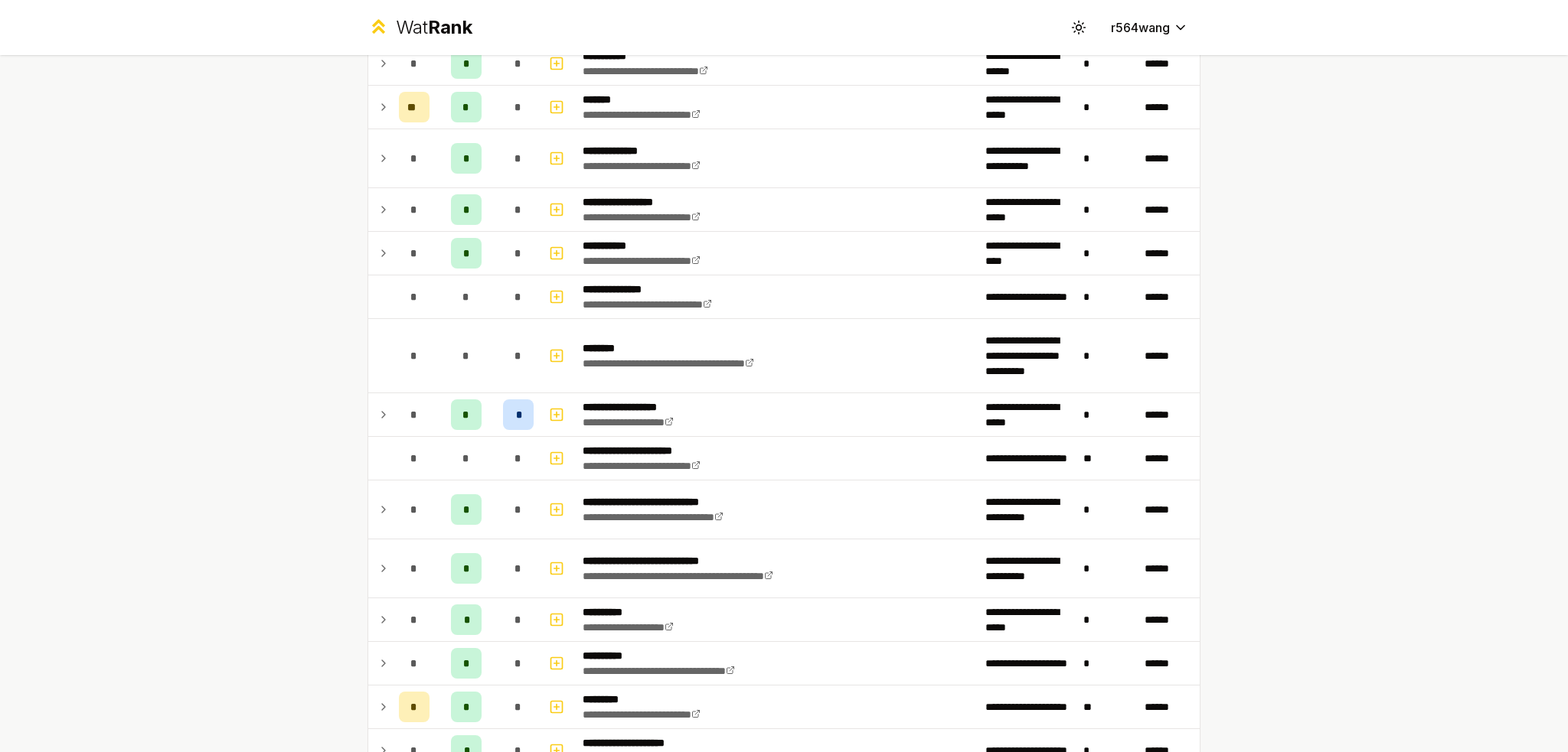
click at [842, 276] on td "**********" at bounding box center [777, 297] width 403 height 43
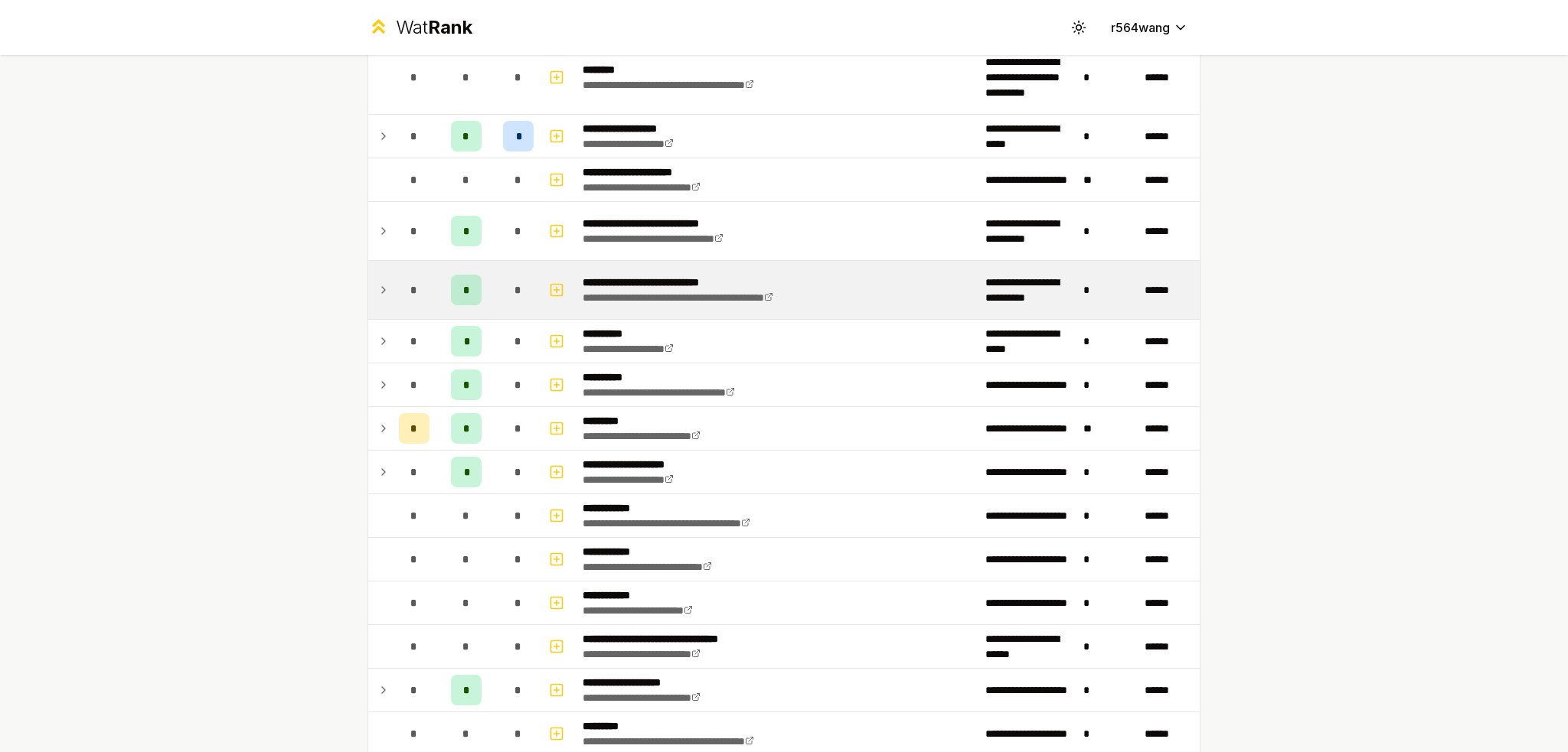
scroll to position [1836, 0]
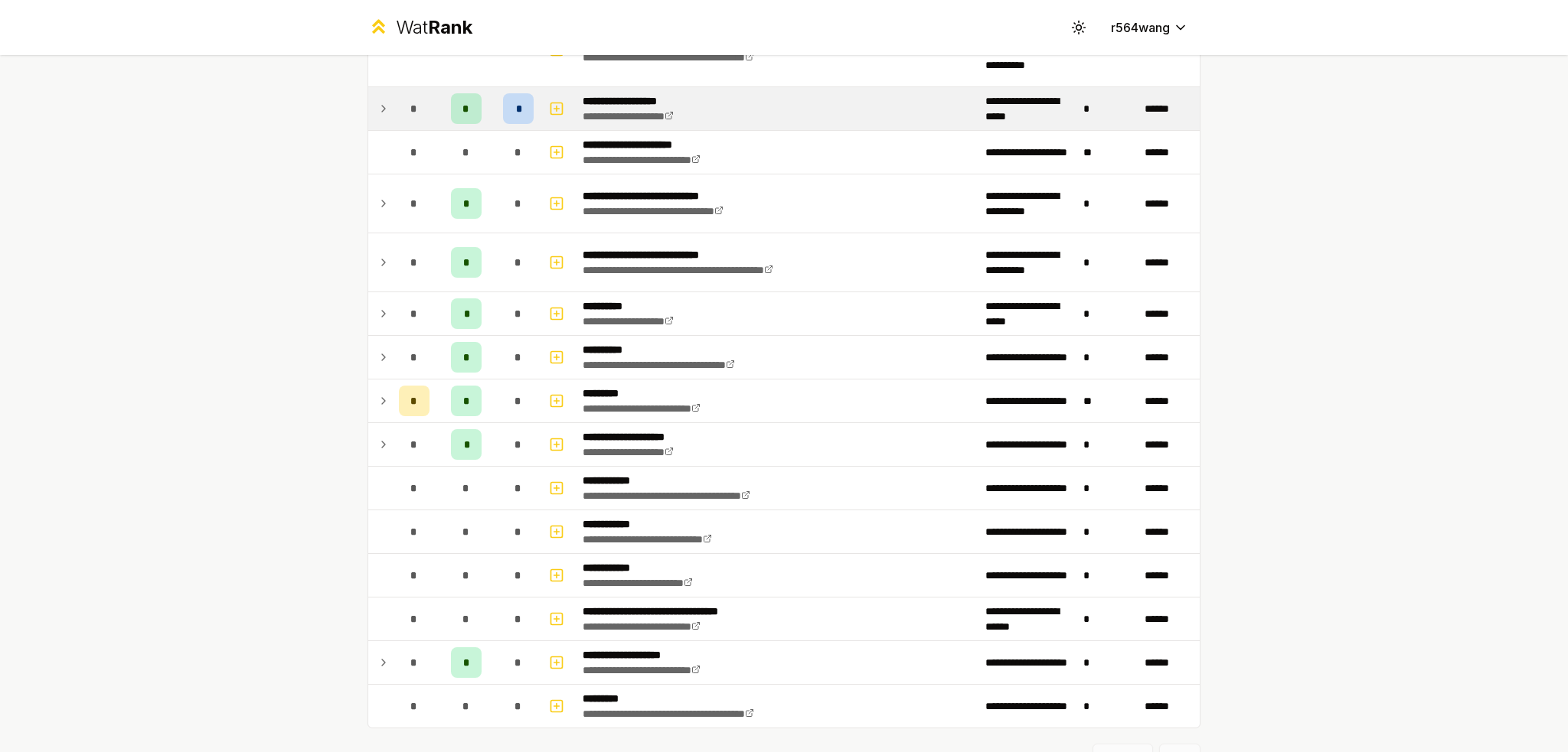
click at [503, 102] on div "*" at bounding box center [518, 109] width 31 height 31
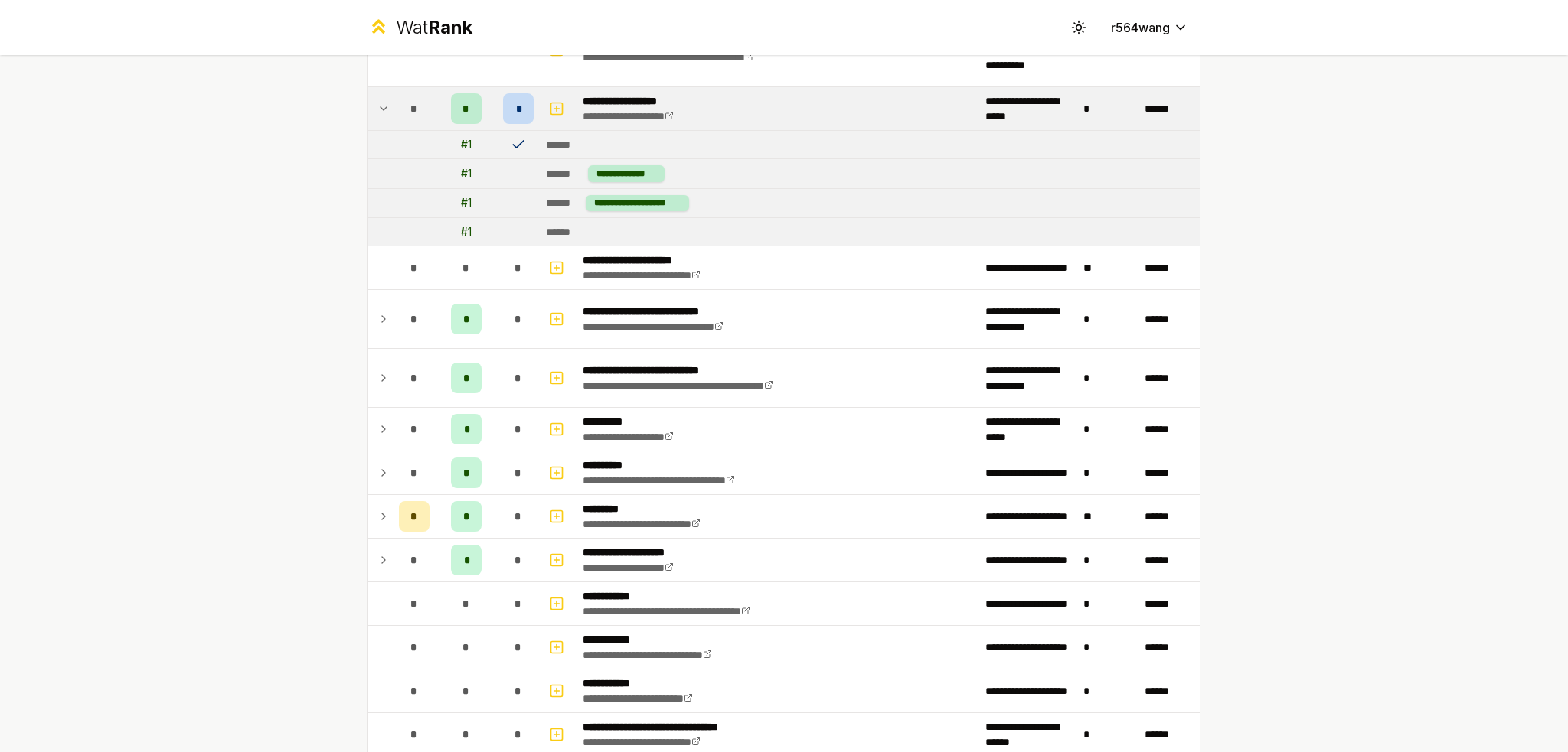
click at [510, 144] on icon at bounding box center [518, 144] width 15 height 15
click at [517, 95] on div "*" at bounding box center [518, 109] width 31 height 31
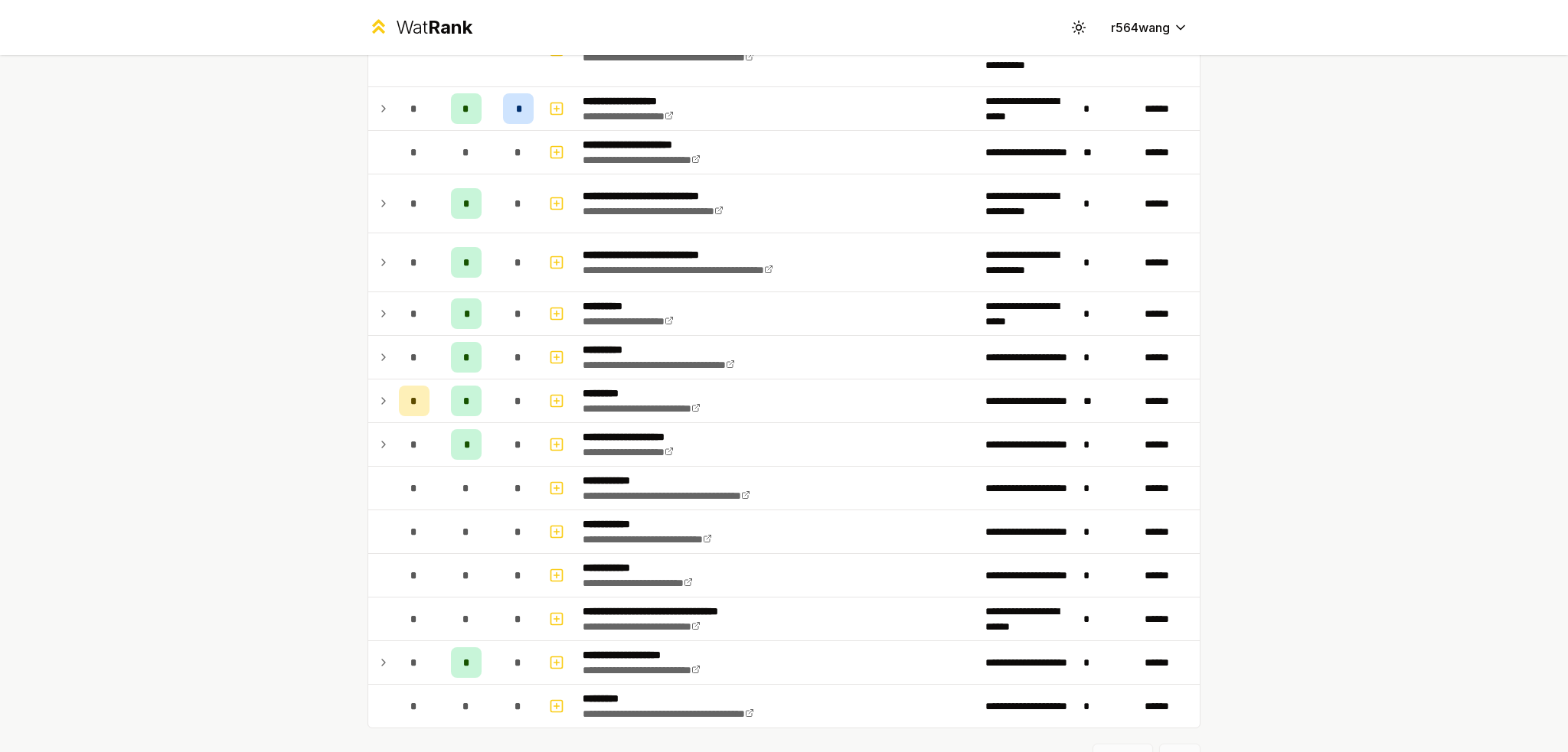
scroll to position [1301, 0]
